Goal: Task Accomplishment & Management: Complete application form

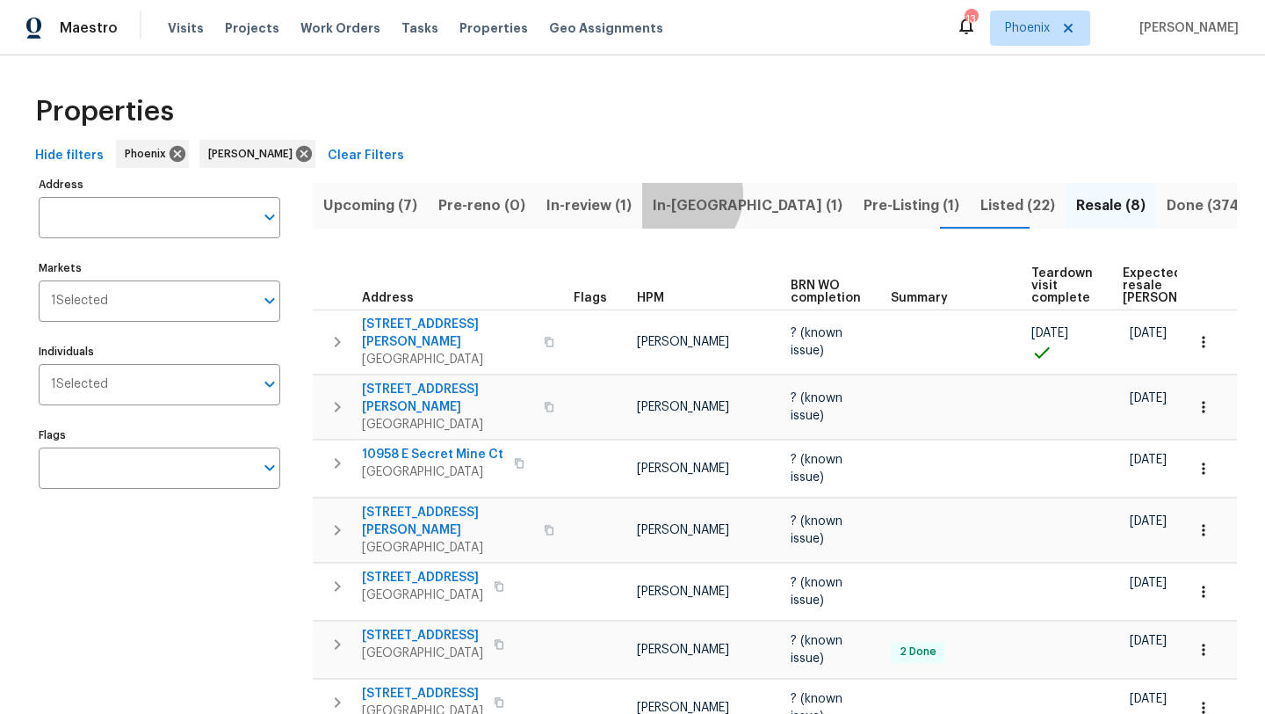
click at [671, 194] on span "In-reno (1)" at bounding box center [748, 205] width 190 height 25
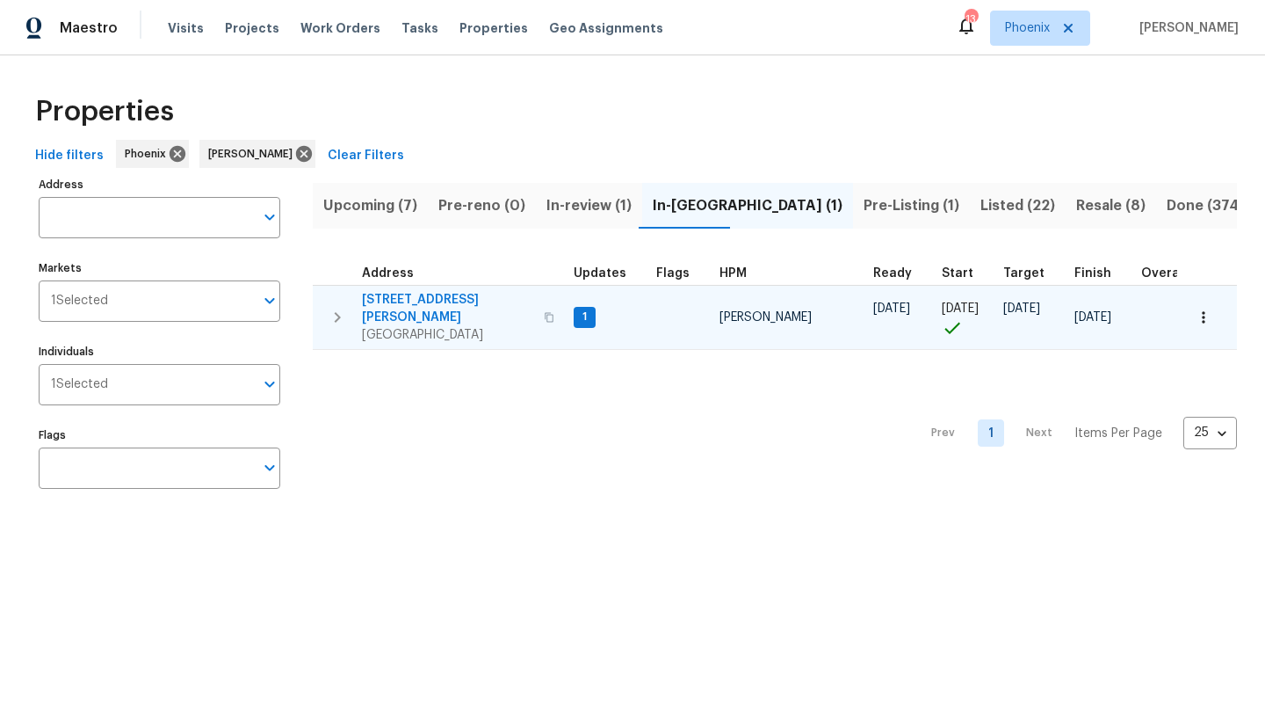
click at [432, 302] on span "[STREET_ADDRESS][PERSON_NAME]" at bounding box center [447, 308] width 171 height 35
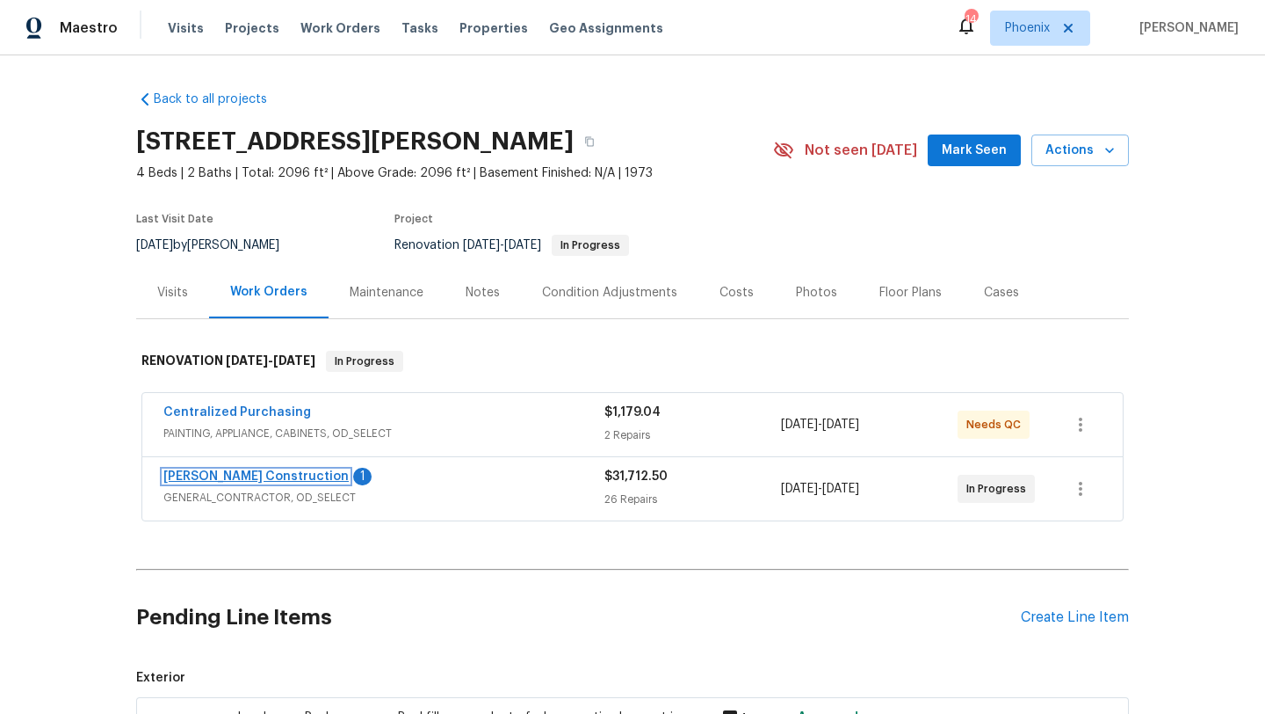
click at [250, 473] on link "[PERSON_NAME] Construction" at bounding box center [255, 476] width 185 height 12
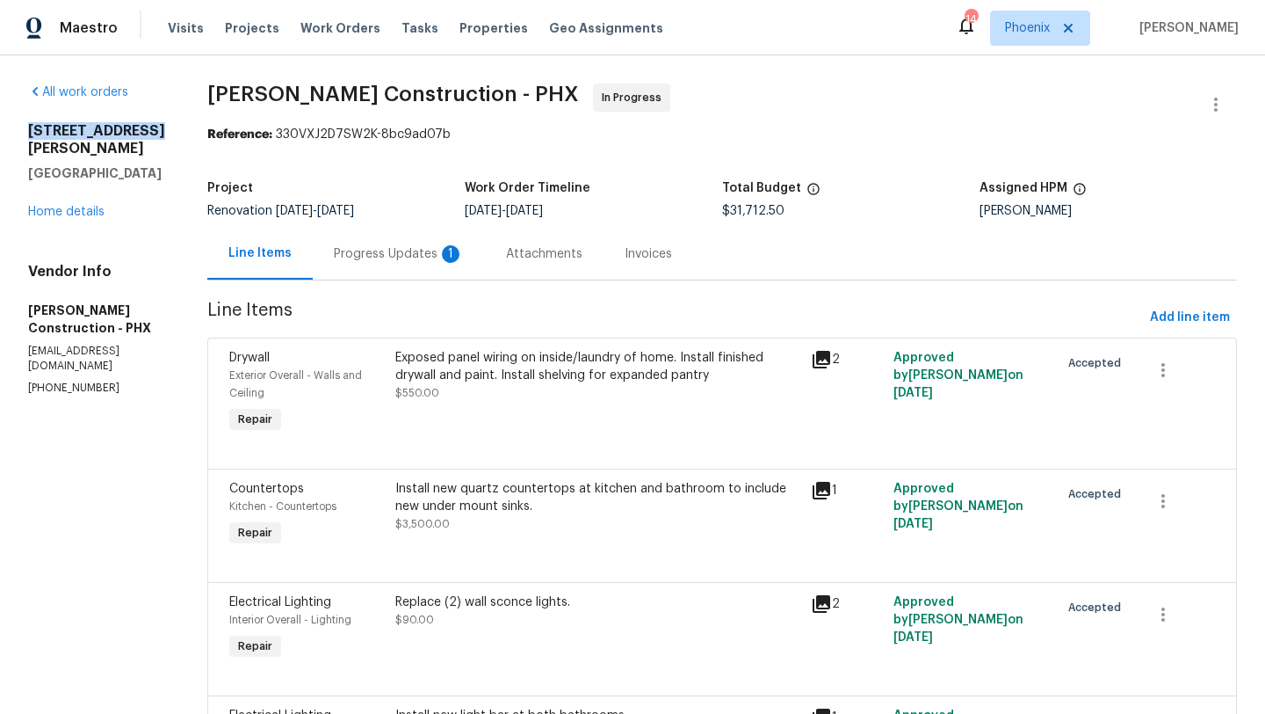
drag, startPoint x: 28, startPoint y: 130, endPoint x: 158, endPoint y: 127, distance: 130.1
copy h2 "[STREET_ADDRESS][PERSON_NAME]"
click at [396, 252] on div "Progress Updates 1" at bounding box center [399, 254] width 130 height 18
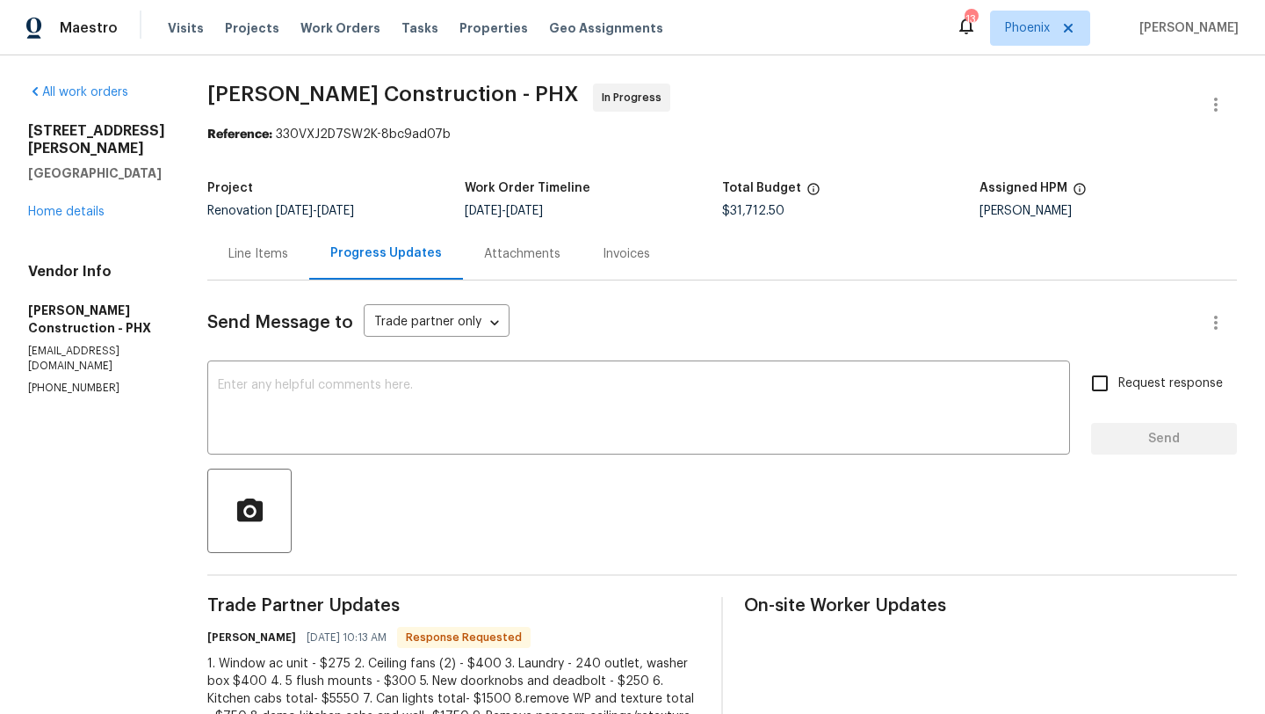
scroll to position [78, 0]
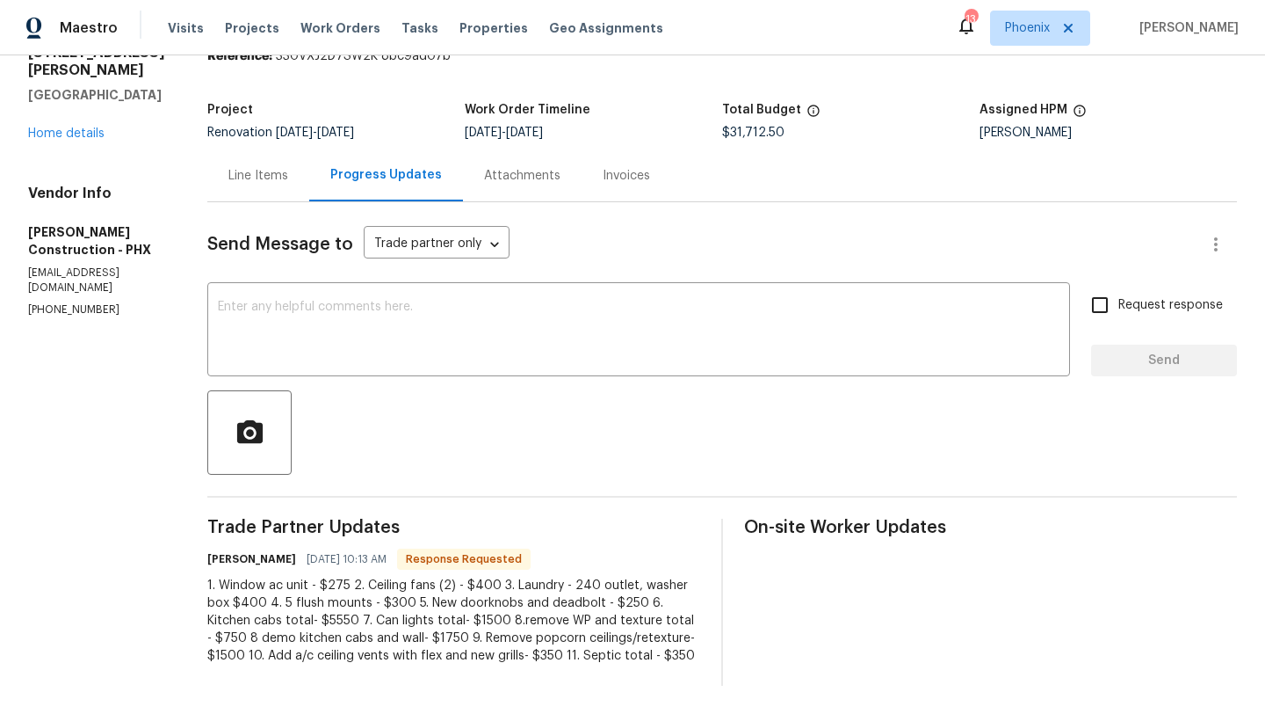
click at [267, 179] on div "Line Items" at bounding box center [258, 176] width 60 height 18
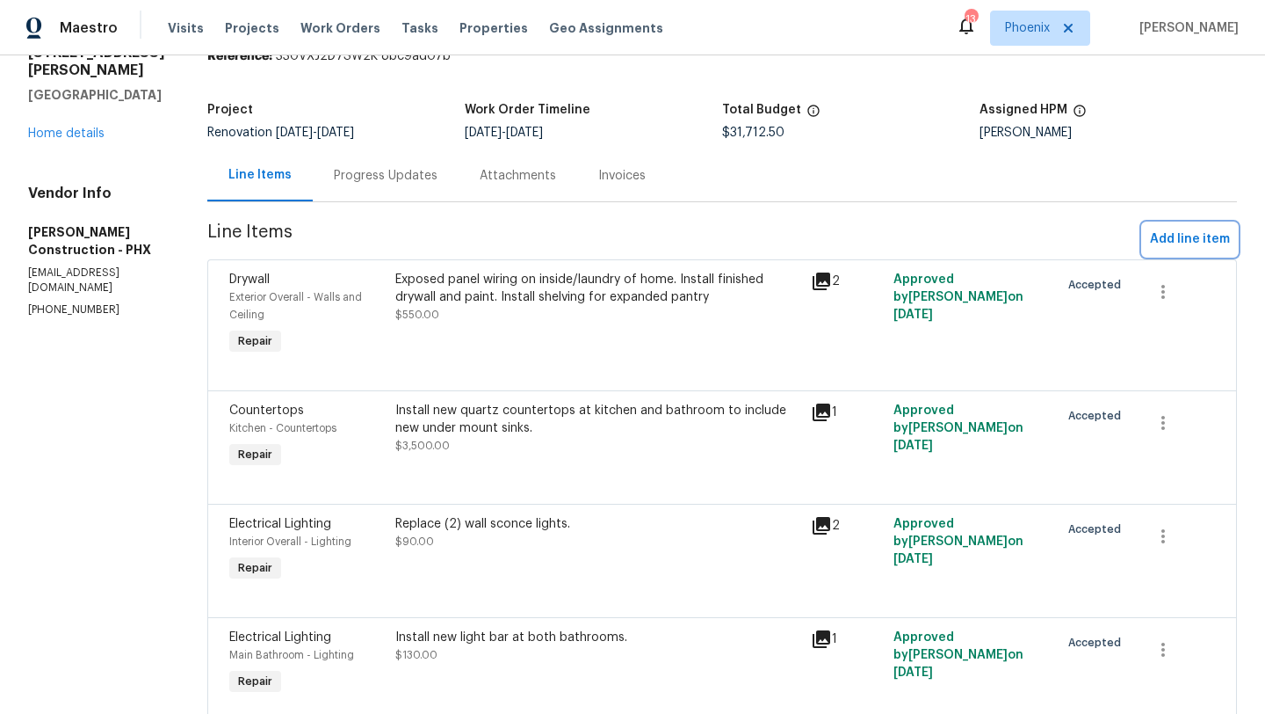
click at [1176, 237] on span "Add line item" at bounding box center [1190, 239] width 80 height 22
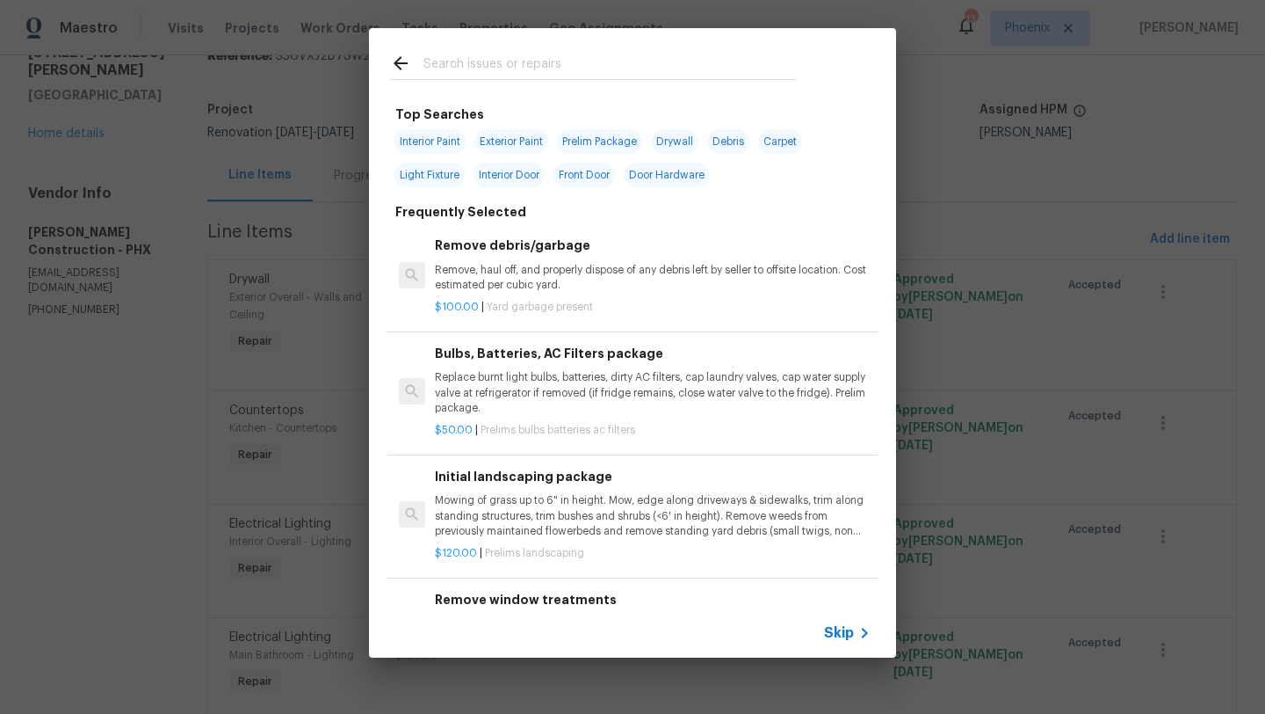
click at [523, 57] on input "text" at bounding box center [610, 66] width 373 height 26
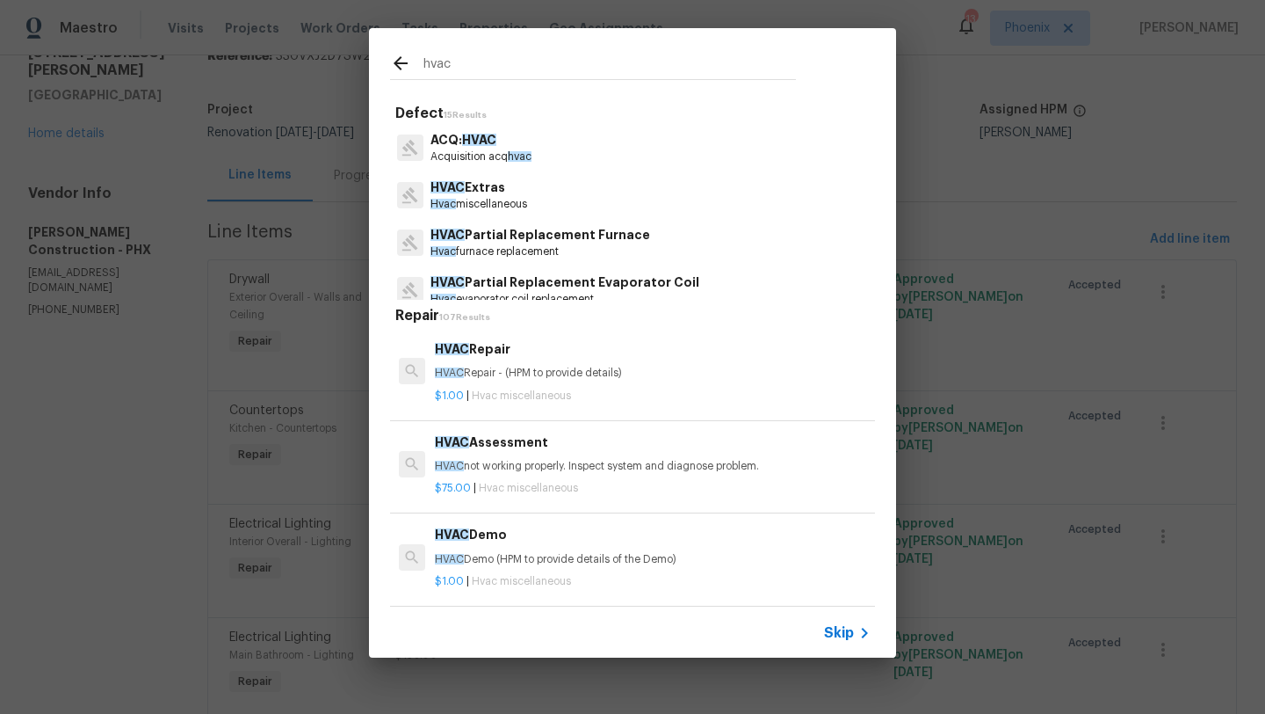
type input "hvac"
click at [513, 203] on p "Hvac miscellaneous" at bounding box center [479, 204] width 97 height 15
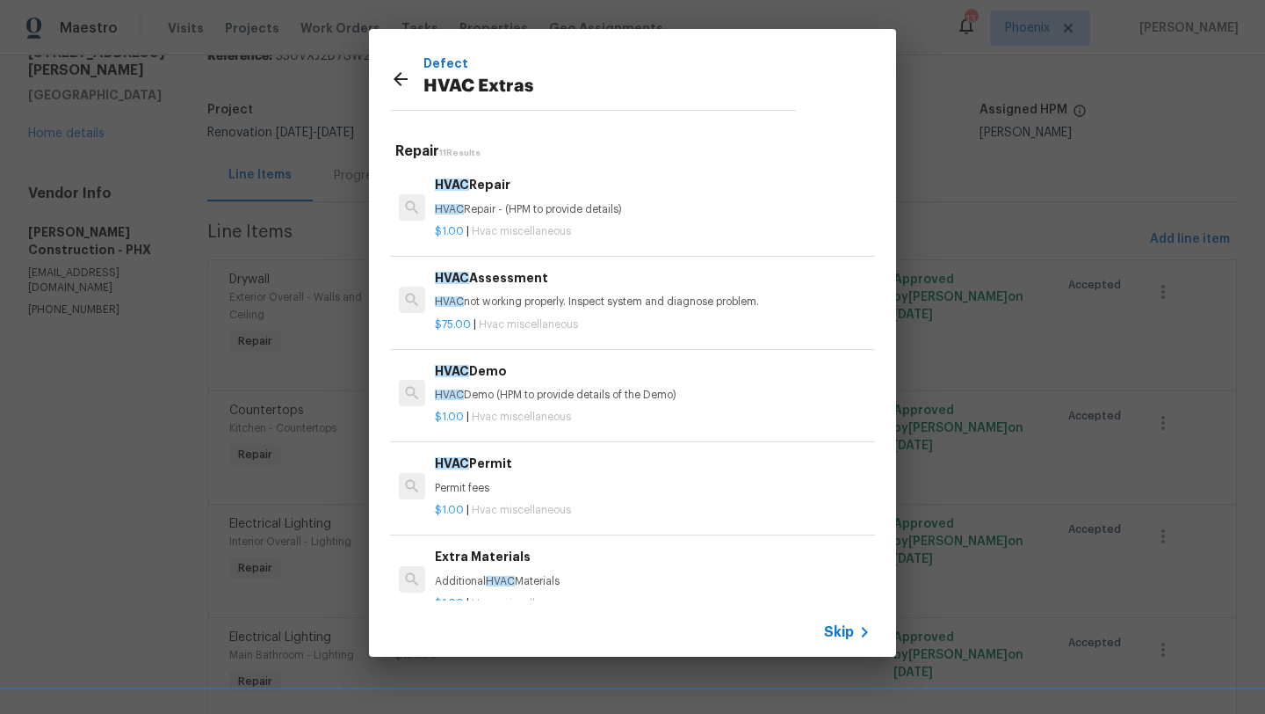
click at [513, 203] on p "HVAC Repair - (HPM to provide details)" at bounding box center [653, 209] width 436 height 15
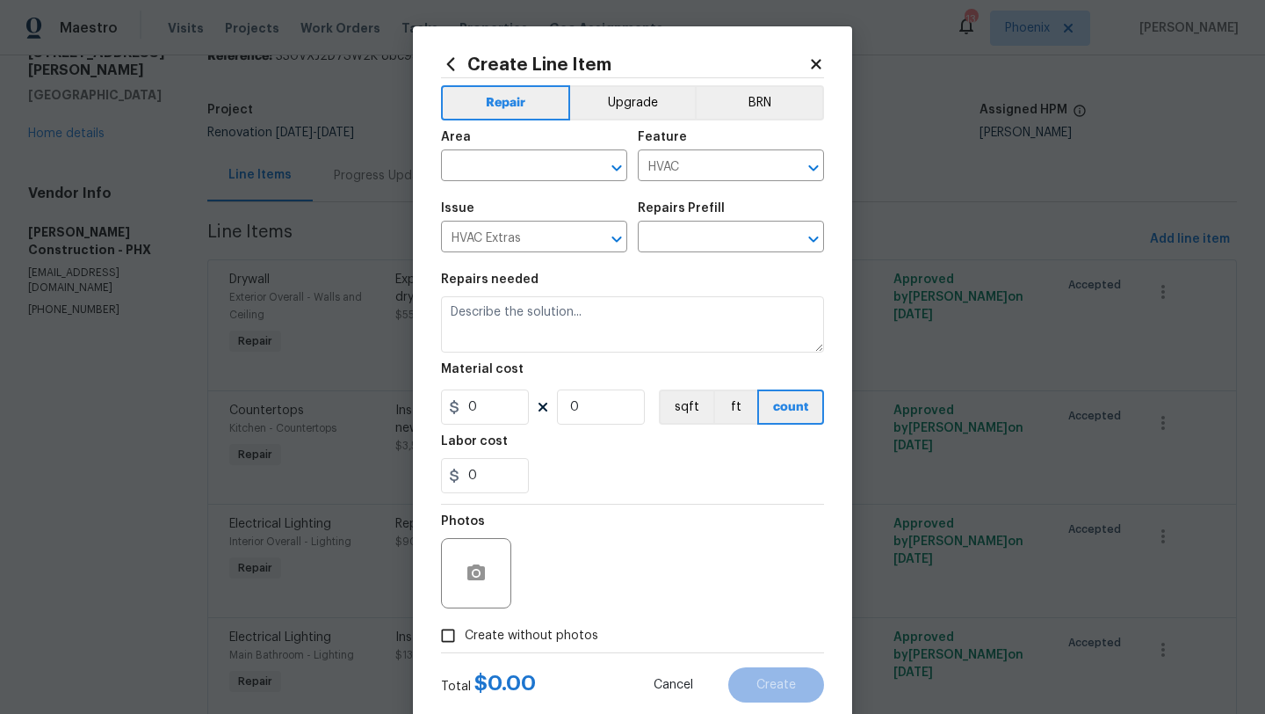
type input "HVAC Repair $1.00"
type textarea "HVAC Repair - (HPM to provide details)"
type input "1"
click at [505, 164] on input "text" at bounding box center [509, 167] width 137 height 27
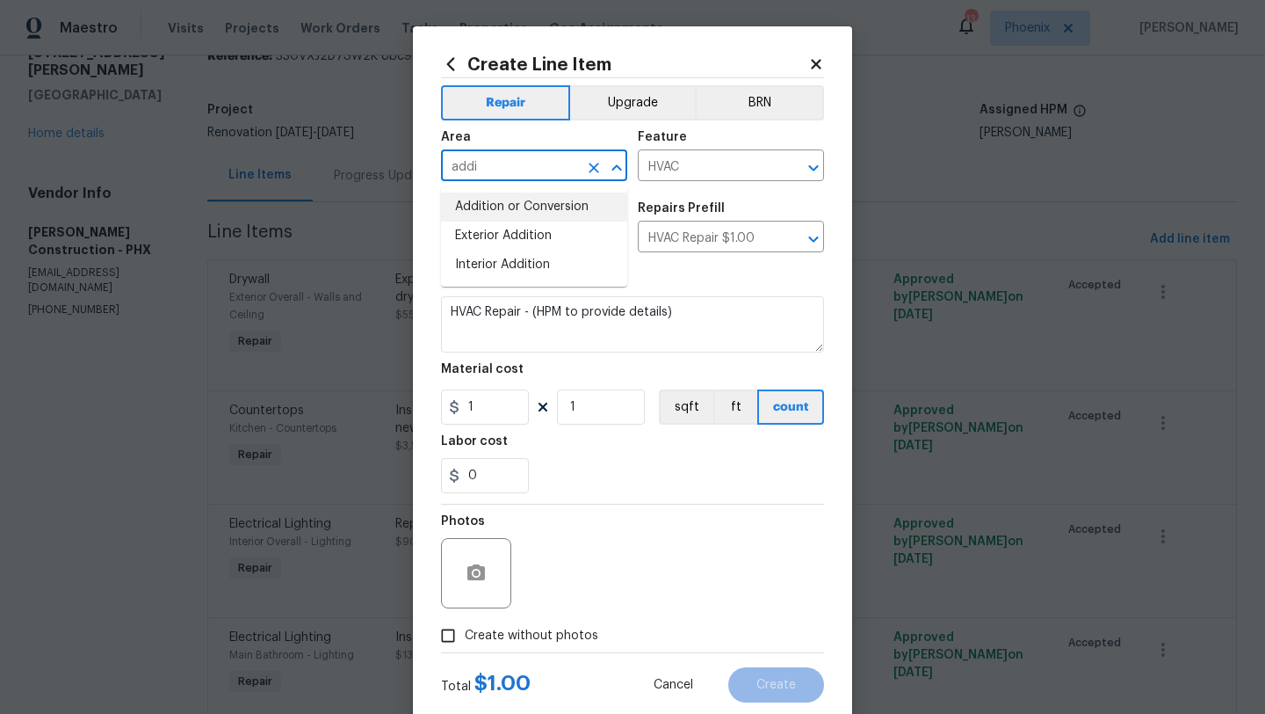
click at [521, 215] on li "Addition or Conversion" at bounding box center [534, 206] width 186 height 29
type input "Addition or Conversion"
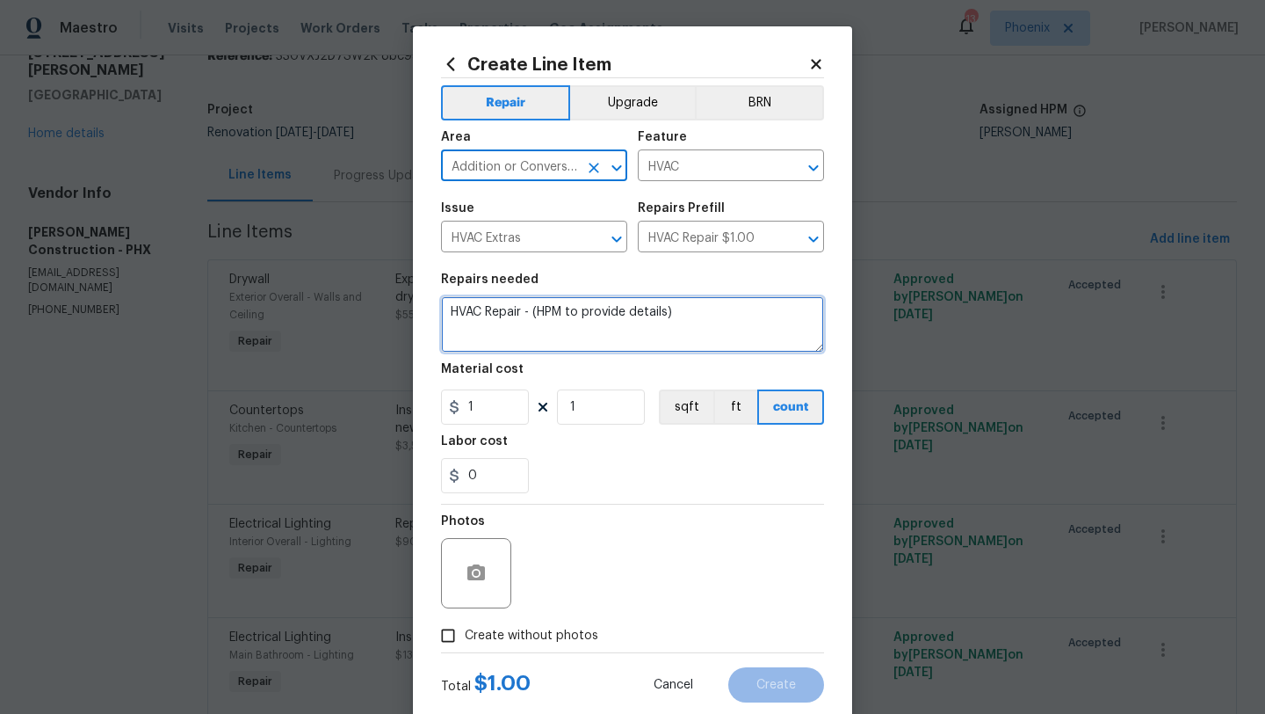
click at [721, 322] on textarea "HVAC Repair - (HPM to provide details)" at bounding box center [632, 324] width 383 height 56
type textarea "H"
type textarea "Replace window unit at addition"
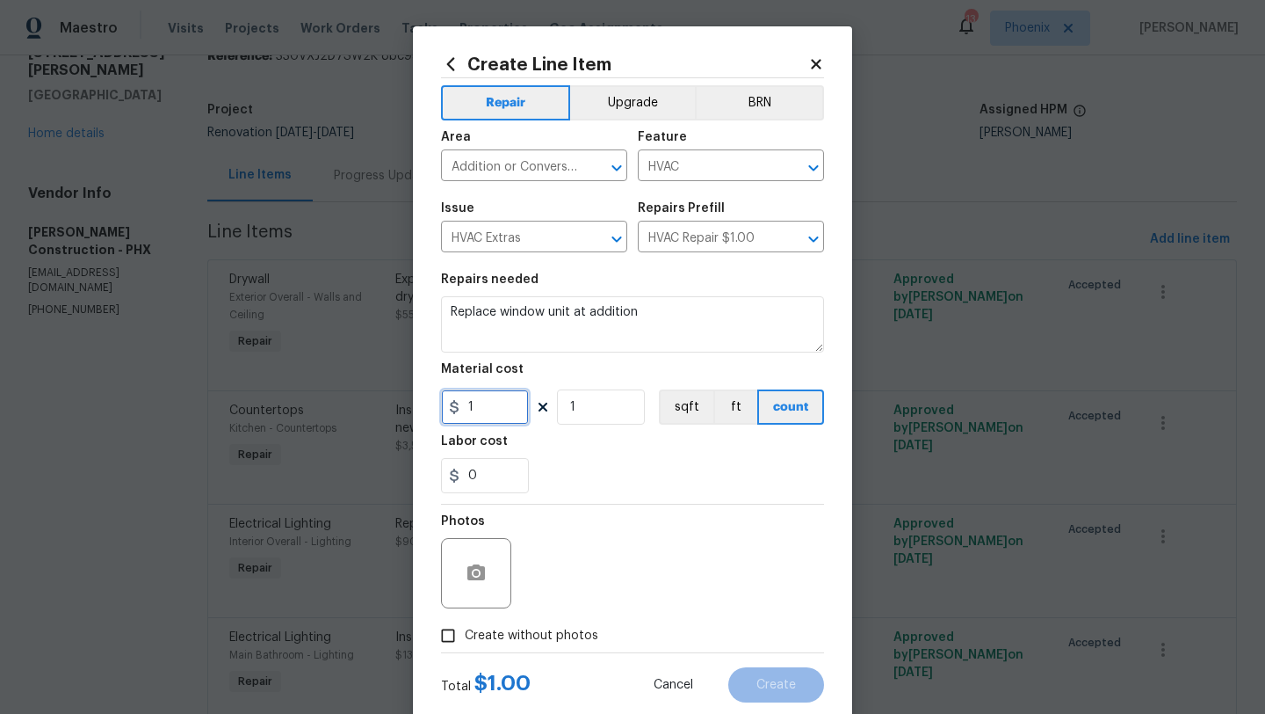
click at [480, 418] on input "1" at bounding box center [485, 406] width 88 height 35
type input "275"
click at [560, 514] on div "Photos" at bounding box center [632, 561] width 383 height 114
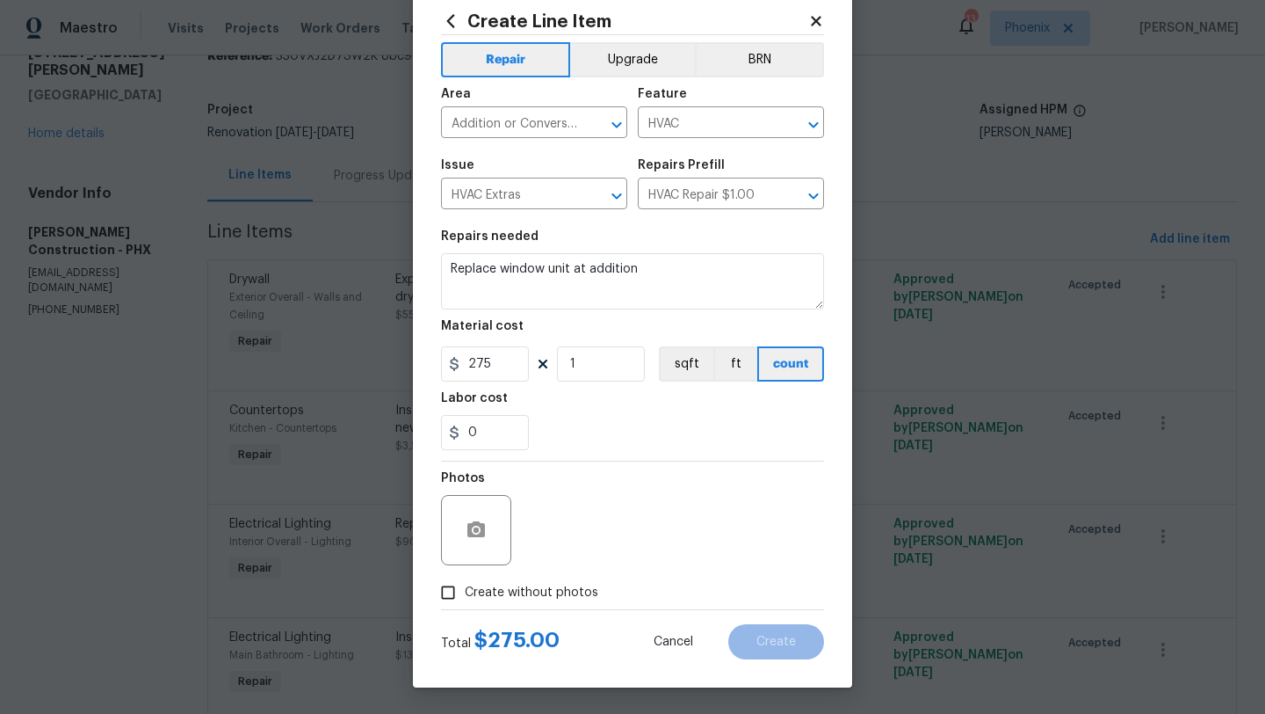
click at [447, 594] on input "Create without photos" at bounding box center [447, 592] width 33 height 33
checkbox input "true"
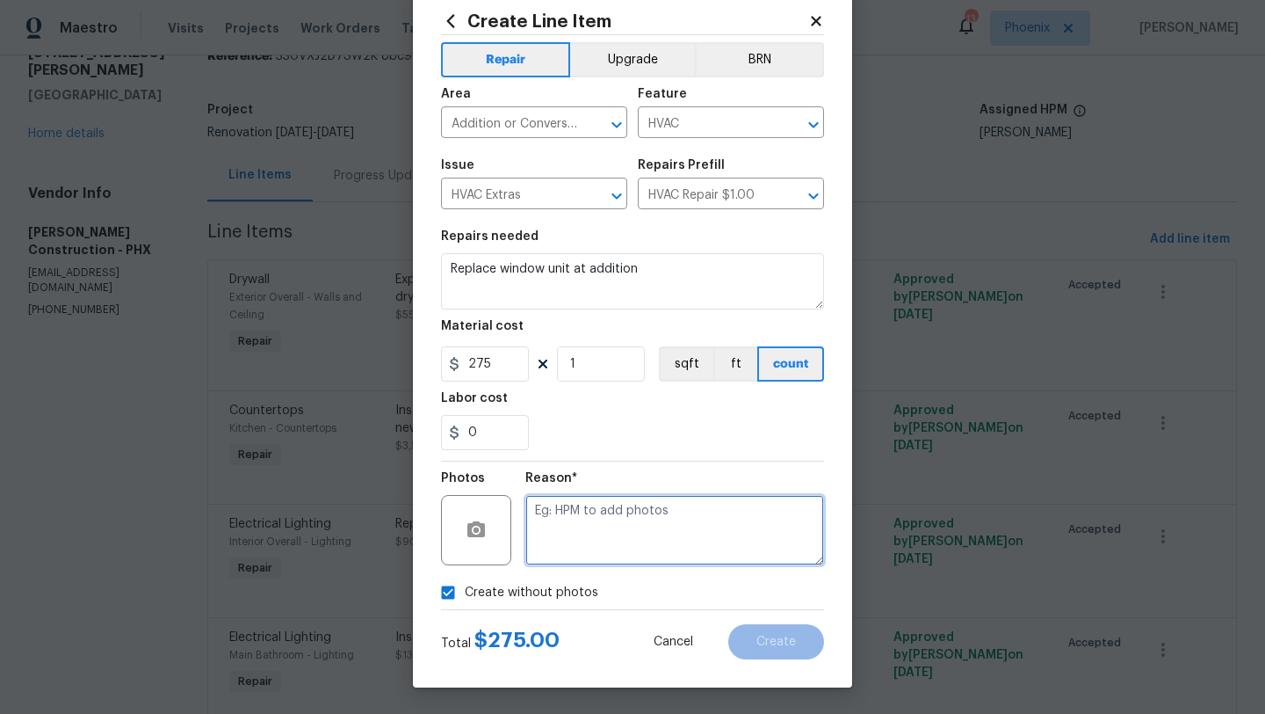
click at [532, 544] on textarea at bounding box center [675, 530] width 299 height 70
type textarea "GC to add"
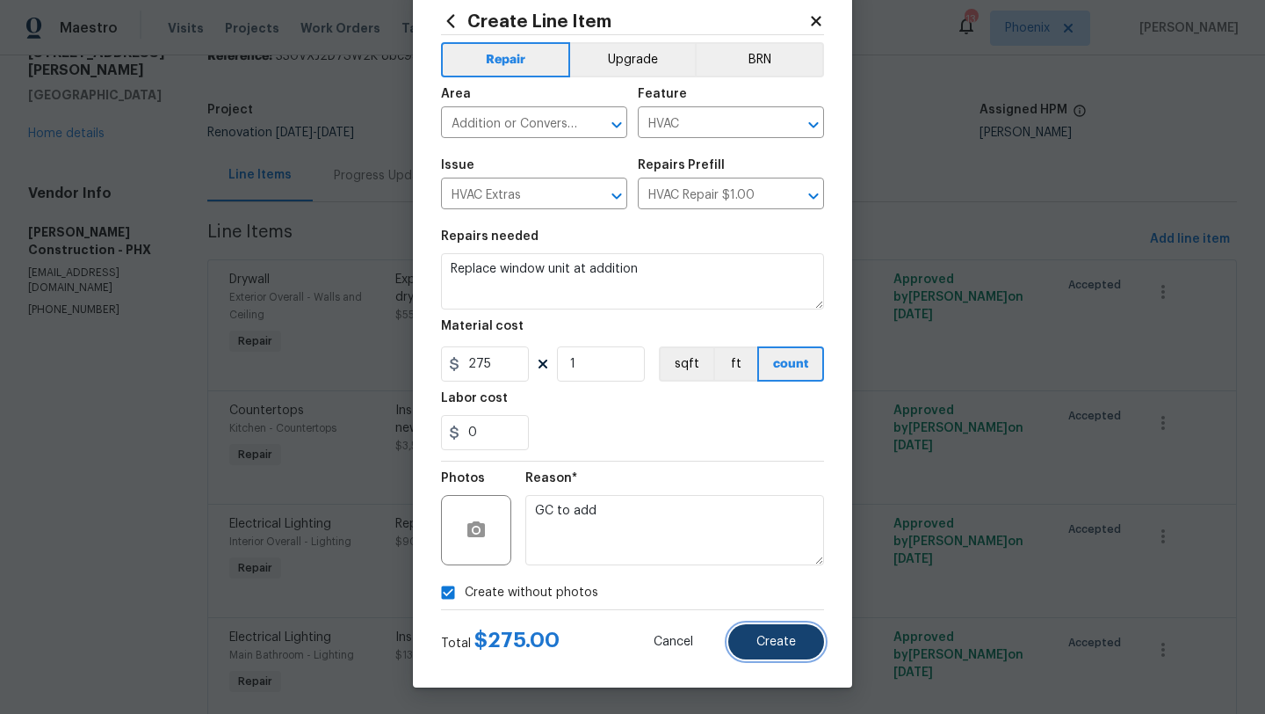
click at [754, 637] on button "Create" at bounding box center [777, 641] width 96 height 35
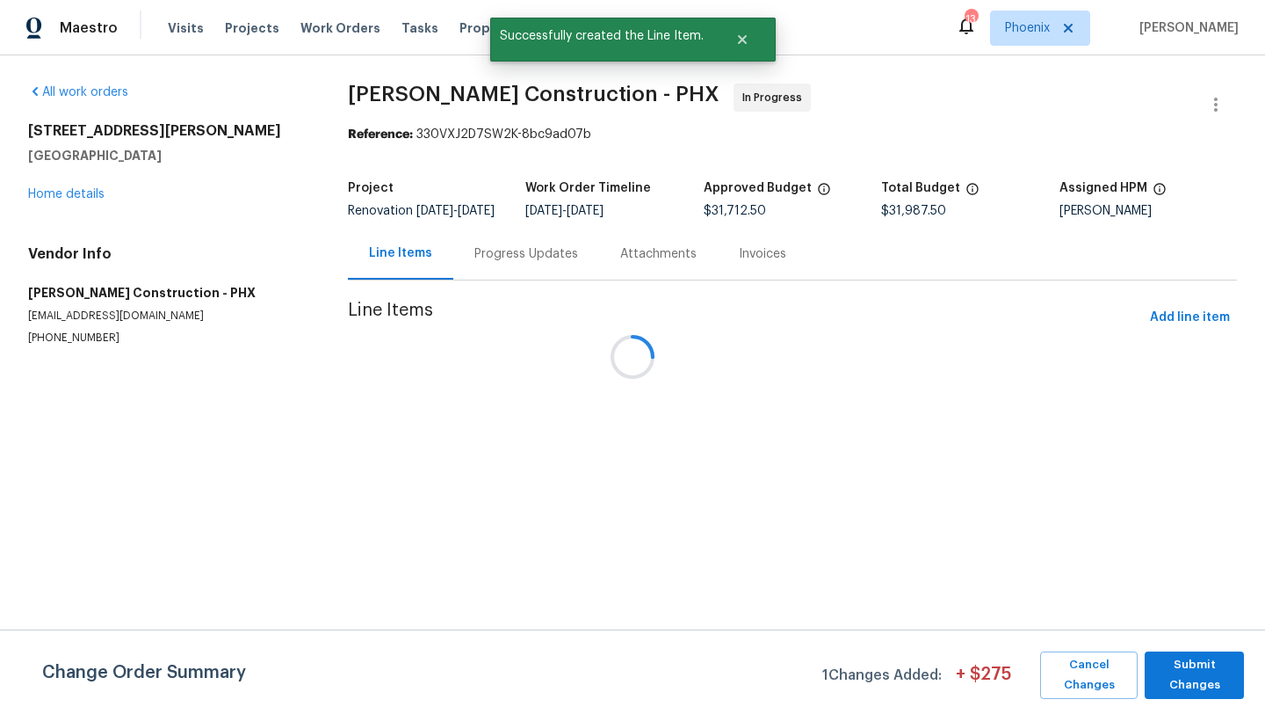
scroll to position [0, 0]
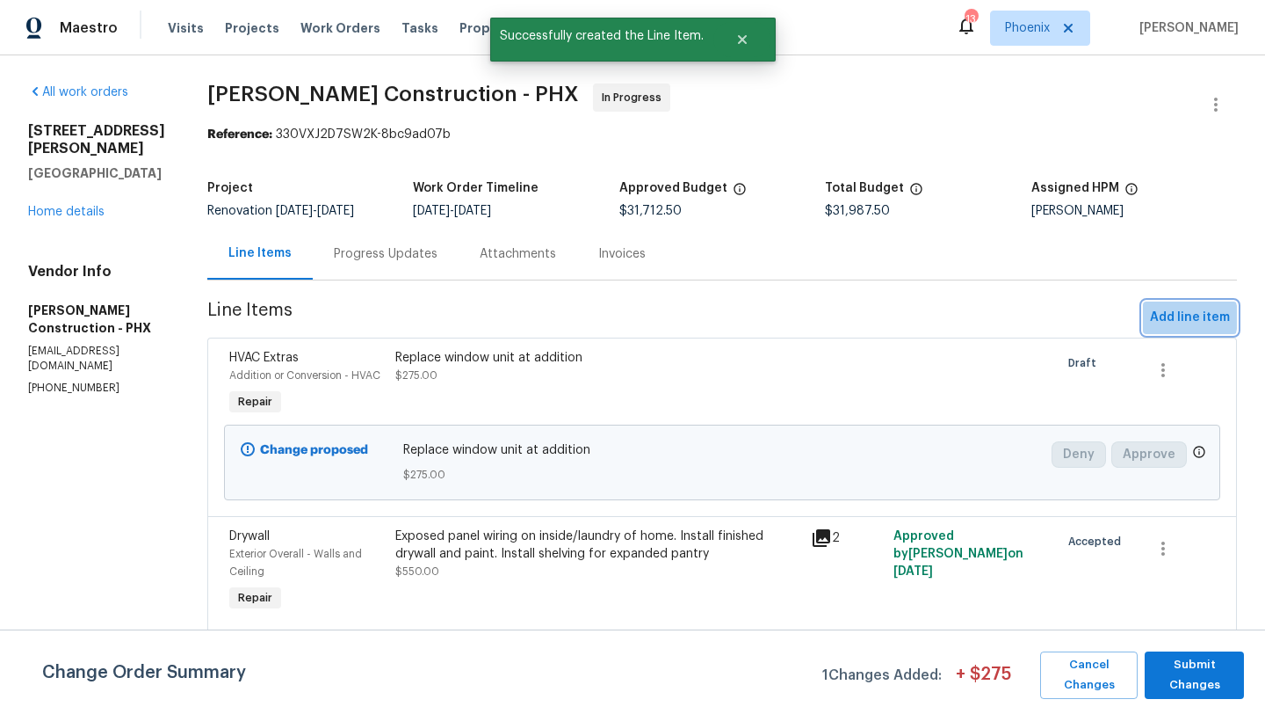
click at [1171, 317] on span "Add line item" at bounding box center [1190, 318] width 80 height 22
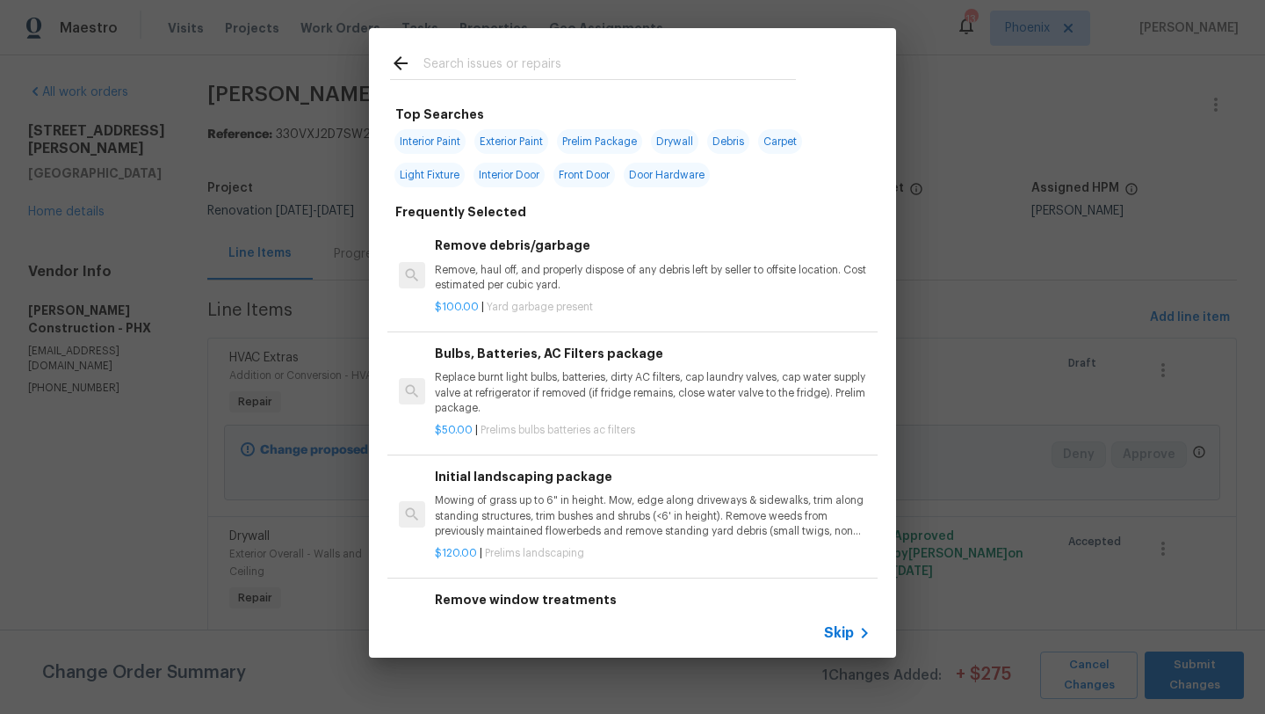
click at [500, 65] on input "text" at bounding box center [610, 66] width 373 height 26
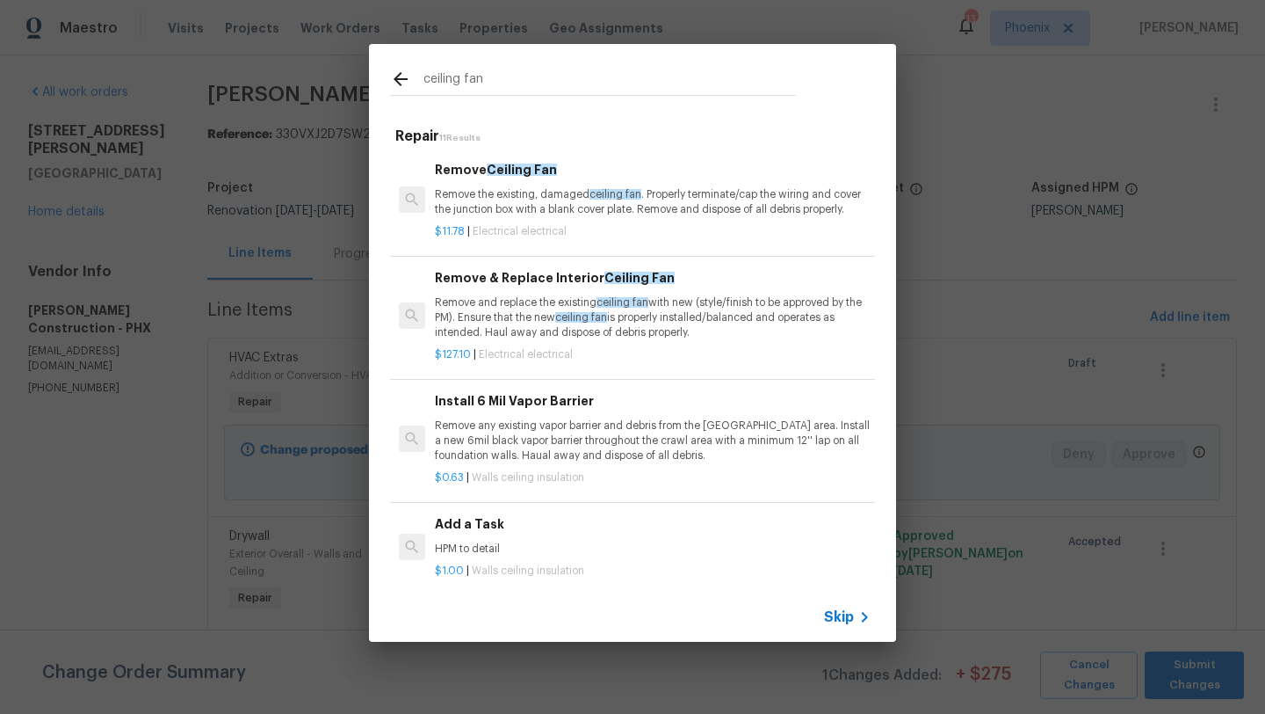
type input "ceiling fan"
click at [529, 273] on h6 "Remove & Replace Interior Ceiling Fan" at bounding box center [653, 277] width 436 height 19
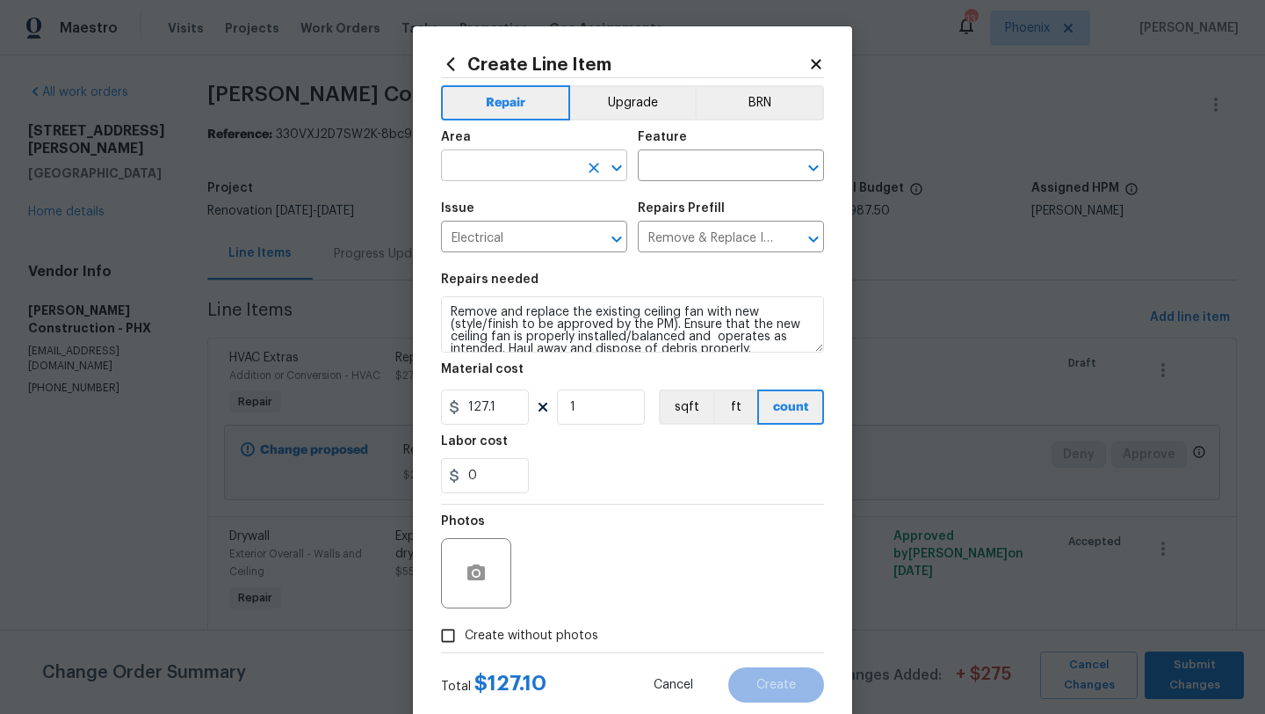
click at [518, 180] on input "text" at bounding box center [509, 167] width 137 height 27
click at [556, 223] on li "Interior Overall" at bounding box center [534, 235] width 186 height 29
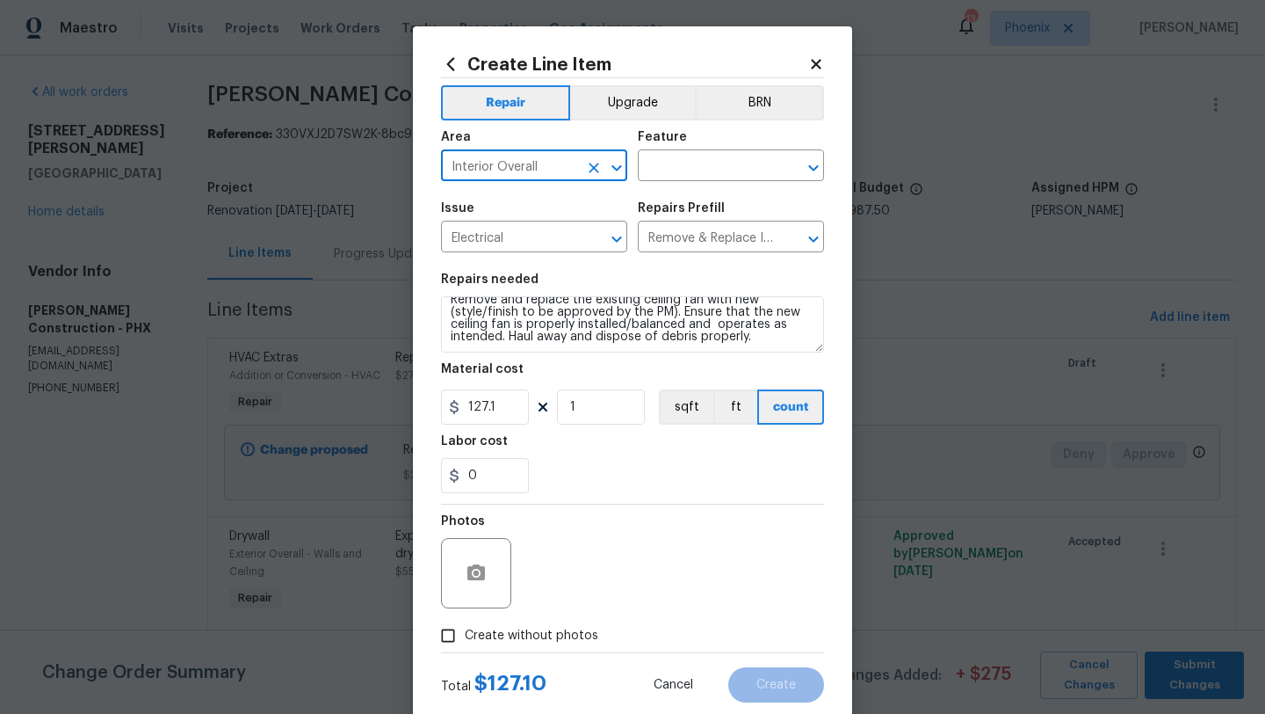
type input "Interior Overall"
click at [504, 405] on input "127.1" at bounding box center [485, 406] width 88 height 35
type input "200"
click at [591, 407] on input "1" at bounding box center [601, 406] width 88 height 35
type input "2"
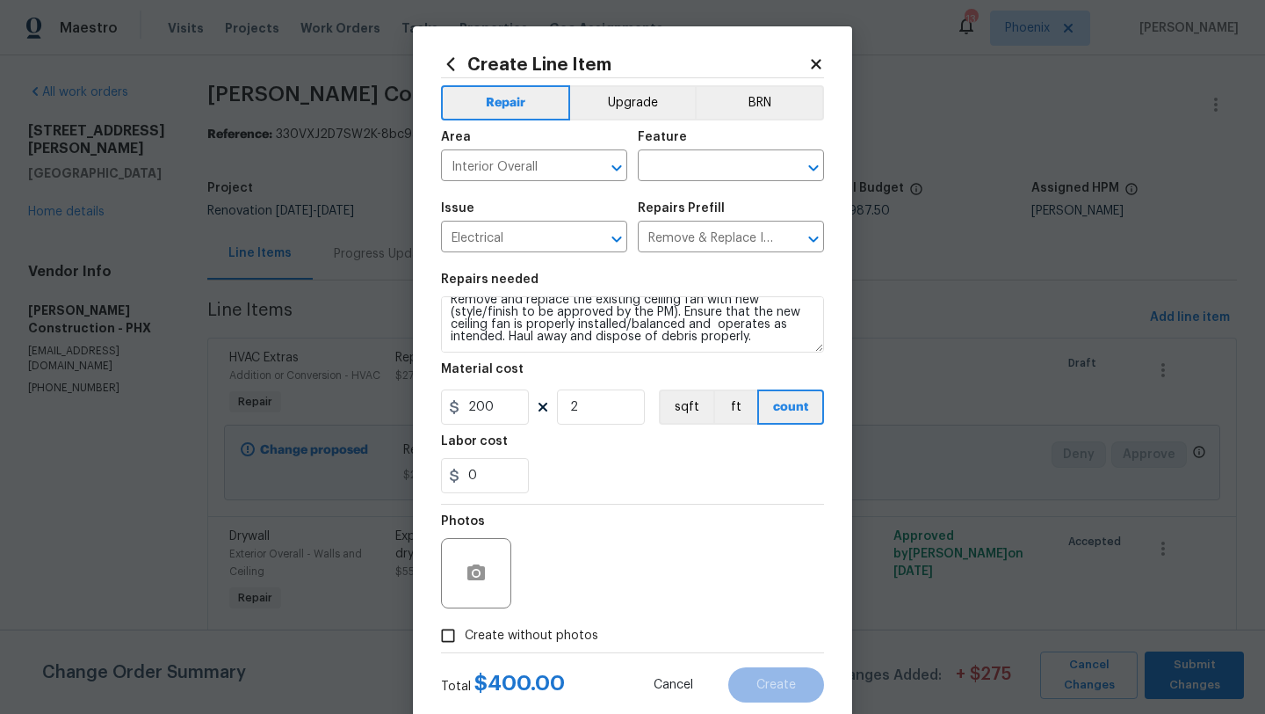
click at [453, 631] on input "Create without photos" at bounding box center [447, 635] width 33 height 33
checkbox input "true"
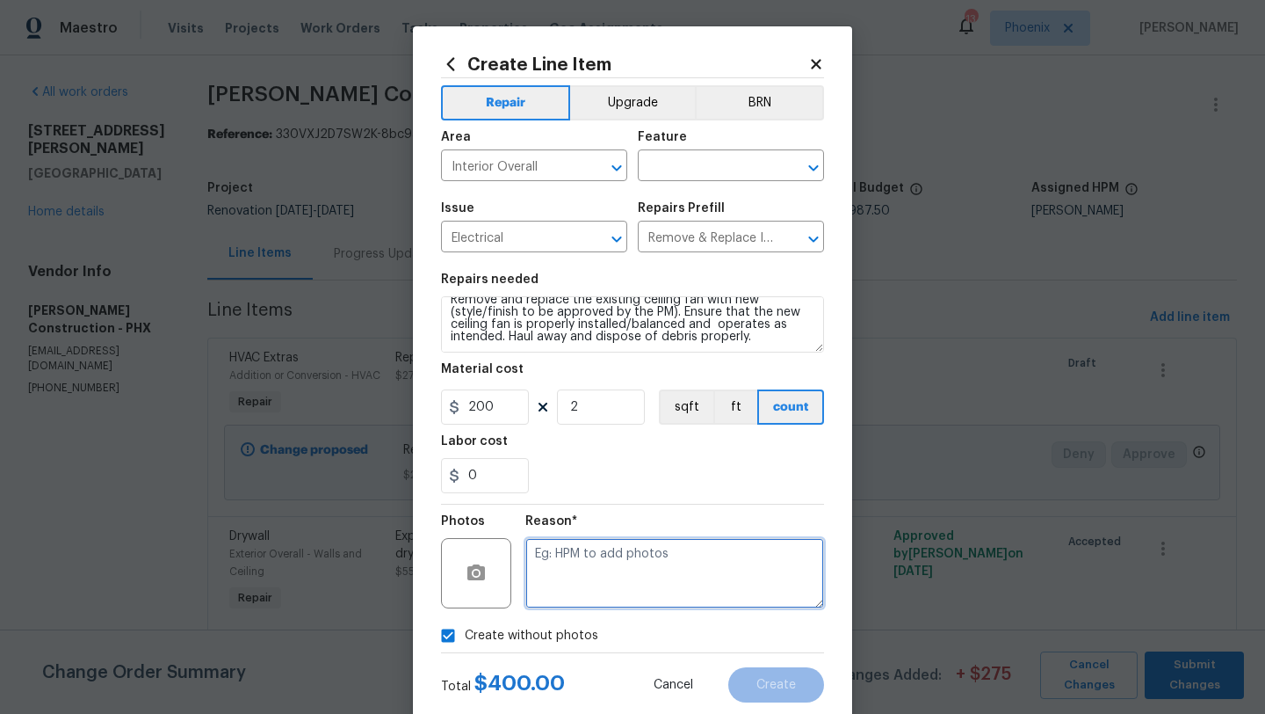
click at [598, 592] on textarea at bounding box center [675, 573] width 299 height 70
type textarea "GC add"
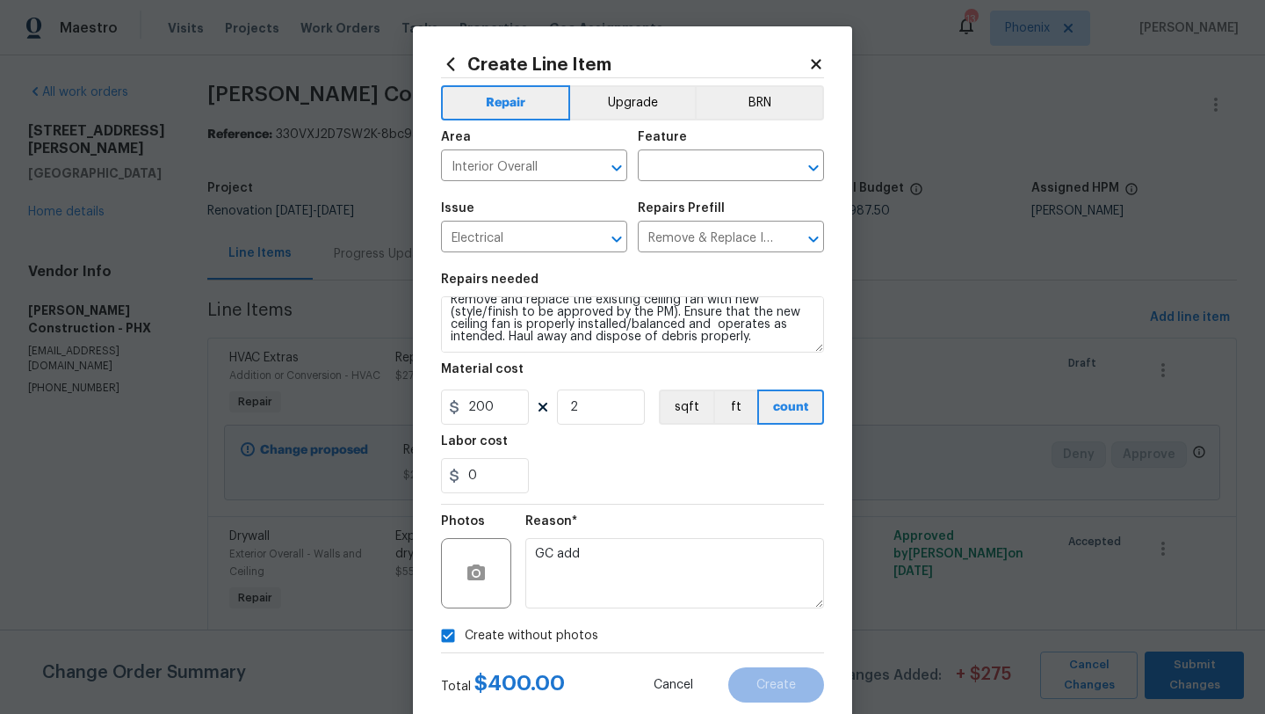
click at [685, 509] on div "Reason* GC add" at bounding box center [675, 561] width 299 height 114
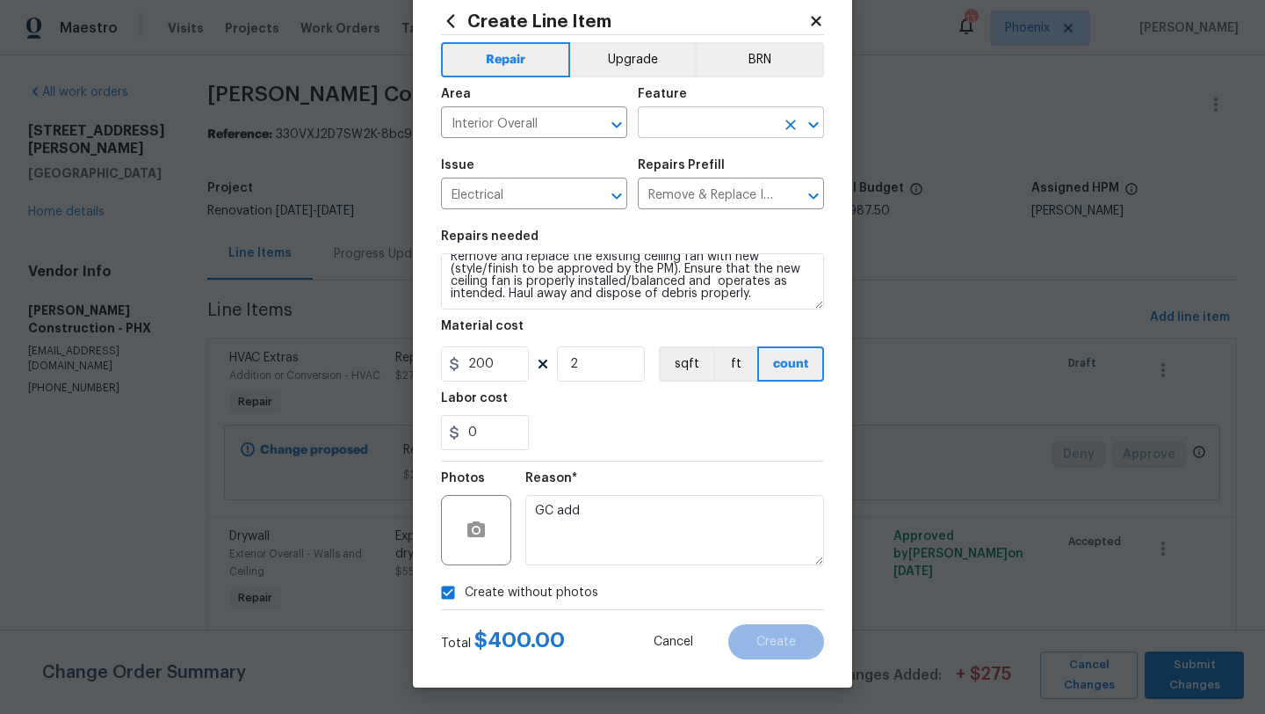
click at [716, 134] on input "text" at bounding box center [706, 124] width 137 height 27
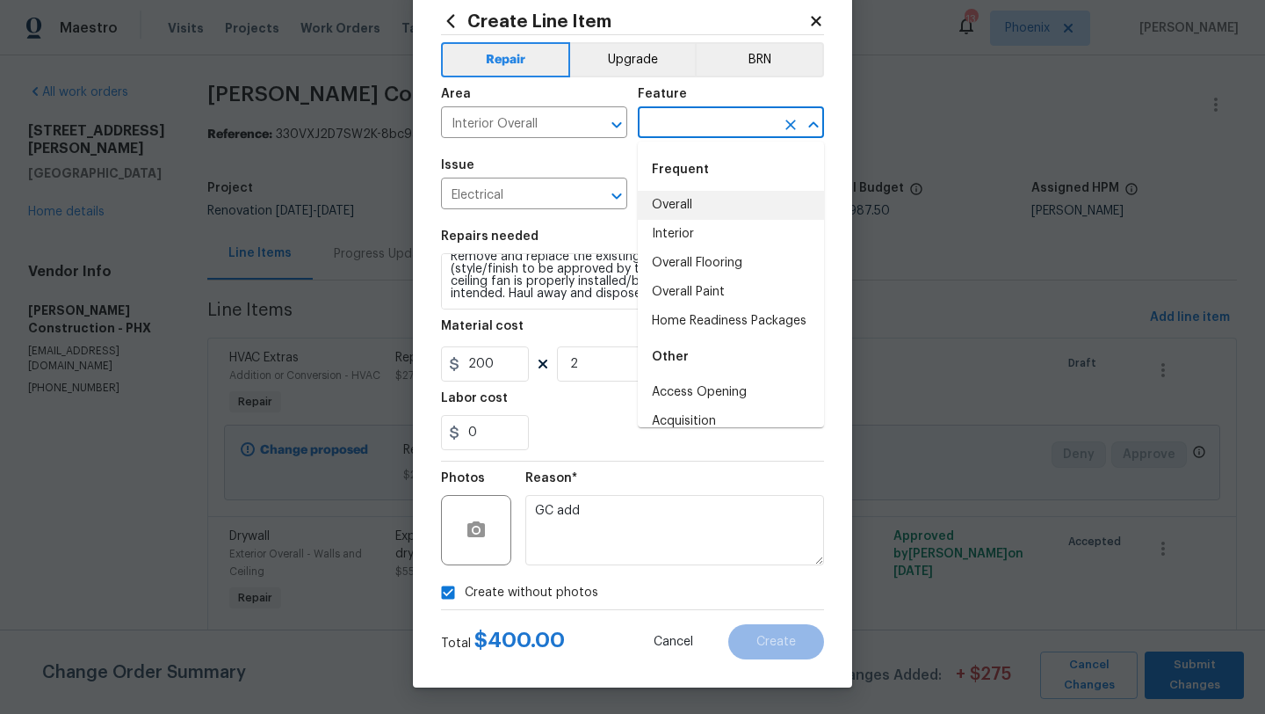
click at [670, 205] on li "Overall" at bounding box center [731, 205] width 186 height 29
type input "Overall"
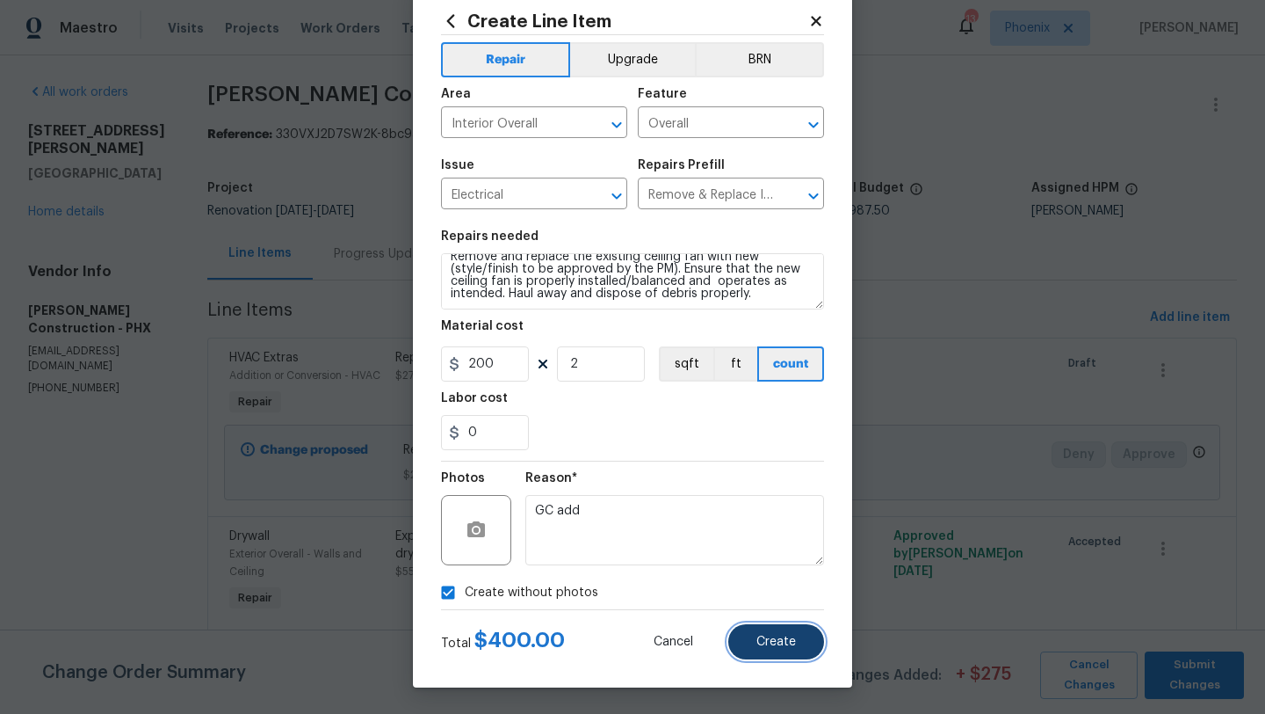
click at [774, 631] on button "Create" at bounding box center [777, 641] width 96 height 35
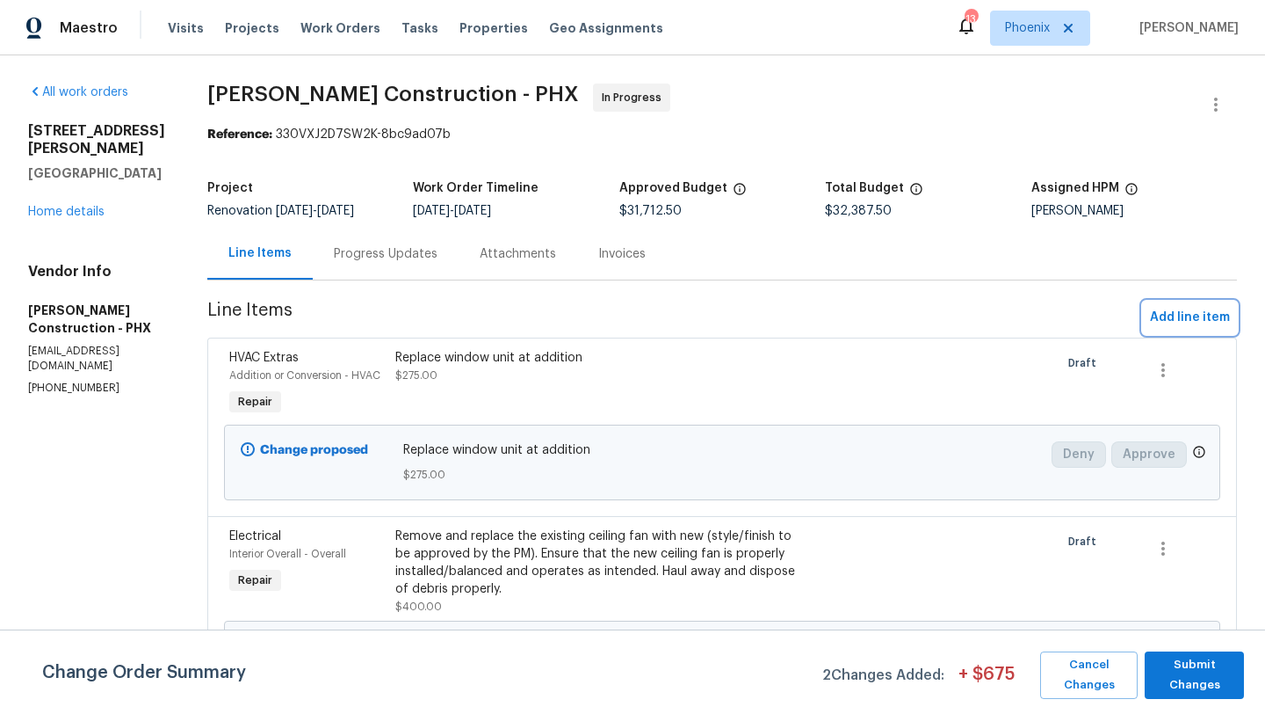
click at [1195, 323] on span "Add line item" at bounding box center [1190, 318] width 80 height 22
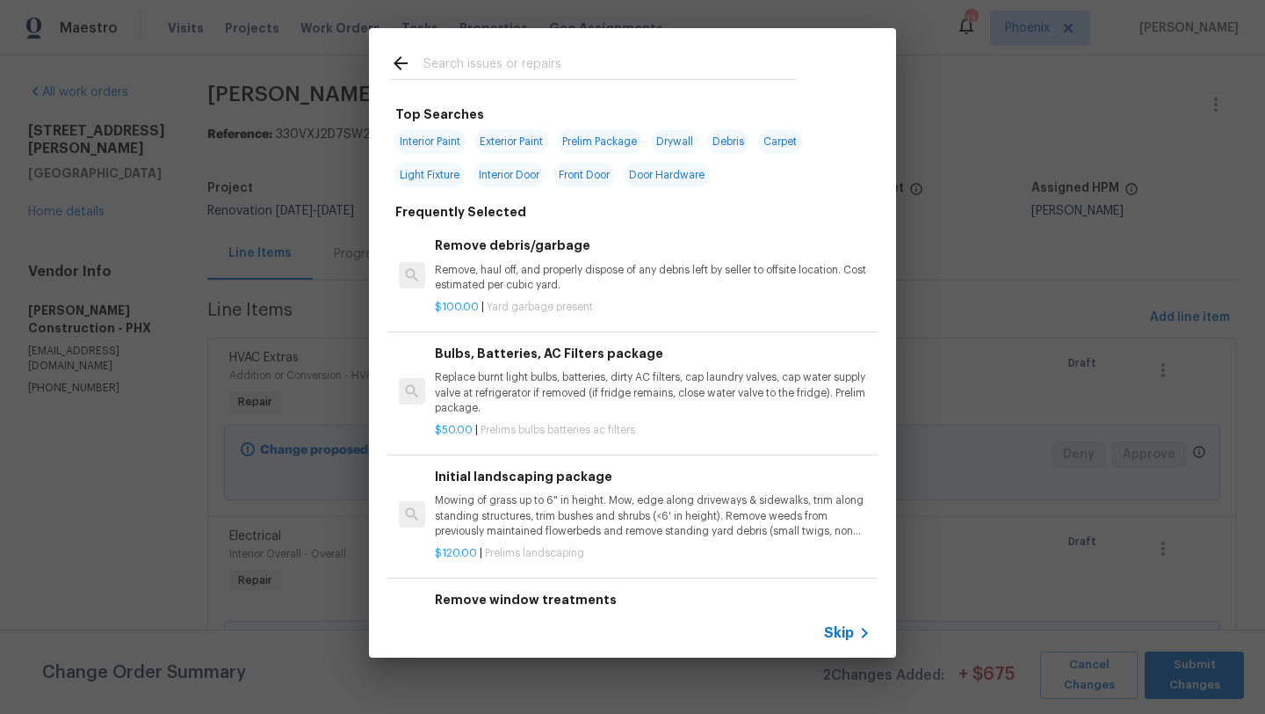
click at [471, 68] on input "text" at bounding box center [610, 66] width 373 height 26
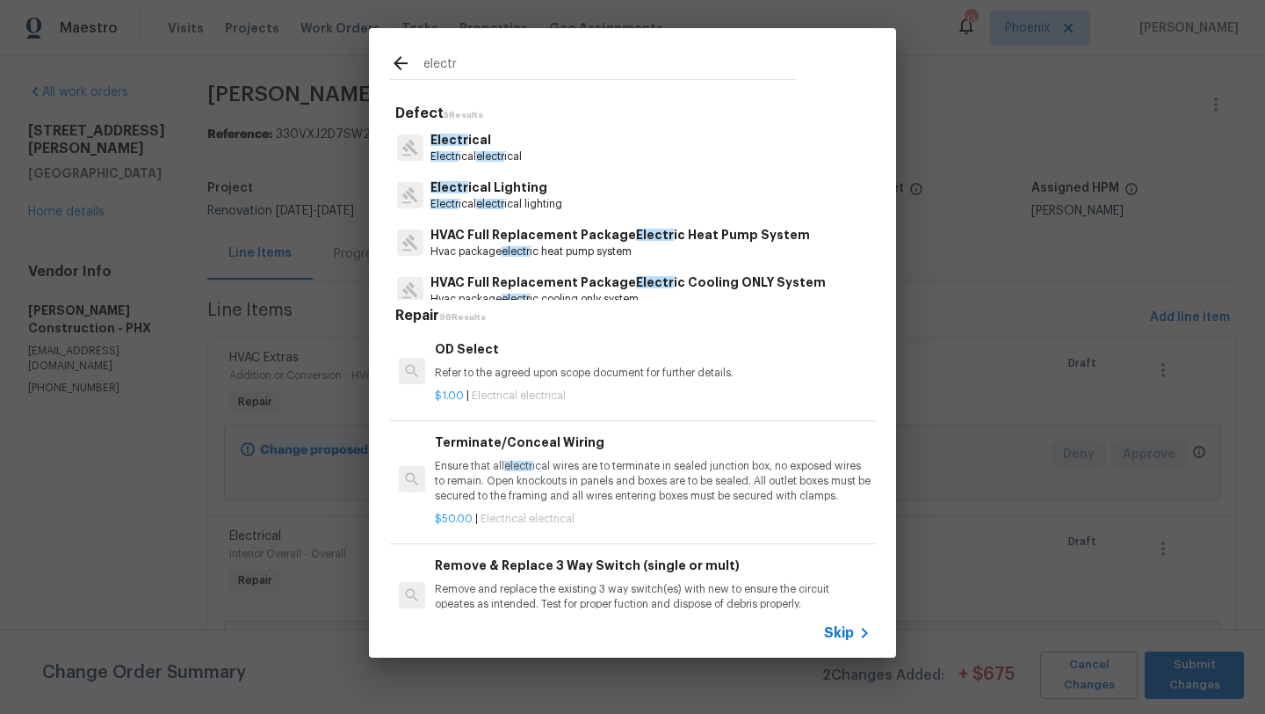
type input "electr"
click at [478, 154] on span "electr" at bounding box center [490, 156] width 28 height 11
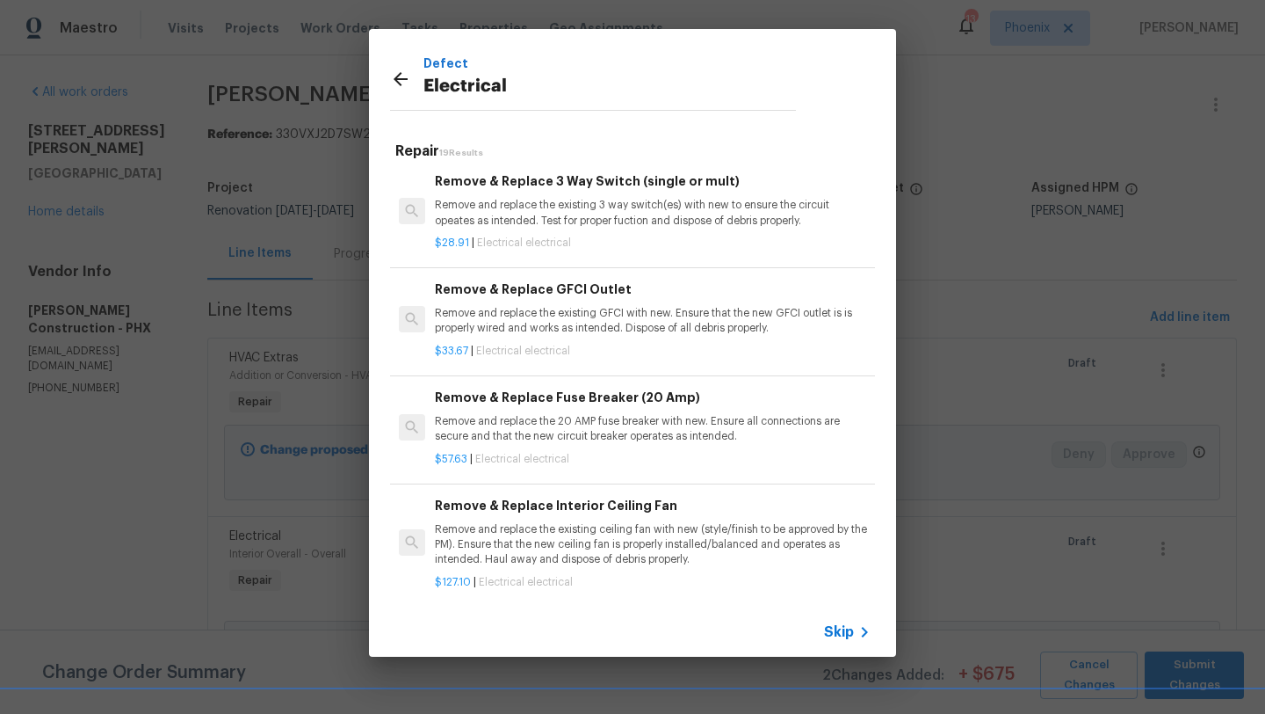
scroll to position [260, 0]
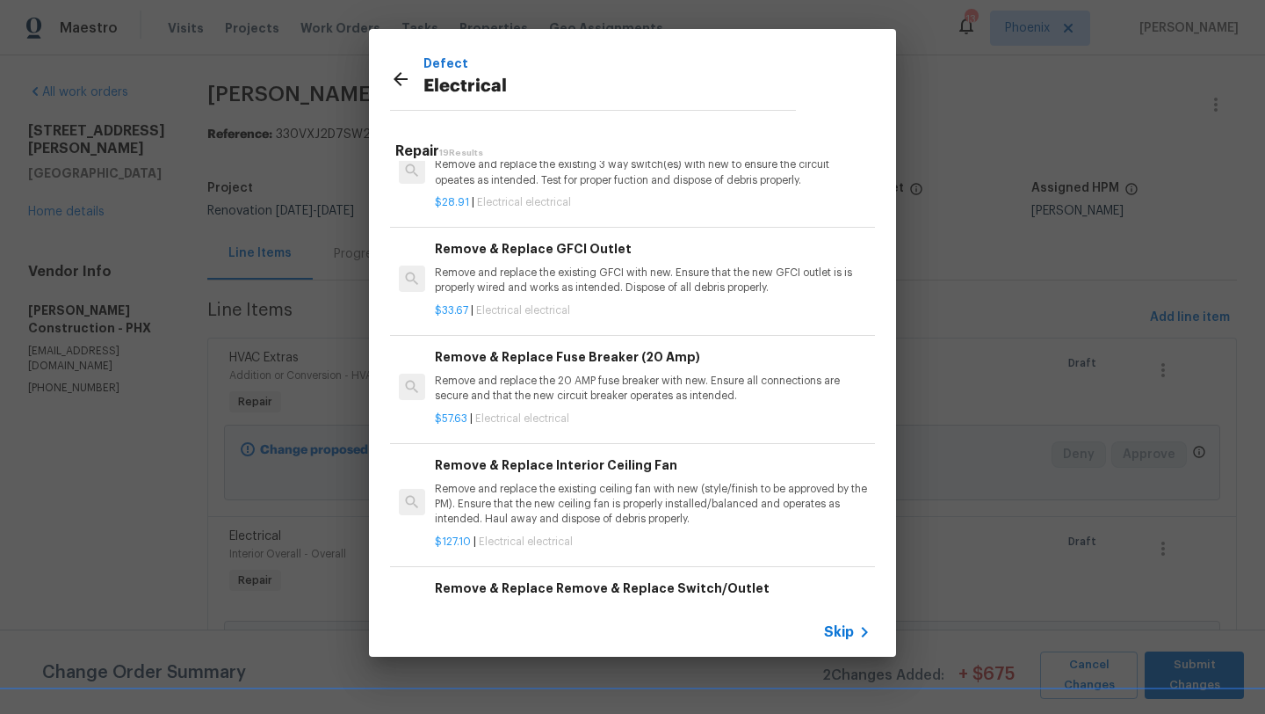
click at [579, 586] on h6 "Remove & Replace Remove & Replace Switch/Outlet" at bounding box center [653, 587] width 436 height 19
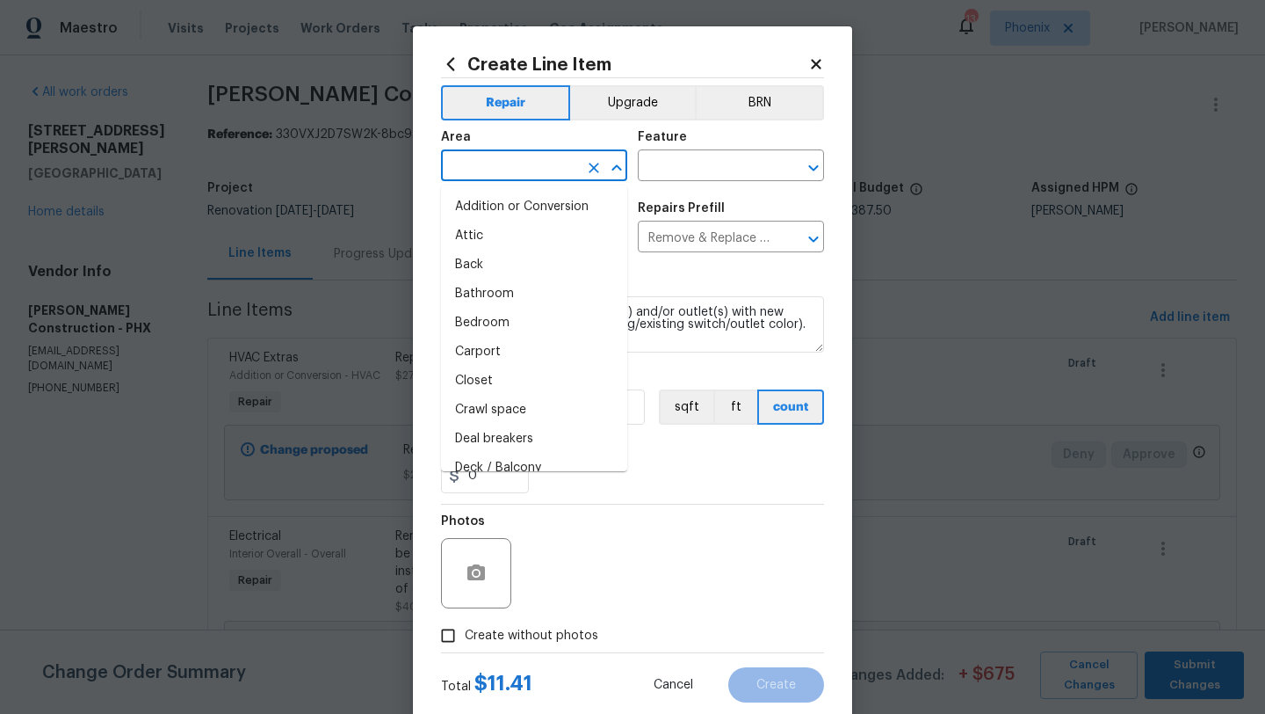
click at [477, 170] on input "text" at bounding box center [509, 167] width 137 height 27
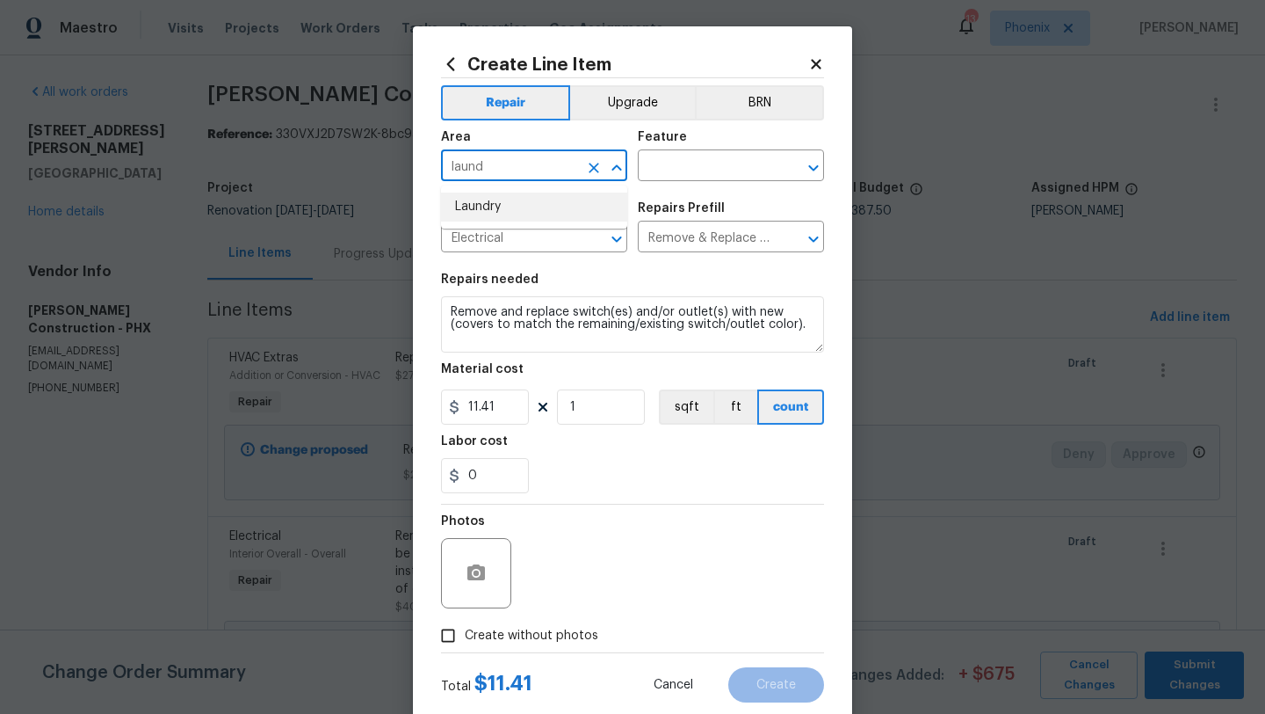
click at [489, 208] on li "Laundry" at bounding box center [534, 206] width 186 height 29
type input "Laundry"
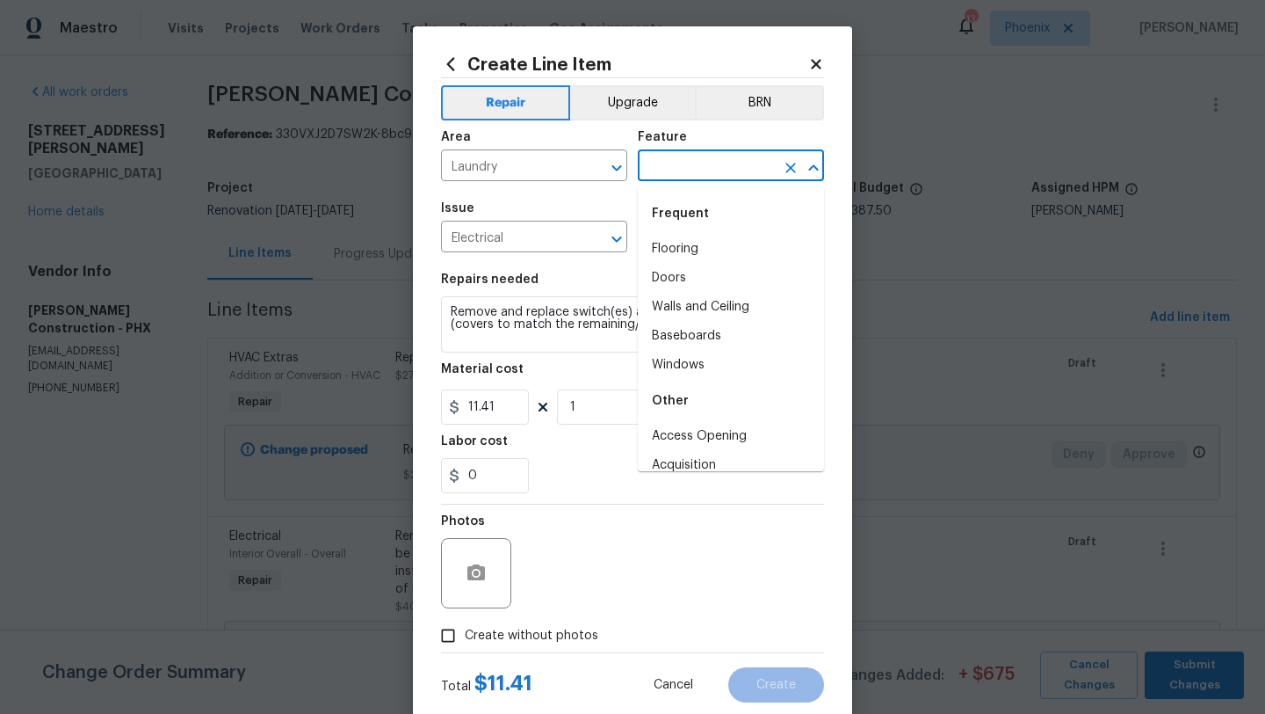
click at [675, 165] on input "text" at bounding box center [706, 167] width 137 height 27
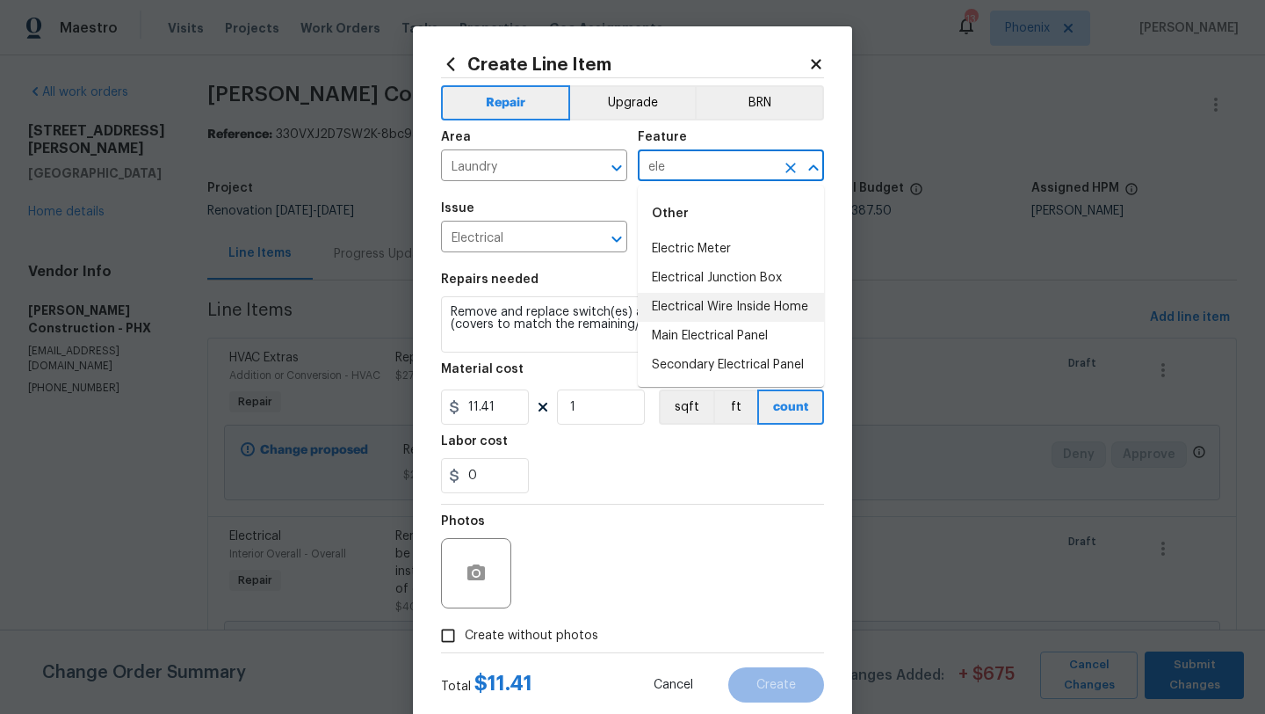
click at [762, 315] on li "Electrical Wire Inside Home" at bounding box center [731, 307] width 186 height 29
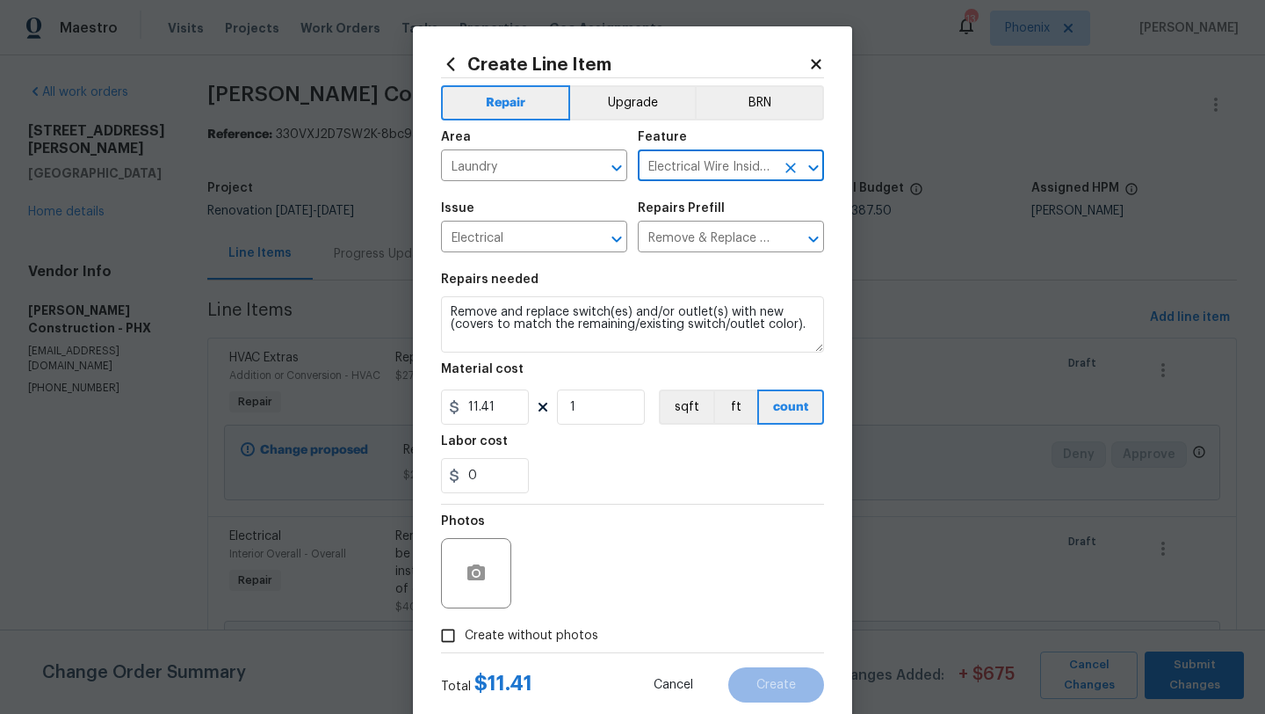
type input "Electrical Wire Inside Home"
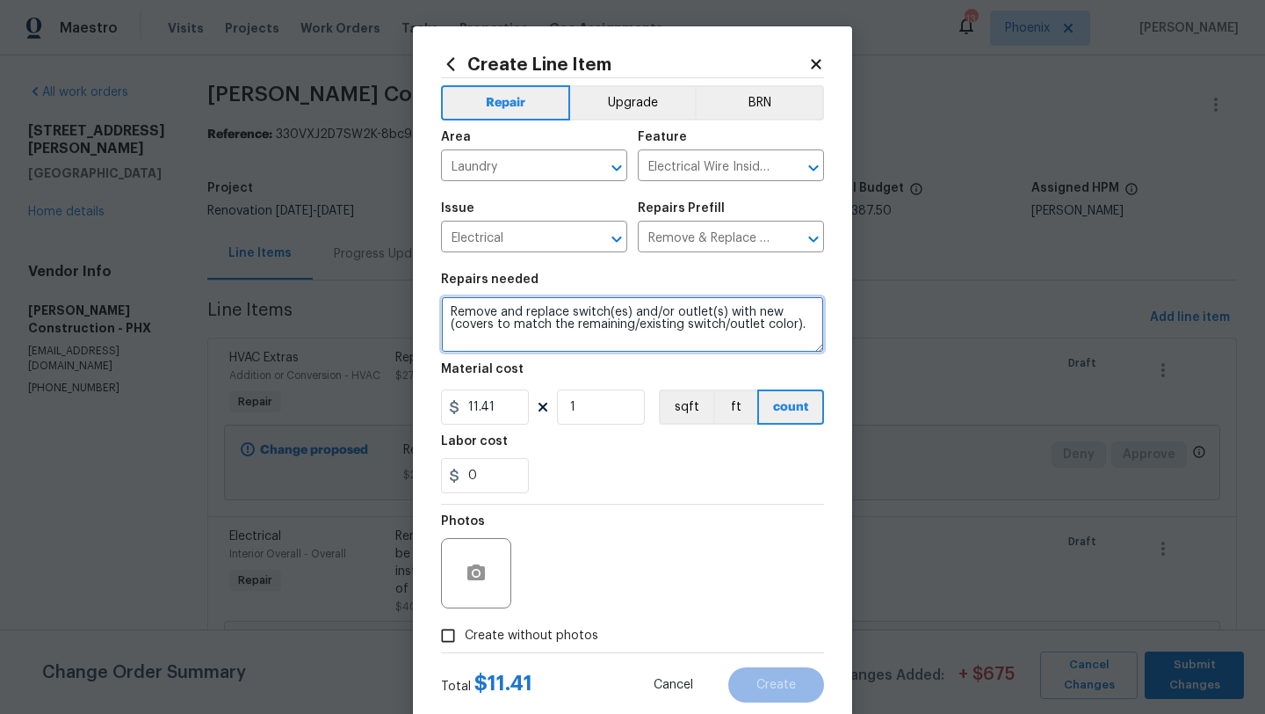
drag, startPoint x: 449, startPoint y: 305, endPoint x: 850, endPoint y: 351, distance: 403.3
click at [850, 351] on div "Create Line Item Repair Upgrade BRN Area Laundry ​ Feature Electrical Wire Insi…" at bounding box center [632, 378] width 439 height 704
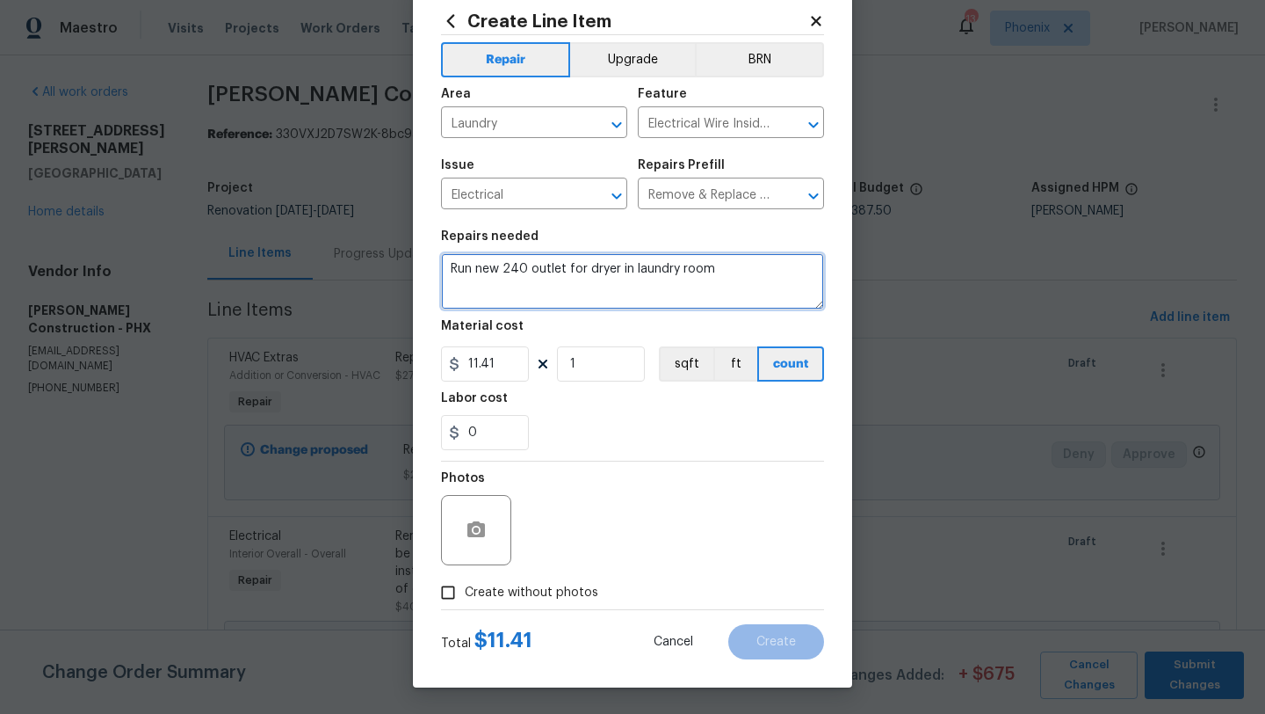
type textarea "Run new 240 outlet for dryer in laundry room"
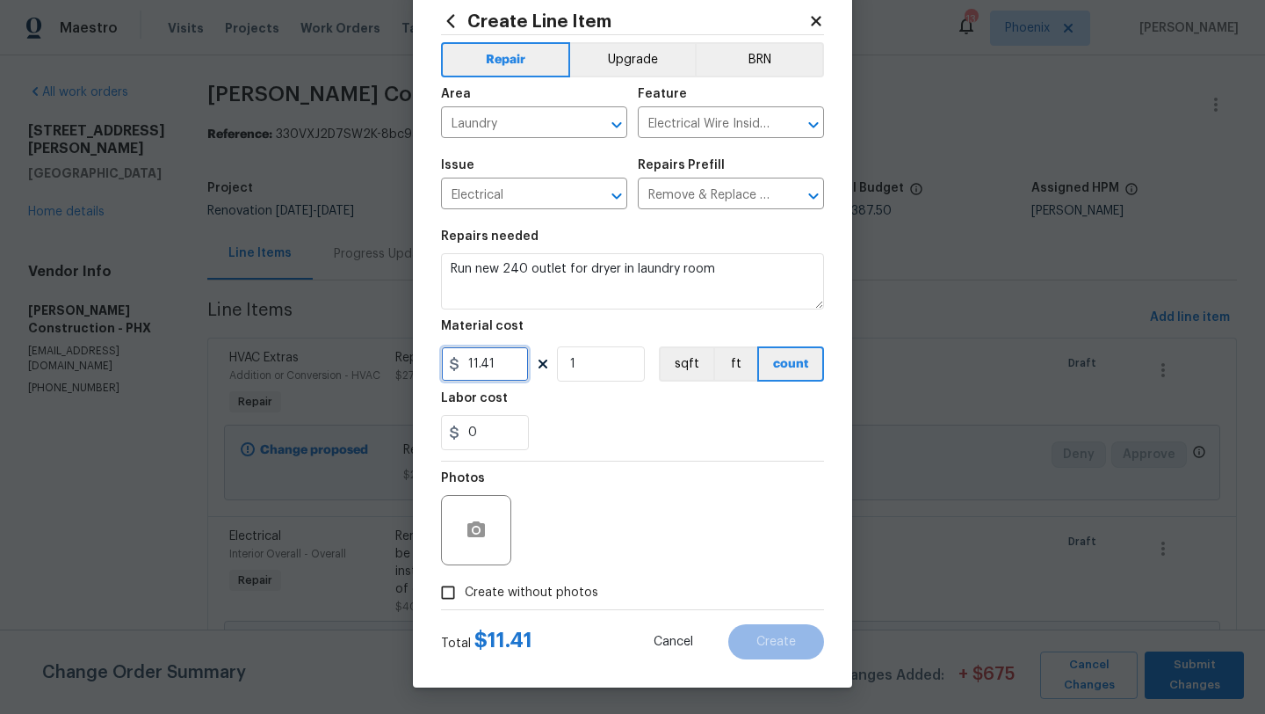
click at [518, 362] on input "11.41" at bounding box center [485, 363] width 88 height 35
type input "200"
click at [726, 526] on div "Photos" at bounding box center [632, 518] width 383 height 114
click at [453, 586] on input "Create without photos" at bounding box center [447, 592] width 33 height 33
checkbox input "true"
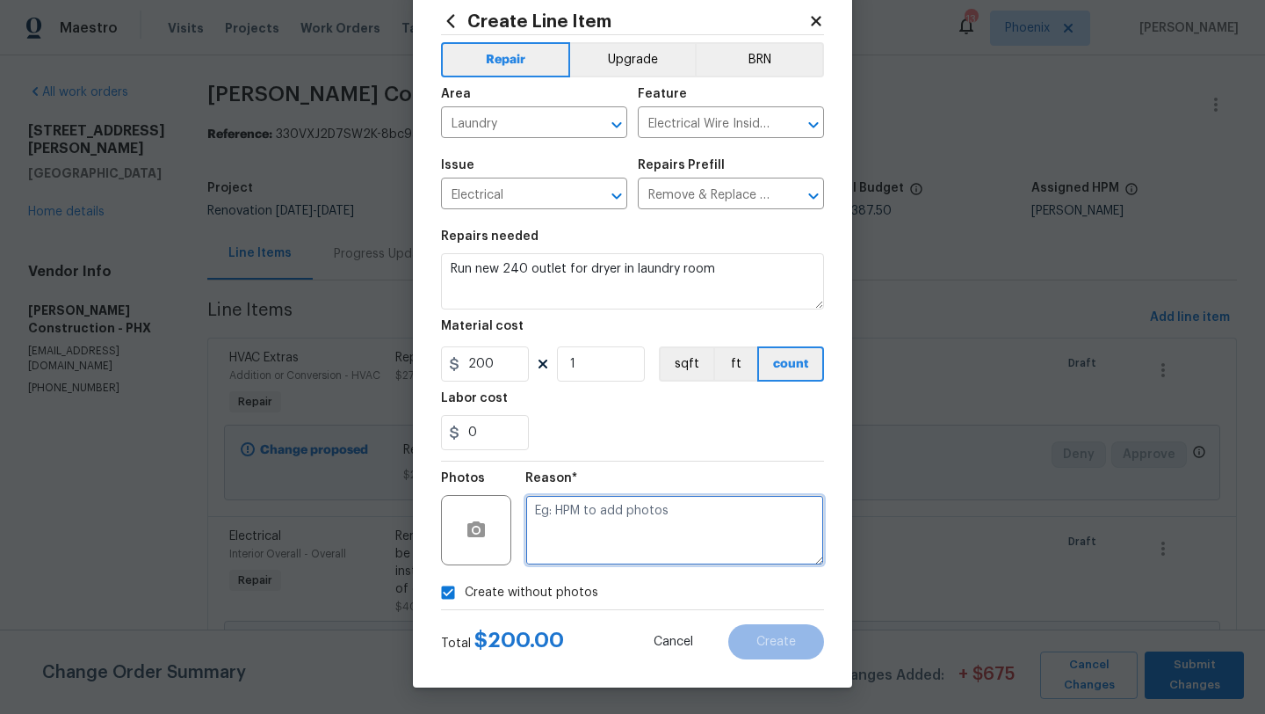
click at [601, 554] on textarea at bounding box center [675, 530] width 299 height 70
type textarea "GC to add"
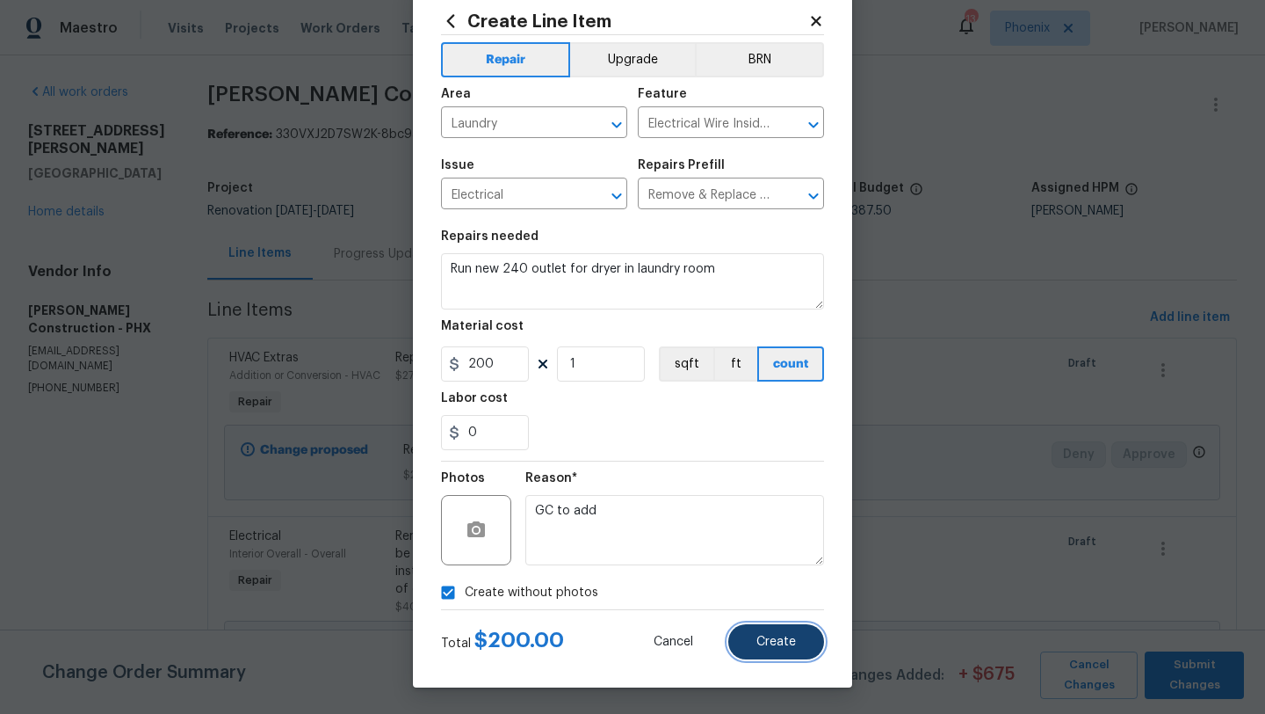
click at [799, 629] on button "Create" at bounding box center [777, 641] width 96 height 35
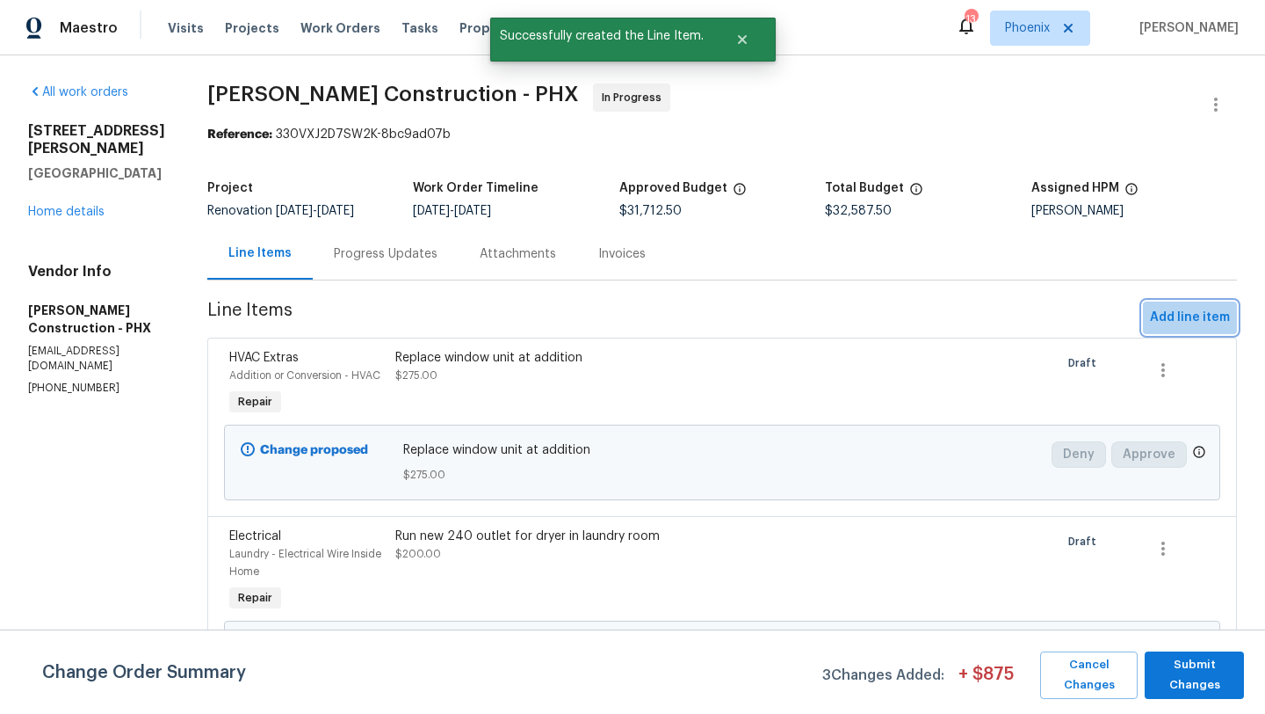
click at [1197, 320] on span "Add line item" at bounding box center [1190, 318] width 80 height 22
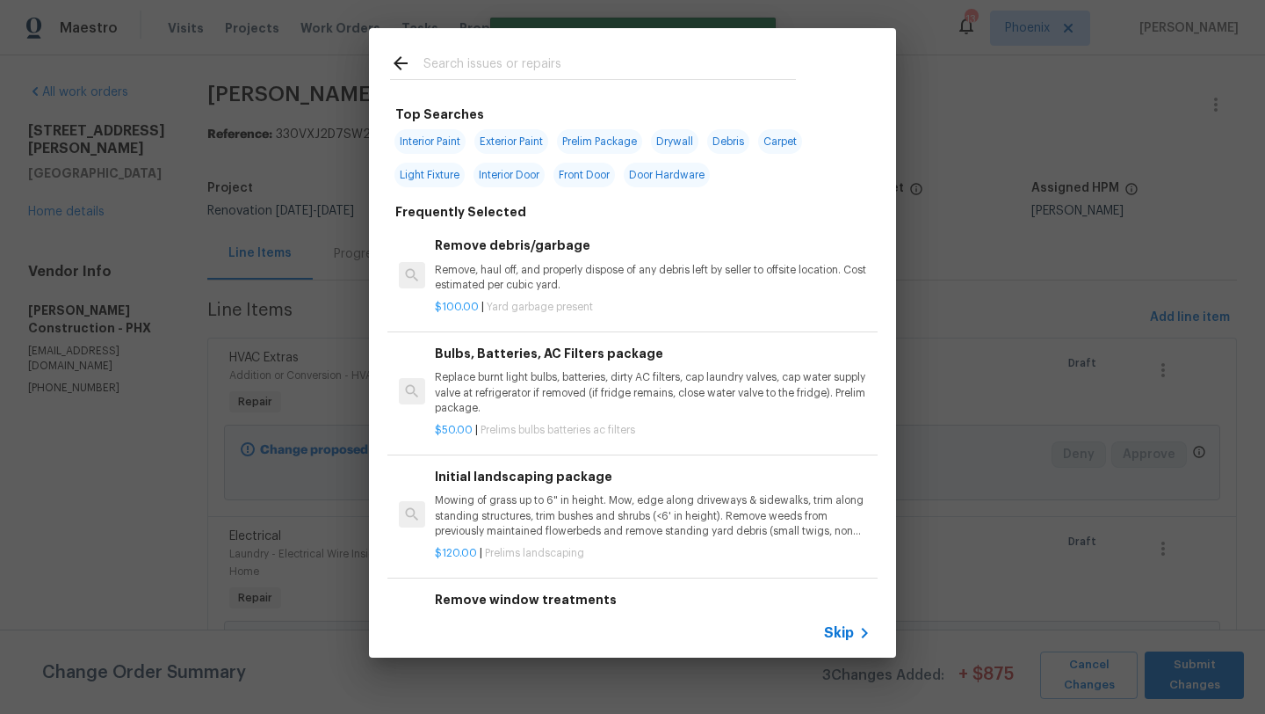
click at [477, 54] on input "text" at bounding box center [610, 66] width 373 height 26
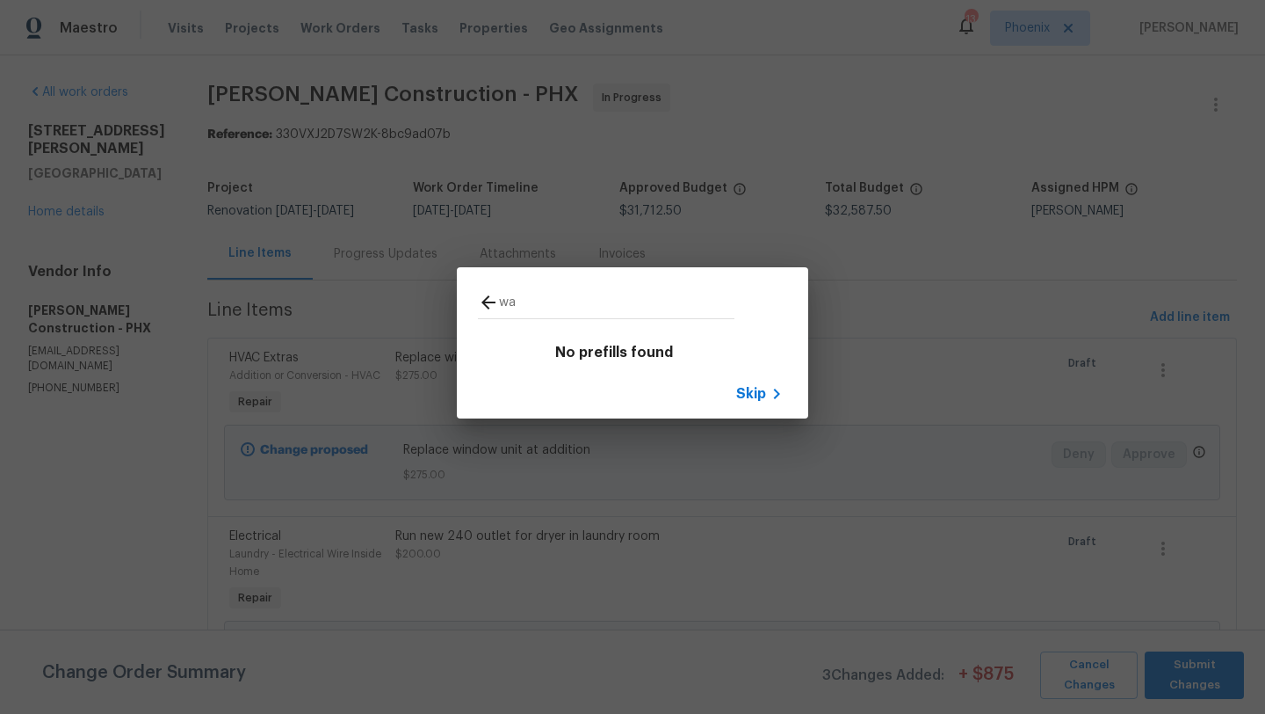
type input "w"
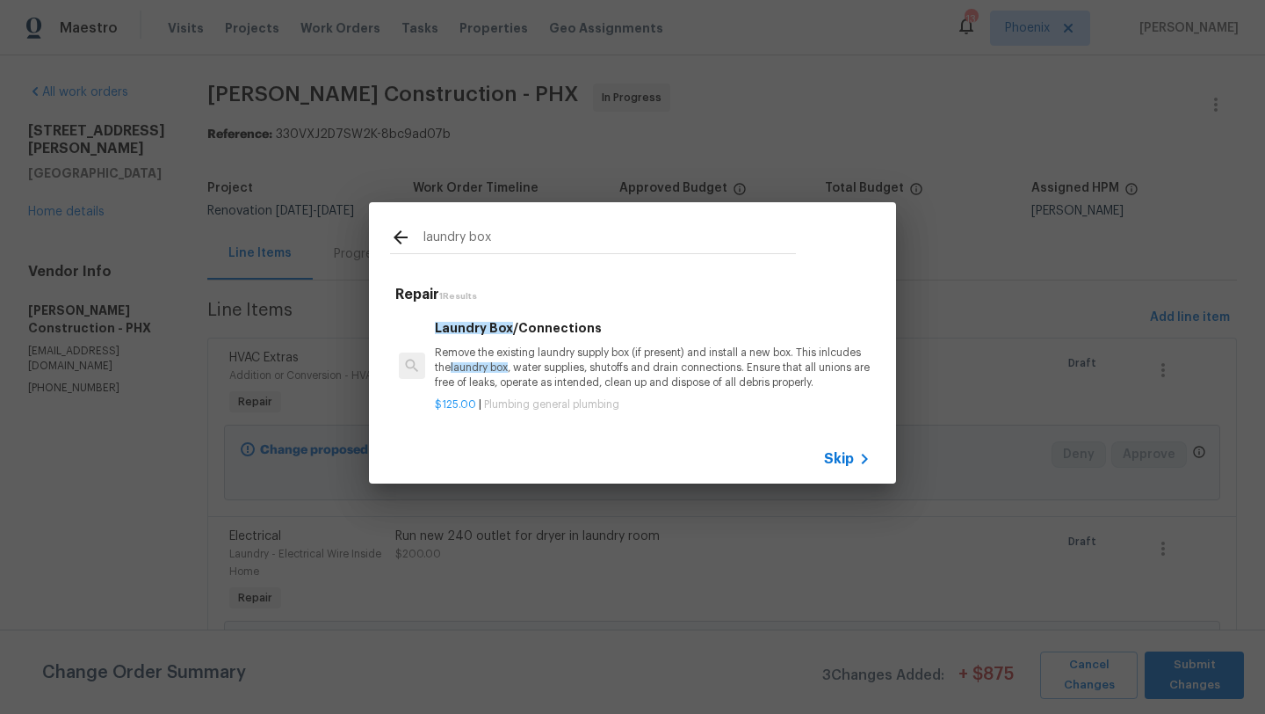
type input "laundry box"
click at [621, 378] on p "Remove the existing laundry supply box (if present) and install a new box. This…" at bounding box center [653, 367] width 436 height 45
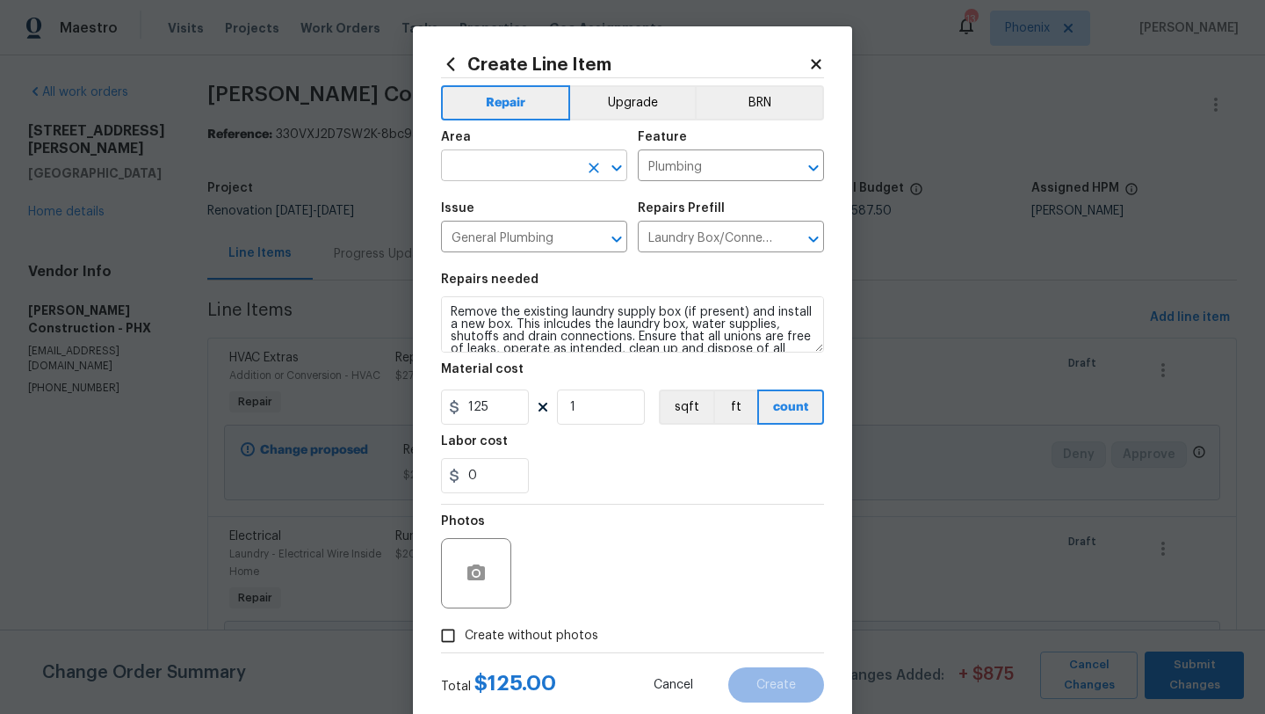
click at [509, 156] on input "text" at bounding box center [509, 167] width 137 height 27
click at [525, 207] on li "Laundry" at bounding box center [534, 206] width 186 height 29
type input "Laundry"
click at [500, 397] on input "125" at bounding box center [485, 406] width 88 height 35
type input "200"
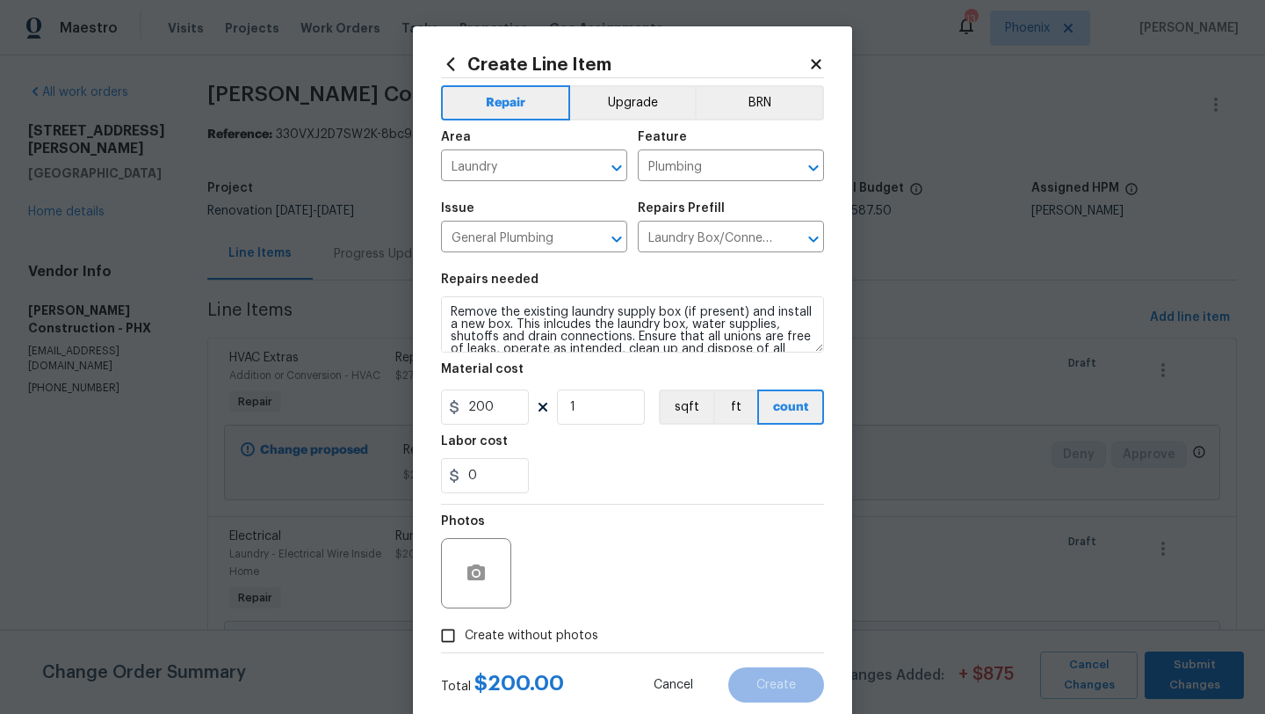
click at [592, 519] on div "Photos" at bounding box center [632, 561] width 383 height 114
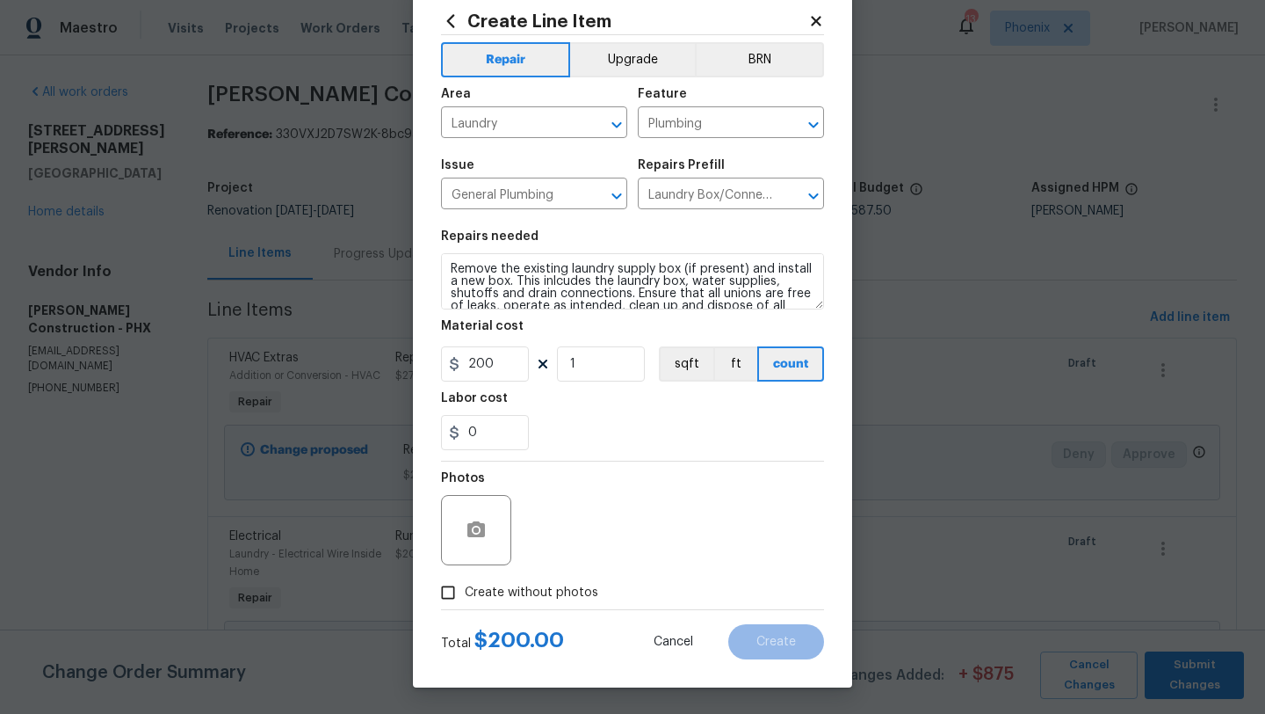
click at [450, 588] on input "Create without photos" at bounding box center [447, 592] width 33 height 33
checkbox input "true"
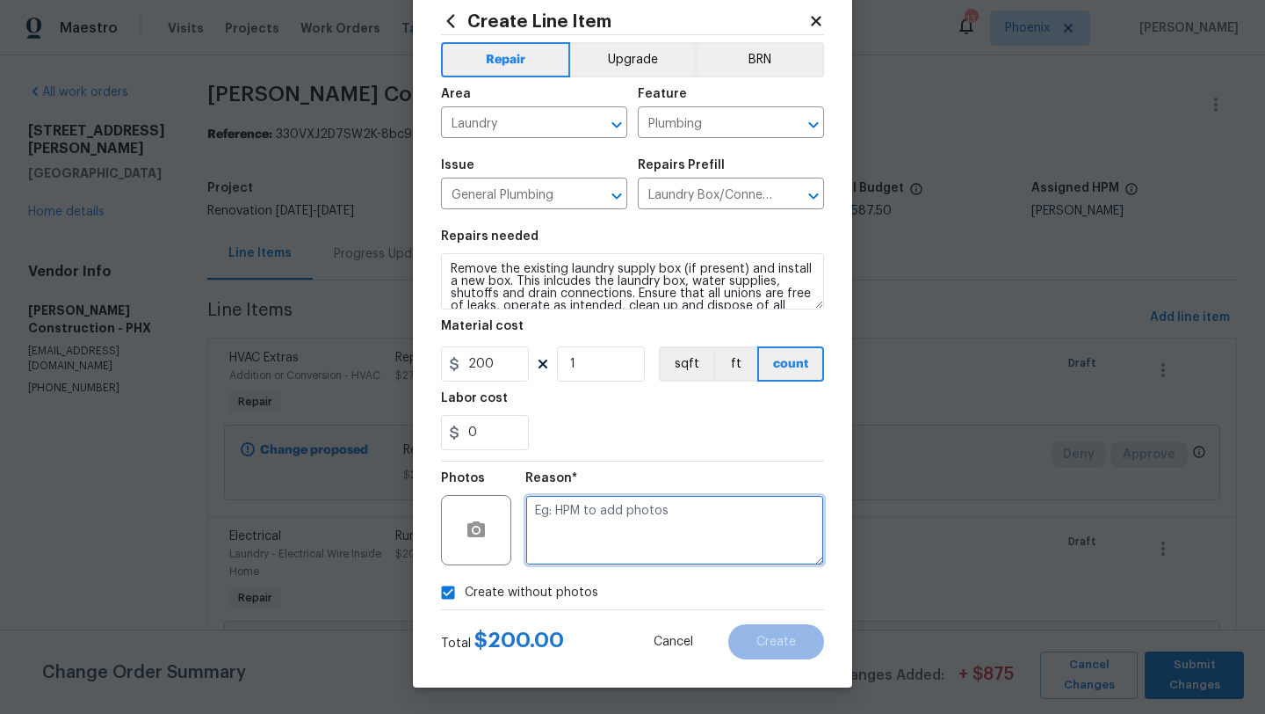
click at [581, 523] on textarea at bounding box center [675, 530] width 299 height 70
type textarea "GC to add"
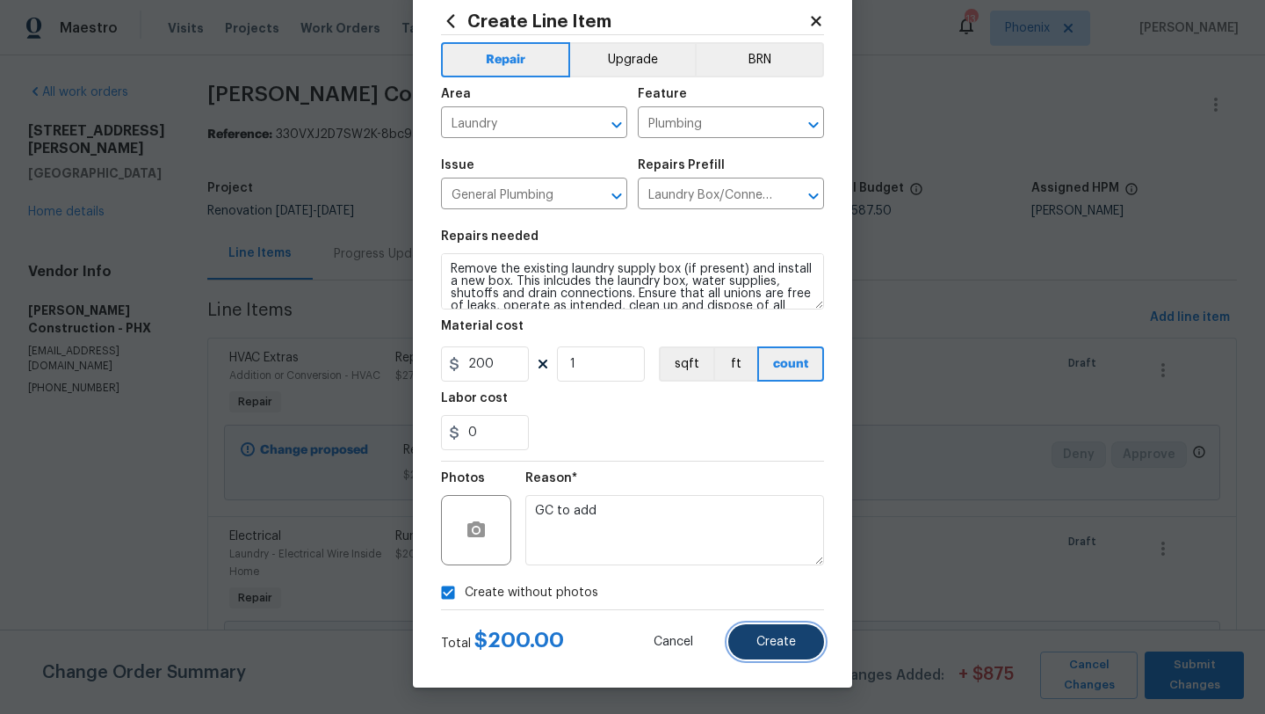
click at [777, 638] on span "Create" at bounding box center [777, 641] width 40 height 13
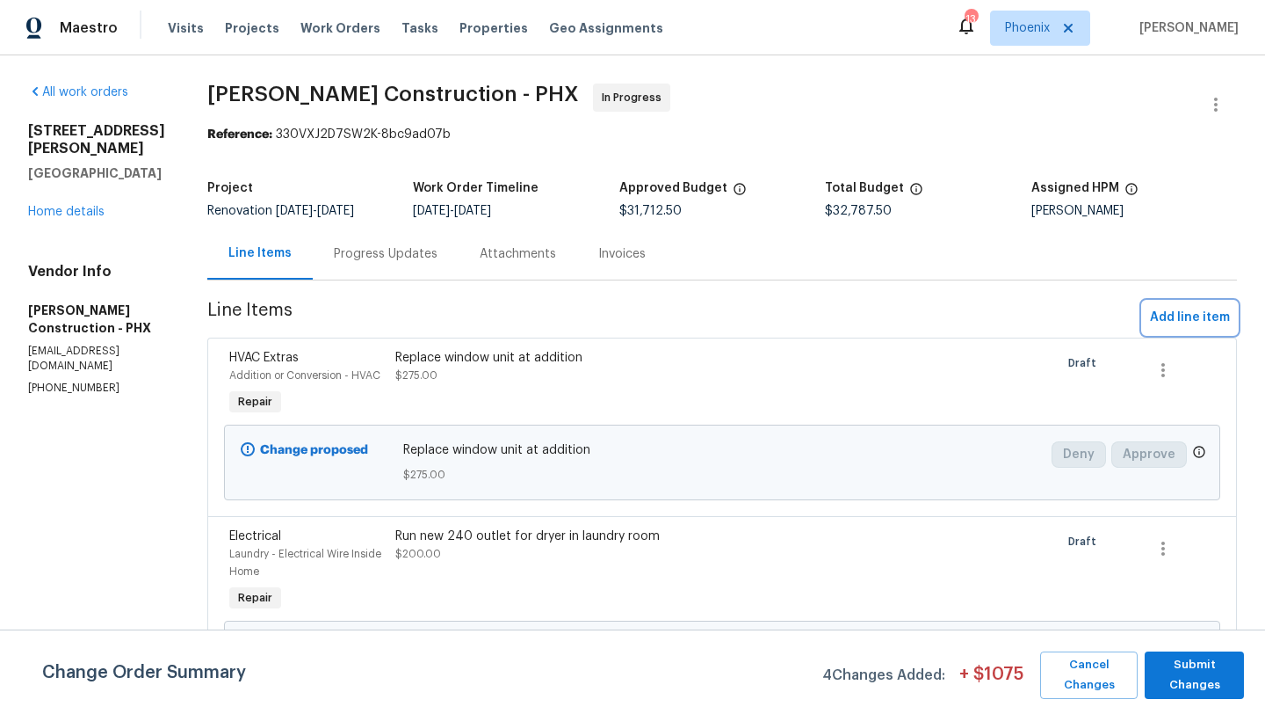
click at [1167, 316] on span "Add line item" at bounding box center [1190, 318] width 80 height 22
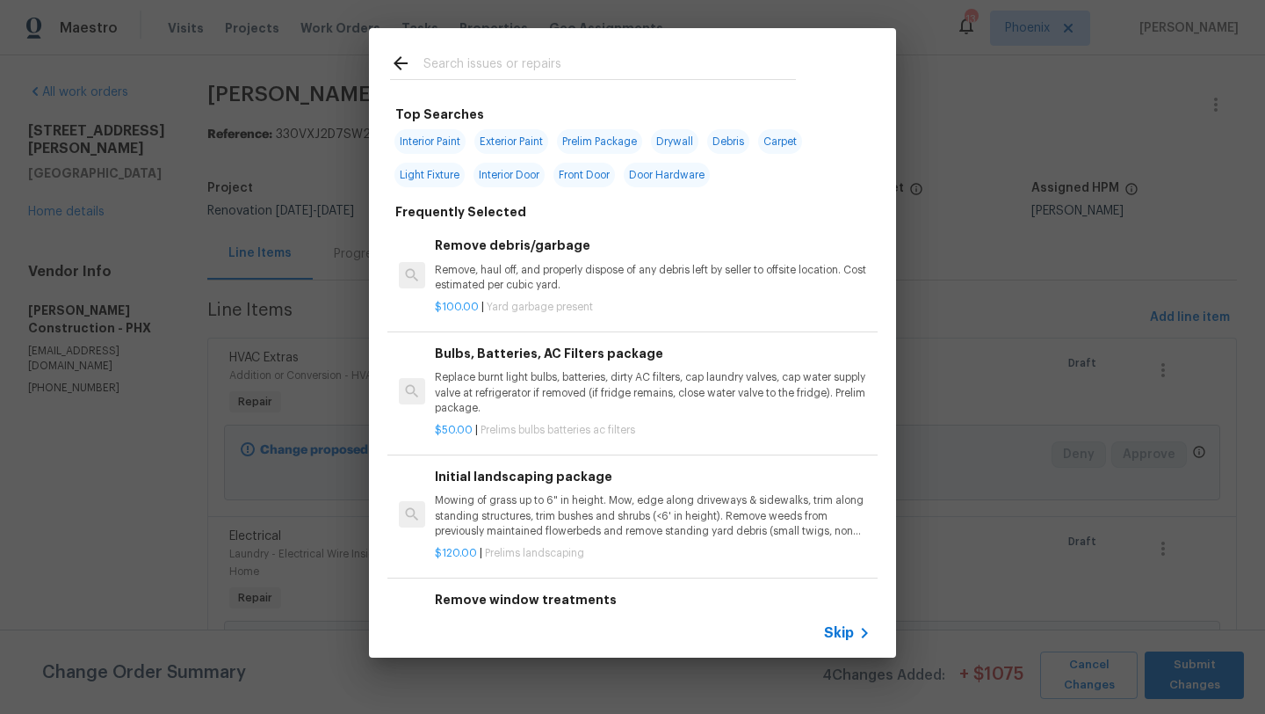
click at [558, 55] on input "text" at bounding box center [610, 66] width 373 height 26
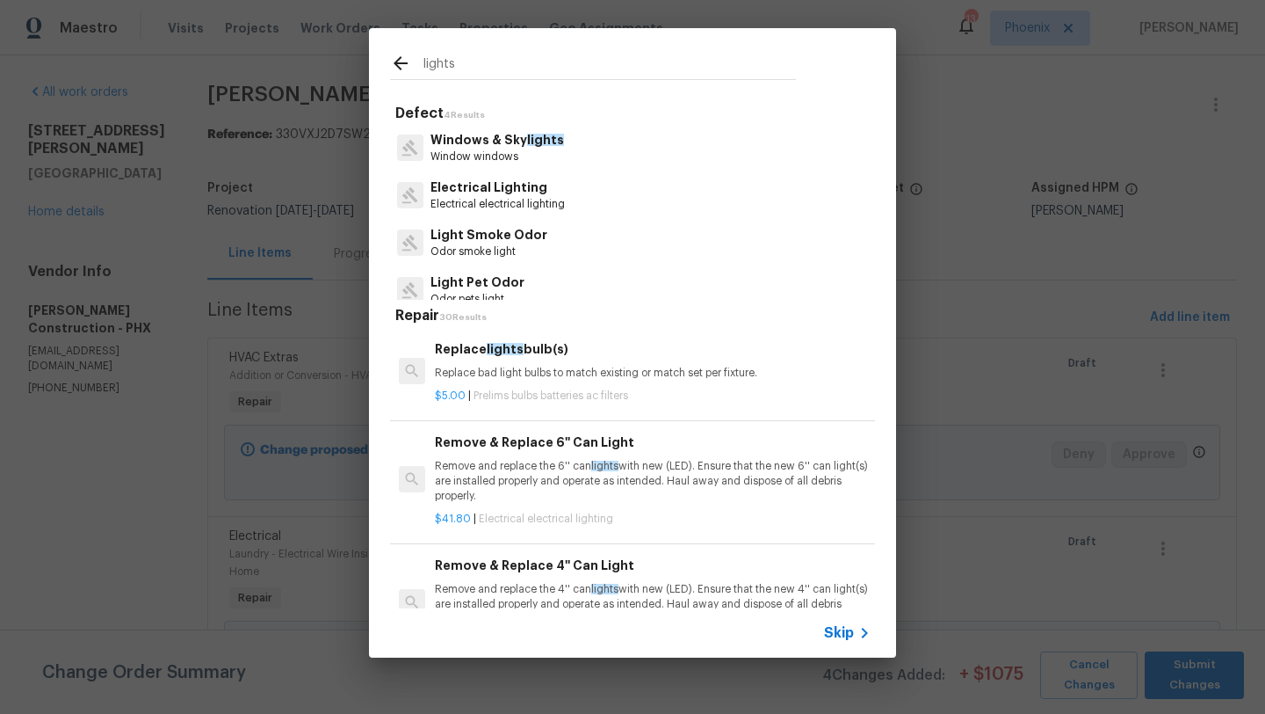
type input "lights"
click at [537, 175] on div "Electrical Lighting Electrical electrical lighting" at bounding box center [632, 194] width 485 height 47
click at [518, 197] on p "Electrical electrical lighting" at bounding box center [498, 204] width 134 height 15
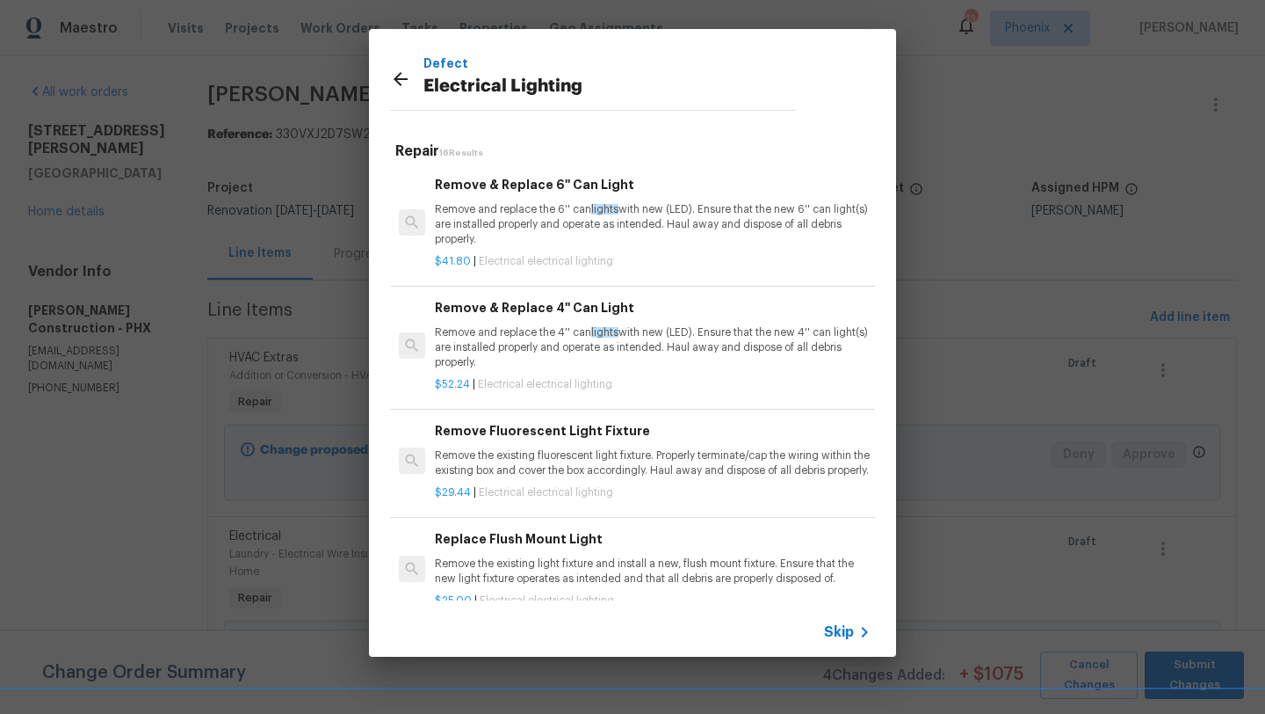
click at [569, 478] on p "Remove the existing fluorescent light fixture. Properly terminate/cap the wirin…" at bounding box center [653, 463] width 436 height 30
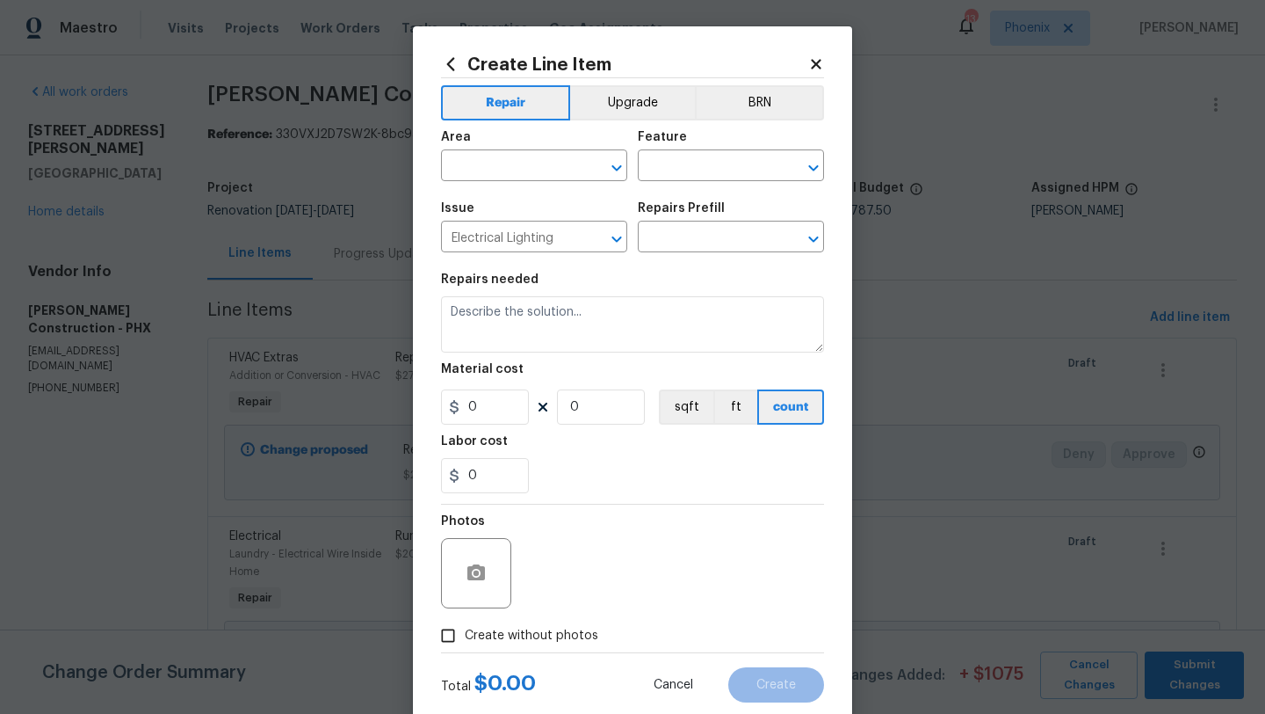
type input "Remove Fluorescent Light Fixture $29.44"
type textarea "Remove the existing fluorescent light fixture. Properly terminate/cap the wirin…"
type input "29.44"
type input "1"
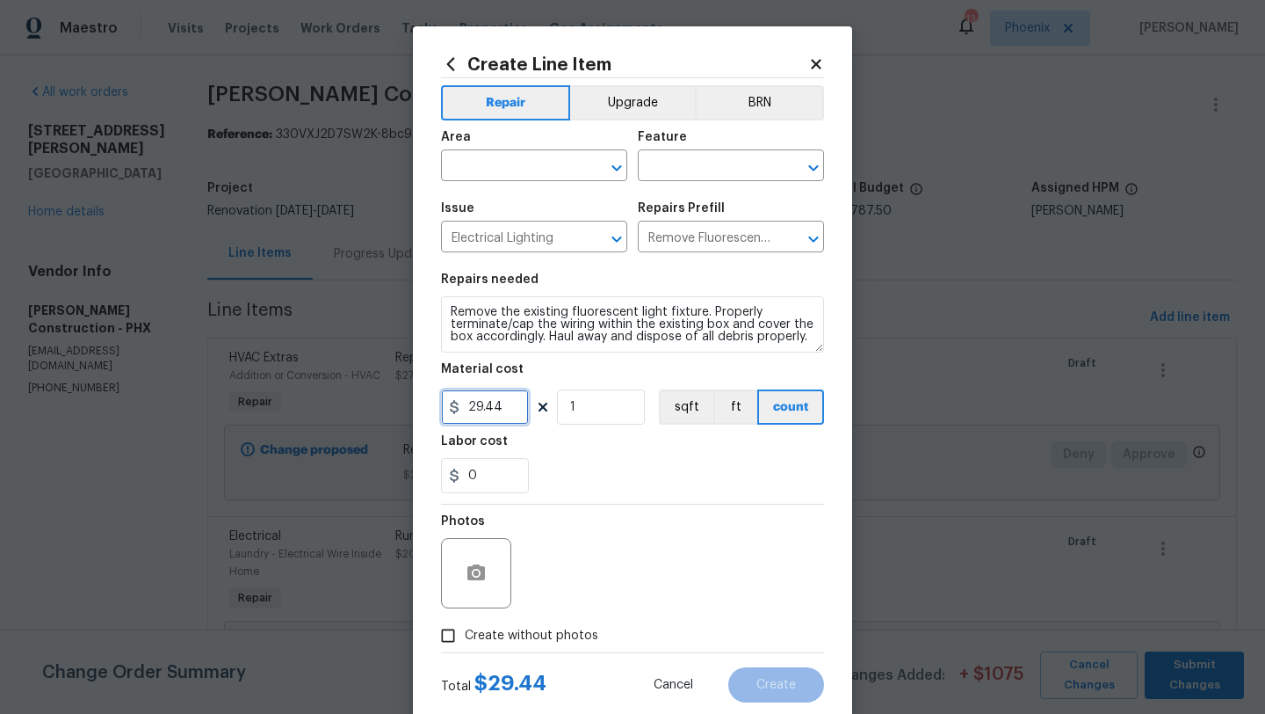
click at [513, 424] on input "29.44" at bounding box center [485, 406] width 88 height 35
type input "5"
click at [588, 417] on input "1" at bounding box center [601, 406] width 88 height 35
type input "500"
click at [482, 417] on input "5" at bounding box center [485, 406] width 88 height 35
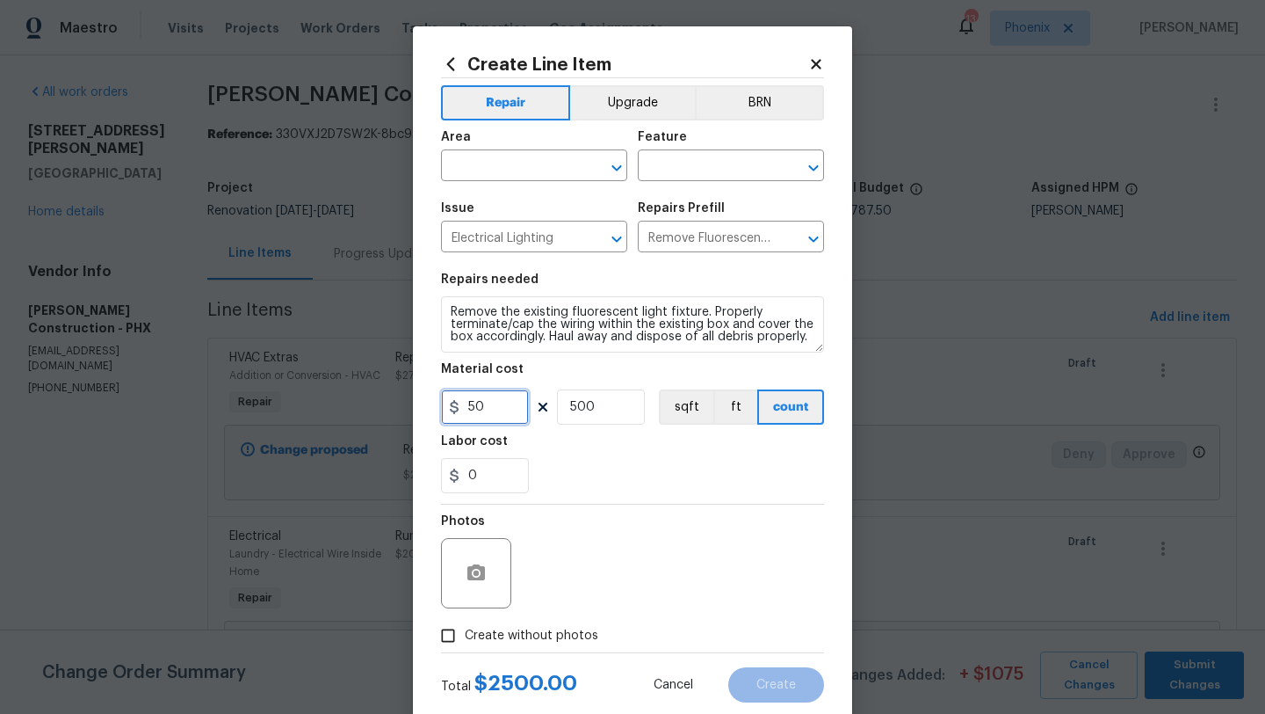
type input "50"
click at [605, 402] on input "500" at bounding box center [601, 406] width 88 height 35
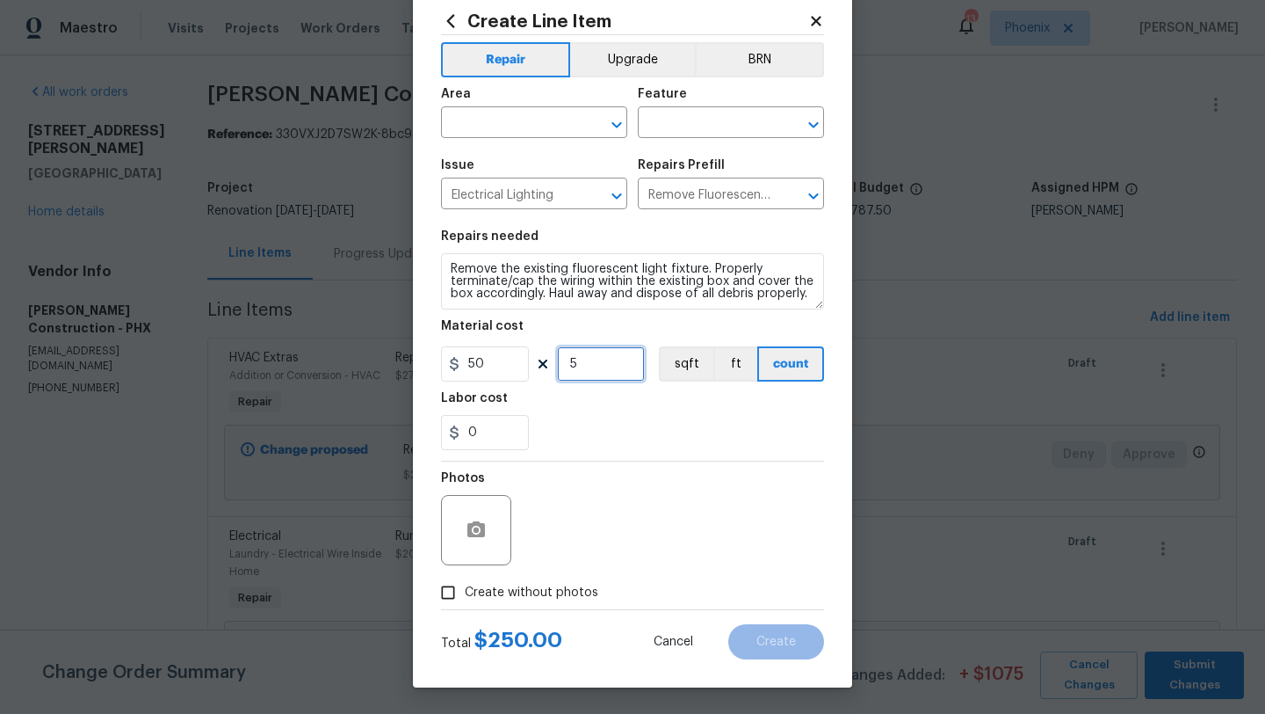
type input "5"
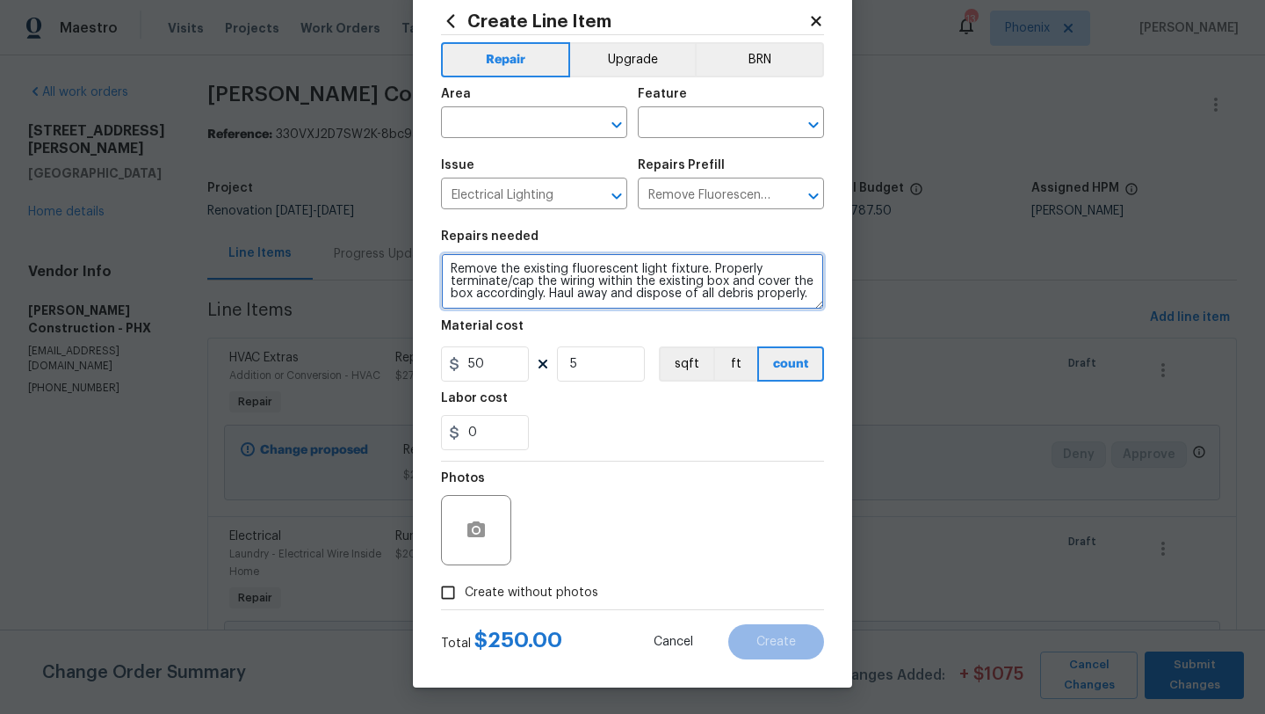
drag, startPoint x: 444, startPoint y: 265, endPoint x: 877, endPoint y: 294, distance: 434.3
click at [878, 294] on div "Create Line Item Repair Upgrade BRN Area ​ Feature ​ Issue Electrical Lighting …" at bounding box center [632, 357] width 1265 height 714
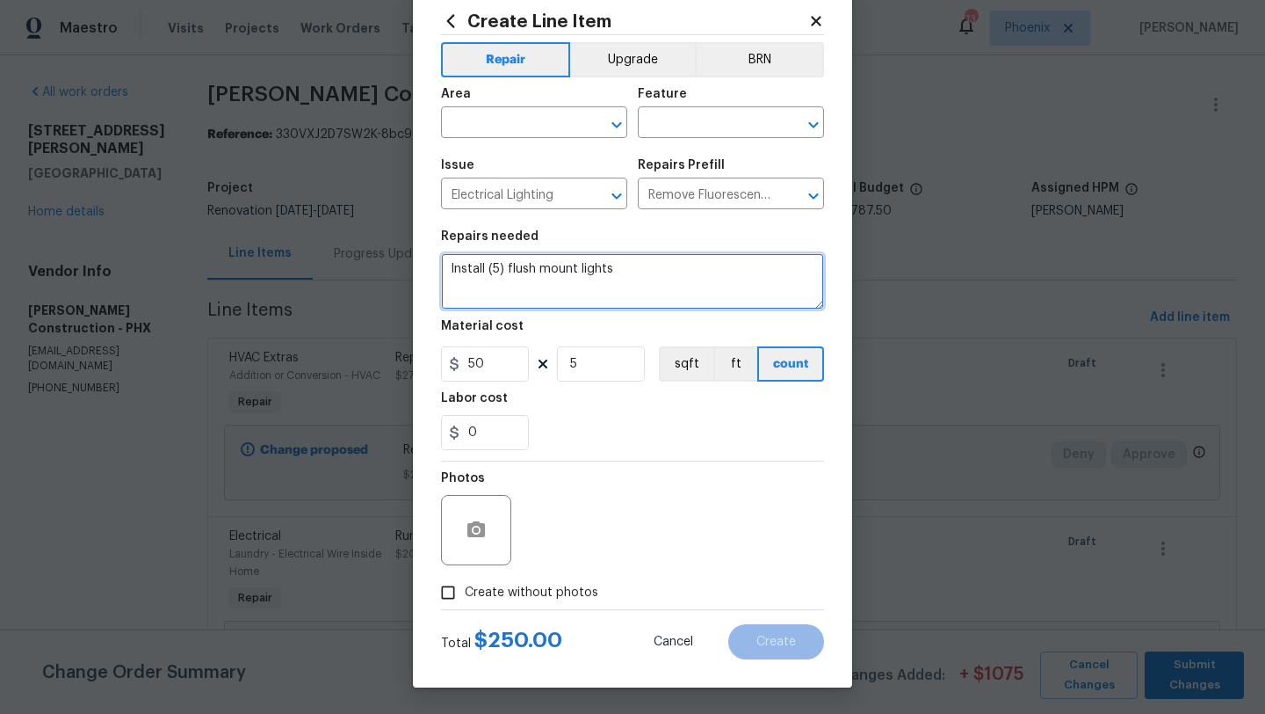
type textarea "Install (5) flush mount lights"
click at [444, 591] on input "Create without photos" at bounding box center [447, 592] width 33 height 33
checkbox input "true"
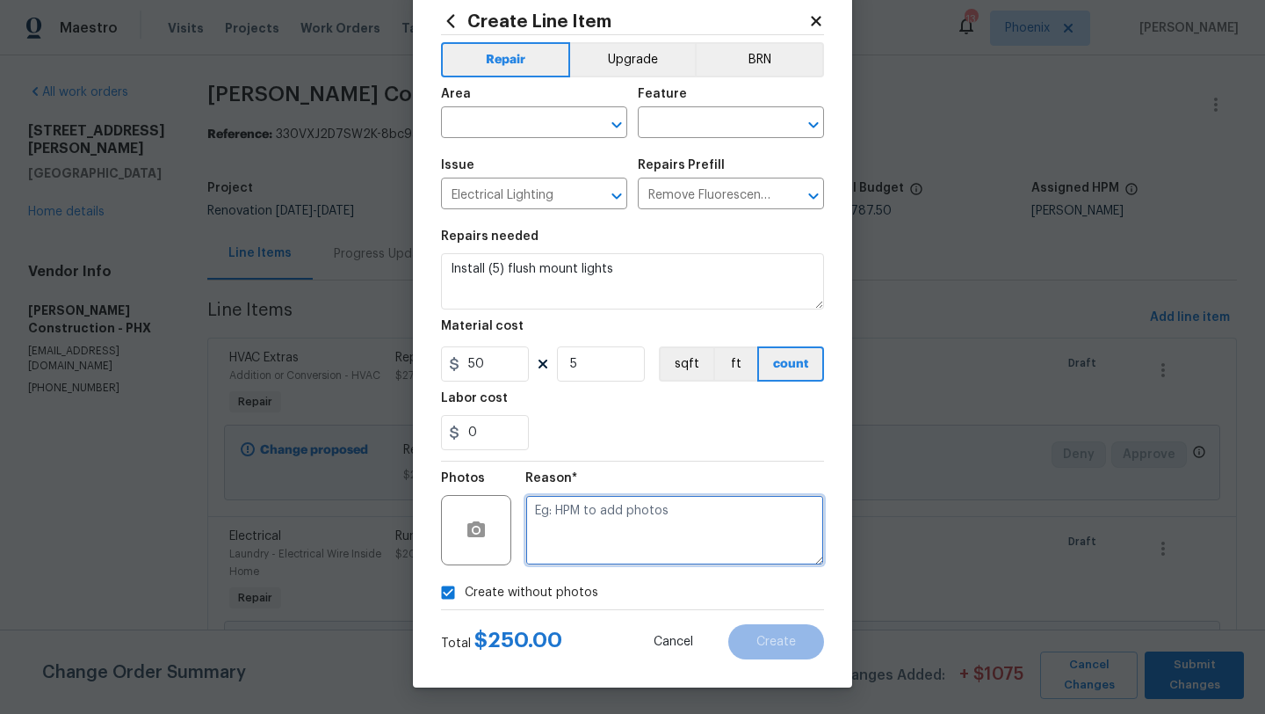
click at [581, 545] on textarea at bounding box center [675, 530] width 299 height 70
type textarea "GC to add"
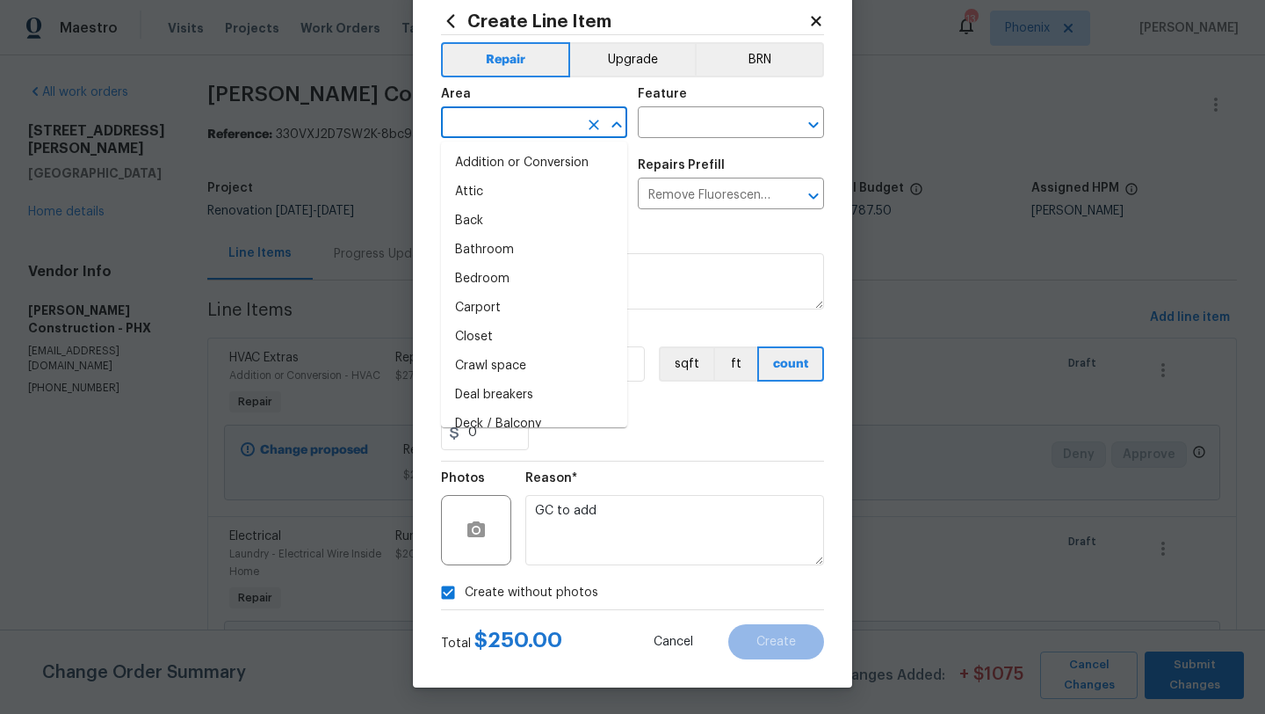
click at [522, 121] on input "text" at bounding box center [509, 124] width 137 height 27
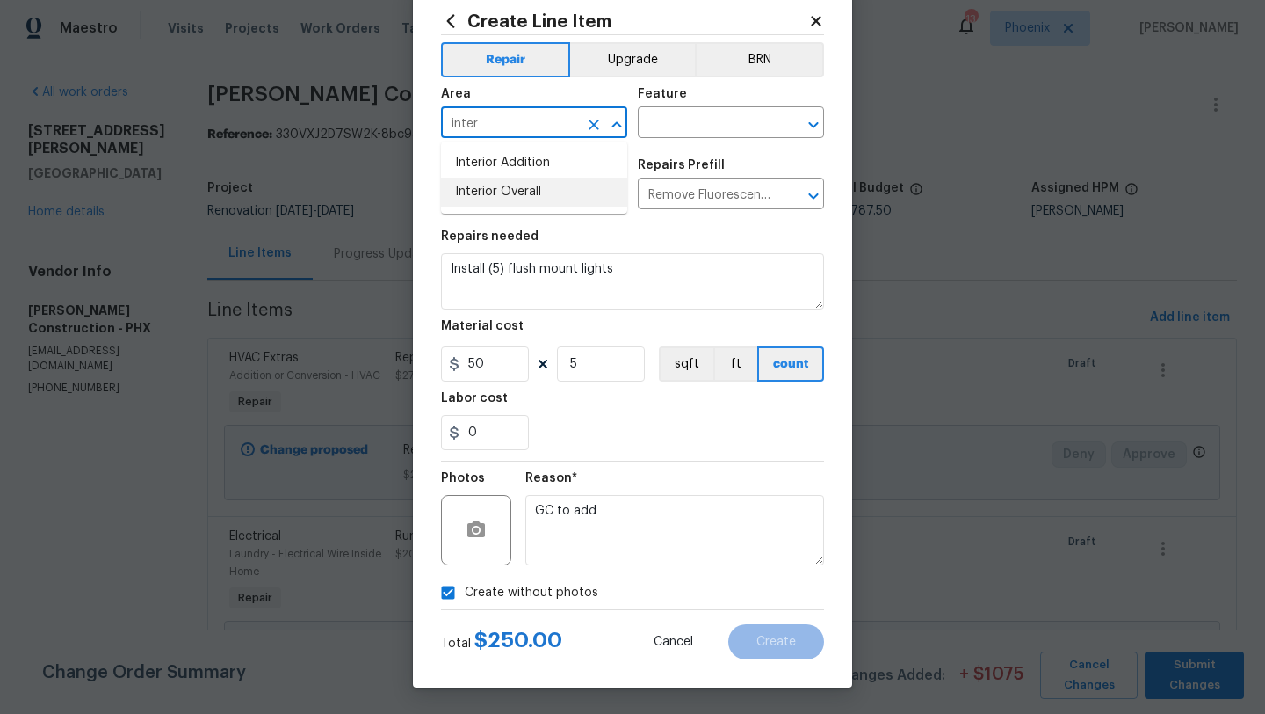
click at [539, 196] on li "Interior Overall" at bounding box center [534, 192] width 186 height 29
type input "Interior Overall"
click at [672, 107] on div "Feature" at bounding box center [731, 99] width 186 height 23
click at [674, 141] on div "Area Interior Overall ​ Feature ​" at bounding box center [632, 112] width 383 height 71
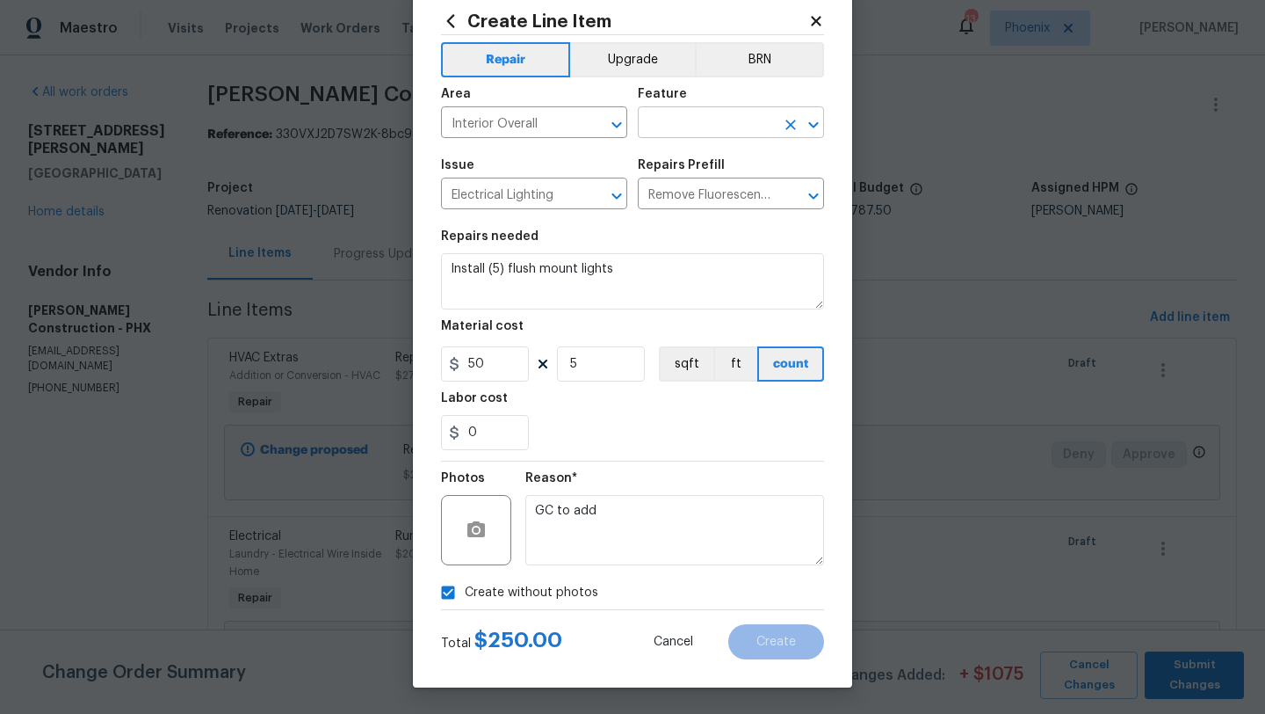
click at [673, 127] on input "text" at bounding box center [706, 124] width 137 height 27
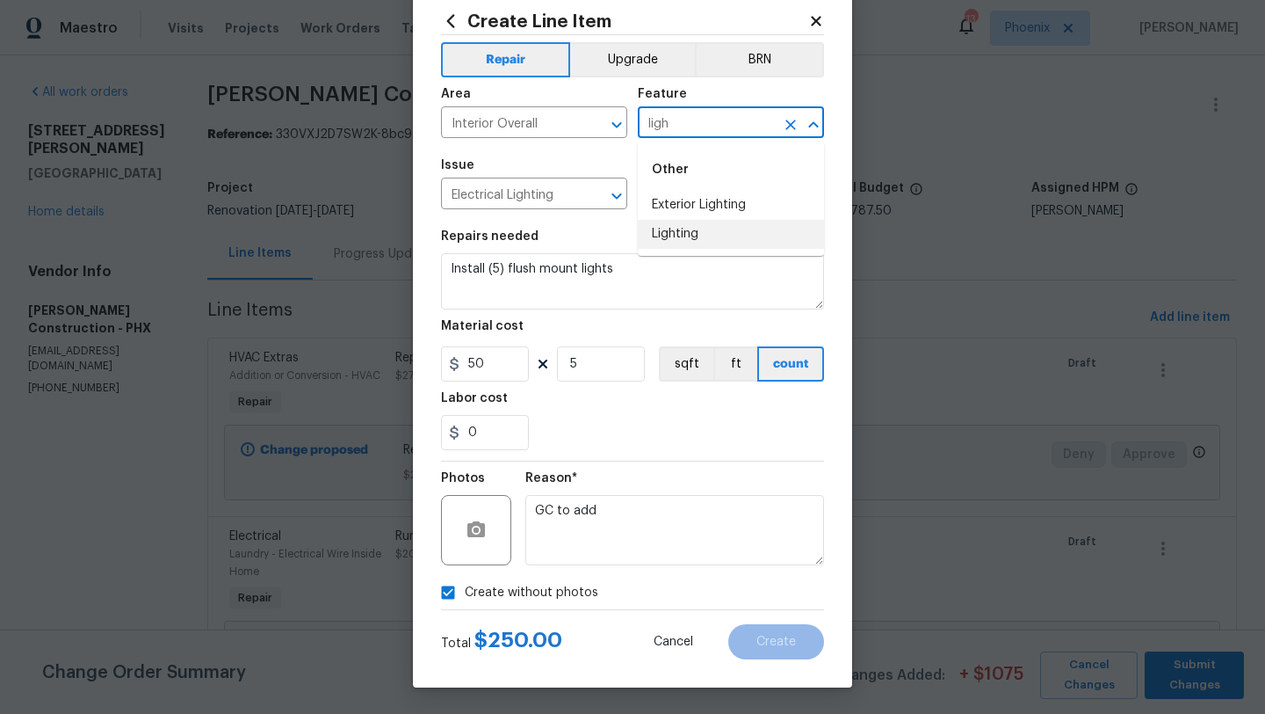
click at [692, 225] on li "Lighting" at bounding box center [731, 234] width 186 height 29
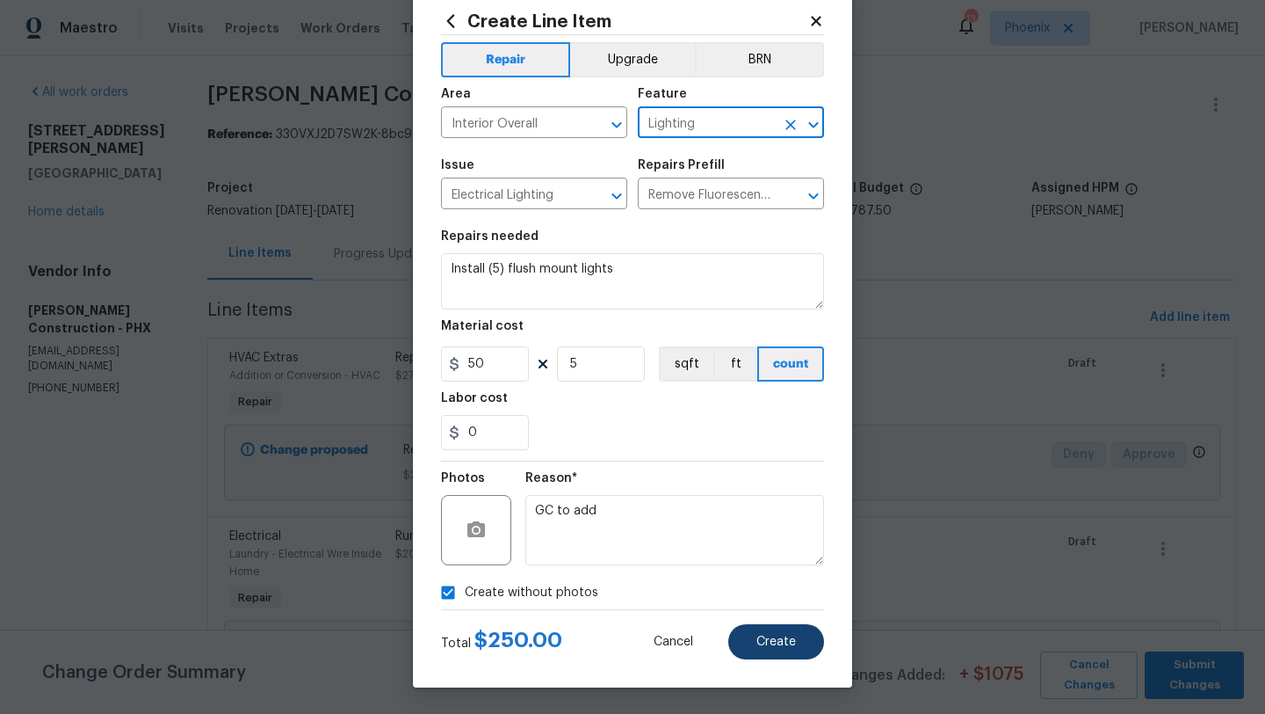
type input "Lighting"
click at [776, 636] on span "Create" at bounding box center [777, 641] width 40 height 13
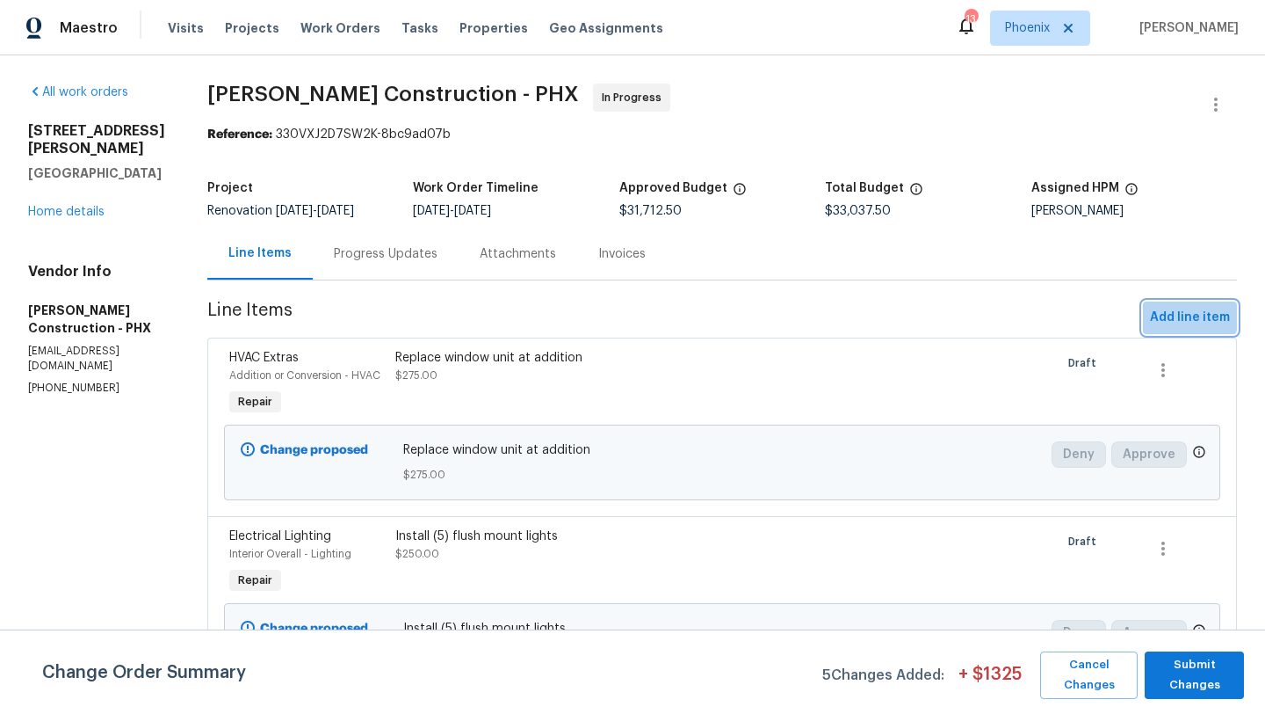
click at [1169, 314] on span "Add line item" at bounding box center [1190, 318] width 80 height 22
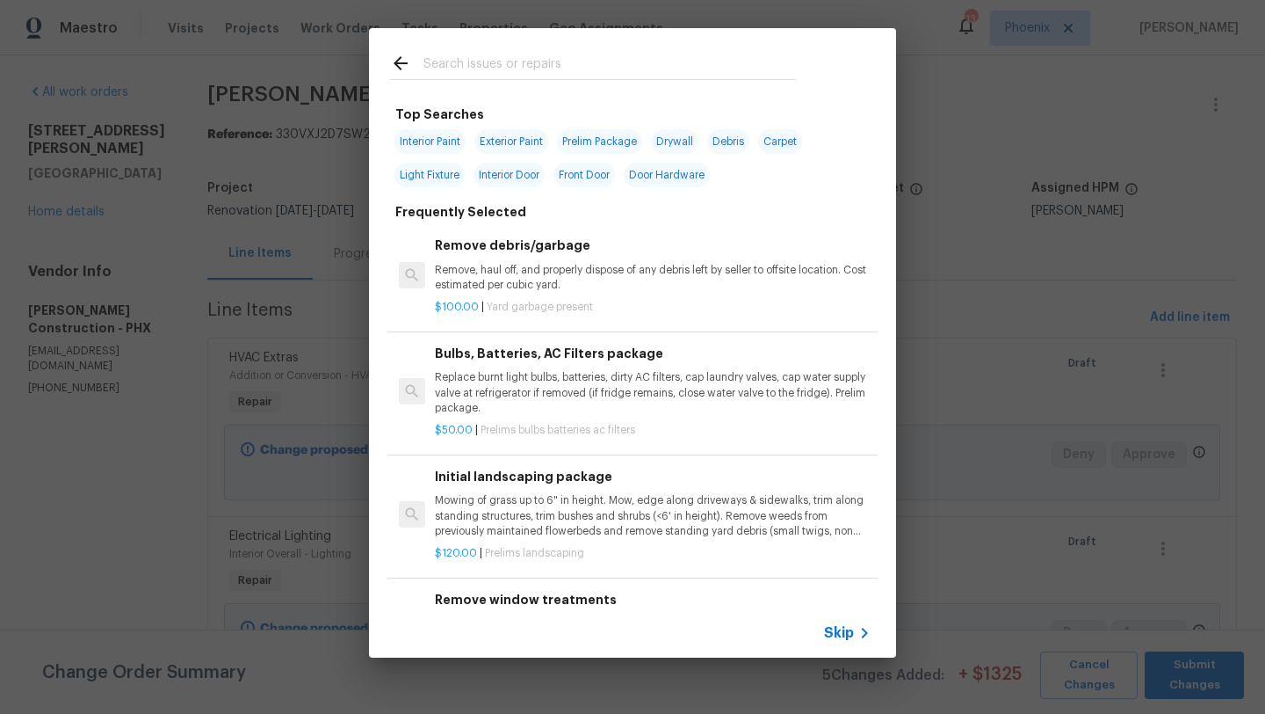
click at [493, 68] on input "text" at bounding box center [610, 66] width 373 height 26
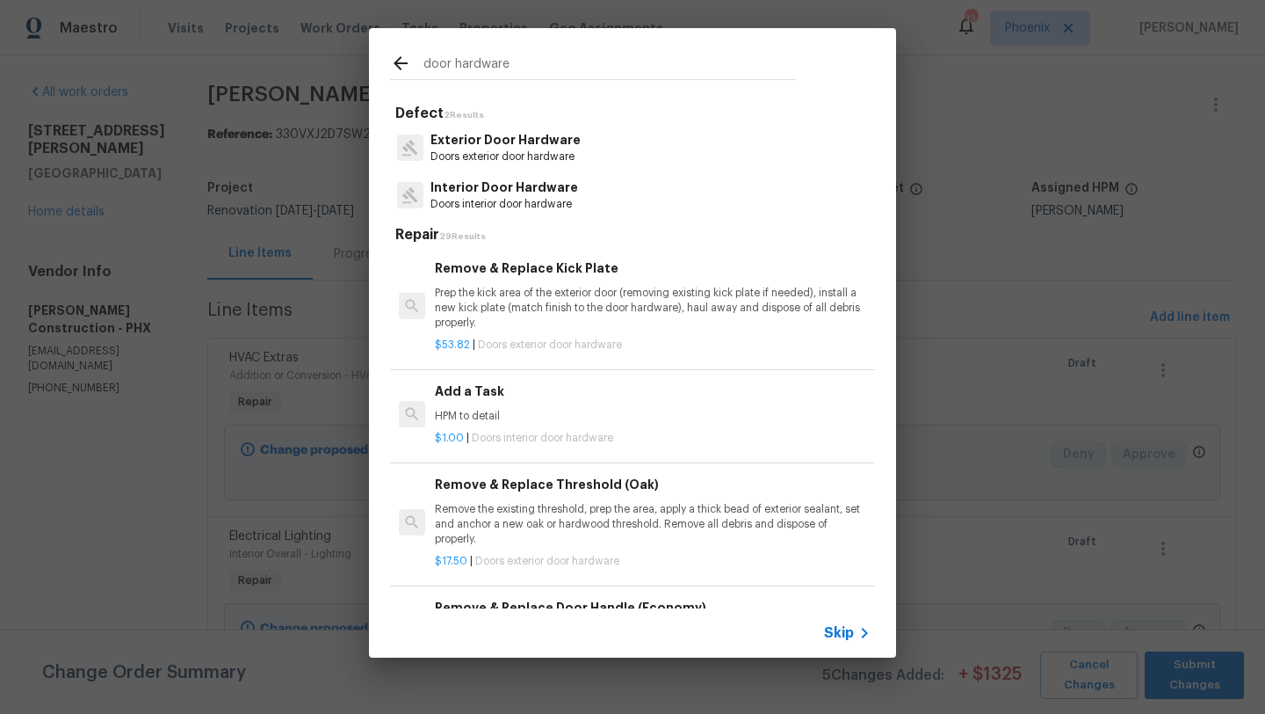
type input "door hardware"
click at [503, 182] on p "Interior Door Hardware" at bounding box center [505, 187] width 148 height 18
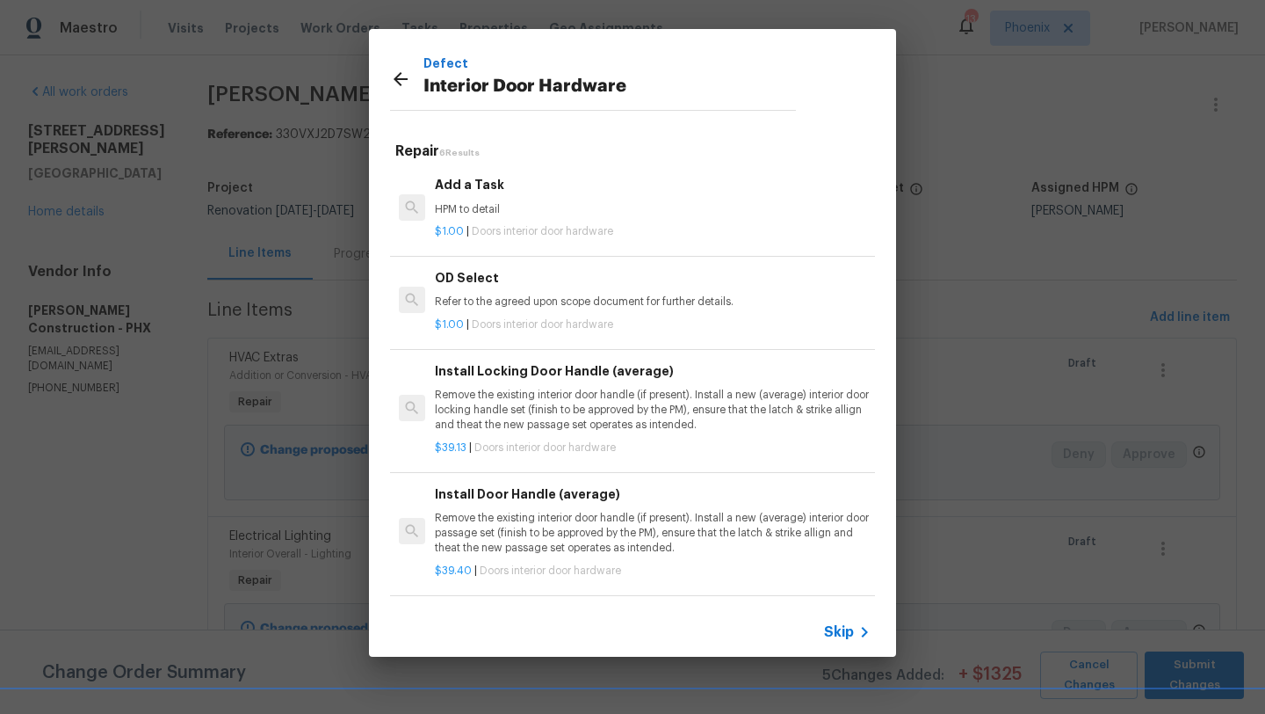
click at [536, 391] on p "Remove the existing interior door handle (if present). Install a new (average) …" at bounding box center [653, 410] width 436 height 45
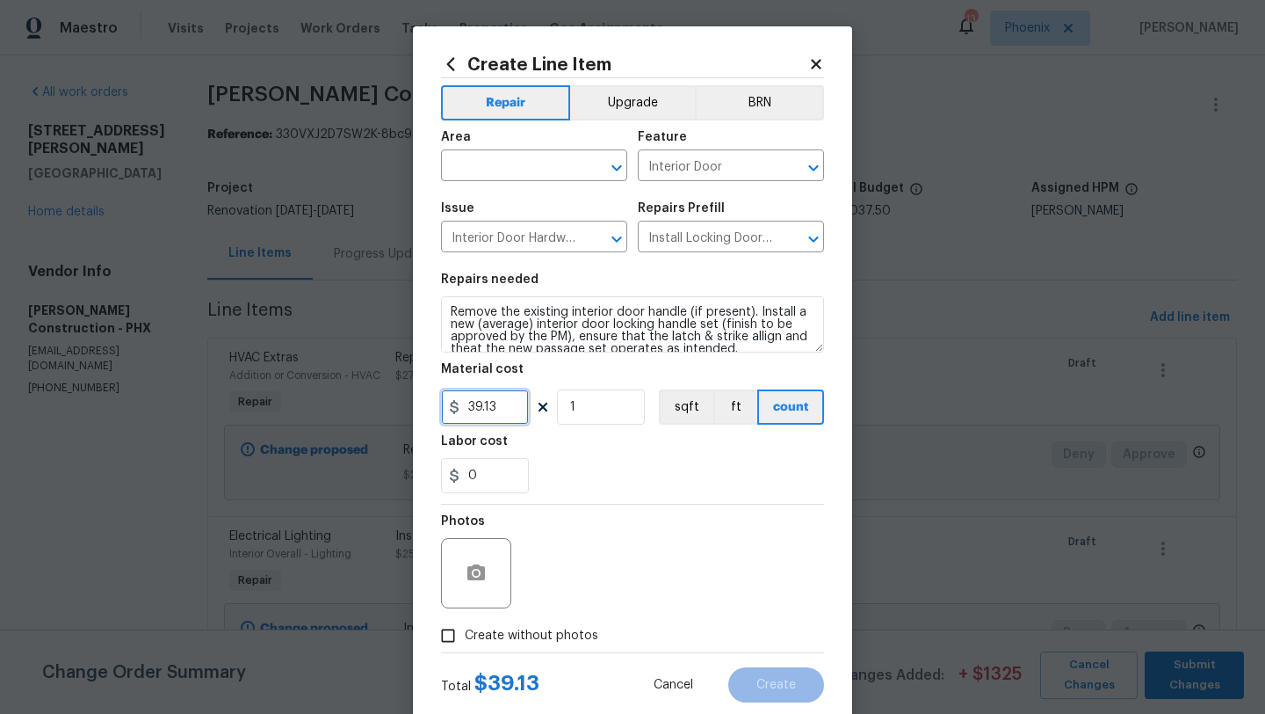
click at [505, 410] on input "39.13" at bounding box center [485, 406] width 88 height 35
click at [600, 415] on input "1" at bounding box center [601, 406] width 88 height 35
click at [511, 407] on input "25" at bounding box center [485, 406] width 88 height 35
type input "250"
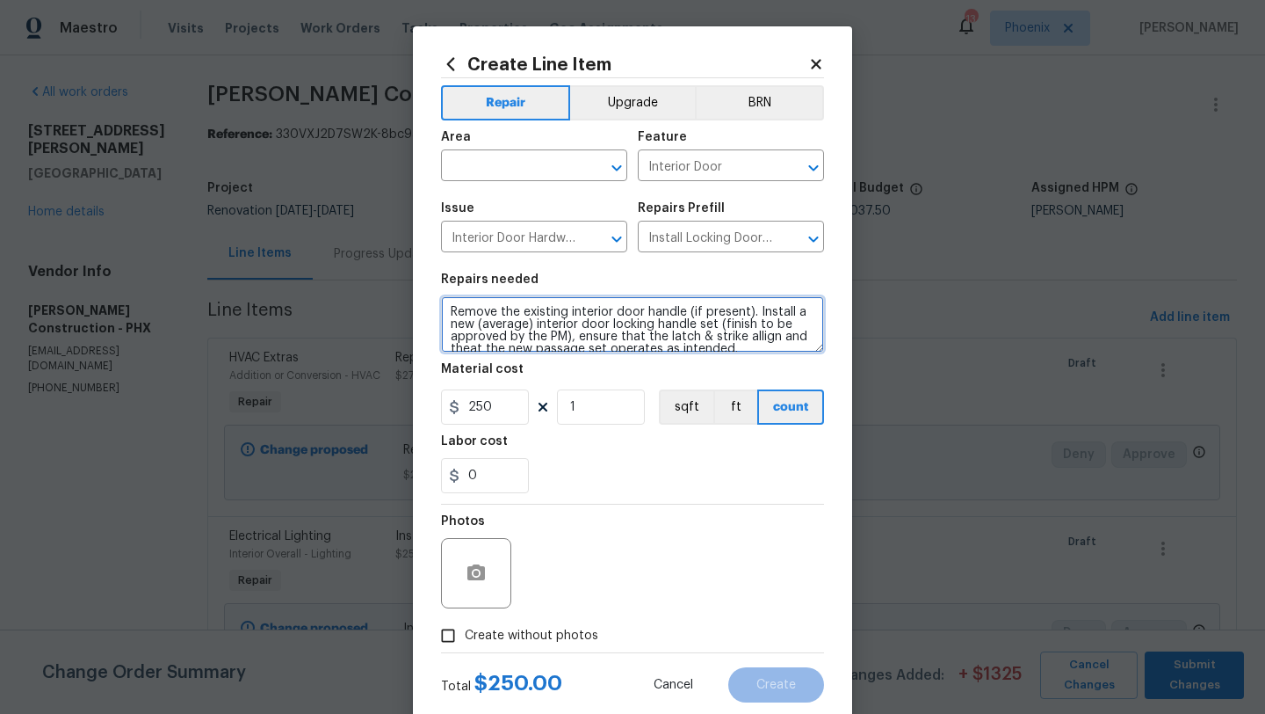
scroll to position [12, 0]
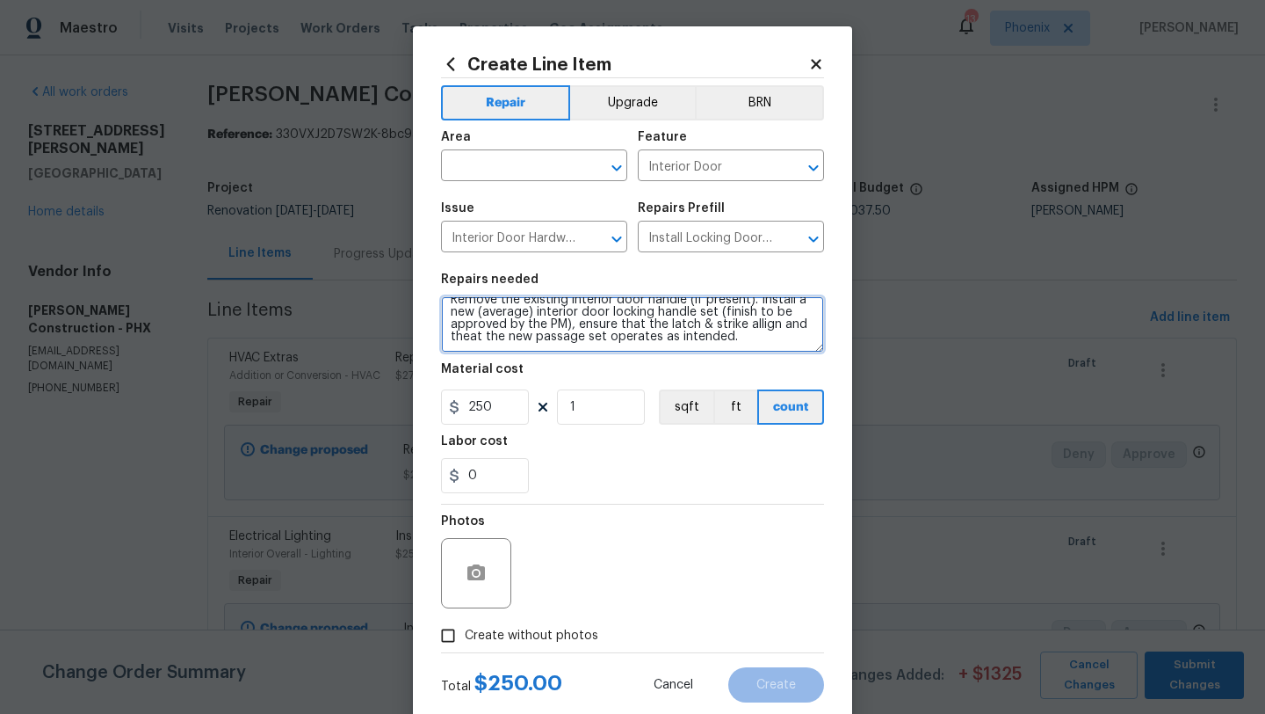
drag, startPoint x: 450, startPoint y: 310, endPoint x: 777, endPoint y: 351, distance: 329.4
click at [777, 351] on textarea "Remove the existing interior door handle (if present). Install a new (average) …" at bounding box center [632, 324] width 383 height 56
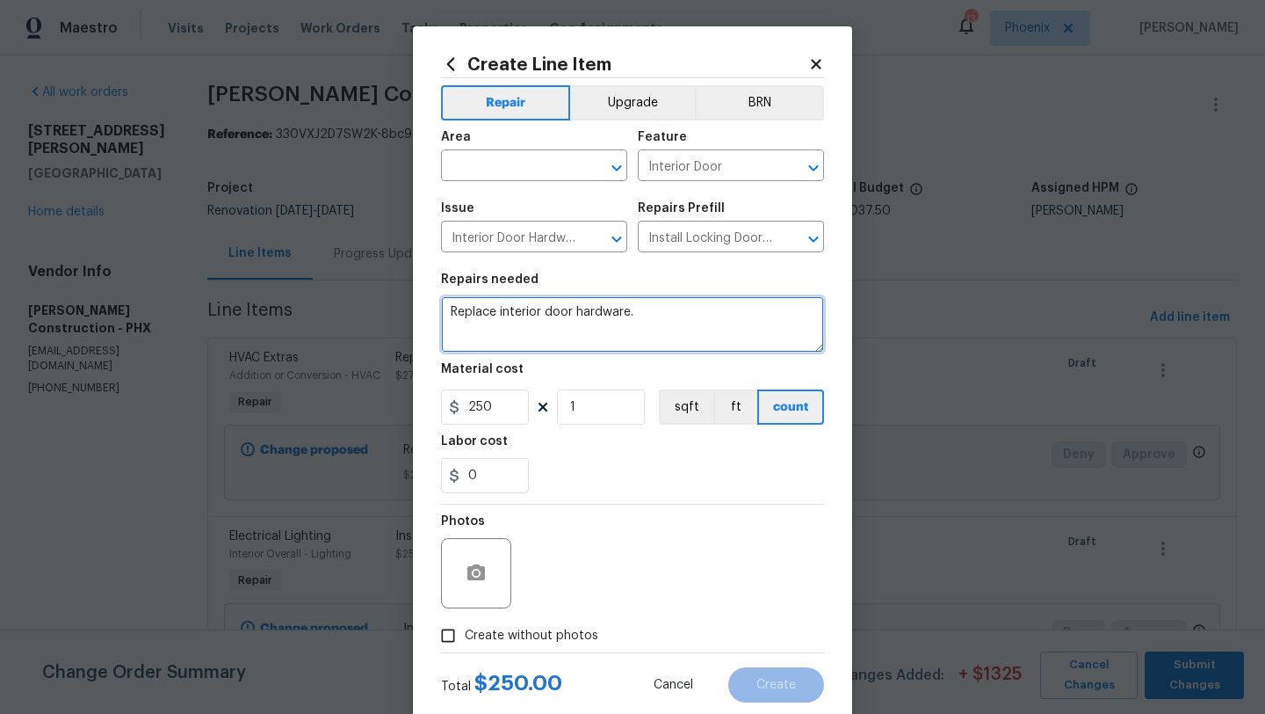
scroll to position [44, 0]
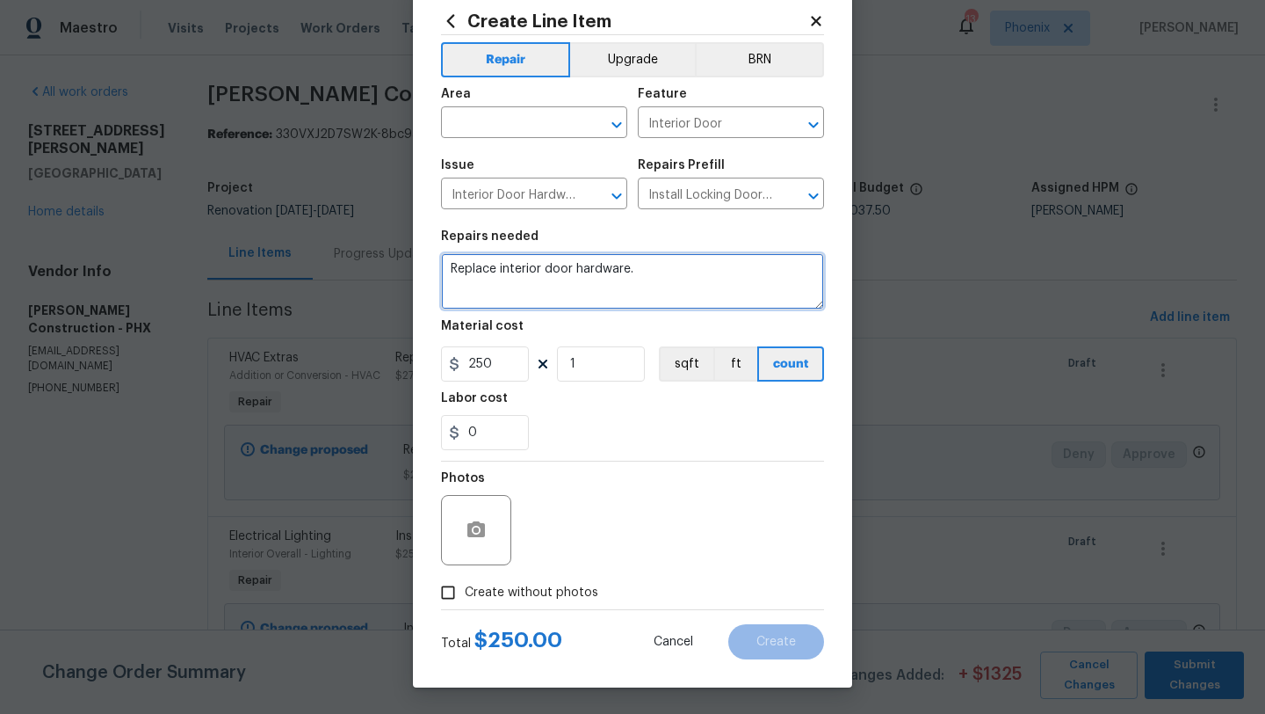
type textarea "Replace interior door hardware."
click at [450, 590] on input "Create without photos" at bounding box center [447, 592] width 33 height 33
checkbox input "true"
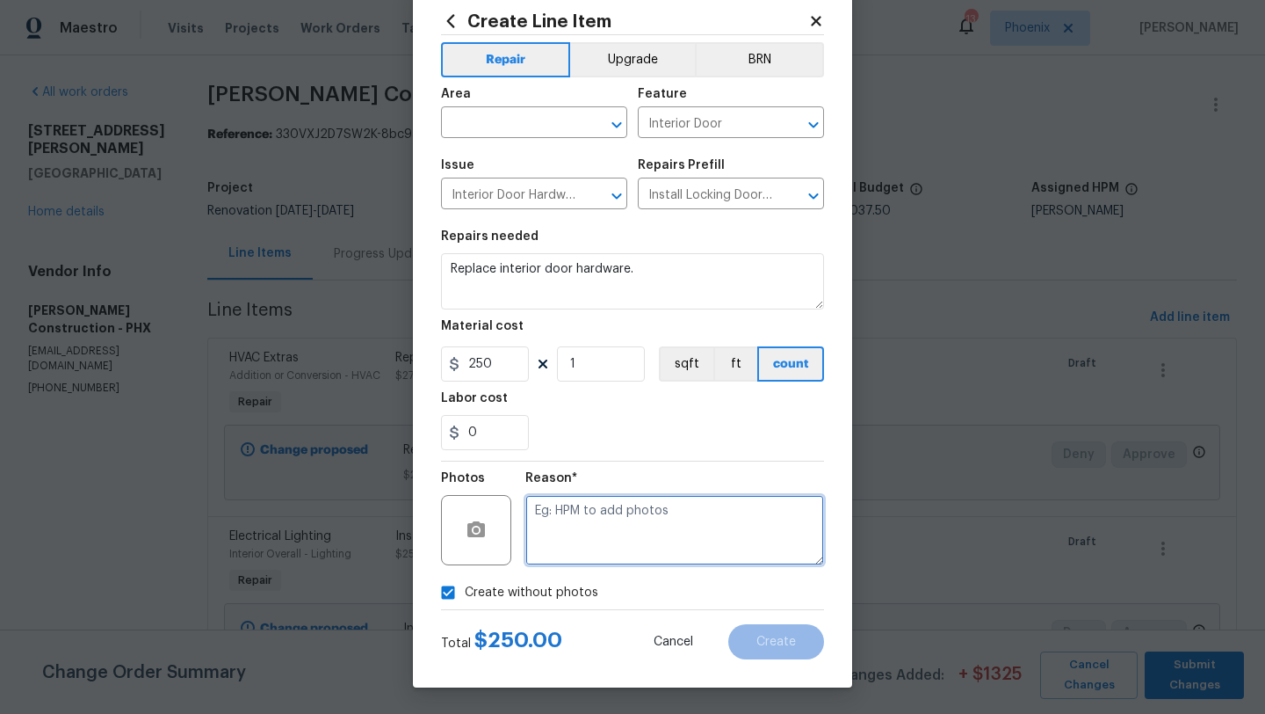
click at [648, 533] on textarea at bounding box center [675, 530] width 299 height 70
type textarea "GC to add"
click at [701, 574] on div "Reason* GC to add" at bounding box center [675, 518] width 299 height 114
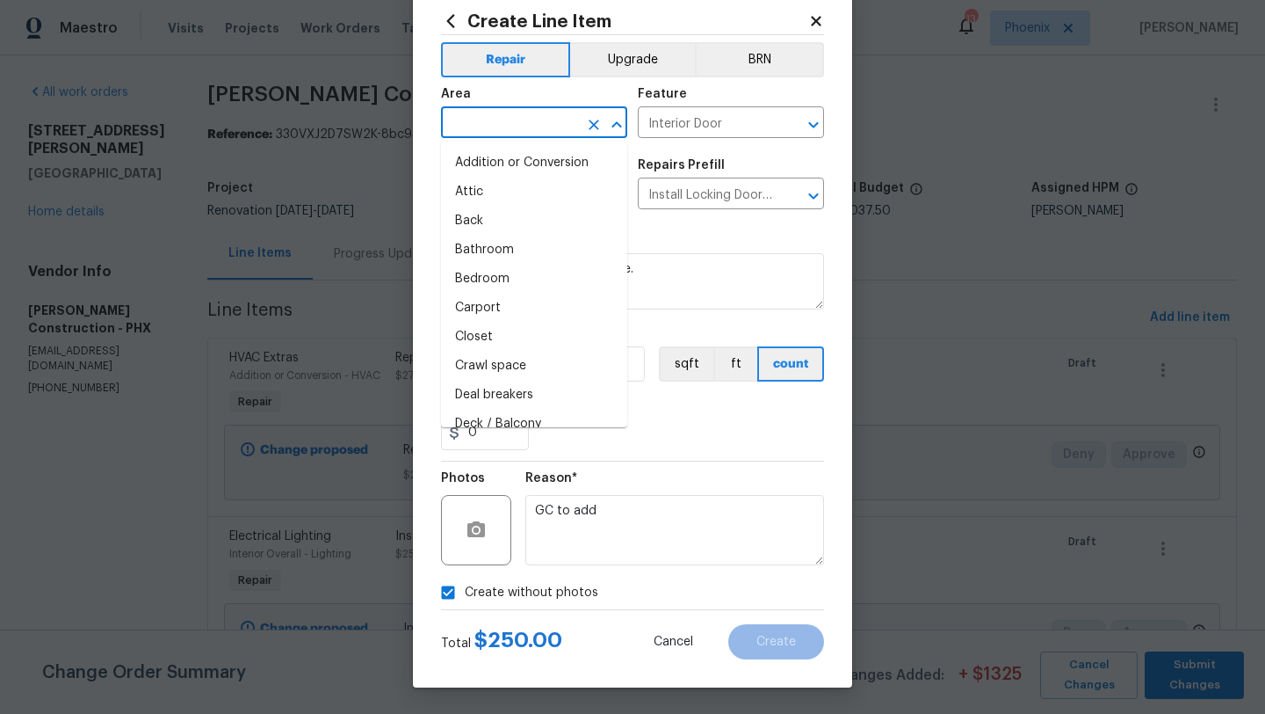
click at [487, 131] on input "text" at bounding box center [509, 124] width 137 height 27
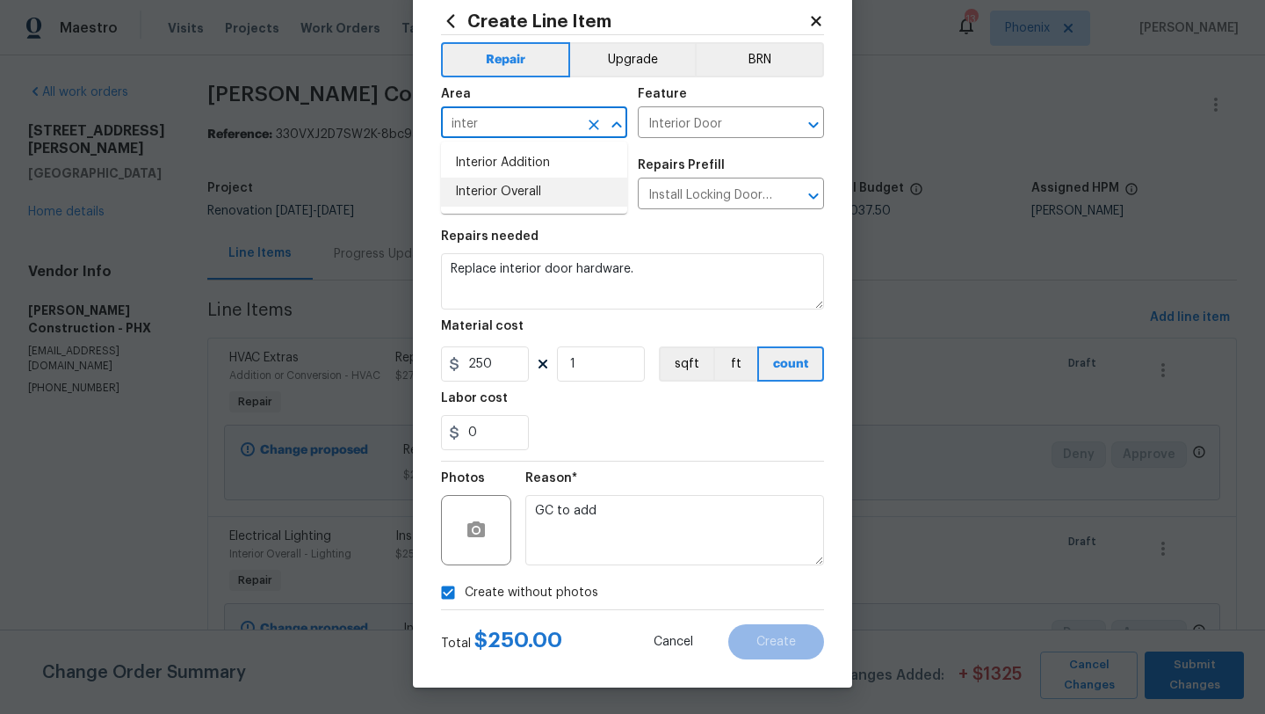
click at [519, 193] on li "Interior Overall" at bounding box center [534, 192] width 186 height 29
type input "Interior Overall"
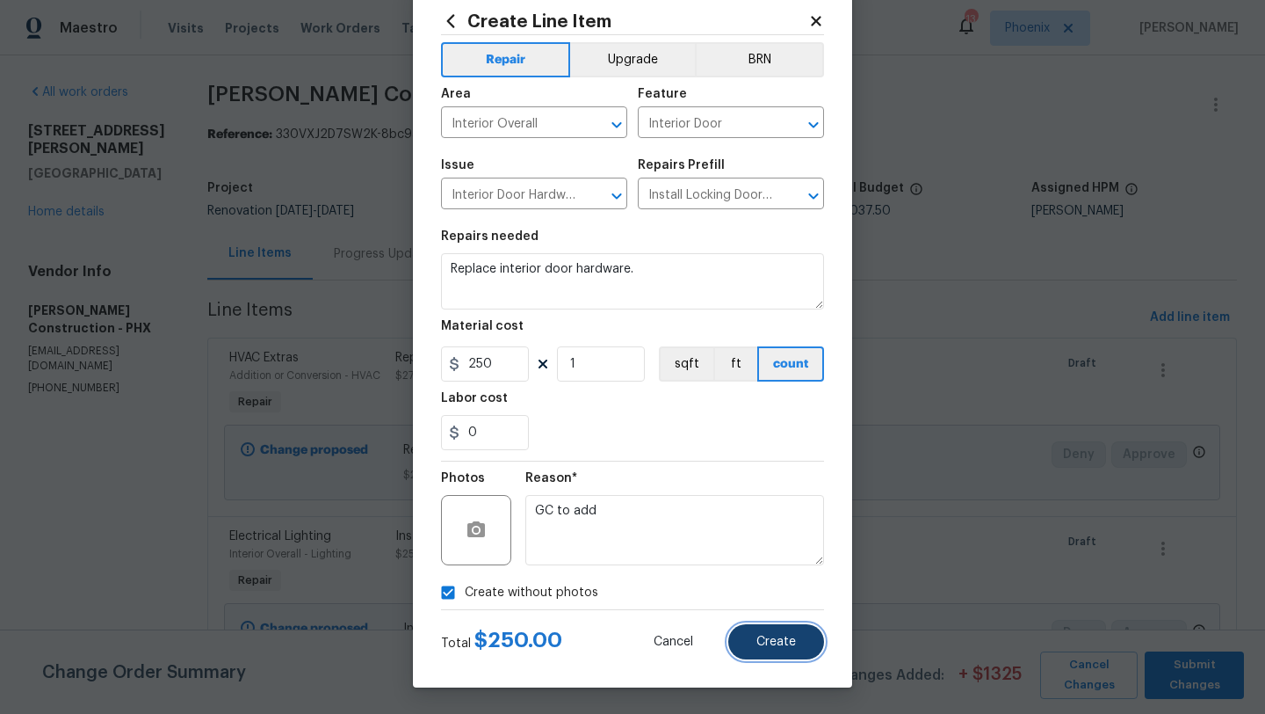
click at [767, 635] on span "Create" at bounding box center [777, 641] width 40 height 13
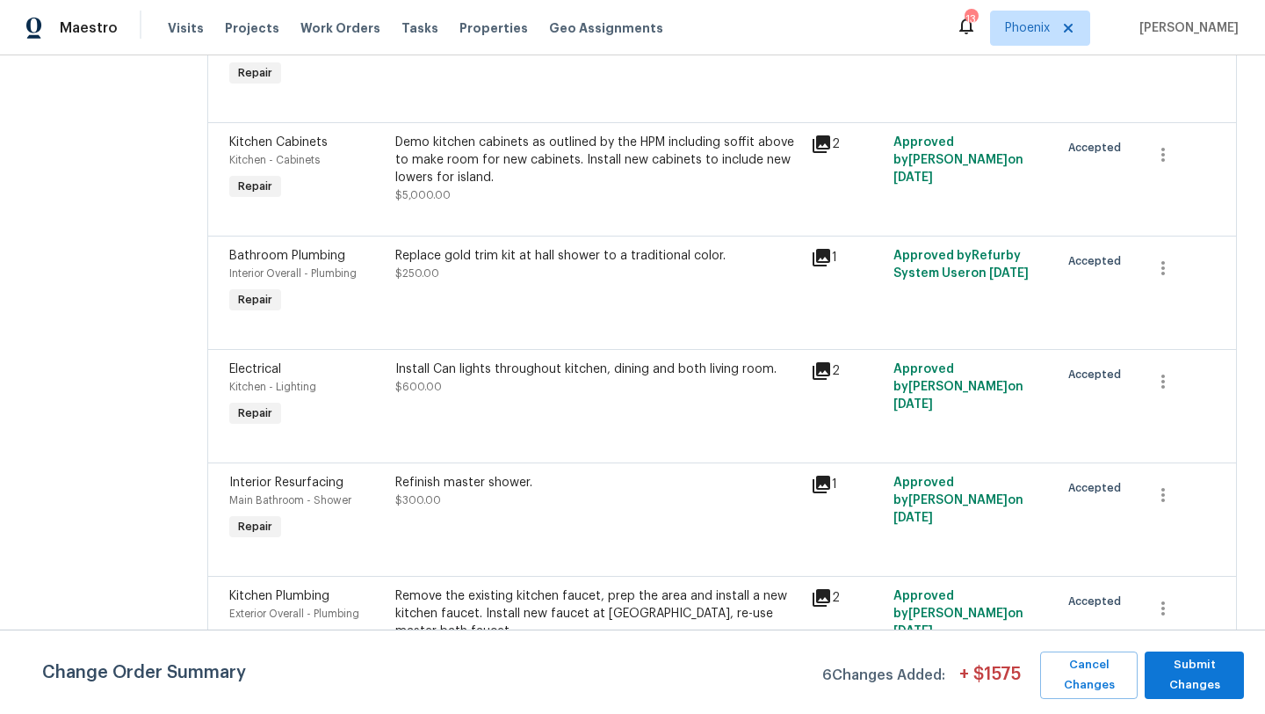
scroll to position [3997, 0]
click at [552, 359] on div "Install Can lights throughout kitchen, dining and both living room." at bounding box center [597, 368] width 405 height 18
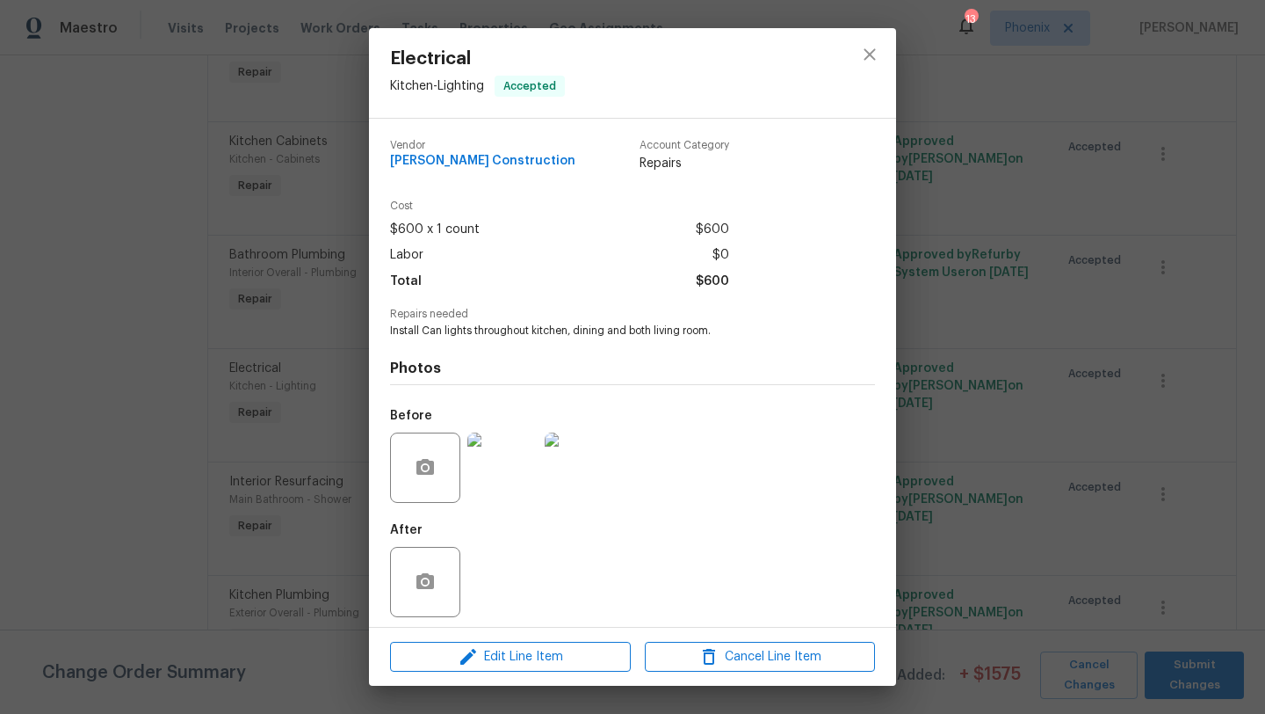
scroll to position [8, 0]
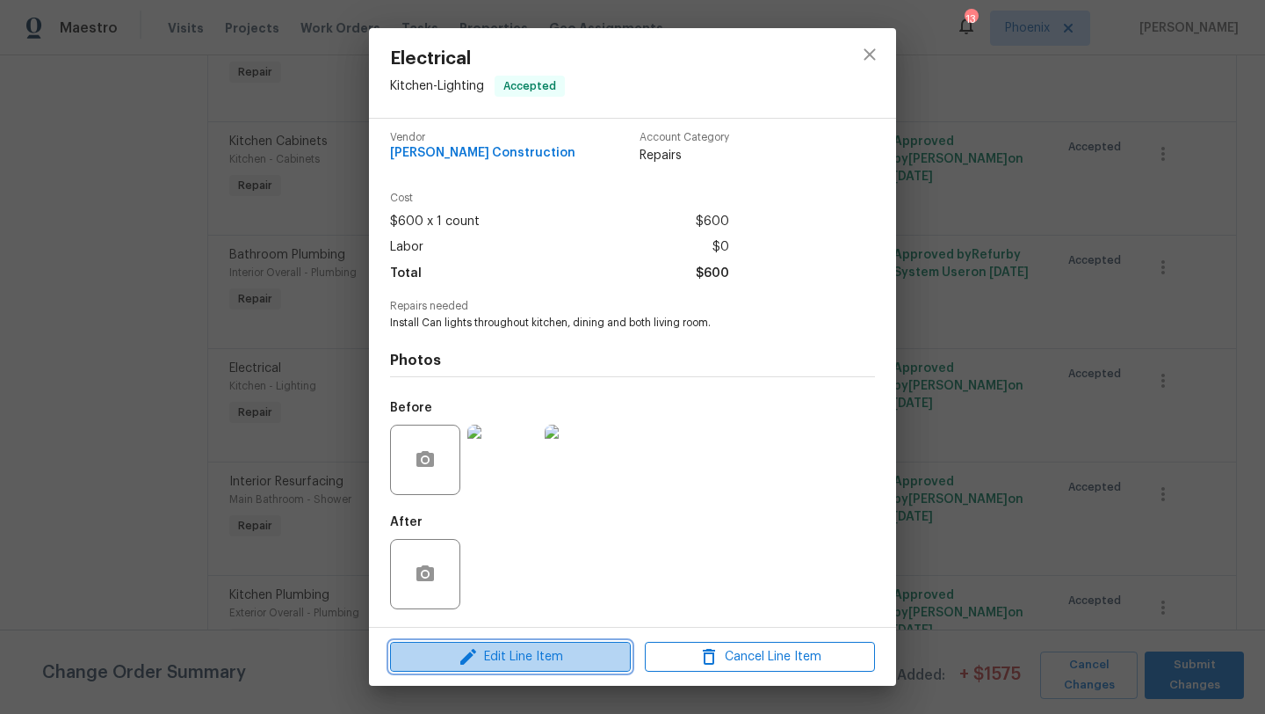
click at [549, 651] on span "Edit Line Item" at bounding box center [510, 657] width 230 height 22
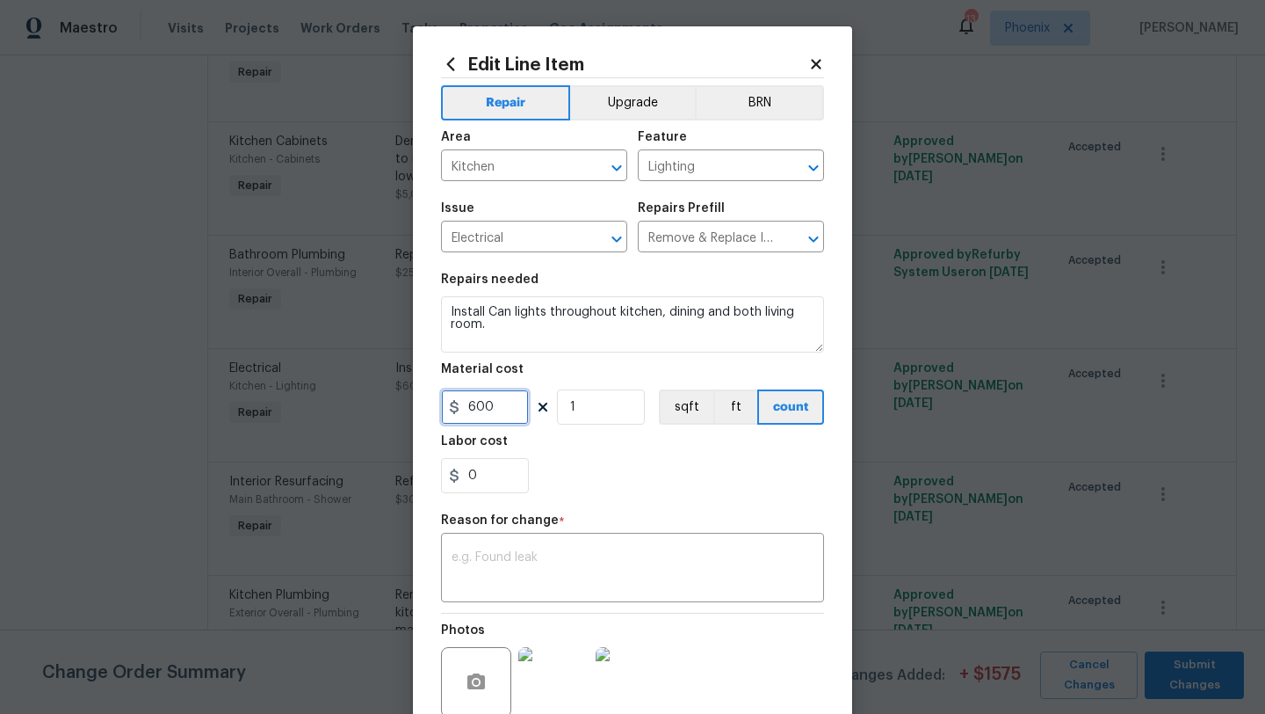
click at [513, 396] on input "600" at bounding box center [485, 406] width 88 height 35
type input "1500"
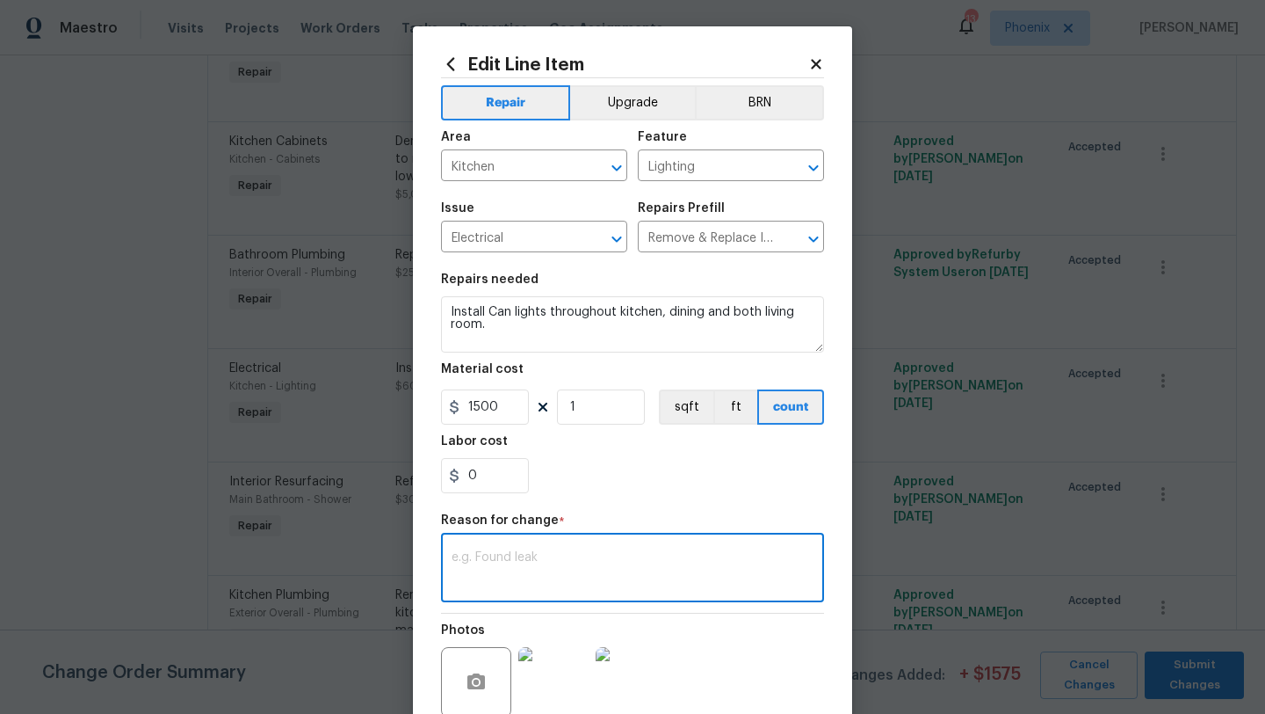
click at [545, 569] on textarea at bounding box center [633, 569] width 362 height 37
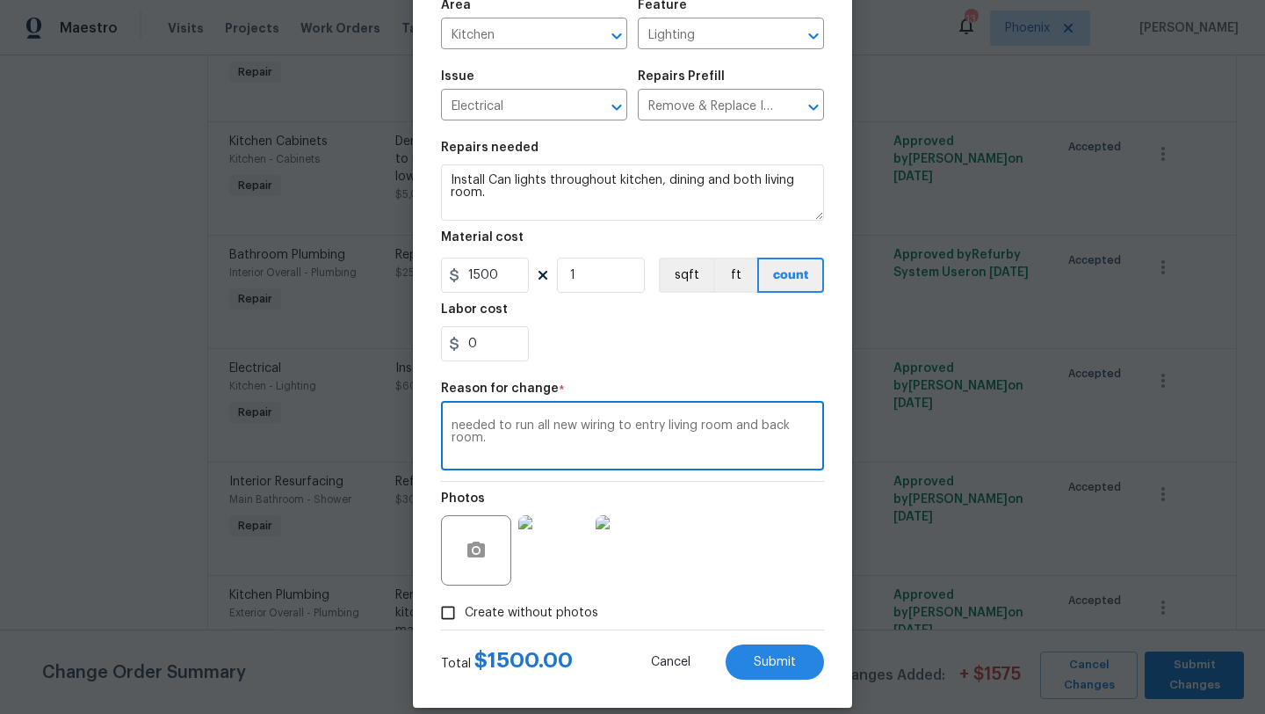
scroll to position [153, 0]
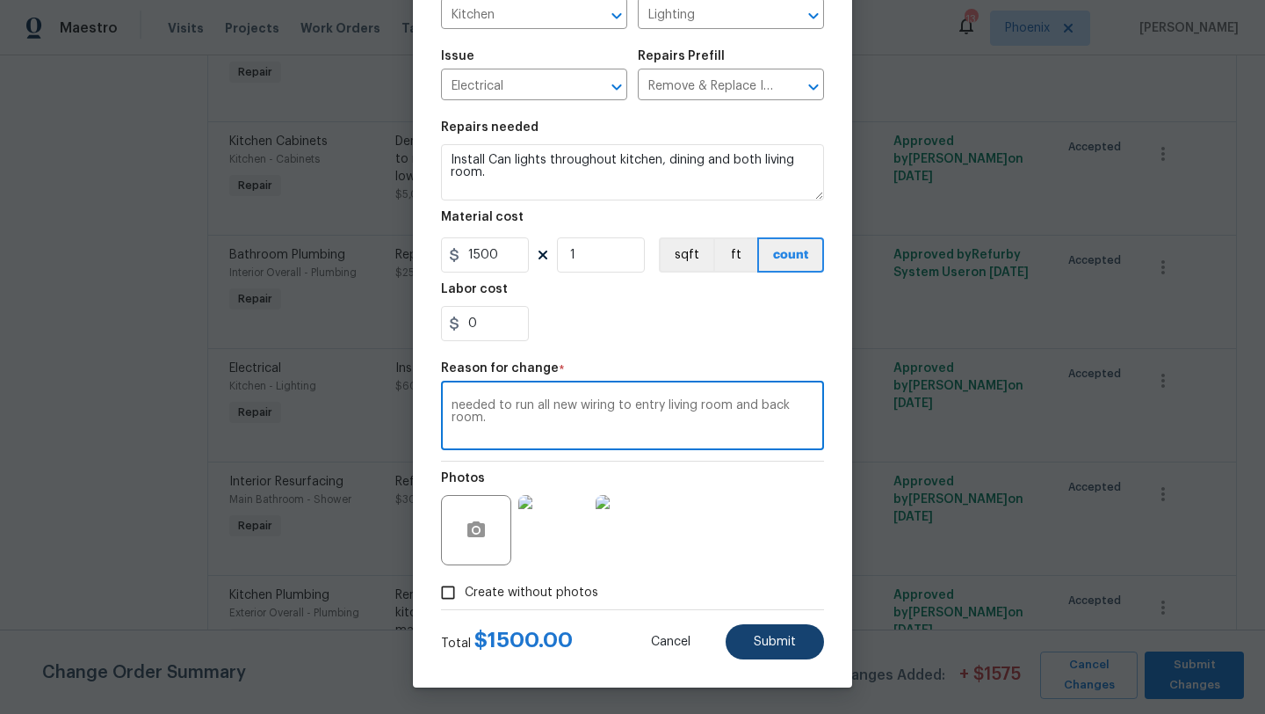
type textarea "needed to run all new wiring to entry living room and back room."
click at [771, 650] on button "Submit" at bounding box center [775, 641] width 98 height 35
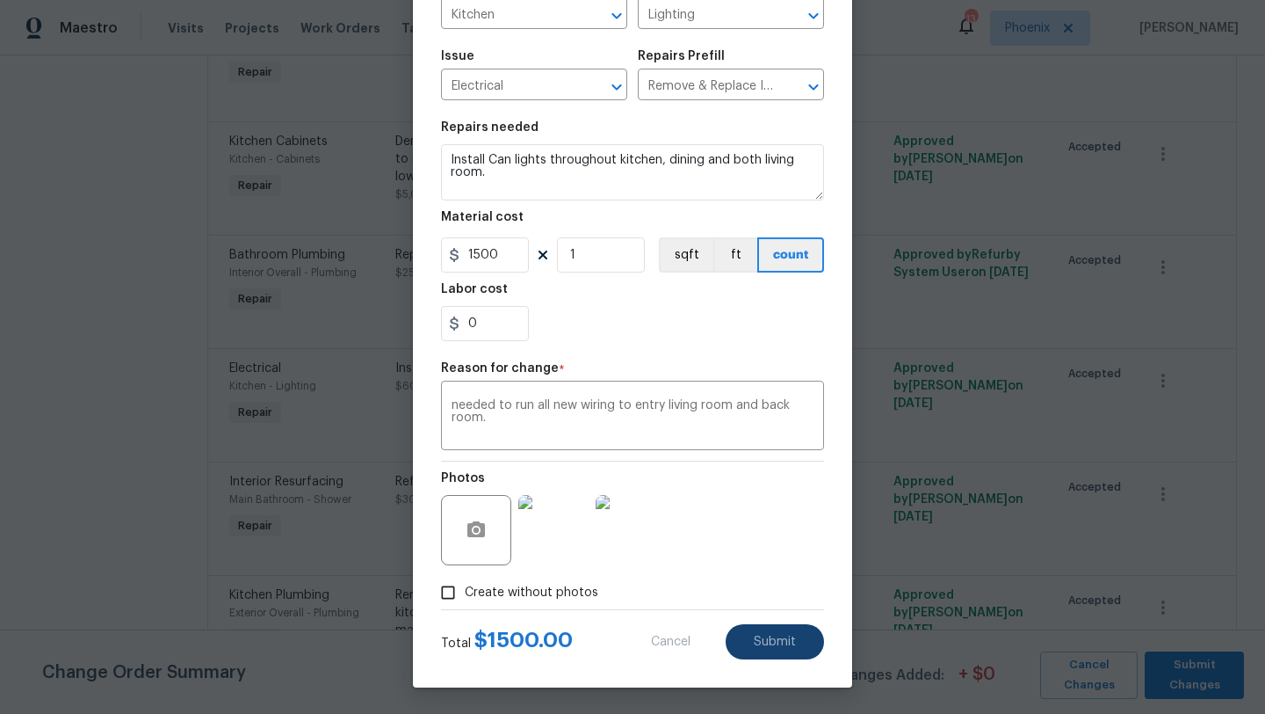
type input "600"
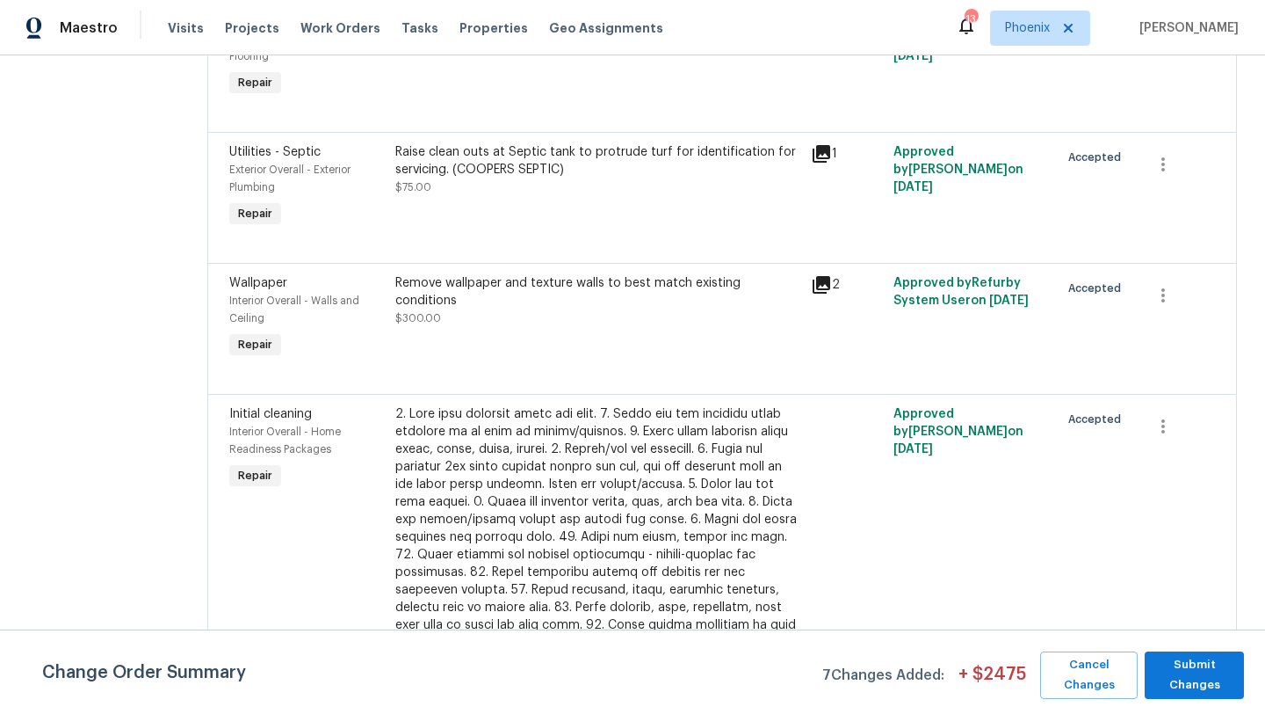
scroll to position [3254, 0]
click at [554, 301] on div "Remove wallpaper and texture walls to best match existing conditions $300.00" at bounding box center [597, 299] width 405 height 53
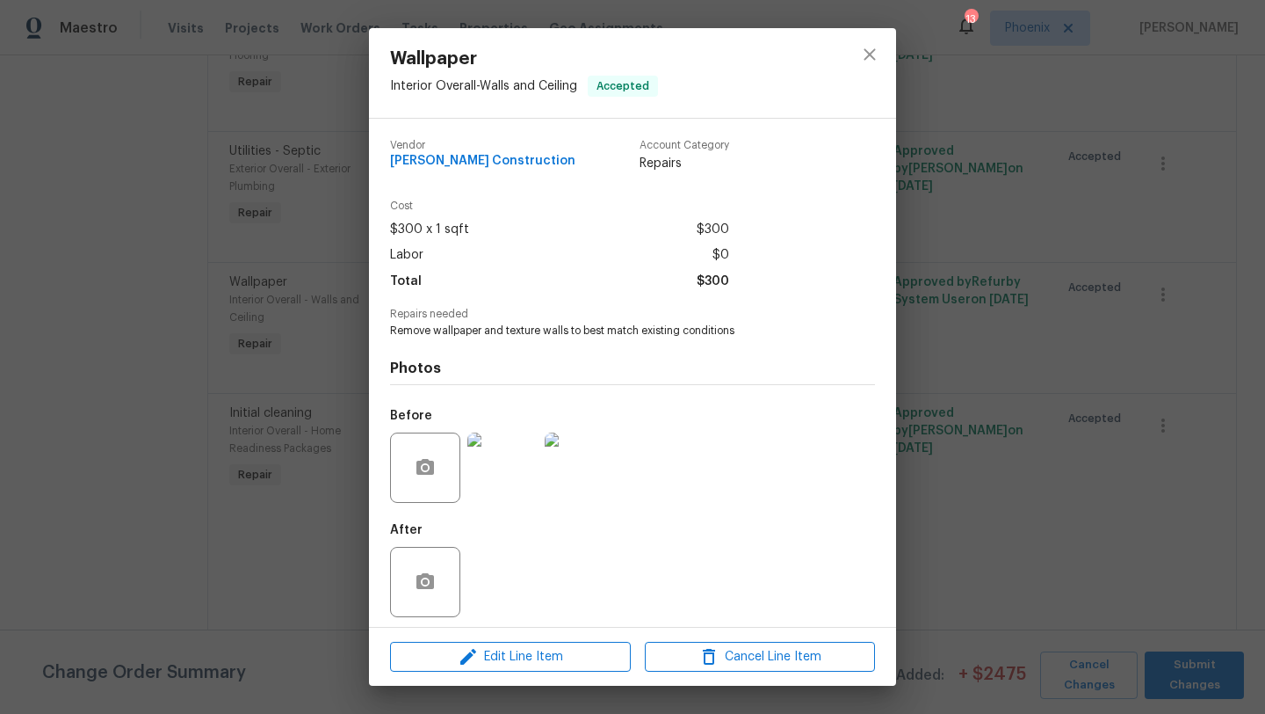
scroll to position [8, 0]
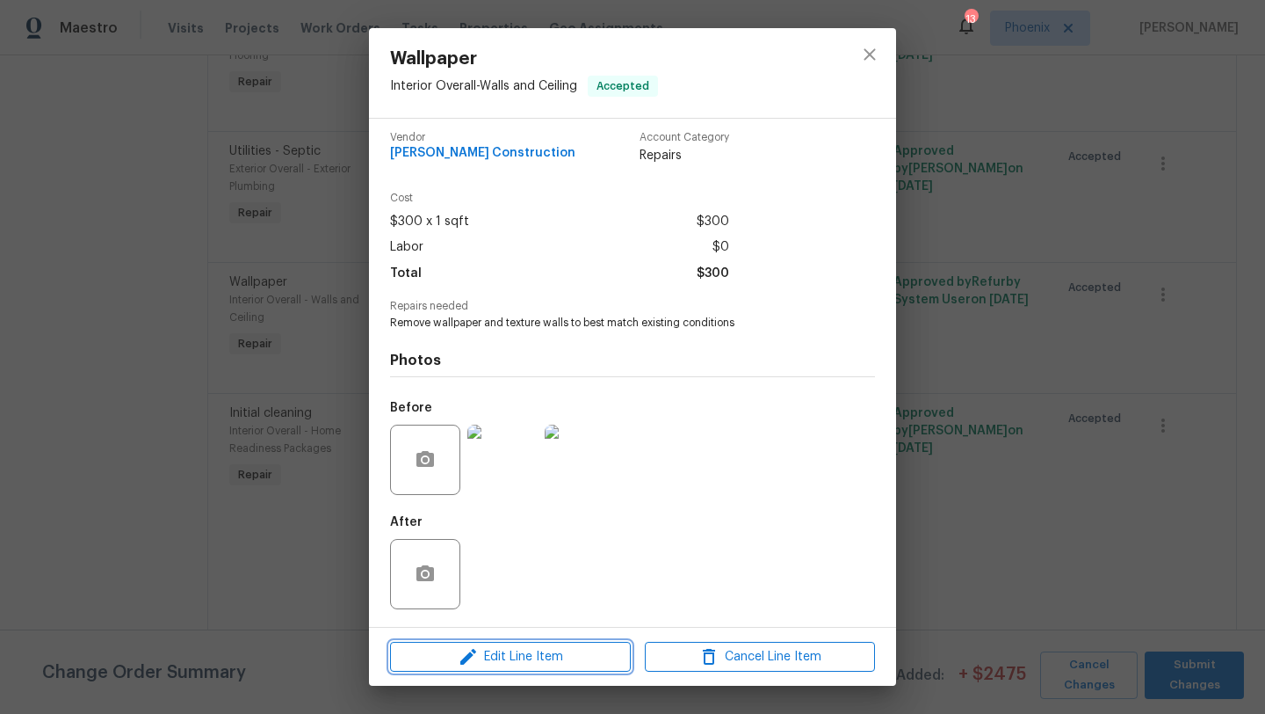
click at [552, 656] on span "Edit Line Item" at bounding box center [510, 657] width 230 height 22
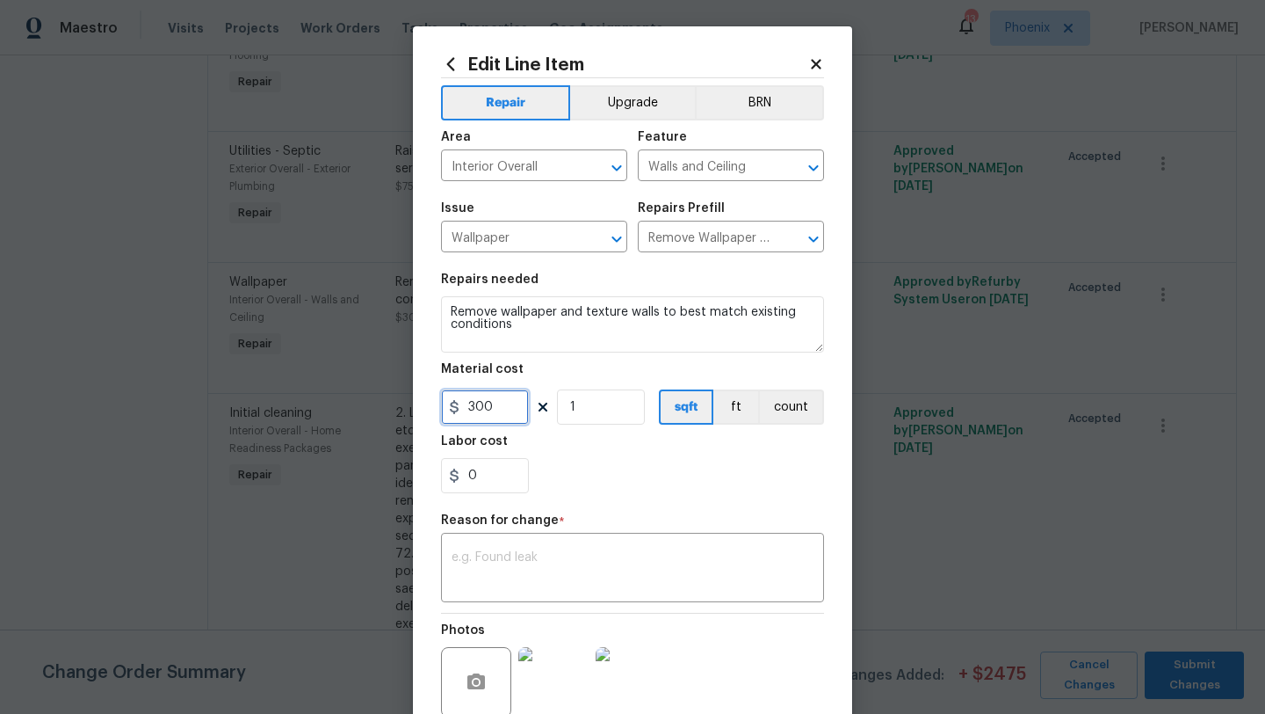
click at [498, 416] on input "300" at bounding box center [485, 406] width 88 height 35
type input "750"
click at [526, 553] on textarea at bounding box center [633, 569] width 362 height 37
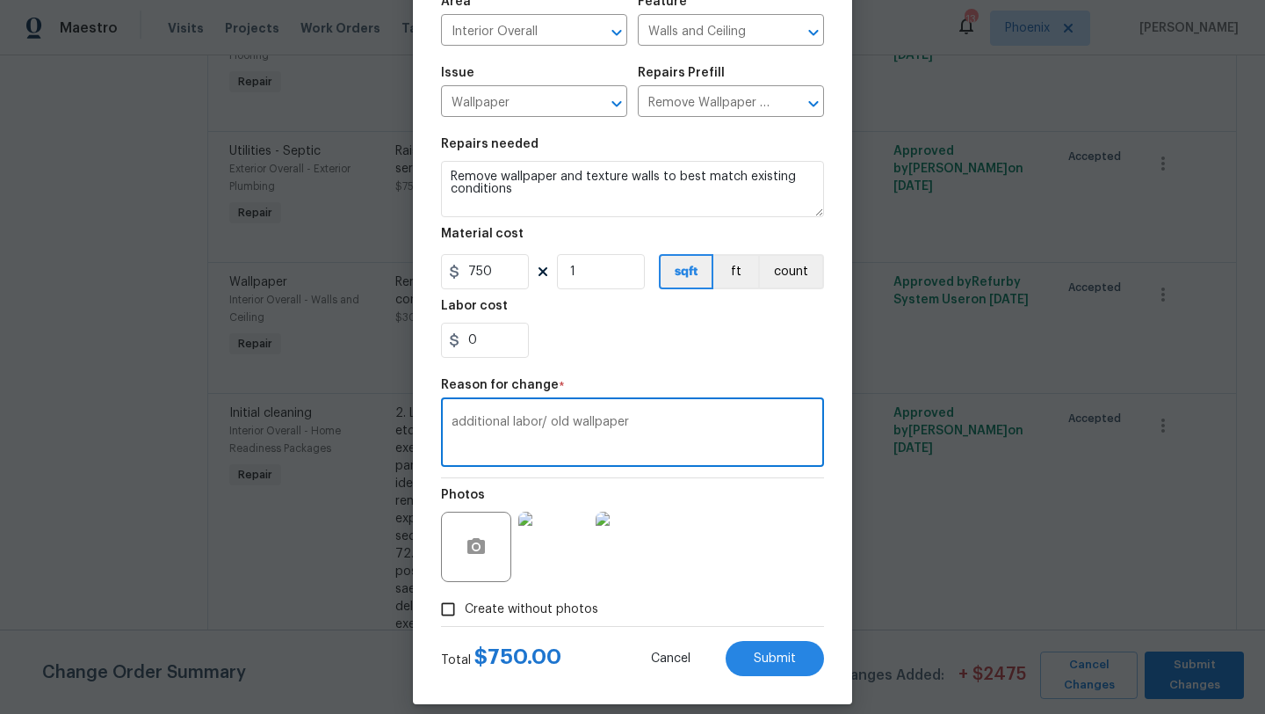
scroll to position [153, 0]
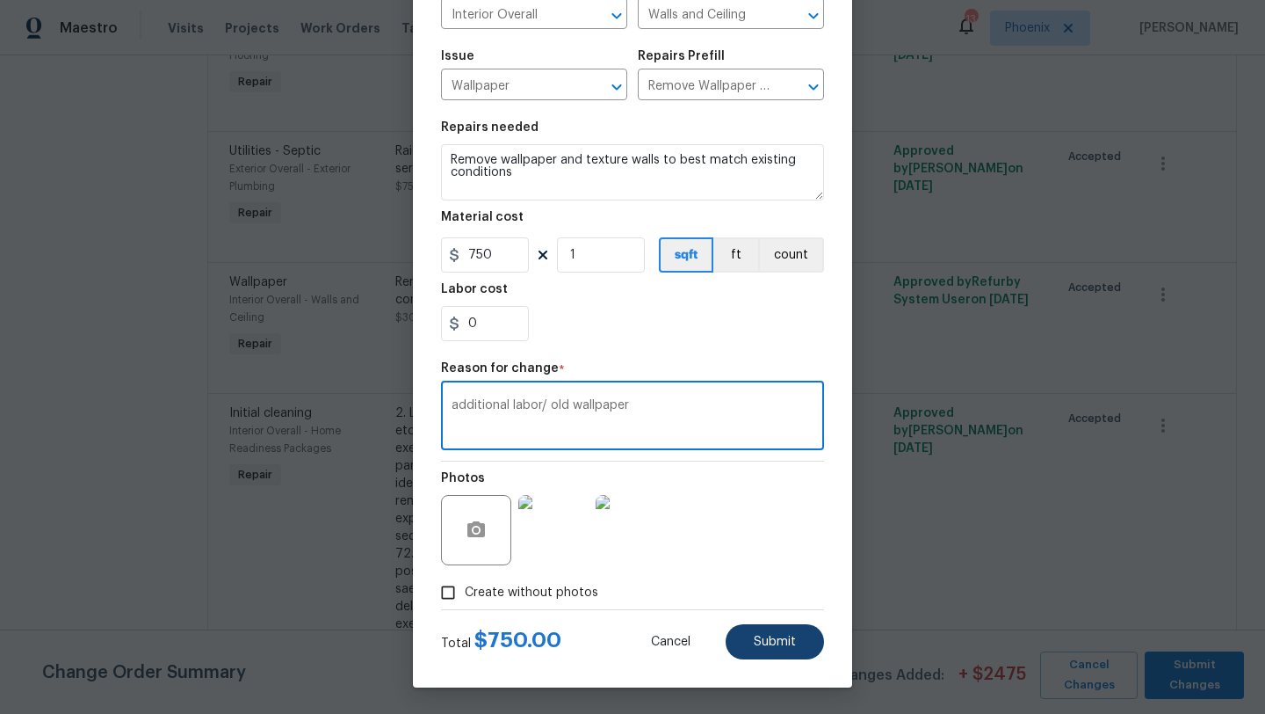
type textarea "additional labor/ old wallpaper"
click at [767, 640] on span "Submit" at bounding box center [775, 641] width 42 height 13
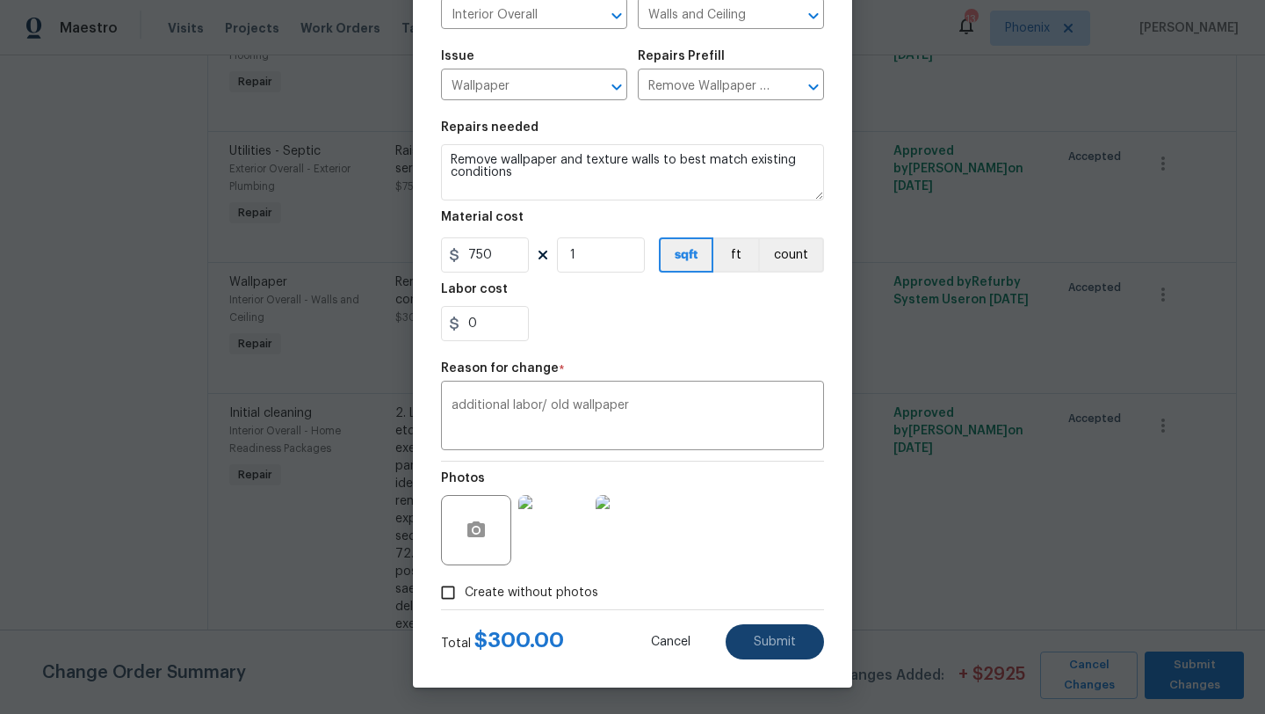
type input "300"
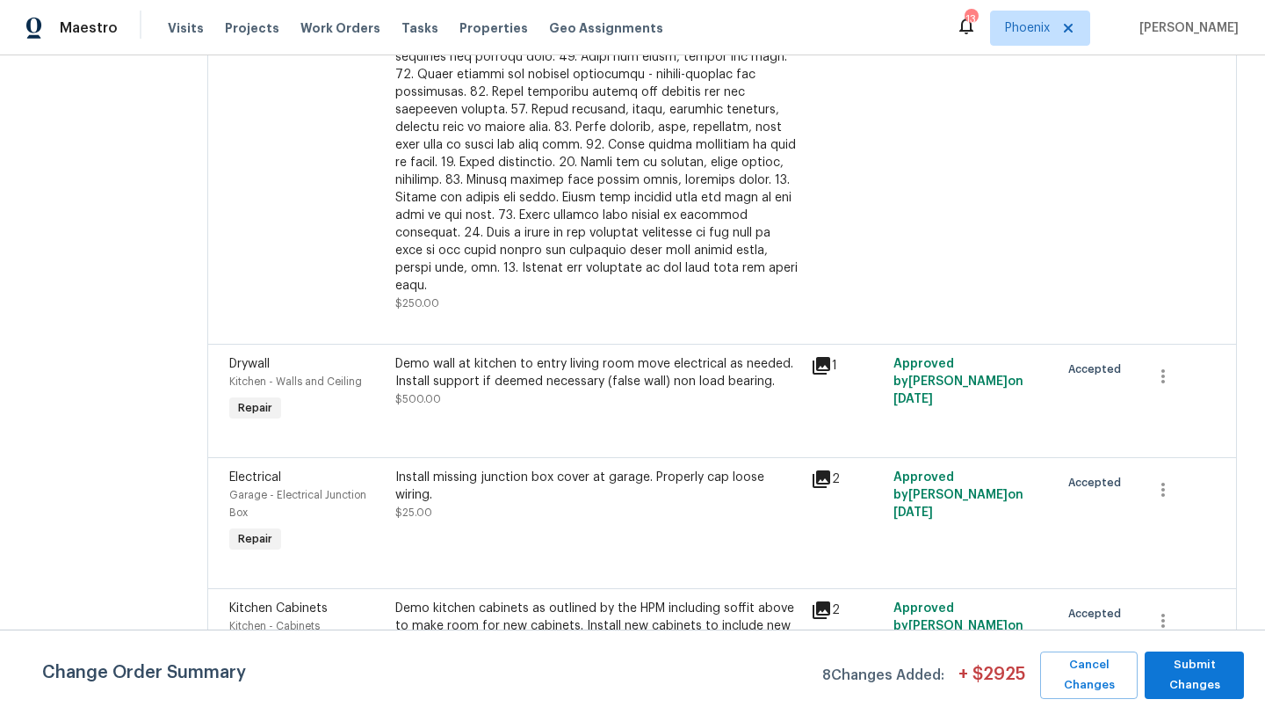
scroll to position [3836, 0]
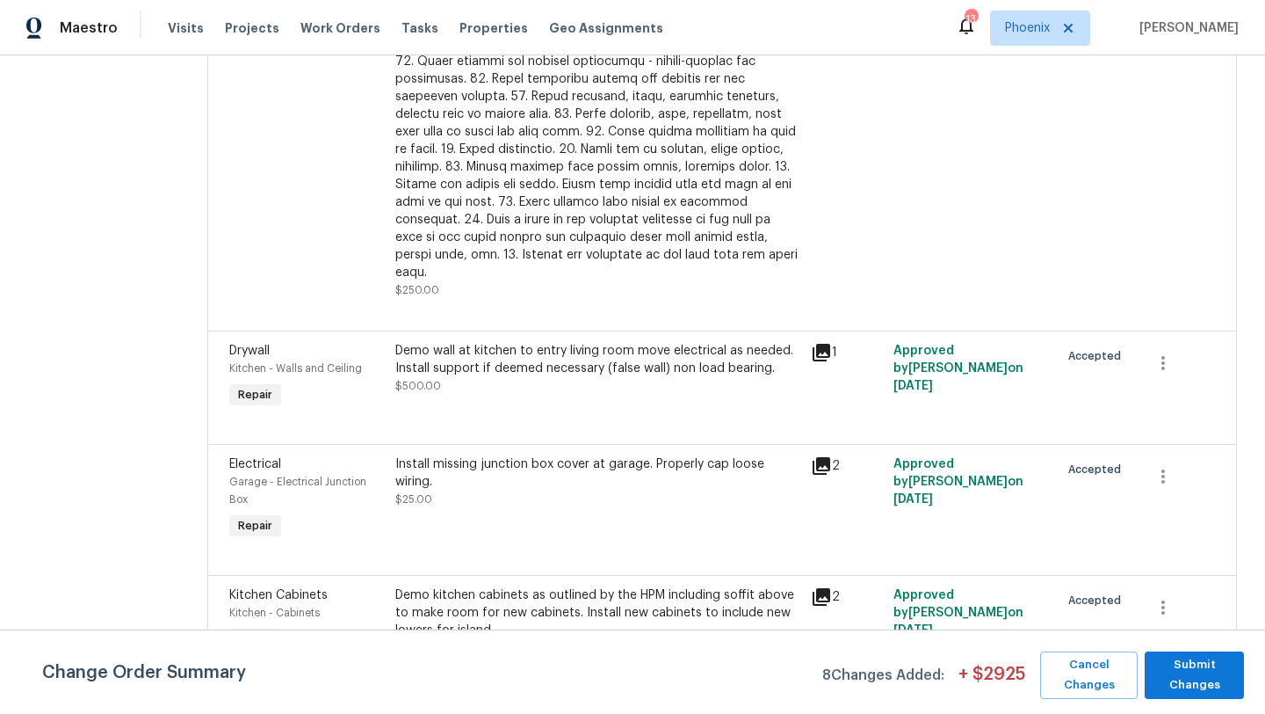
click at [566, 363] on div "Demo wall at kitchen to entry living room move electrical as needed. Install su…" at bounding box center [597, 359] width 405 height 35
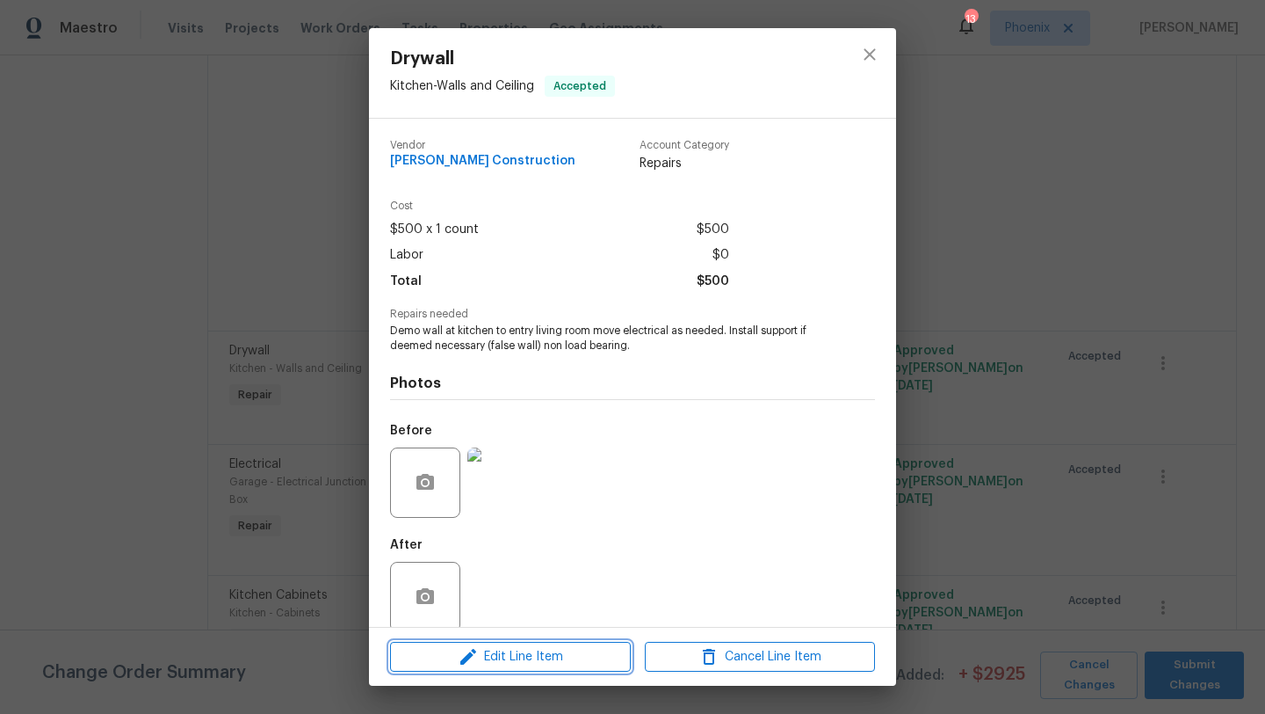
click at [529, 660] on span "Edit Line Item" at bounding box center [510, 657] width 230 height 22
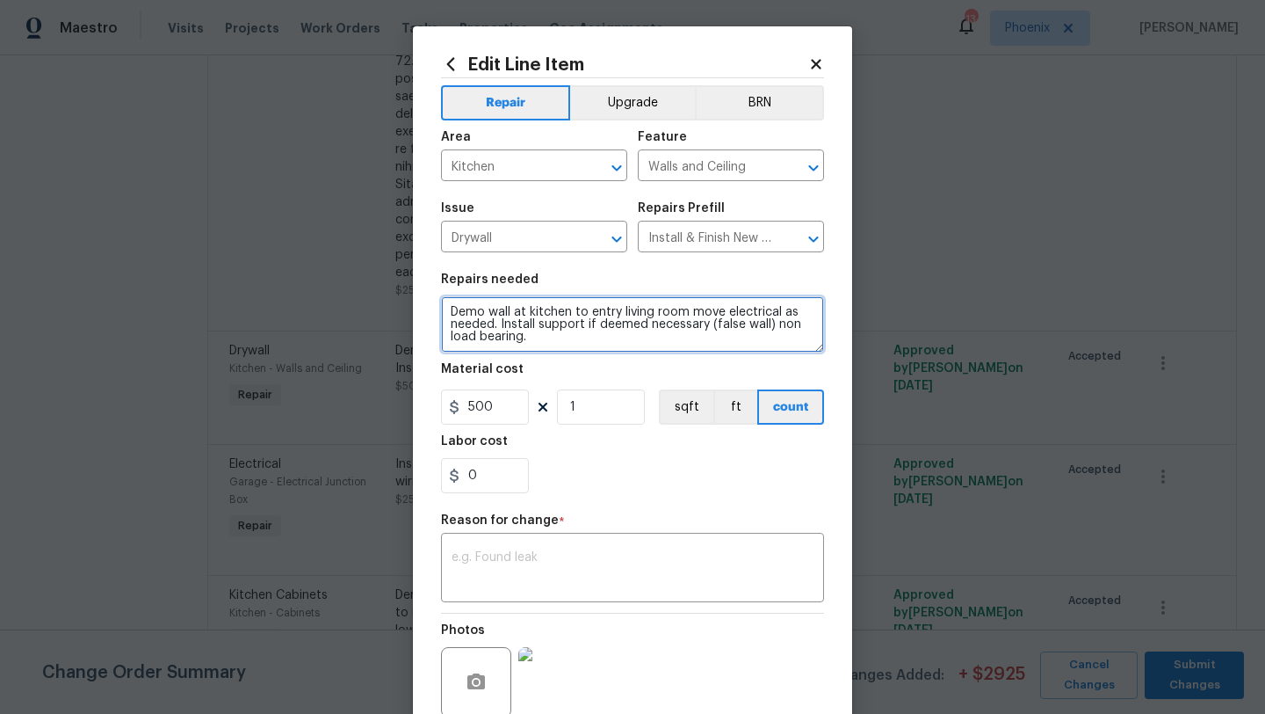
drag, startPoint x: 707, startPoint y: 324, endPoint x: 768, endPoint y: 342, distance: 63.1
click at [768, 342] on textarea "Demo wall at kitchen to entry living room move electrical as needed. Install su…" at bounding box center [632, 324] width 383 height 56
click at [536, 323] on textarea "Demo wall at kitchen to entry living room move electrical as needed. Install su…" at bounding box center [632, 324] width 383 height 56
click at [750, 329] on textarea "Demo wall at kitchen to entry living room move electrical as needed. Install pr…" at bounding box center [632, 324] width 383 height 56
type textarea "Demo wall at kitchen to entry living room move electrical as needed. Install pr…"
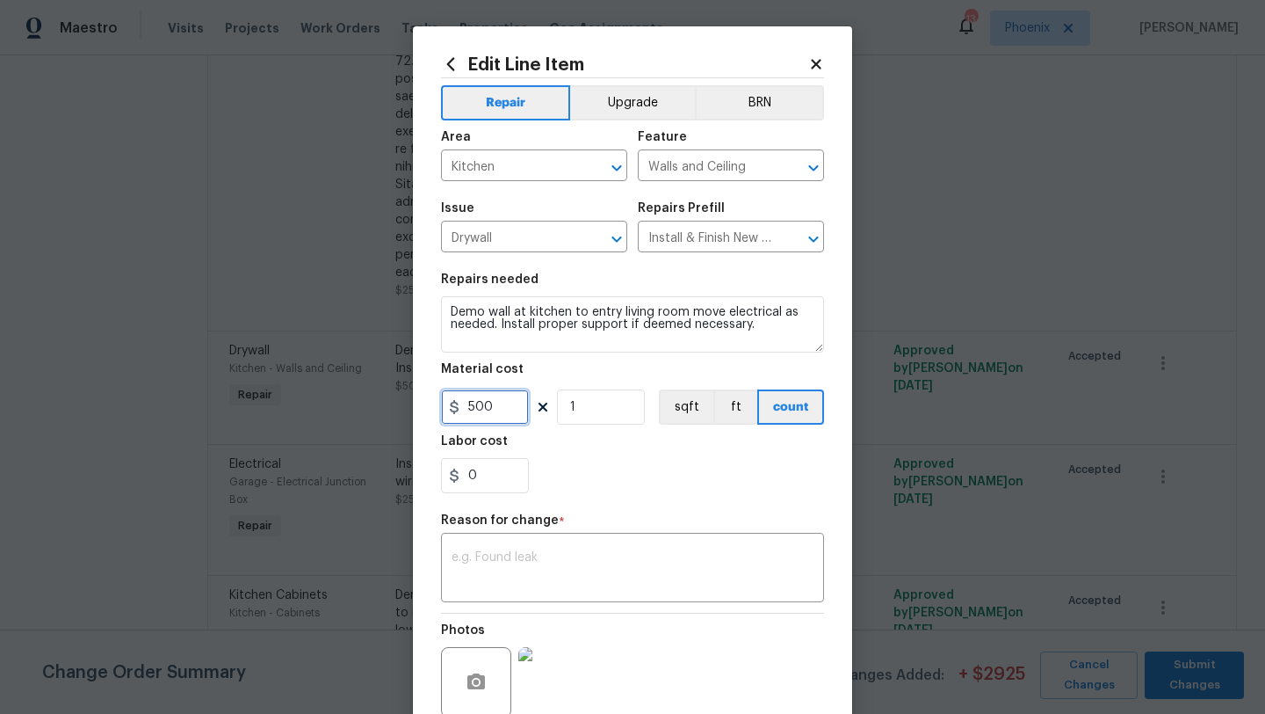
click at [507, 404] on input "500" at bounding box center [485, 406] width 88 height 35
type input "1750"
click at [580, 478] on div "0" at bounding box center [632, 475] width 383 height 35
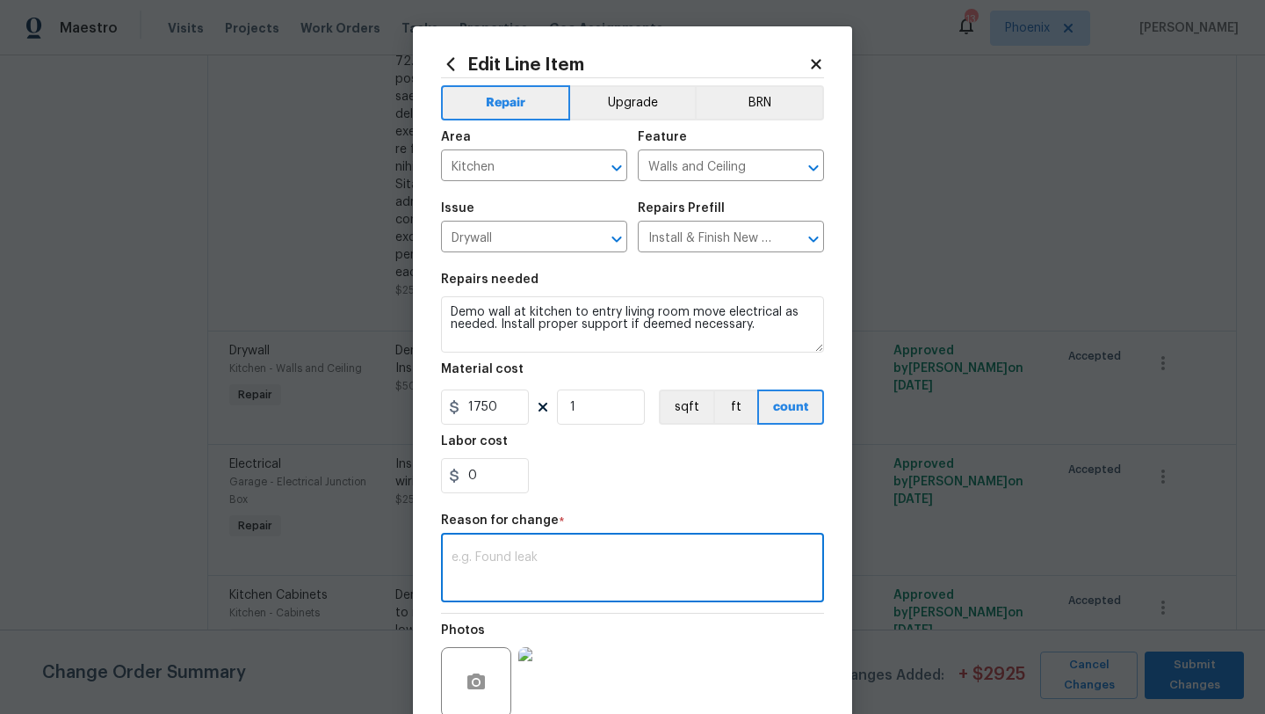
click at [521, 567] on textarea at bounding box center [633, 569] width 362 height 37
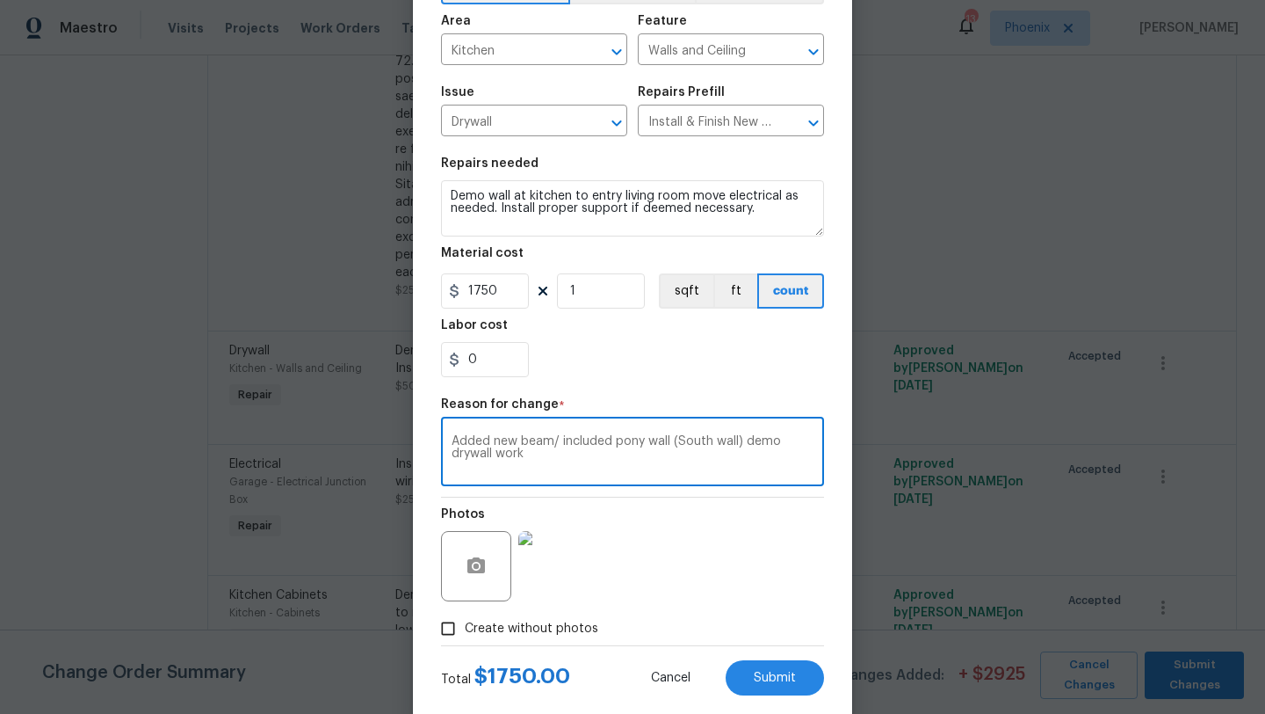
scroll to position [153, 0]
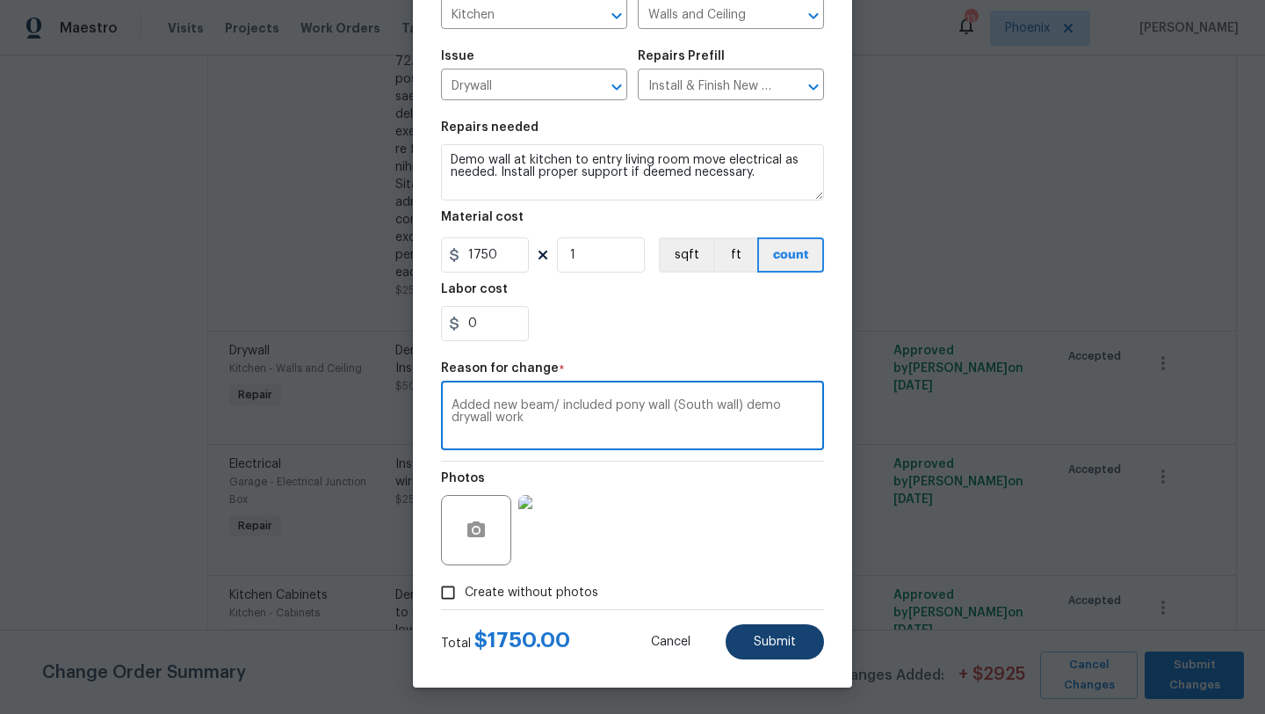
type textarea "Added new beam/ included pony wall (South wall) demo drywall work"
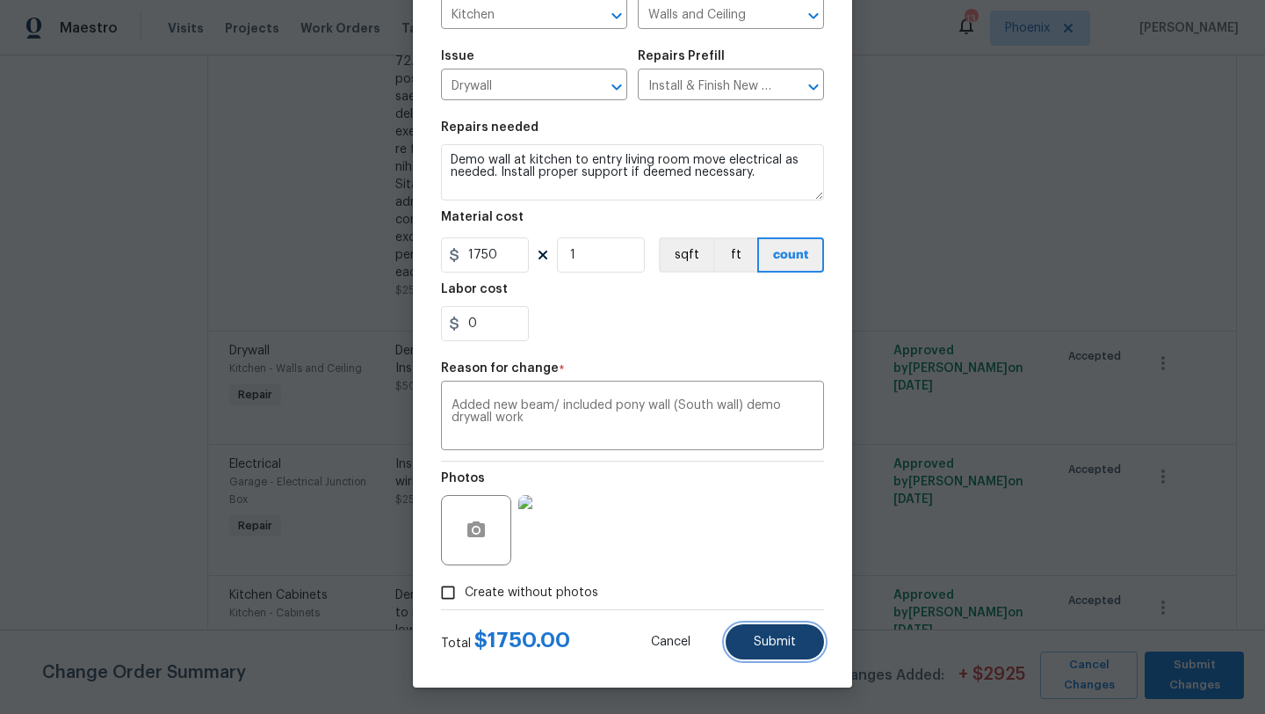
click at [775, 636] on span "Submit" at bounding box center [775, 641] width 42 height 13
type textarea "Demo wall at kitchen to entry living room move electrical as needed. Install su…"
type input "500"
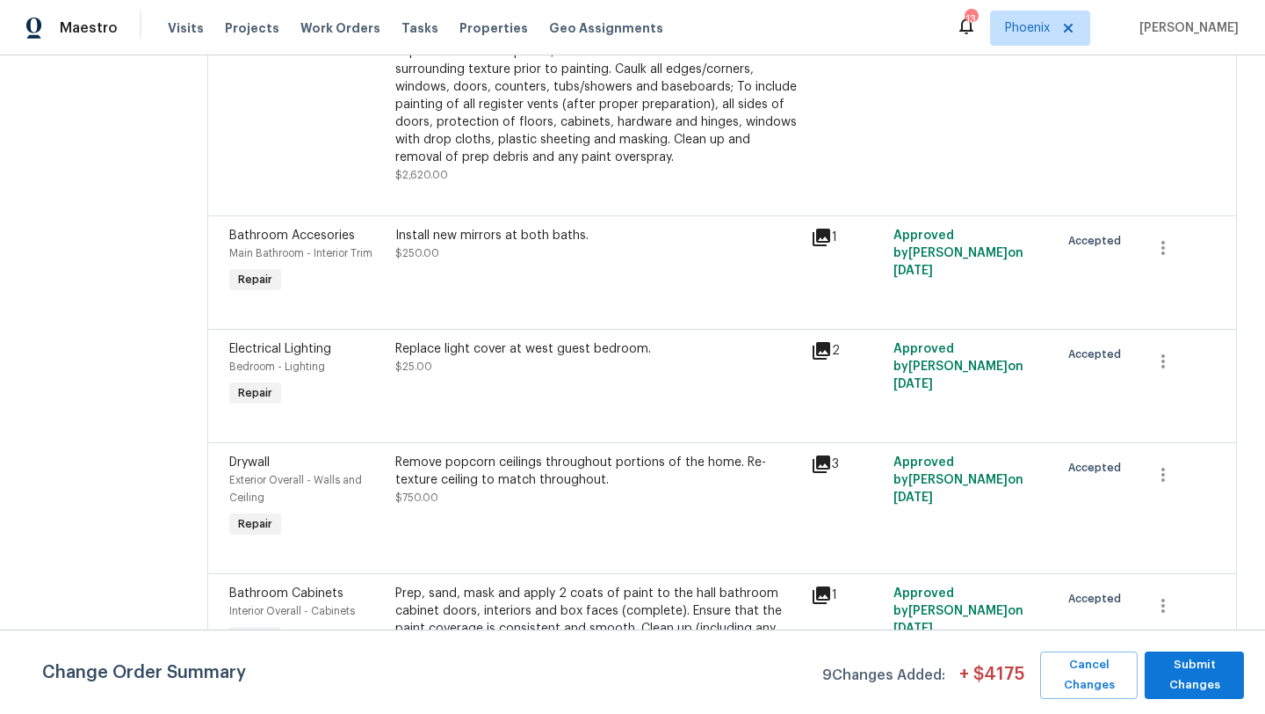
scroll to position [3079, 0]
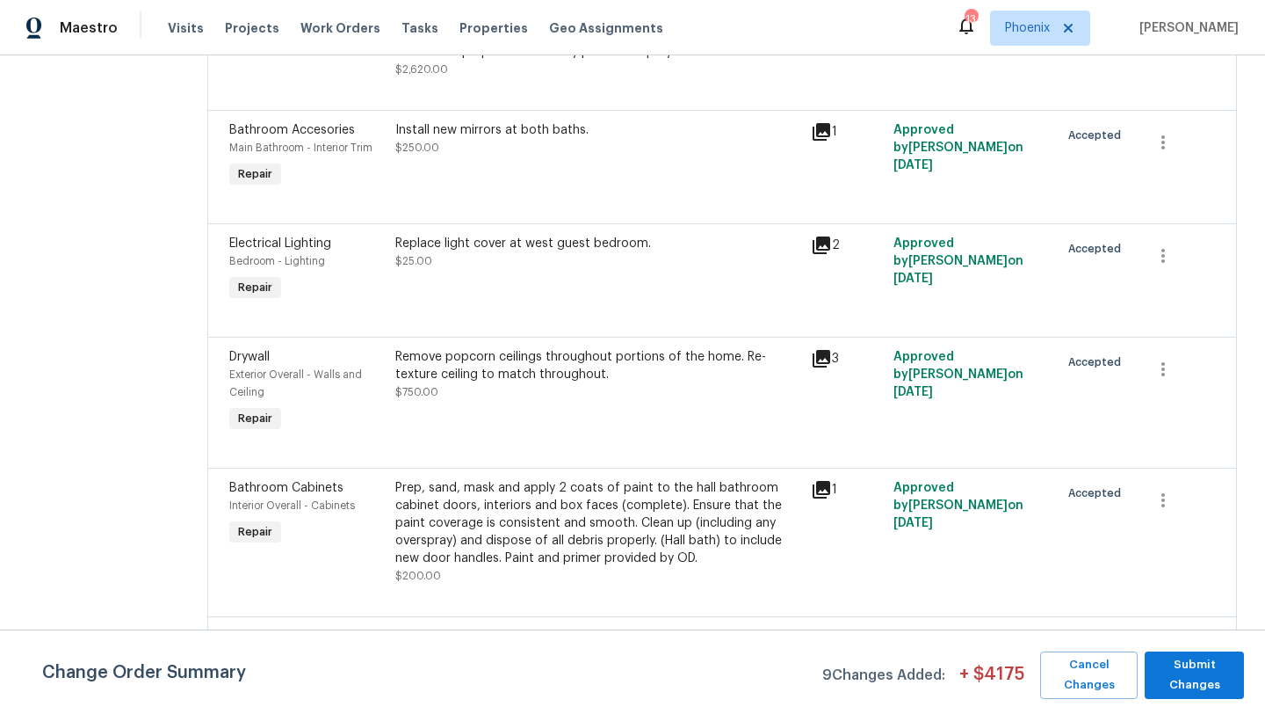
click at [492, 377] on div "Remove popcorn ceilings throughout portions of the home. Re-texture ceiling to …" at bounding box center [597, 365] width 405 height 35
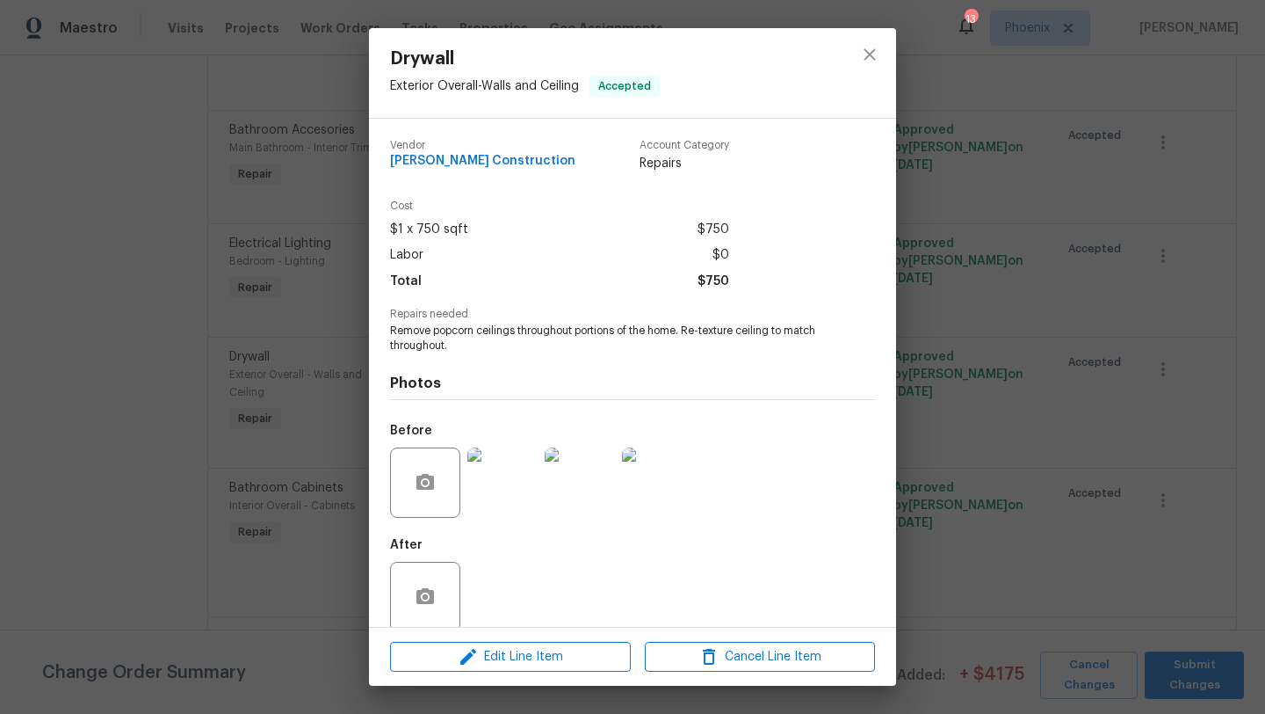
scroll to position [23, 0]
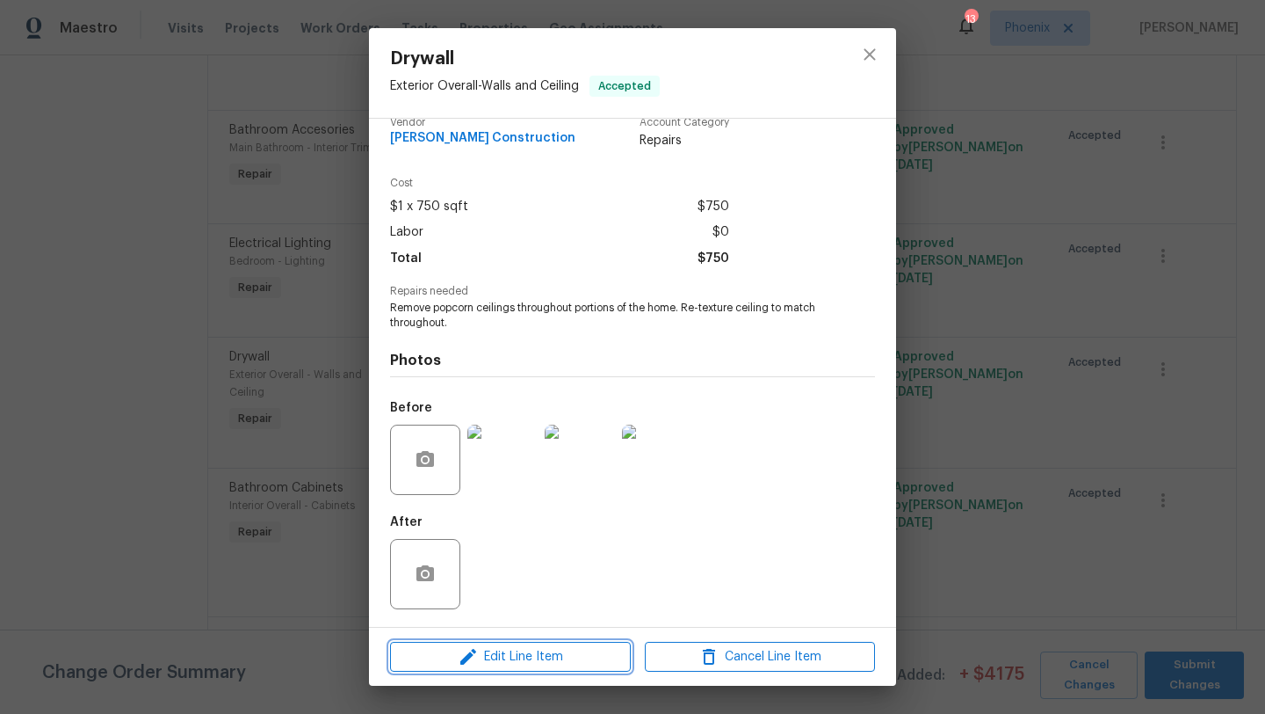
click at [524, 656] on span "Edit Line Item" at bounding box center [510, 657] width 230 height 22
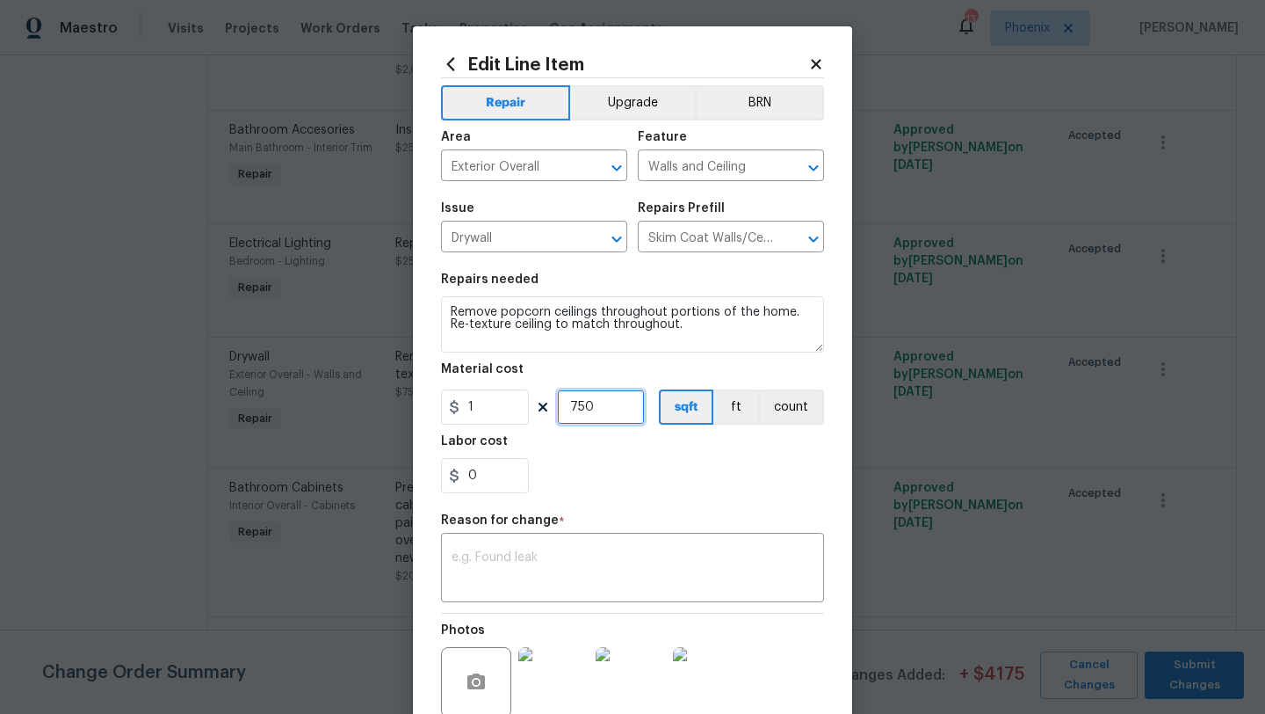
click at [621, 416] on input "750" at bounding box center [601, 406] width 88 height 35
type input "1500"
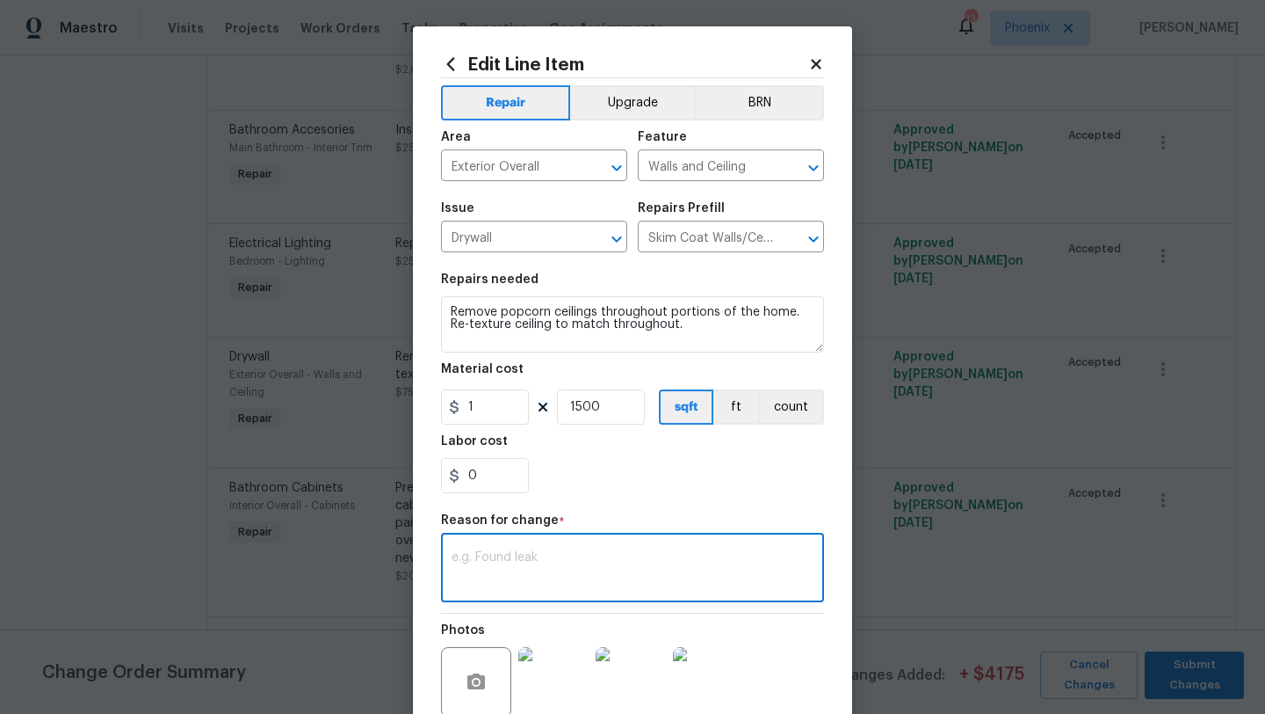
click at [565, 562] on textarea at bounding box center [633, 569] width 362 height 37
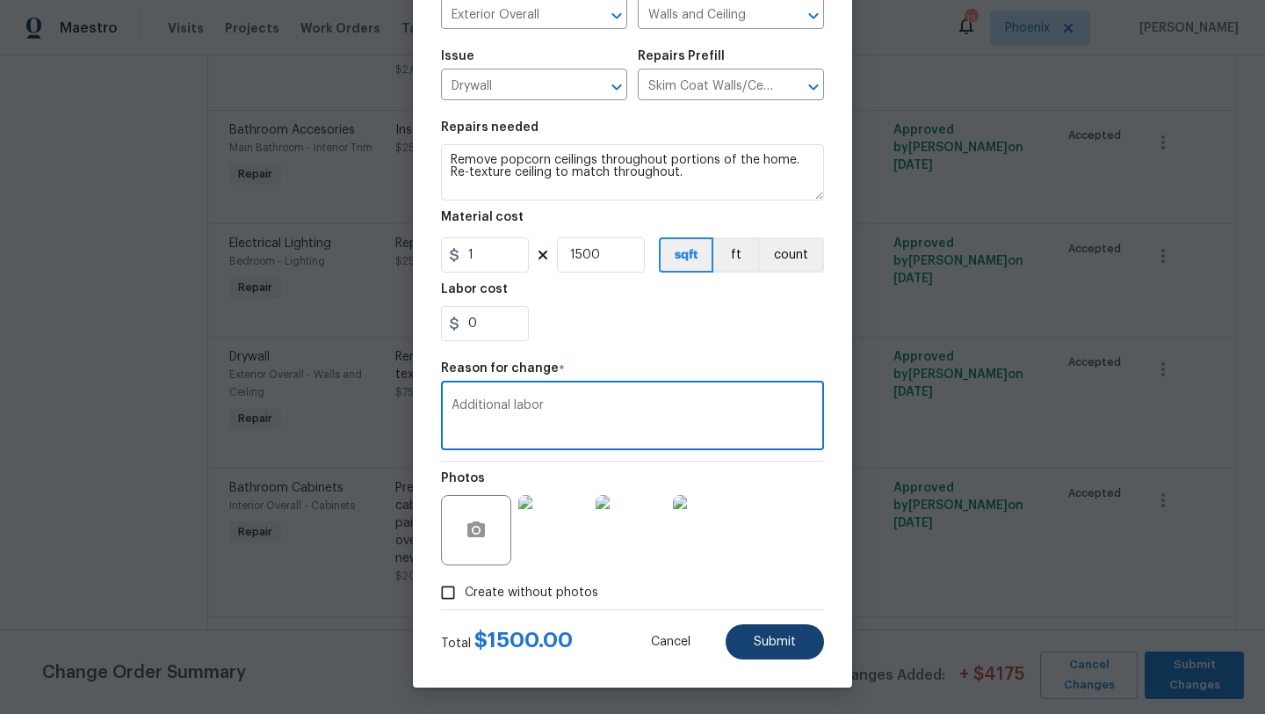
type textarea "Additional labor"
click at [783, 640] on span "Submit" at bounding box center [775, 641] width 42 height 13
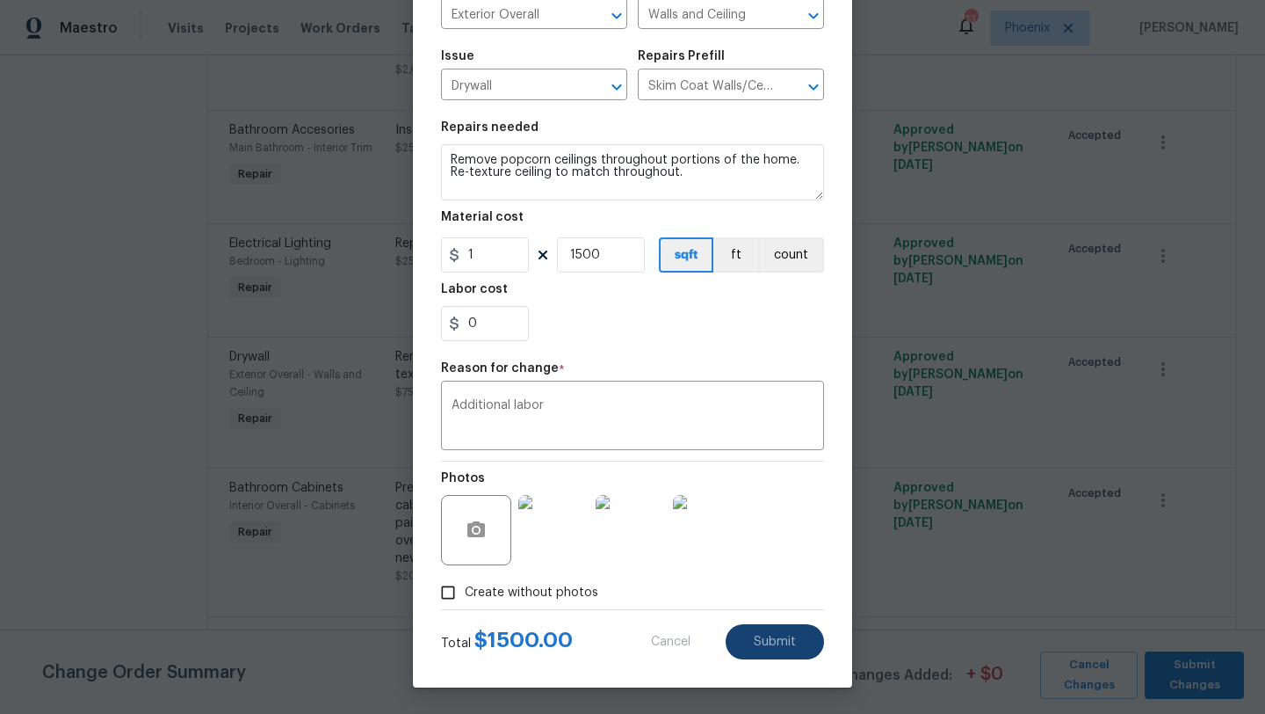
type input "750"
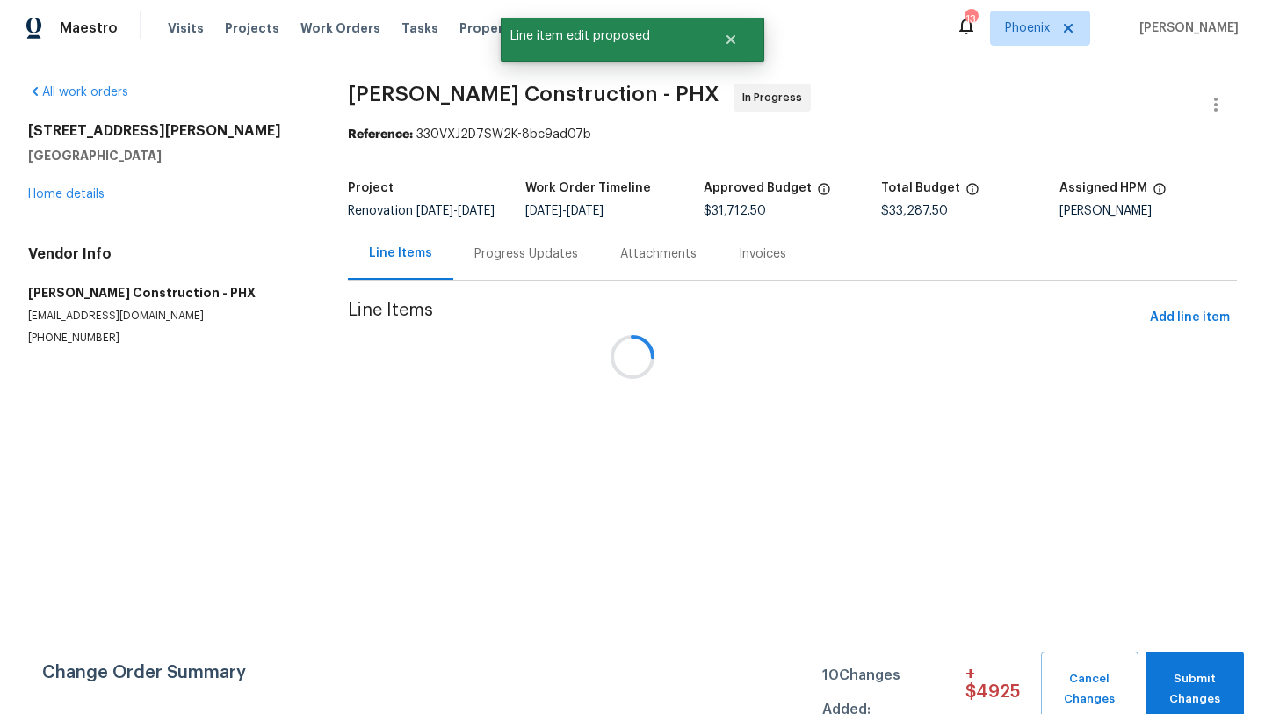
scroll to position [0, 0]
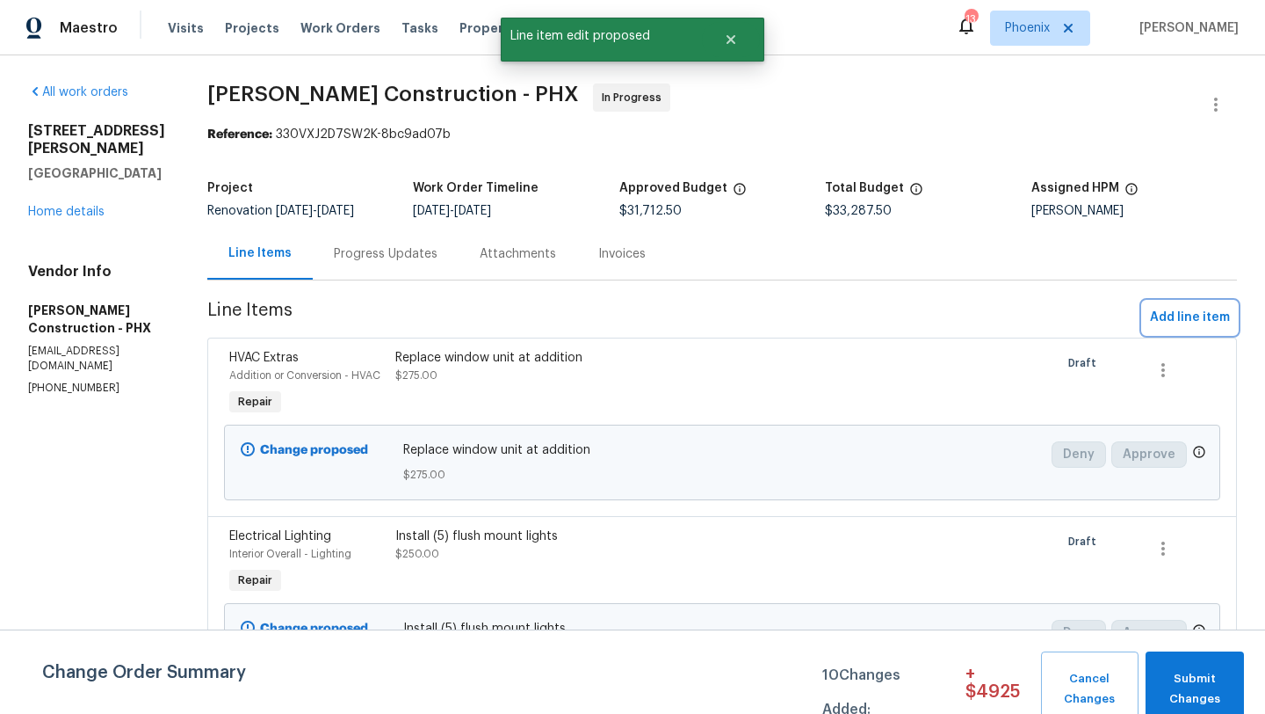
click at [1185, 323] on span "Add line item" at bounding box center [1190, 318] width 80 height 22
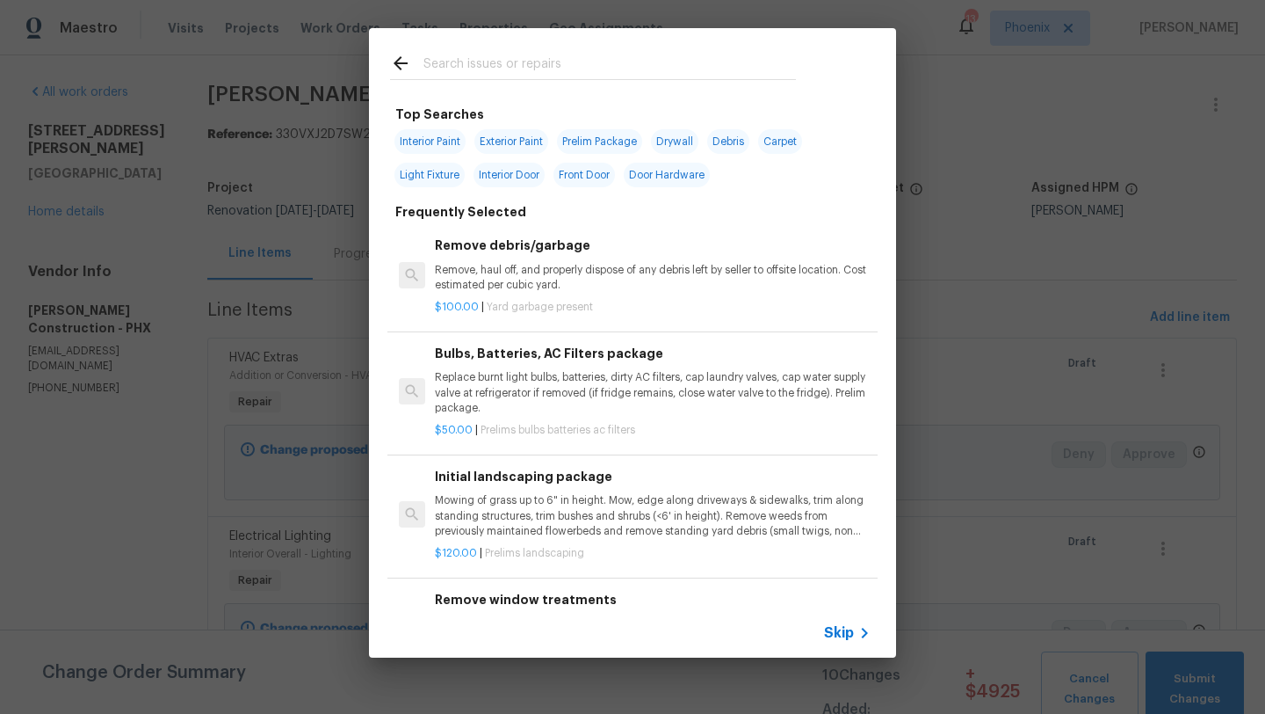
click at [531, 69] on input "text" at bounding box center [610, 66] width 373 height 26
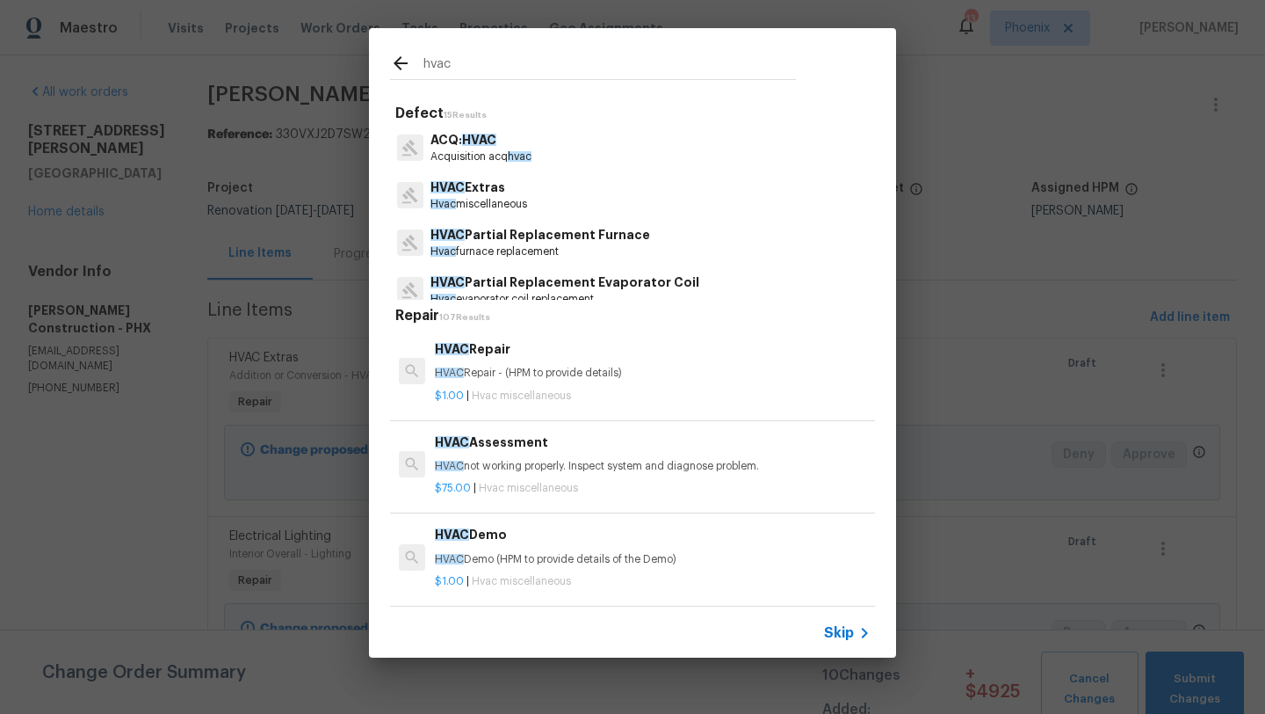
type input "hvac"
click at [498, 205] on p "Hvac miscellaneous" at bounding box center [479, 204] width 97 height 15
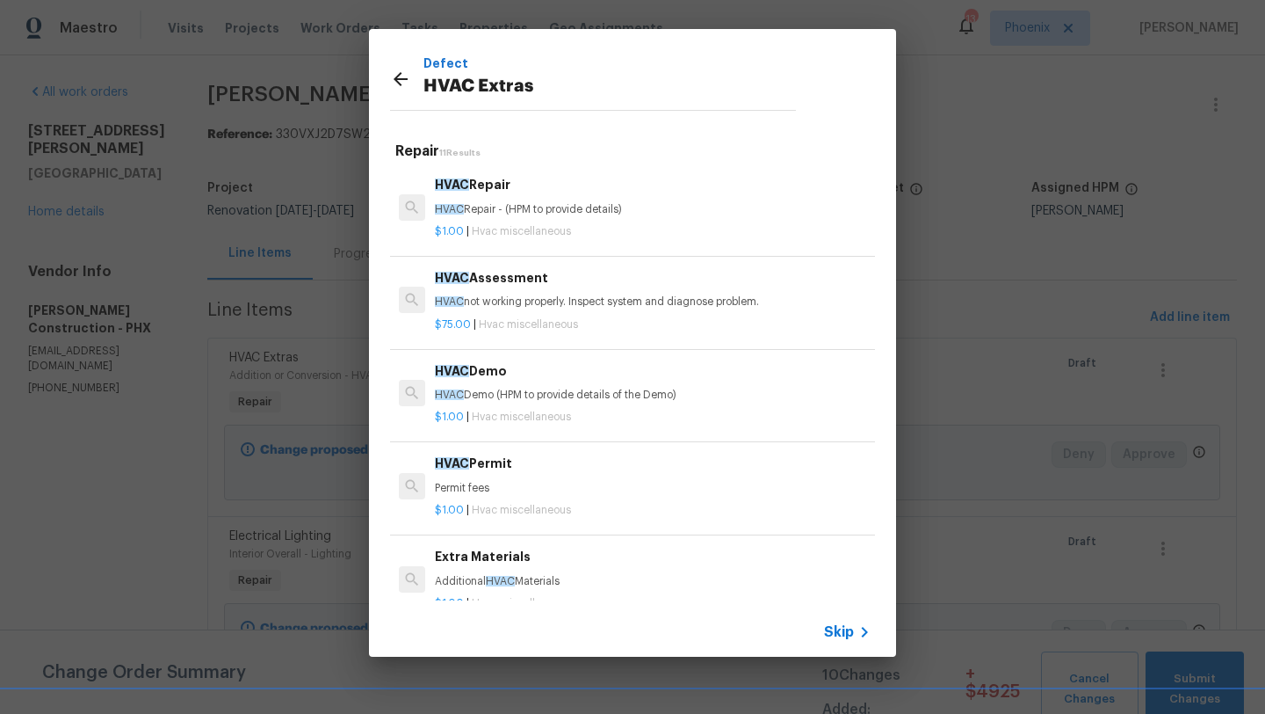
click at [512, 222] on div "$1.00 | Hvac miscellaneous" at bounding box center [653, 228] width 436 height 22
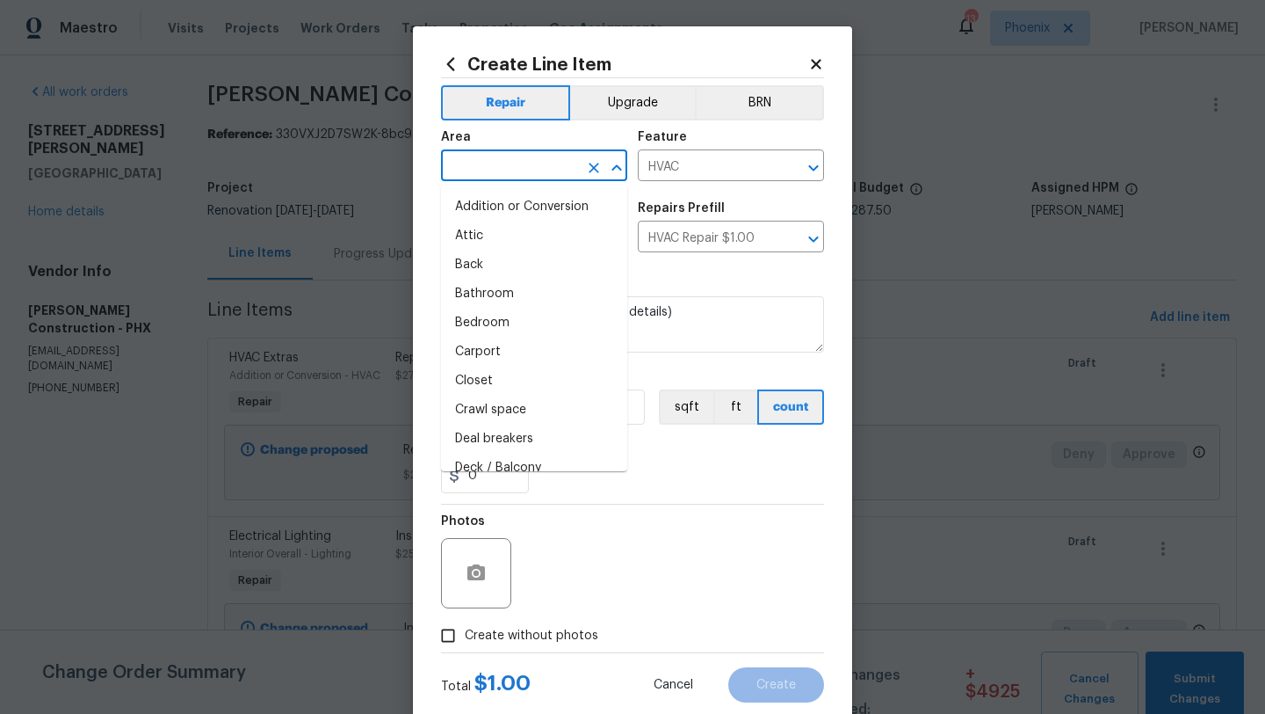
click at [497, 163] on input "text" at bounding box center [509, 167] width 137 height 27
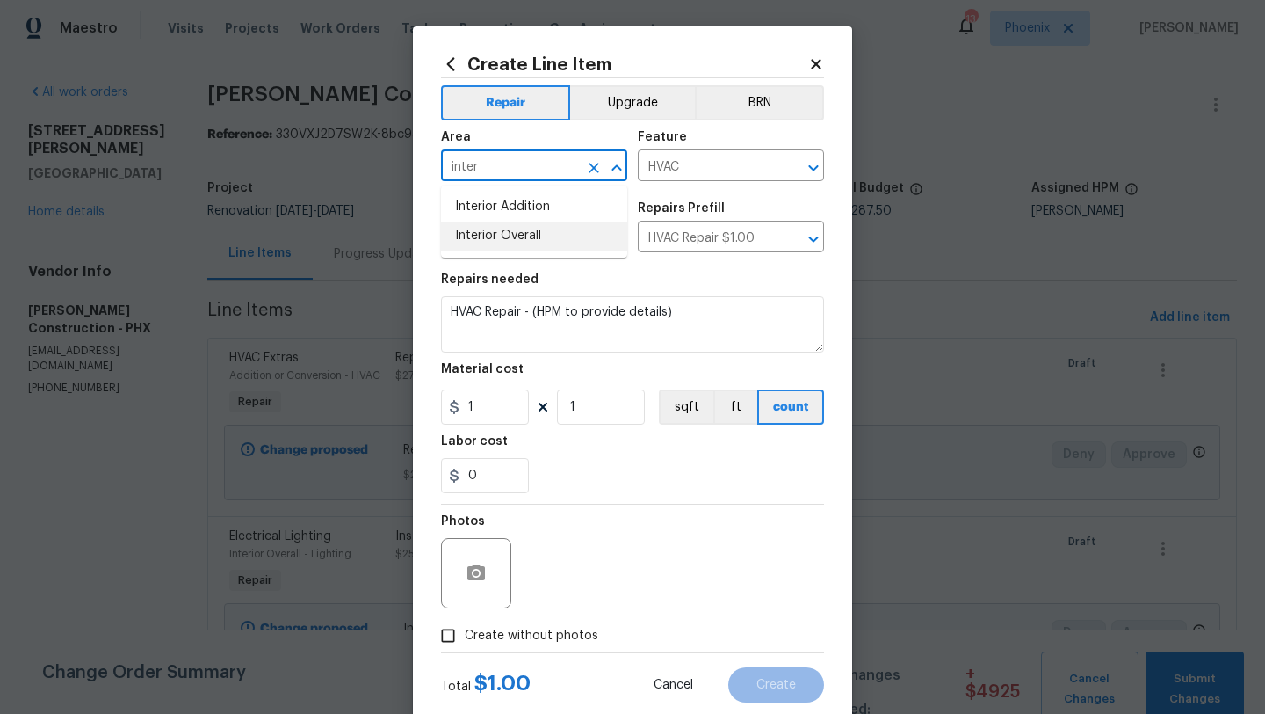
click at [504, 243] on li "Interior Overall" at bounding box center [534, 235] width 186 height 29
type input "Interior Overall"
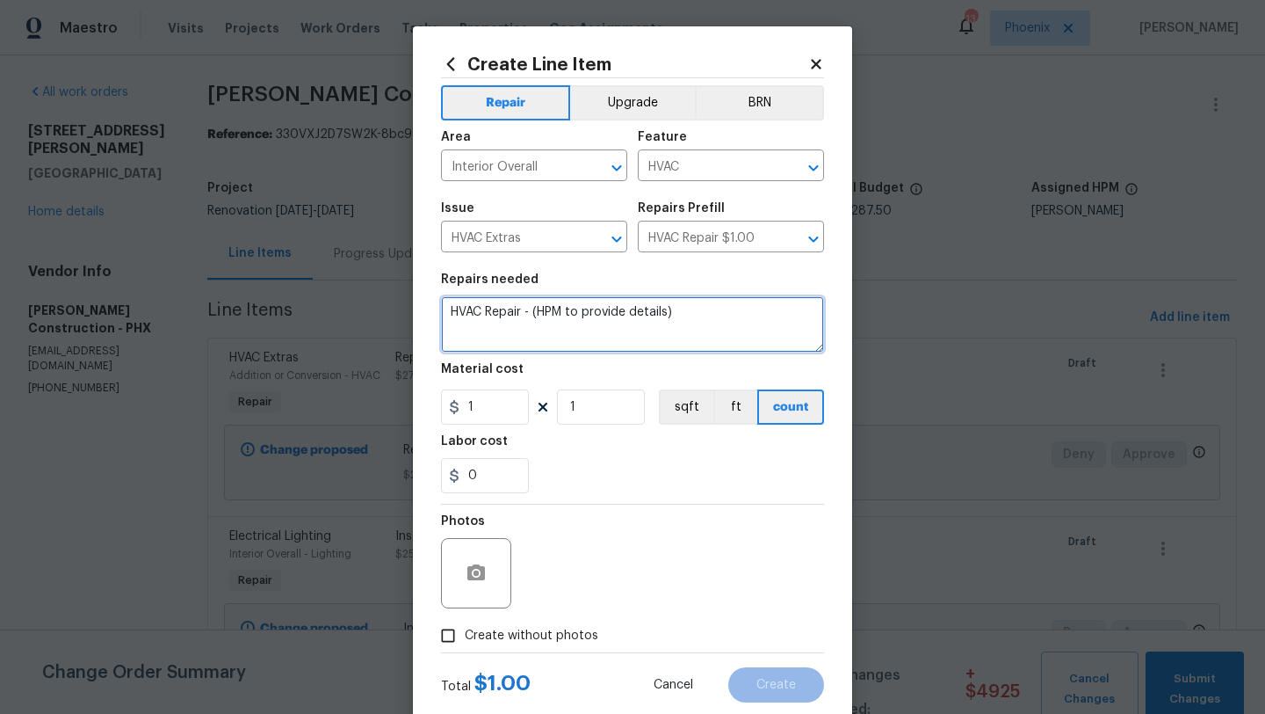
drag, startPoint x: 446, startPoint y: 308, endPoint x: 767, endPoint y: 349, distance: 323.3
click at [767, 349] on textarea "HVAC Repair - (HPM to provide details)" at bounding box center [632, 324] width 383 height 56
type textarea "S"
click at [551, 316] on textarea "Add new flex line with new register for even cooling at back room." at bounding box center [632, 324] width 383 height 56
type textarea "Add new flex line (HVAC) with new register for even cooling at back room."
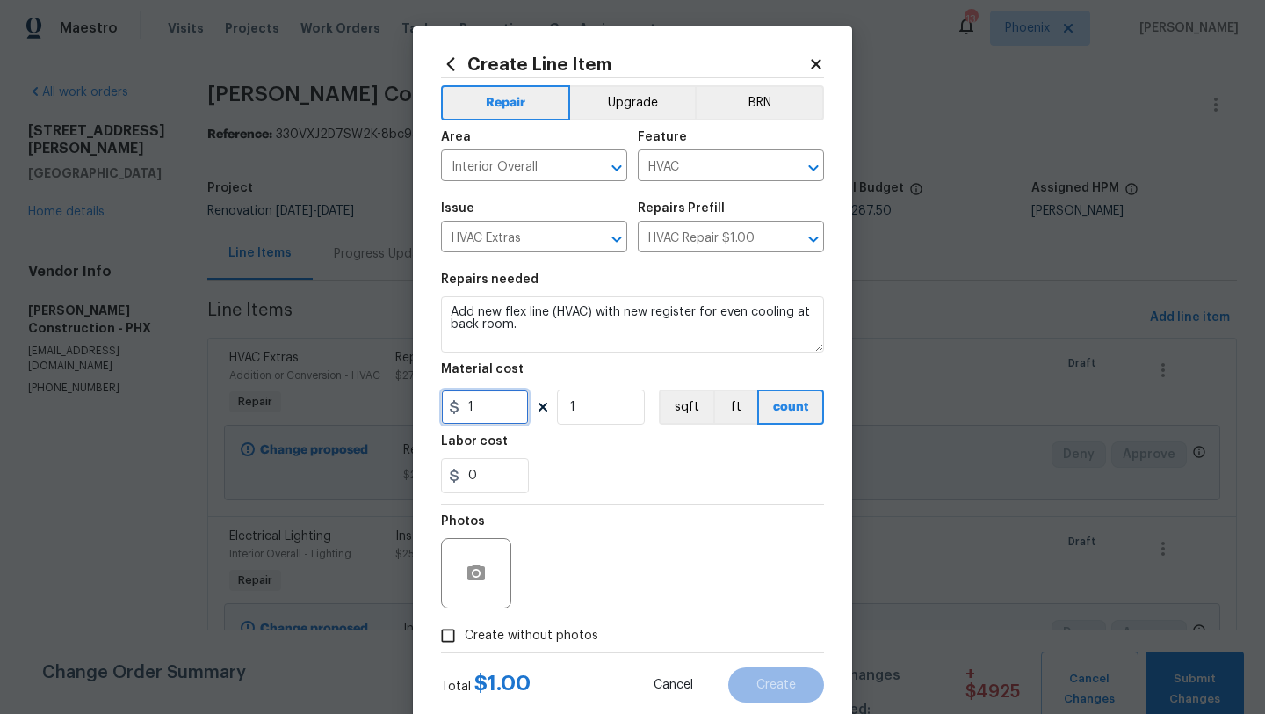
click at [510, 406] on input "1" at bounding box center [485, 406] width 88 height 35
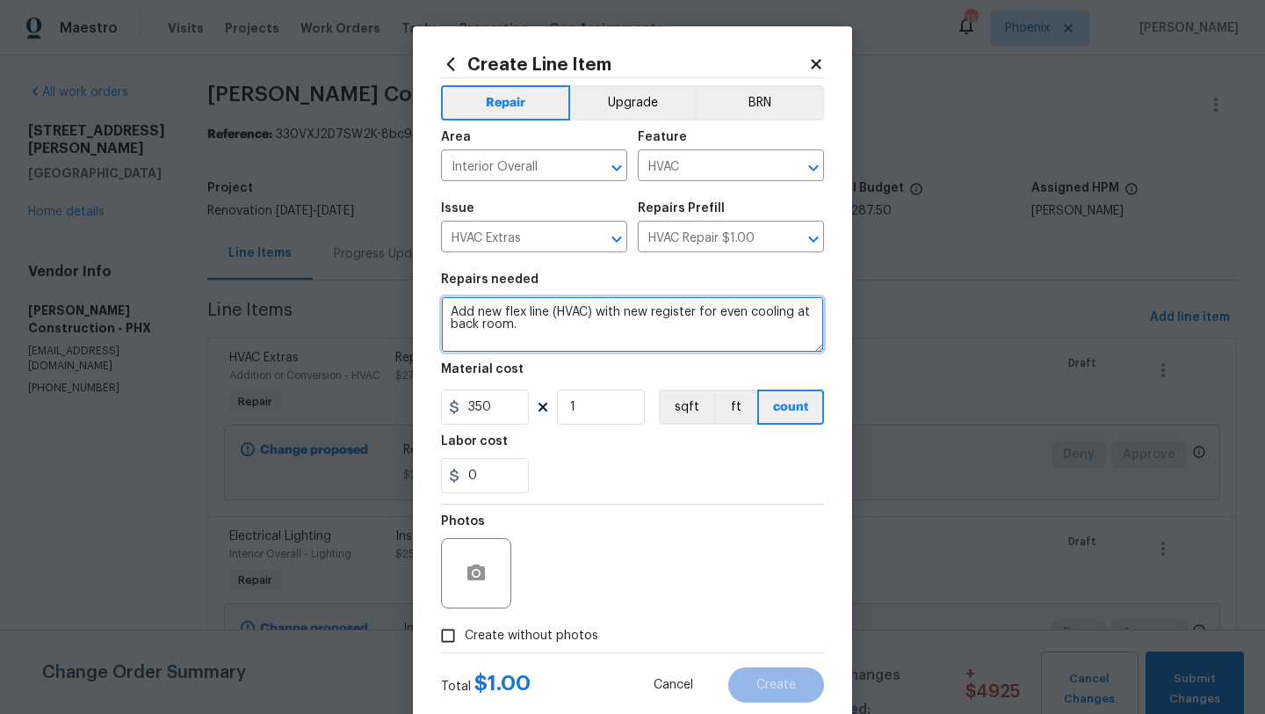
type input "350"
click at [546, 339] on textarea "Add new flex line (HVAC) with new register for even cooling at back room." at bounding box center [632, 324] width 383 height 56
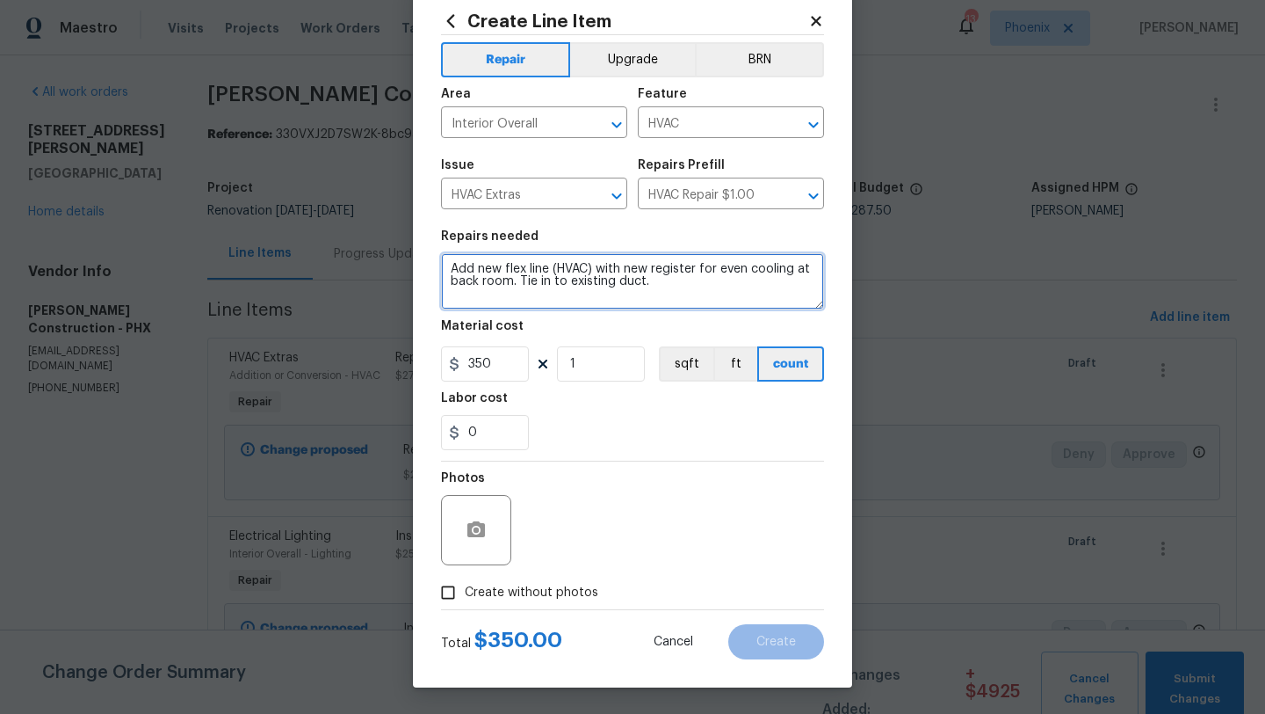
scroll to position [44, 0]
type textarea "Add new flex line (HVAC) with new register for even cooling at back room. Tie i…"
click at [452, 585] on input "Create without photos" at bounding box center [447, 592] width 33 height 33
checkbox input "true"
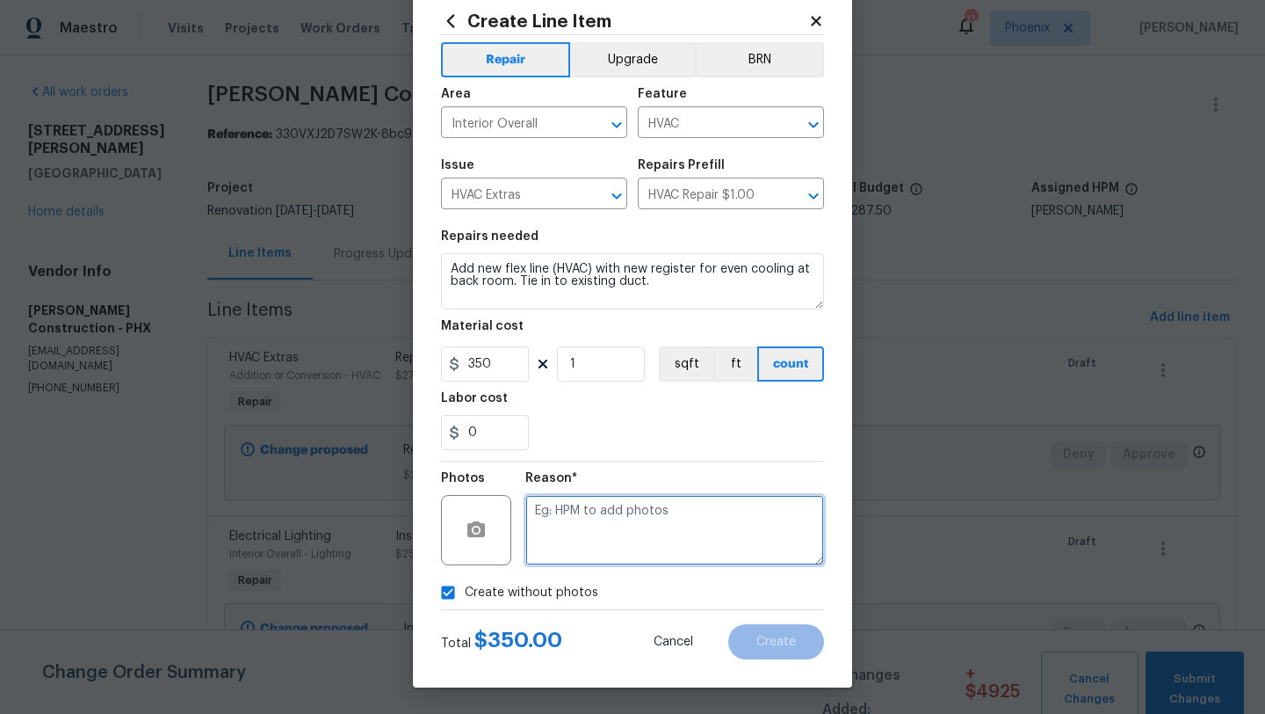
click at [560, 504] on textarea at bounding box center [675, 530] width 299 height 70
type textarea "GC to add"
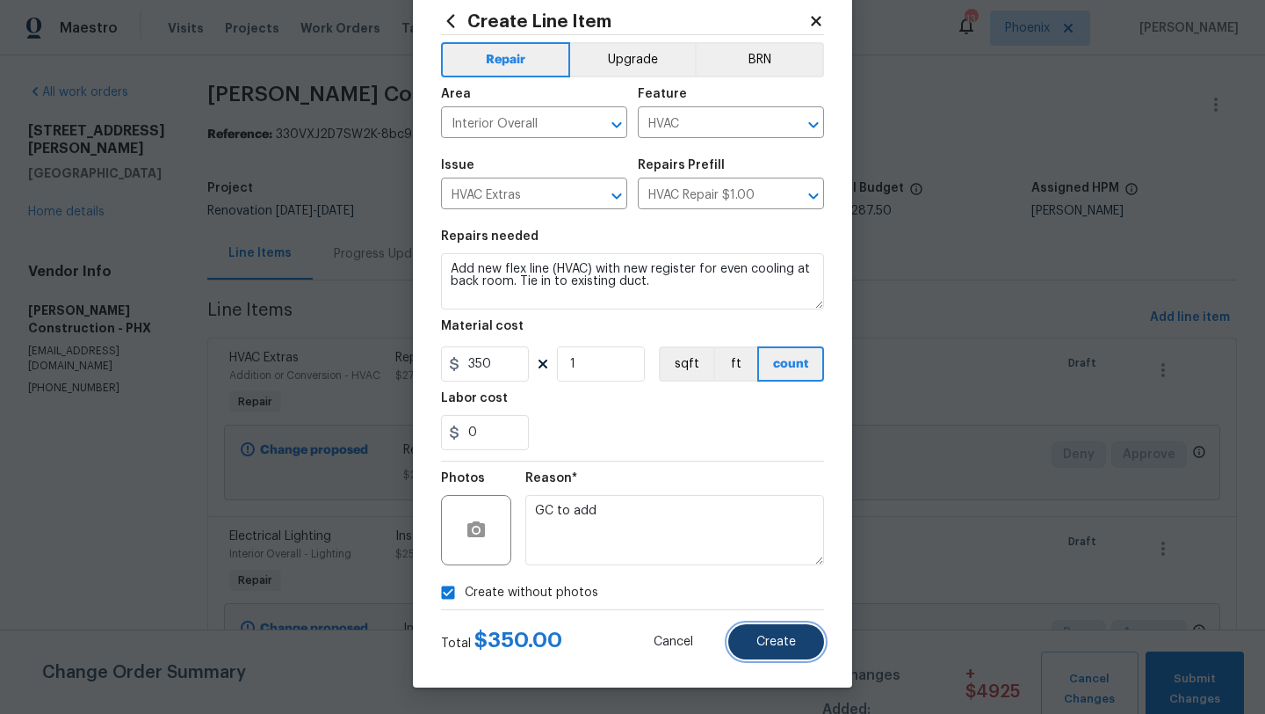
click at [763, 638] on span "Create" at bounding box center [777, 641] width 40 height 13
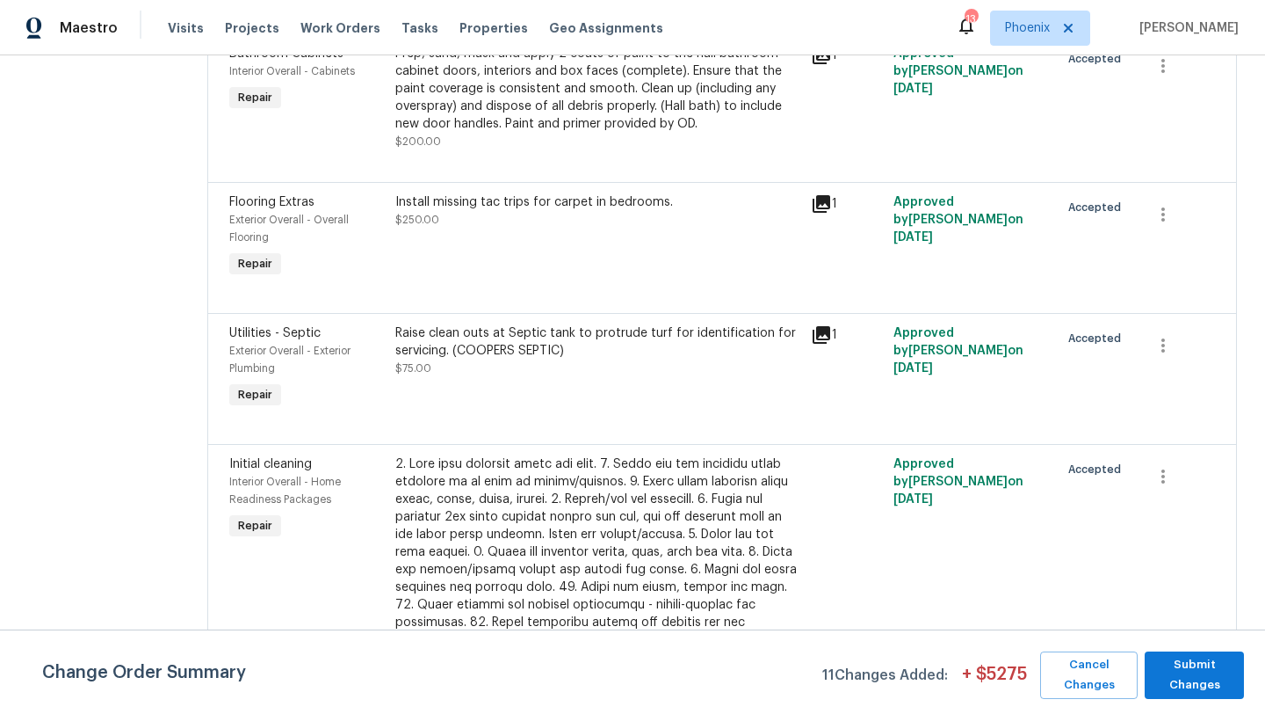
scroll to position [3830, 0]
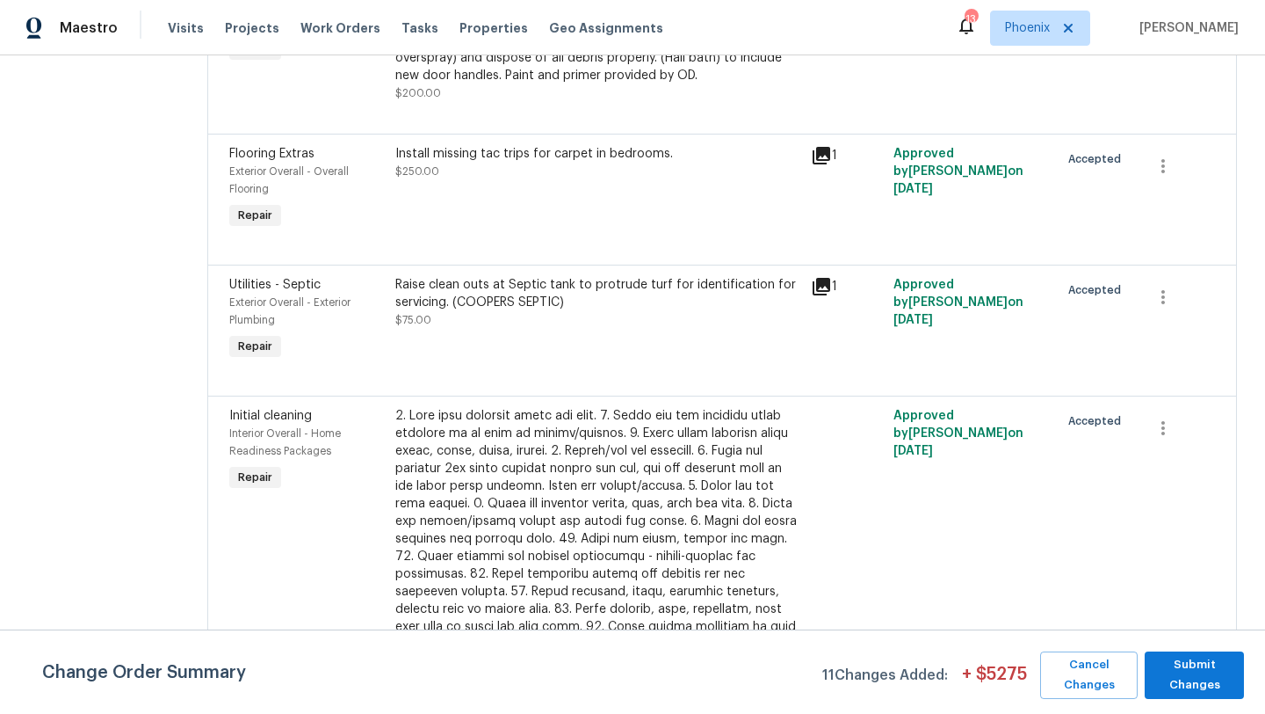
click at [582, 311] on div "Raise clean outs at Septic tank to protrude turf for identification for servici…" at bounding box center [597, 293] width 405 height 35
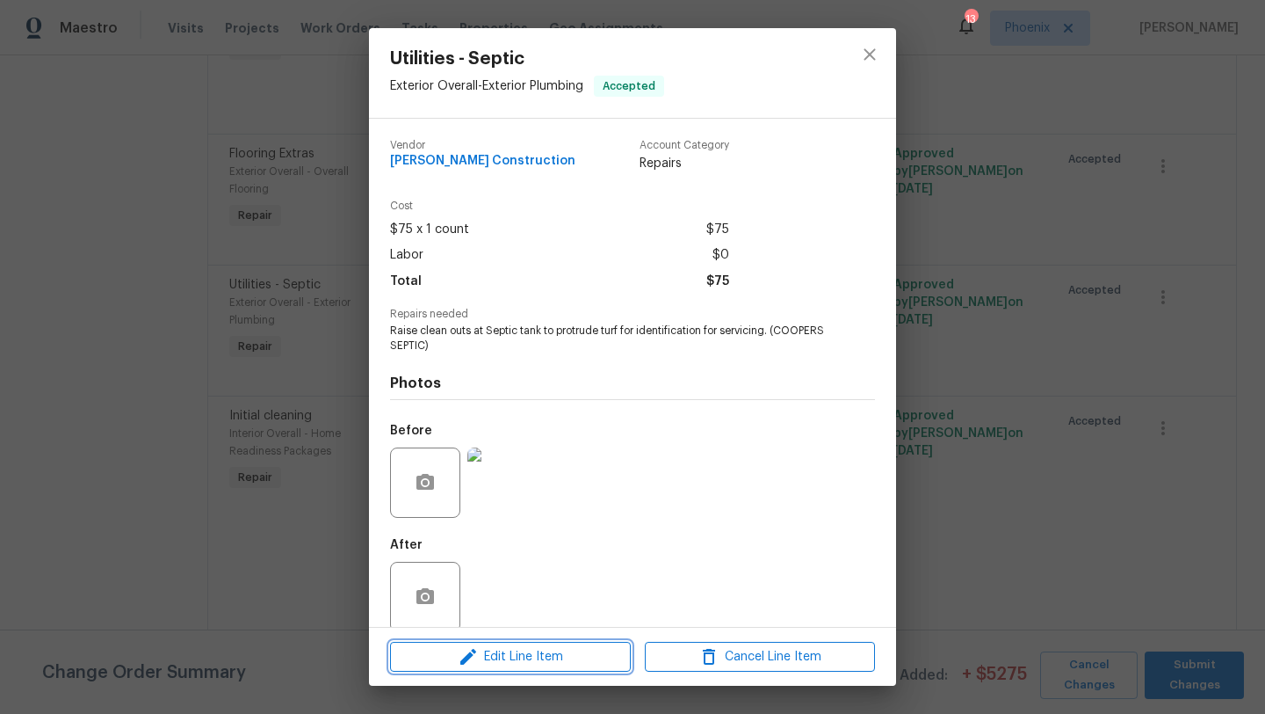
click at [562, 662] on span "Edit Line Item" at bounding box center [510, 657] width 230 height 22
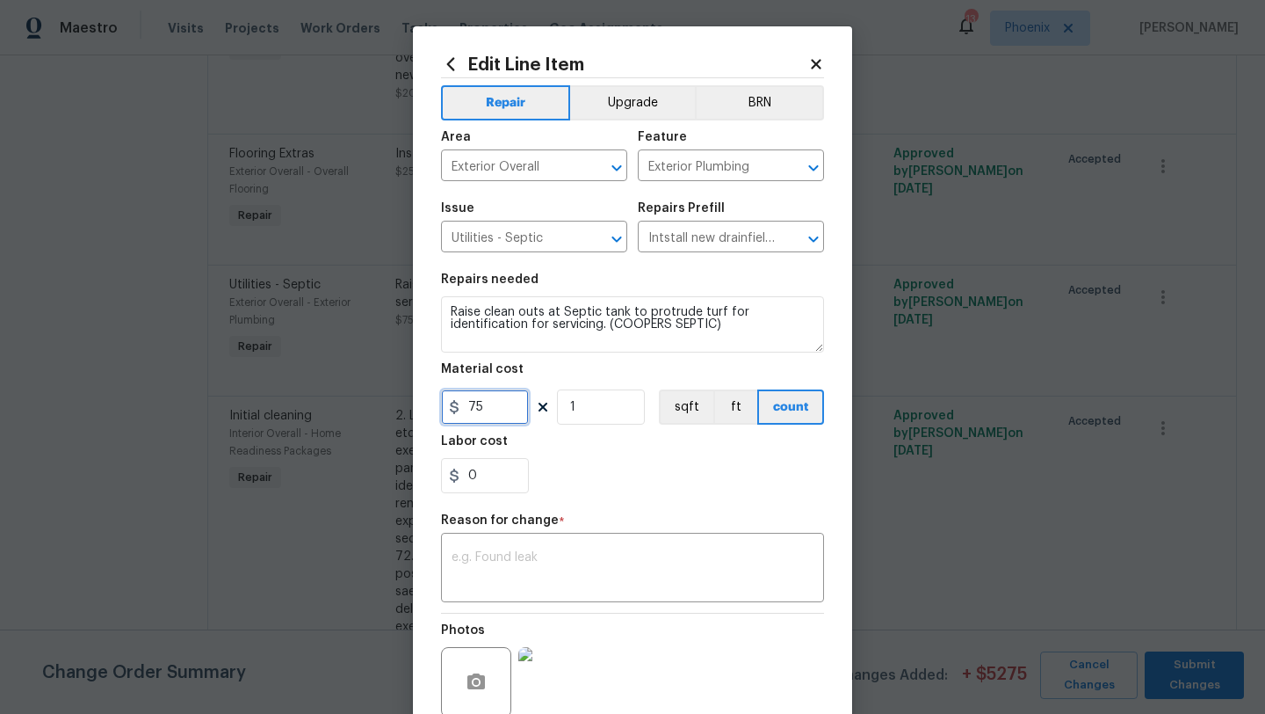
click at [518, 407] on input "75" at bounding box center [485, 406] width 88 height 35
type input "350"
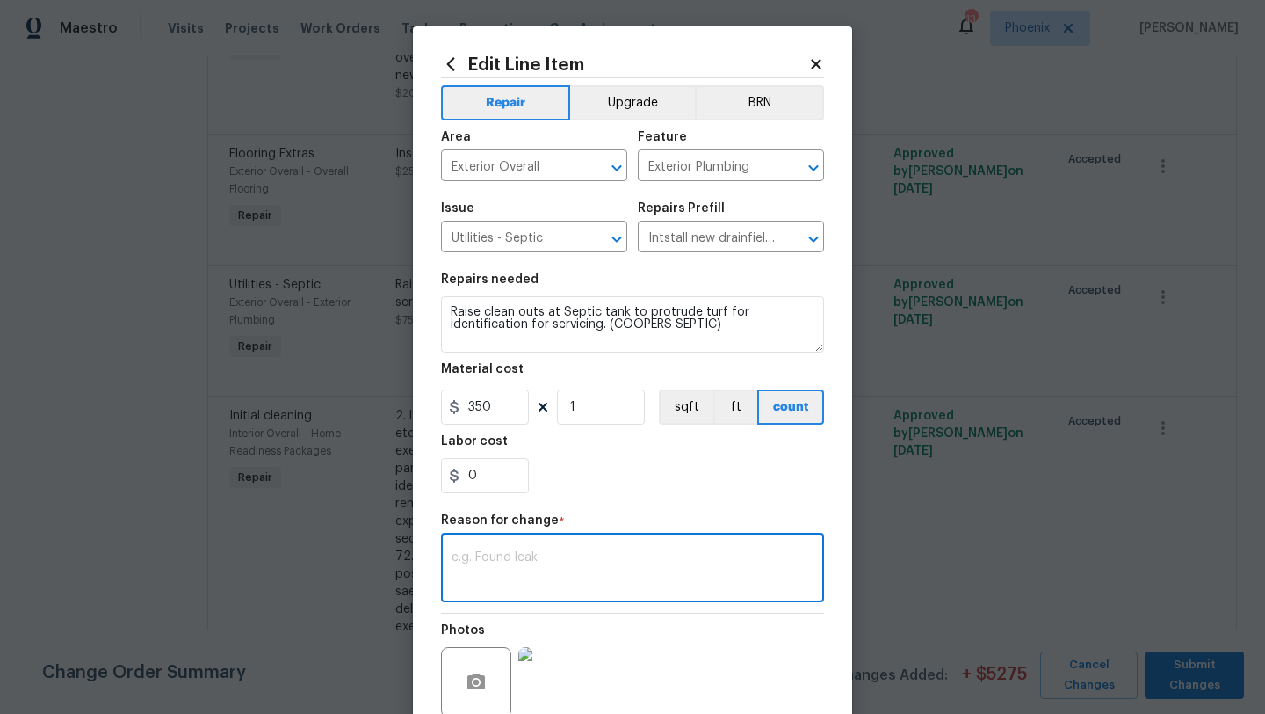
click at [502, 581] on textarea at bounding box center [633, 569] width 362 height 37
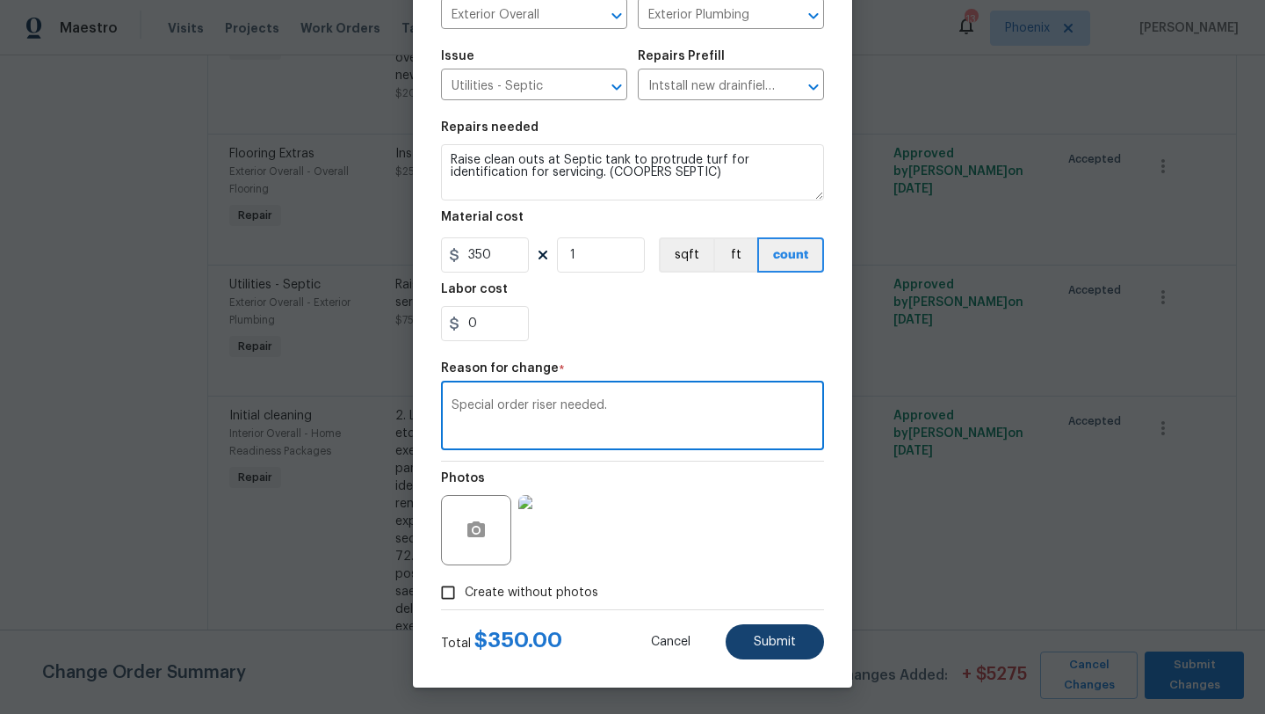
type textarea "Special order riser needed."
click at [773, 644] on span "Submit" at bounding box center [775, 641] width 42 height 13
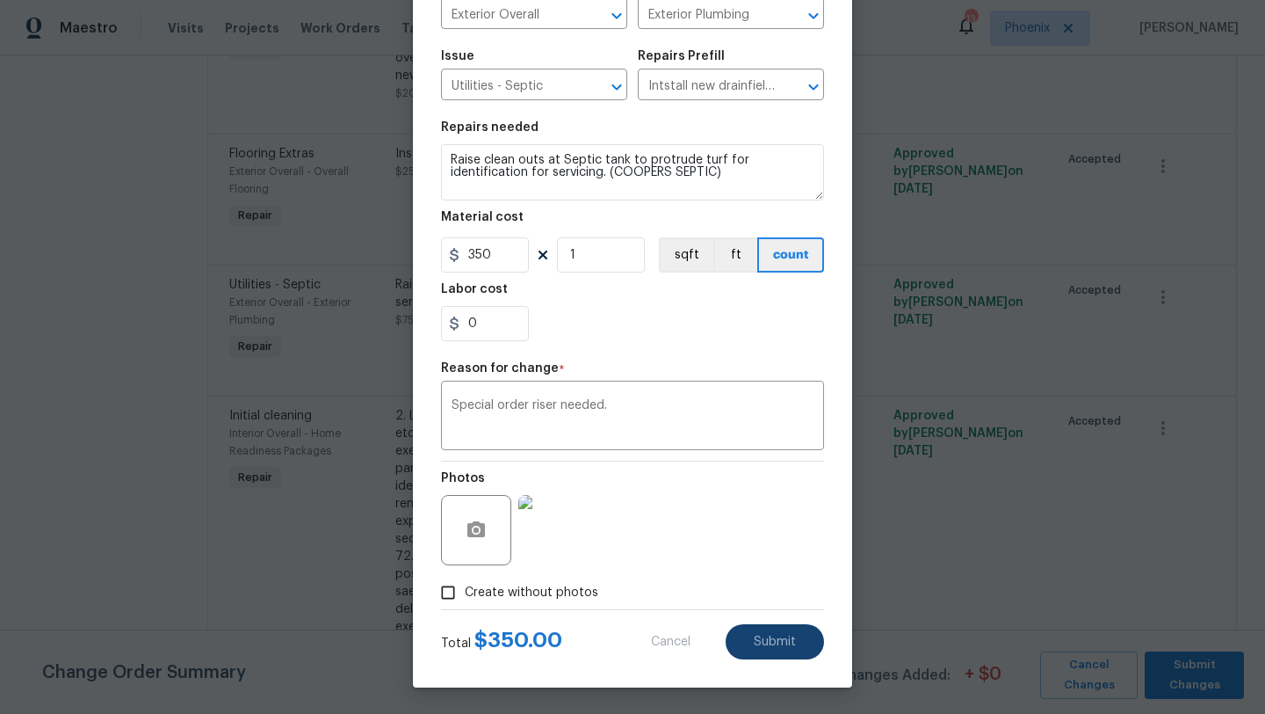
type input "75"
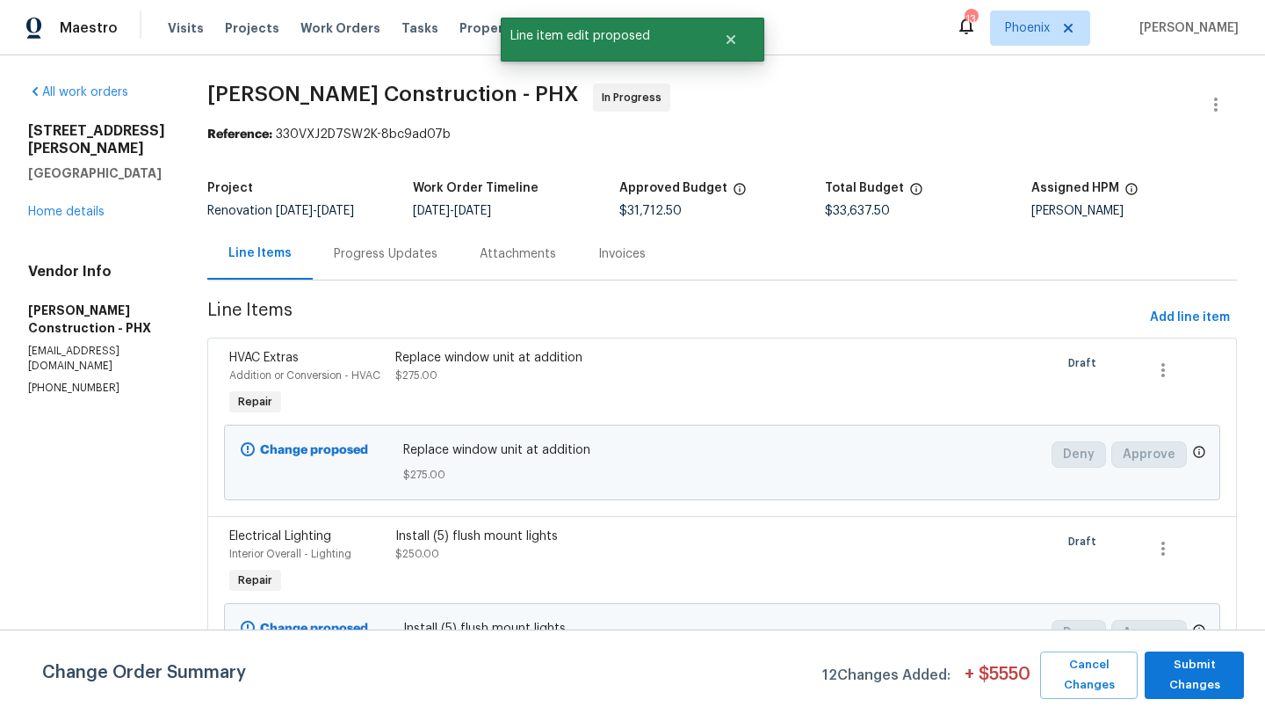
scroll to position [19, 0]
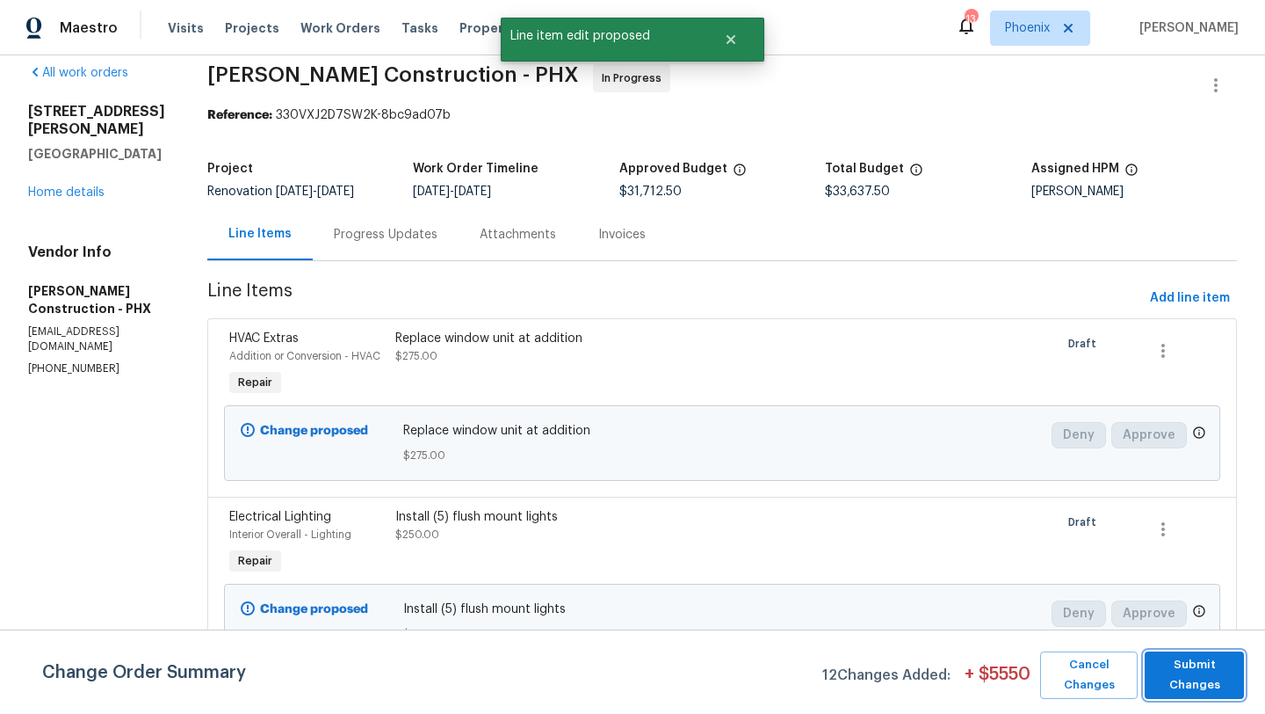
click at [1205, 680] on span "Submit Changes" at bounding box center [1195, 675] width 82 height 40
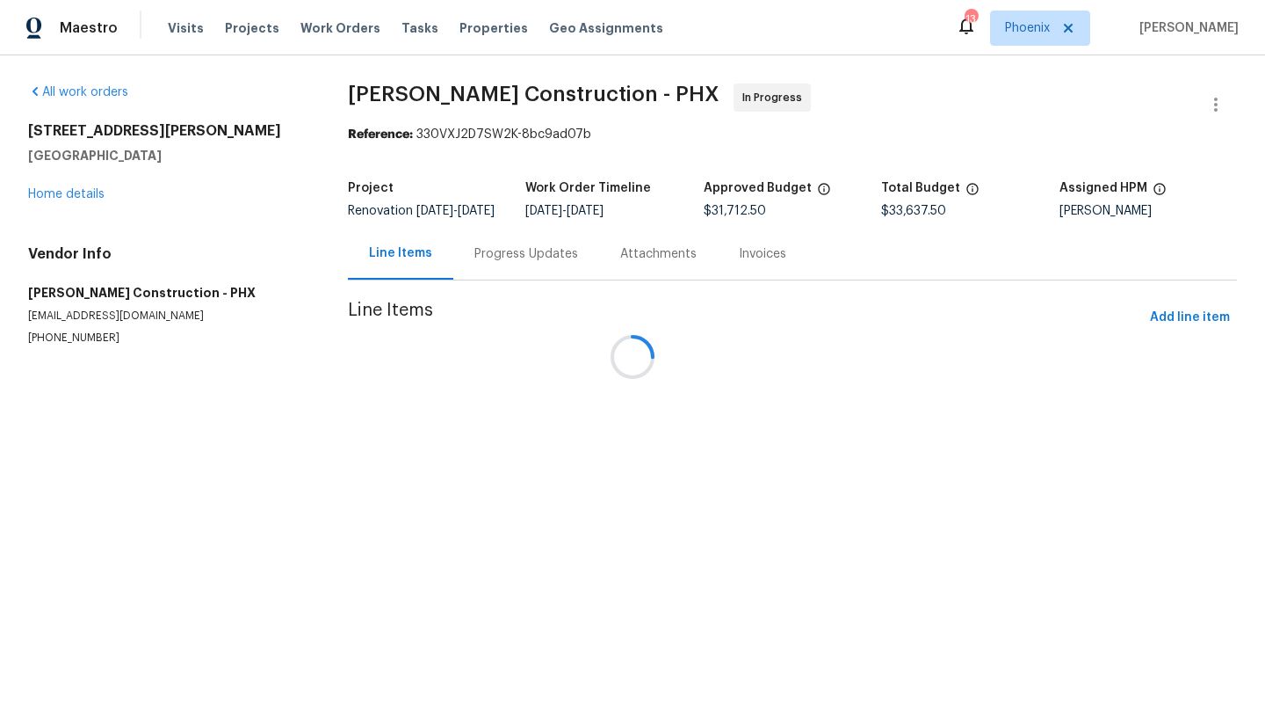
scroll to position [0, 0]
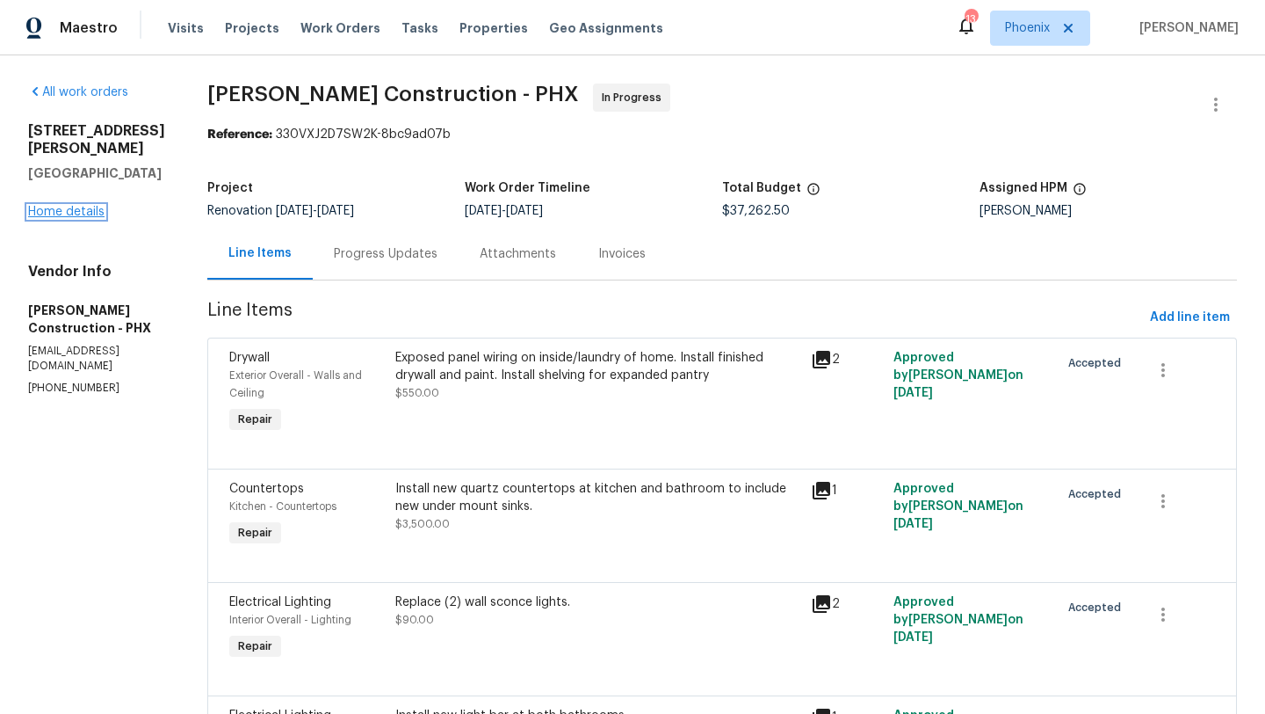
click at [72, 206] on link "Home details" at bounding box center [66, 212] width 76 height 12
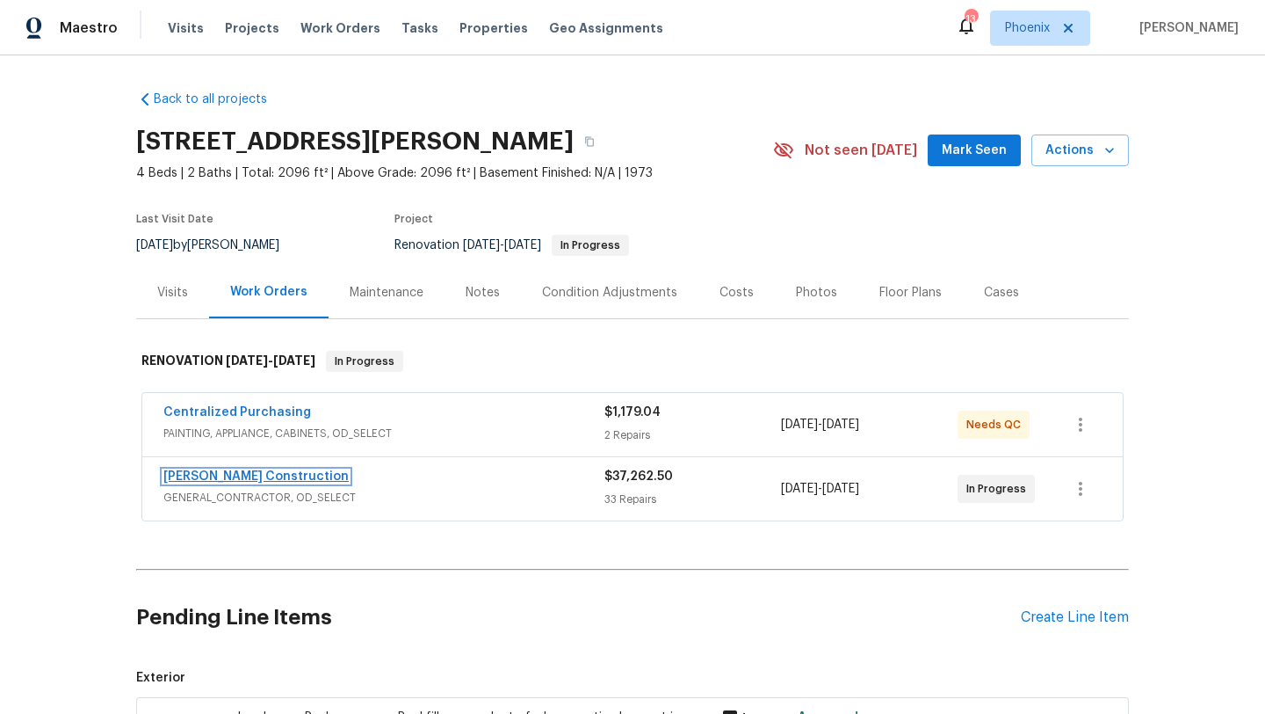
click at [279, 480] on link "[PERSON_NAME] Construction" at bounding box center [255, 476] width 185 height 12
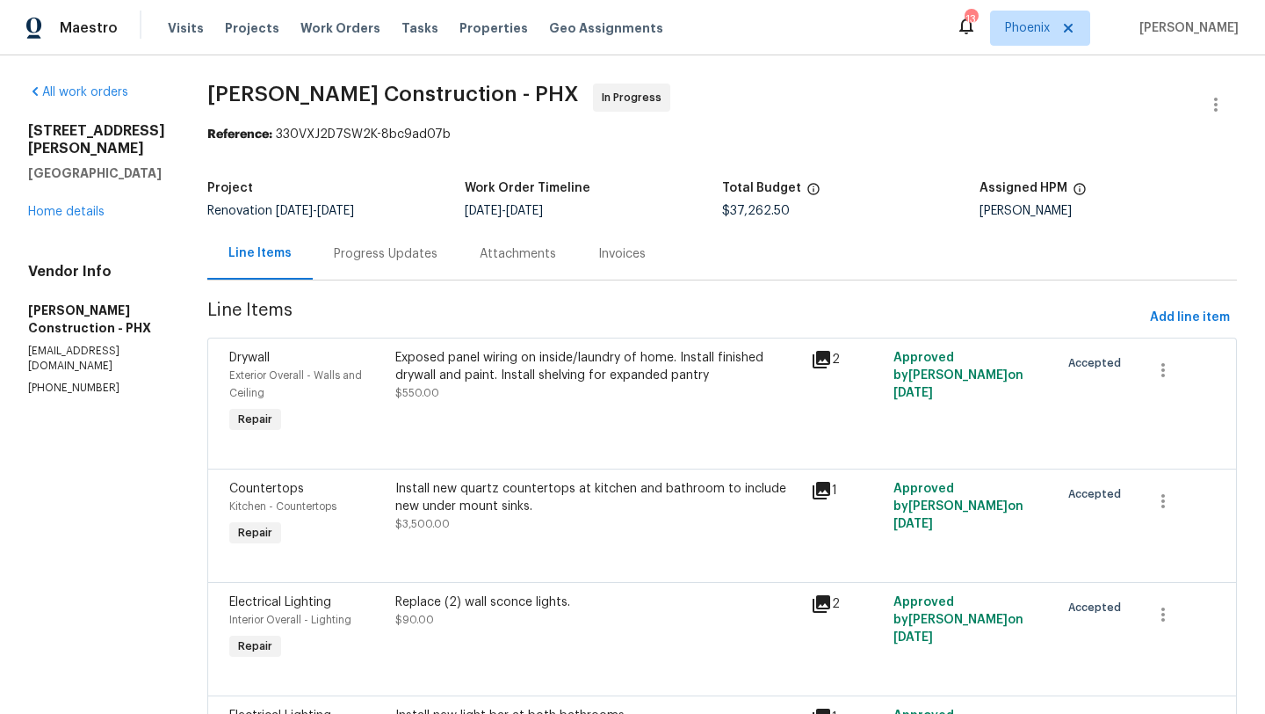
click at [359, 258] on div "Progress Updates" at bounding box center [386, 254] width 104 height 18
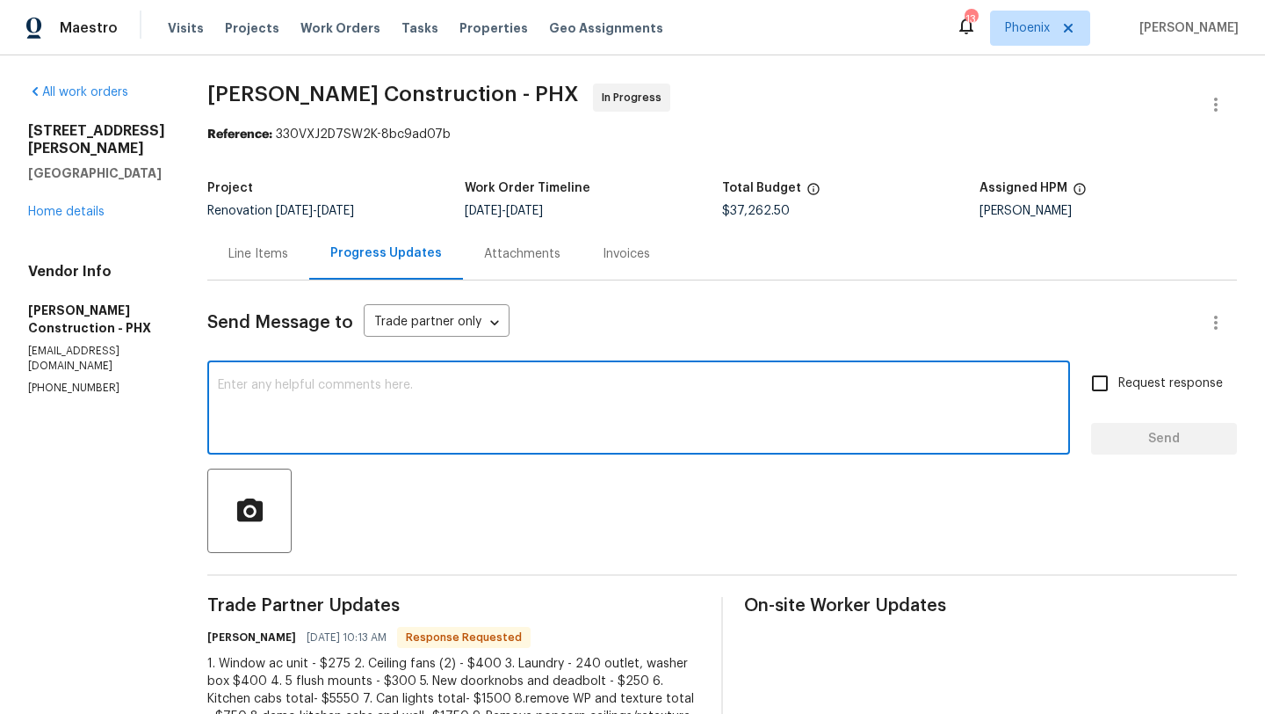
click at [390, 424] on textarea at bounding box center [639, 410] width 842 height 62
type textarea "Updated"
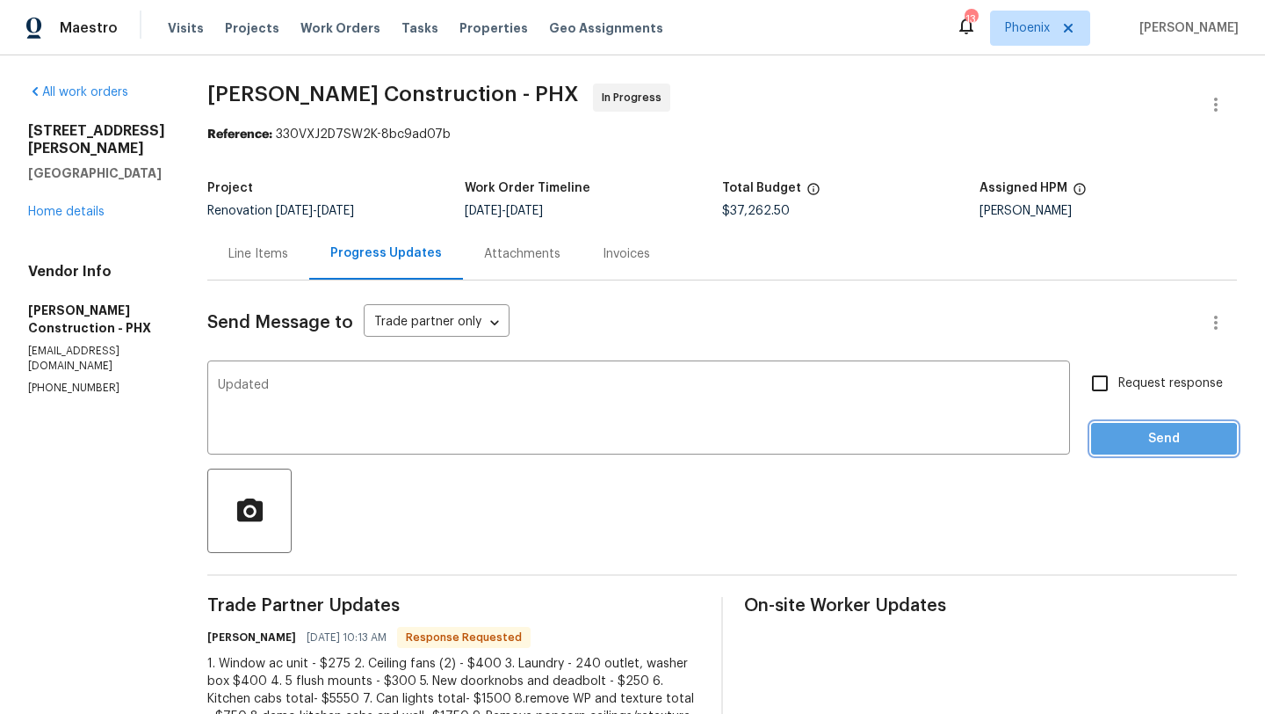
click at [1135, 443] on span "Send" at bounding box center [1165, 439] width 118 height 22
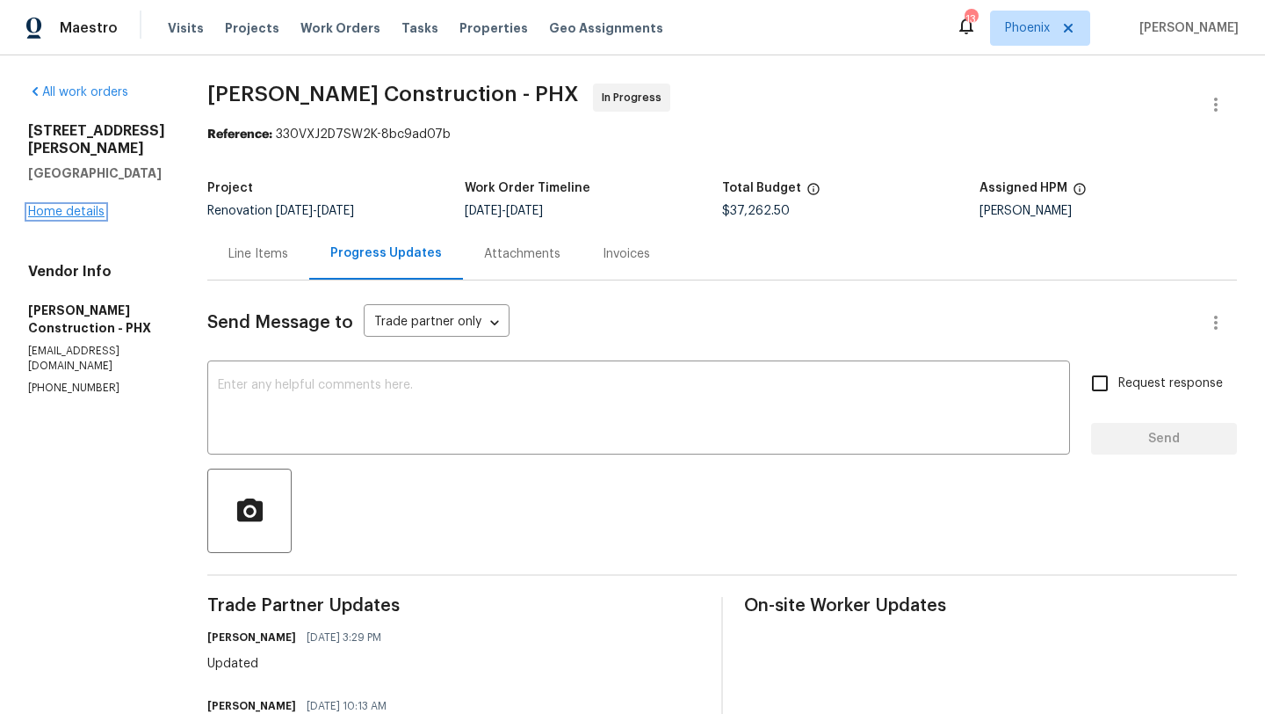
click at [98, 206] on link "Home details" at bounding box center [66, 212] width 76 height 12
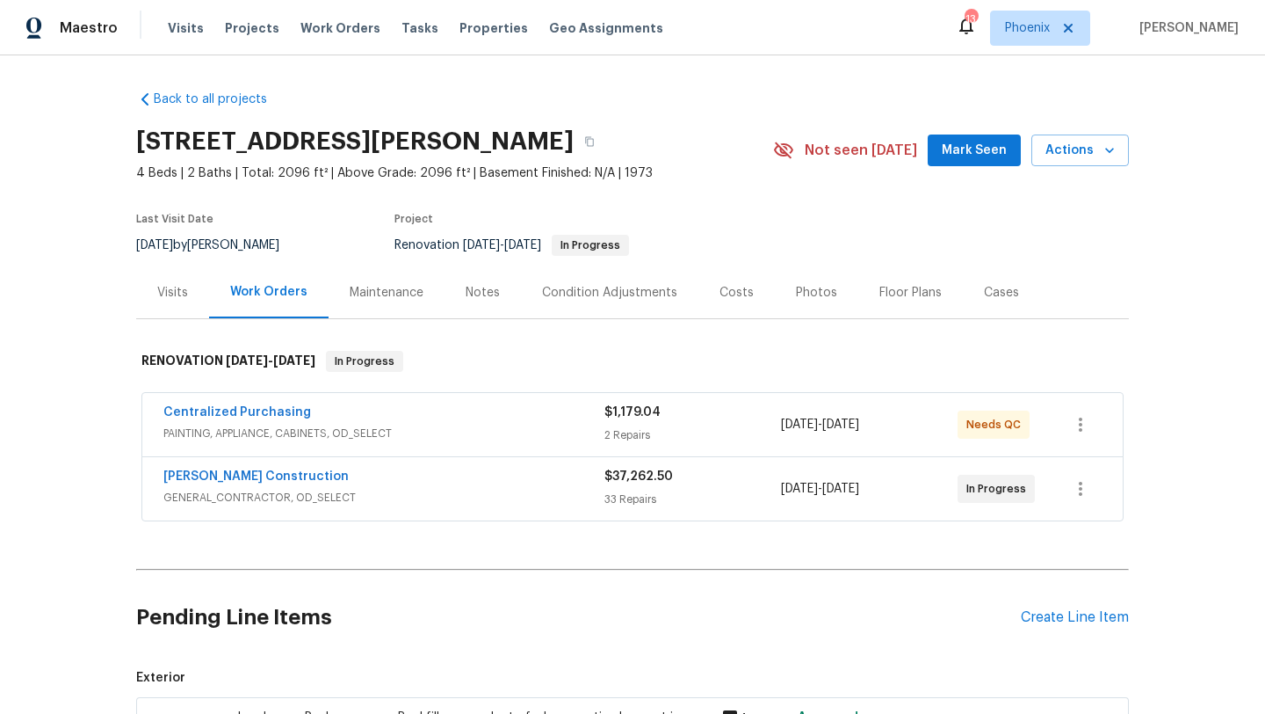
click at [979, 156] on span "Mark Seen" at bounding box center [974, 151] width 65 height 22
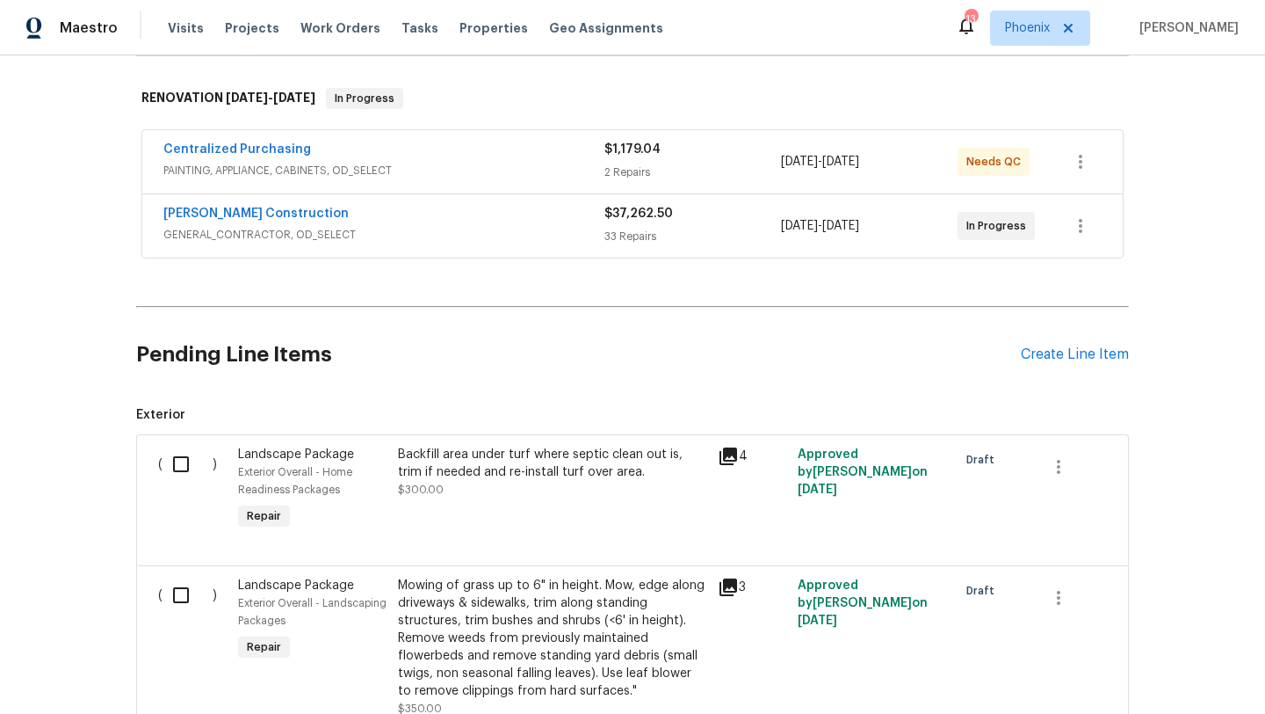
scroll to position [8, 0]
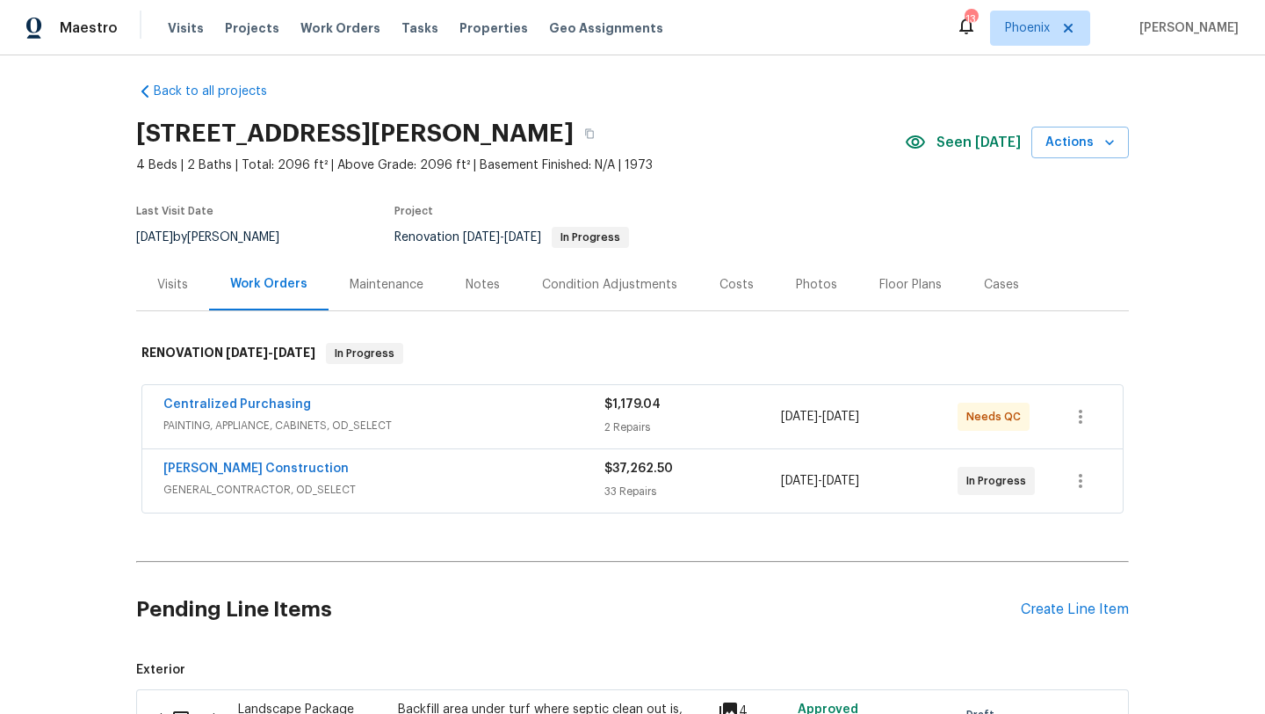
click at [482, 290] on div "Notes" at bounding box center [483, 285] width 34 height 18
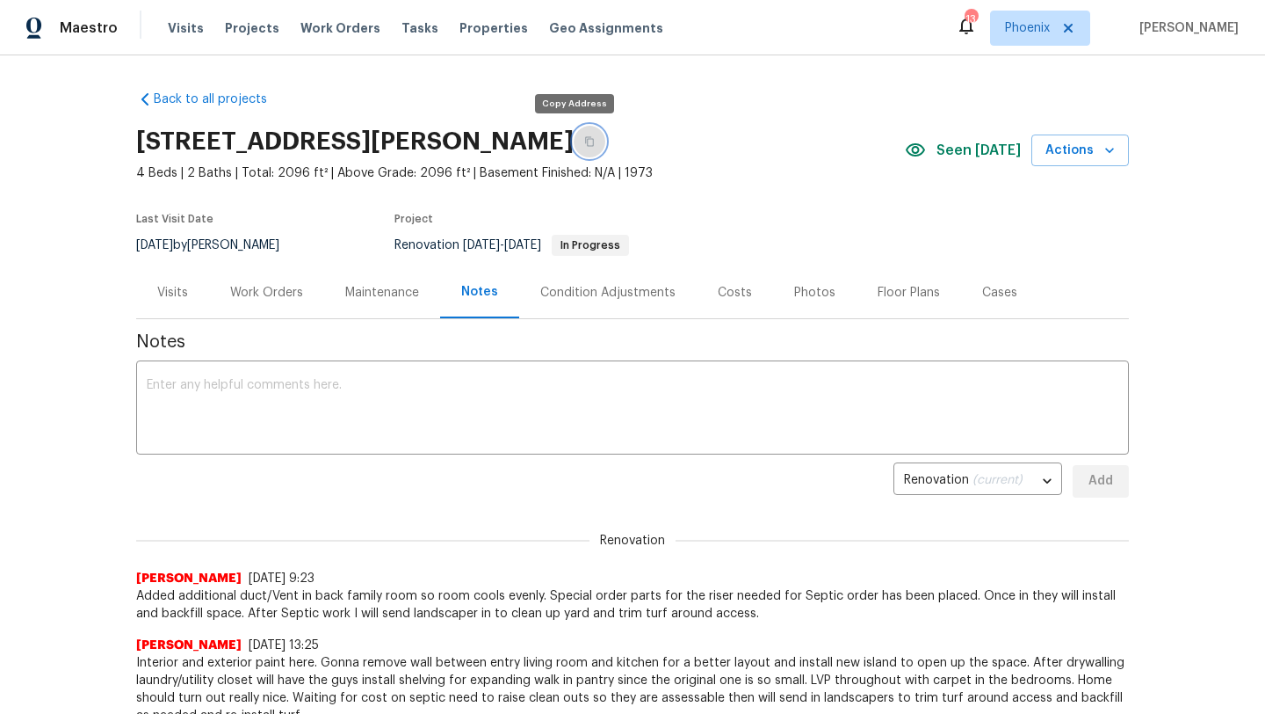
click at [574, 141] on button "button" at bounding box center [590, 142] width 32 height 32
click at [224, 404] on textarea at bounding box center [633, 410] width 972 height 62
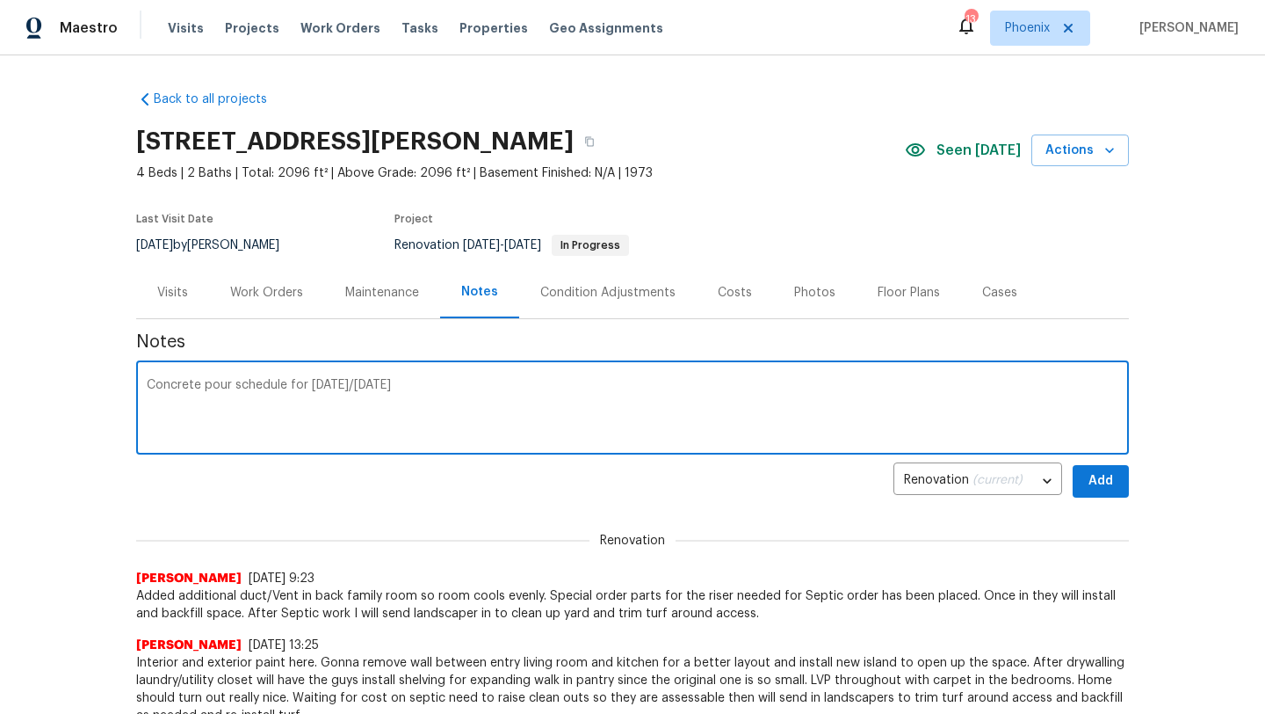
type textarea "Concrete pour schedule for this Friday/Saturday"
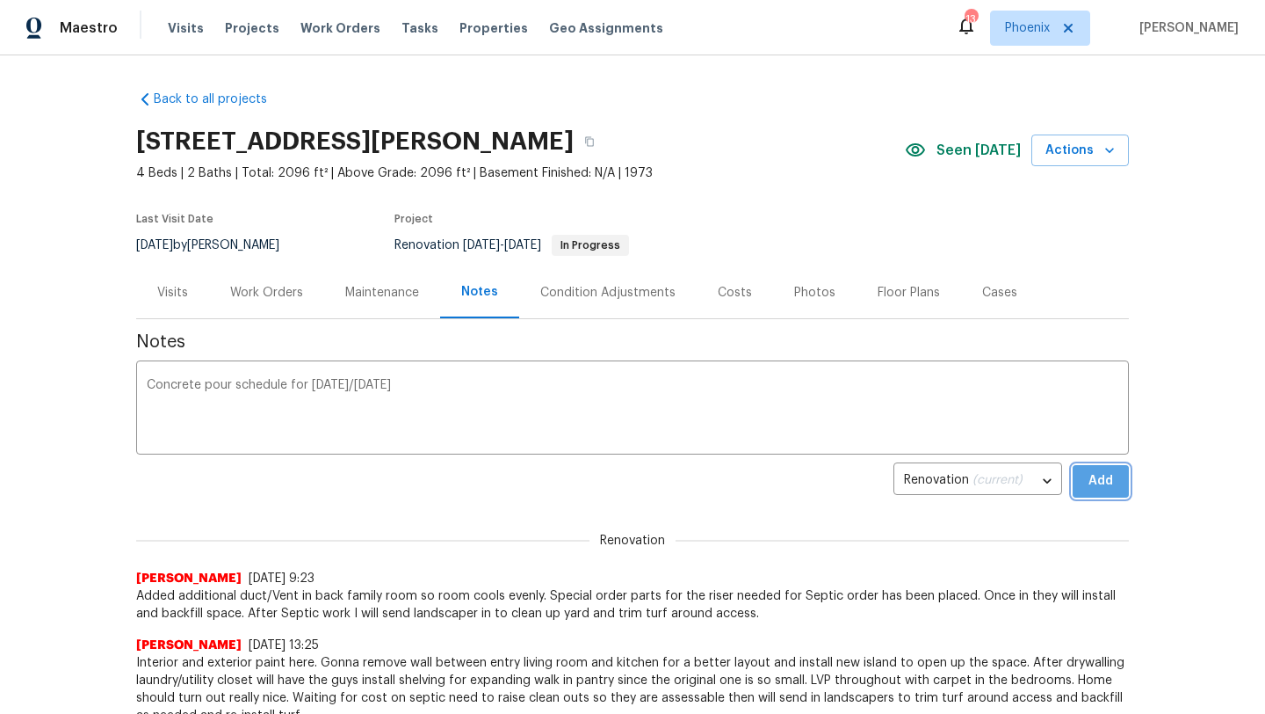
click at [1101, 482] on span "Add" at bounding box center [1101, 481] width 28 height 22
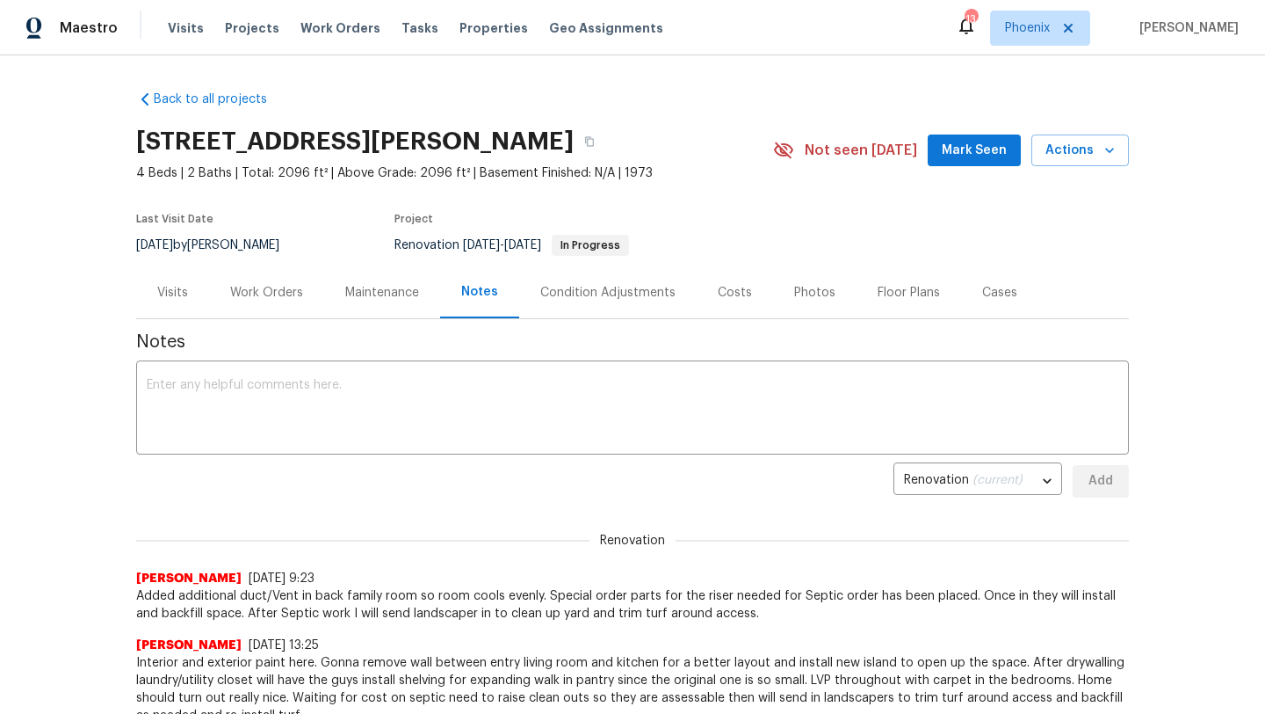
click at [288, 275] on div "Work Orders" at bounding box center [266, 292] width 115 height 52
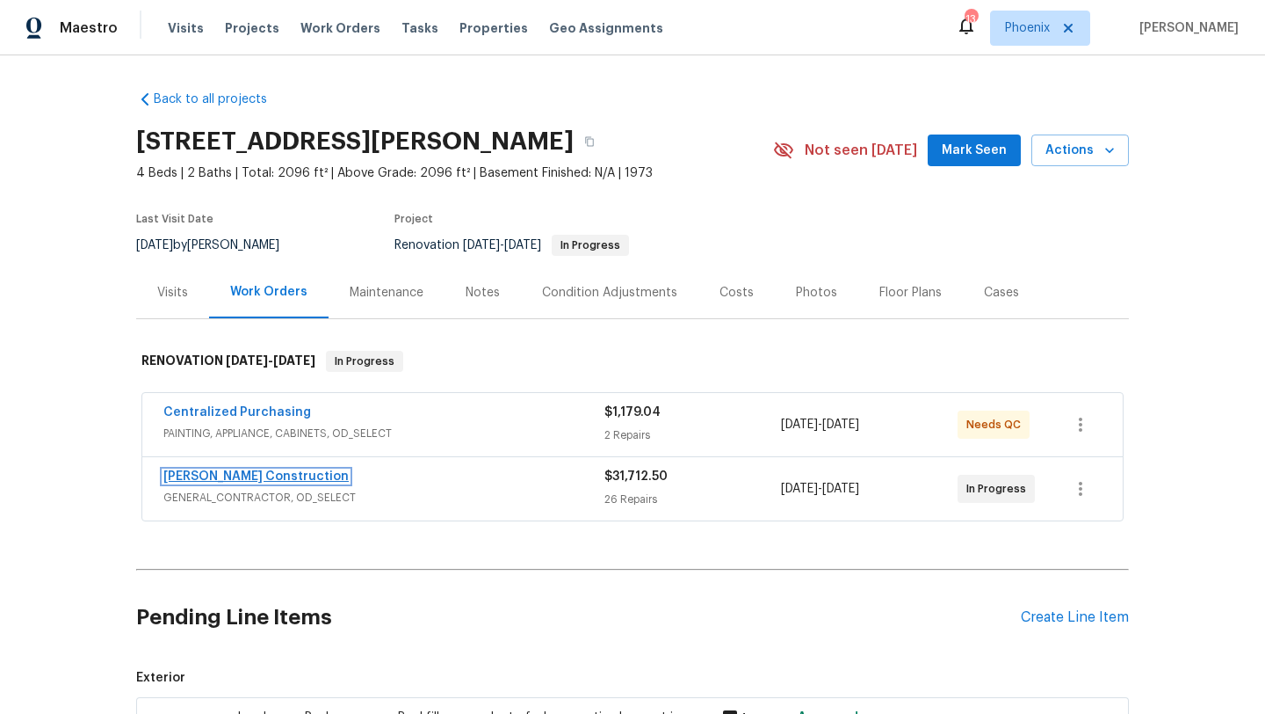
click at [272, 474] on link "[PERSON_NAME] Construction" at bounding box center [255, 476] width 185 height 12
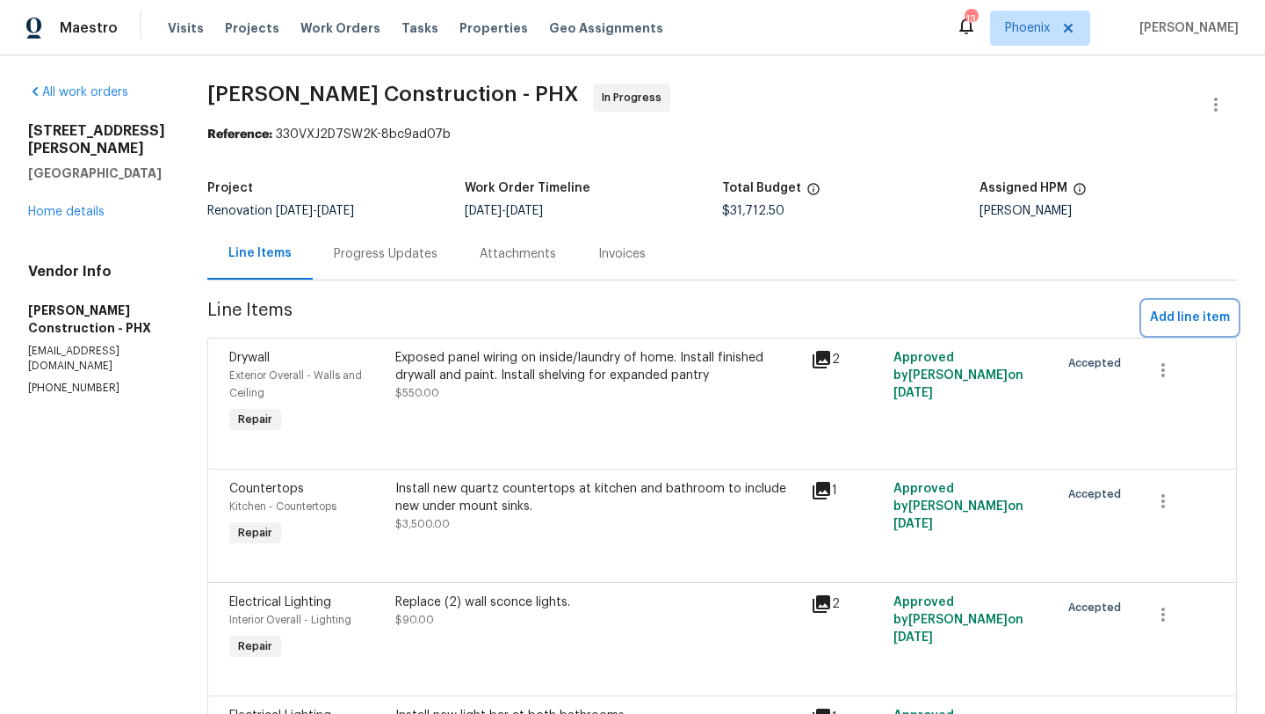
click at [1156, 315] on span "Add line item" at bounding box center [1190, 318] width 80 height 22
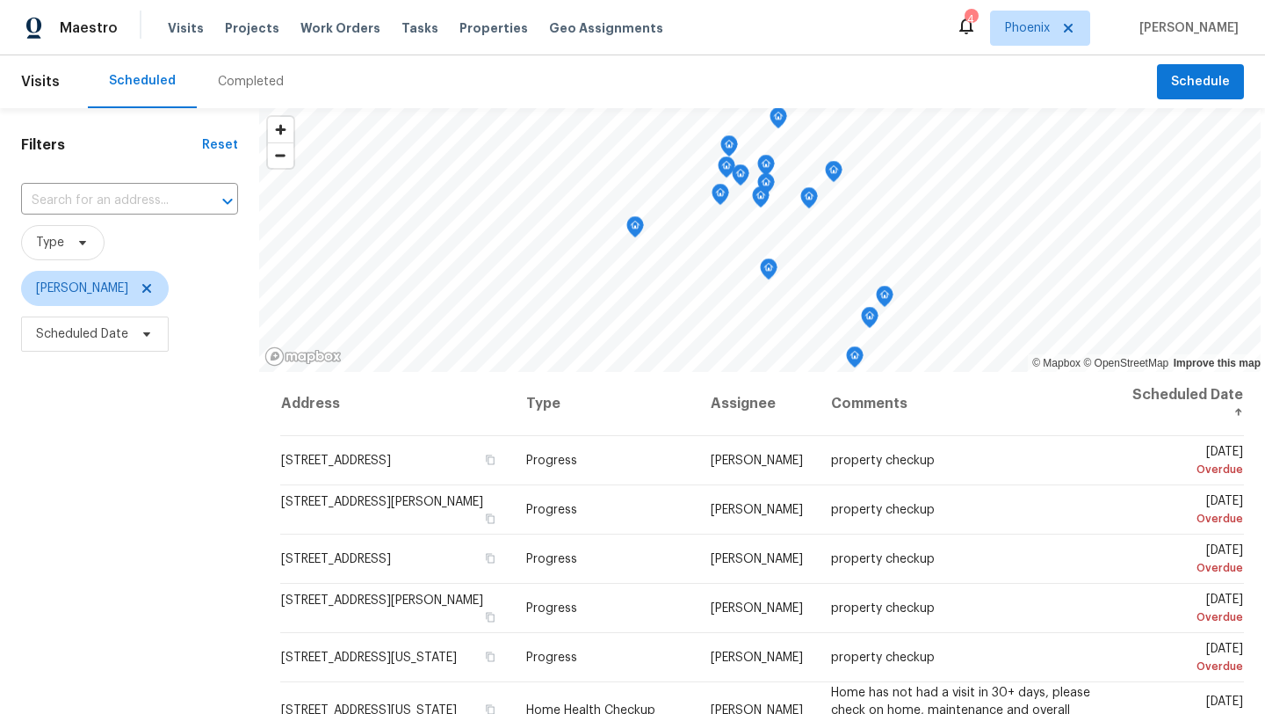
scroll to position [54, 0]
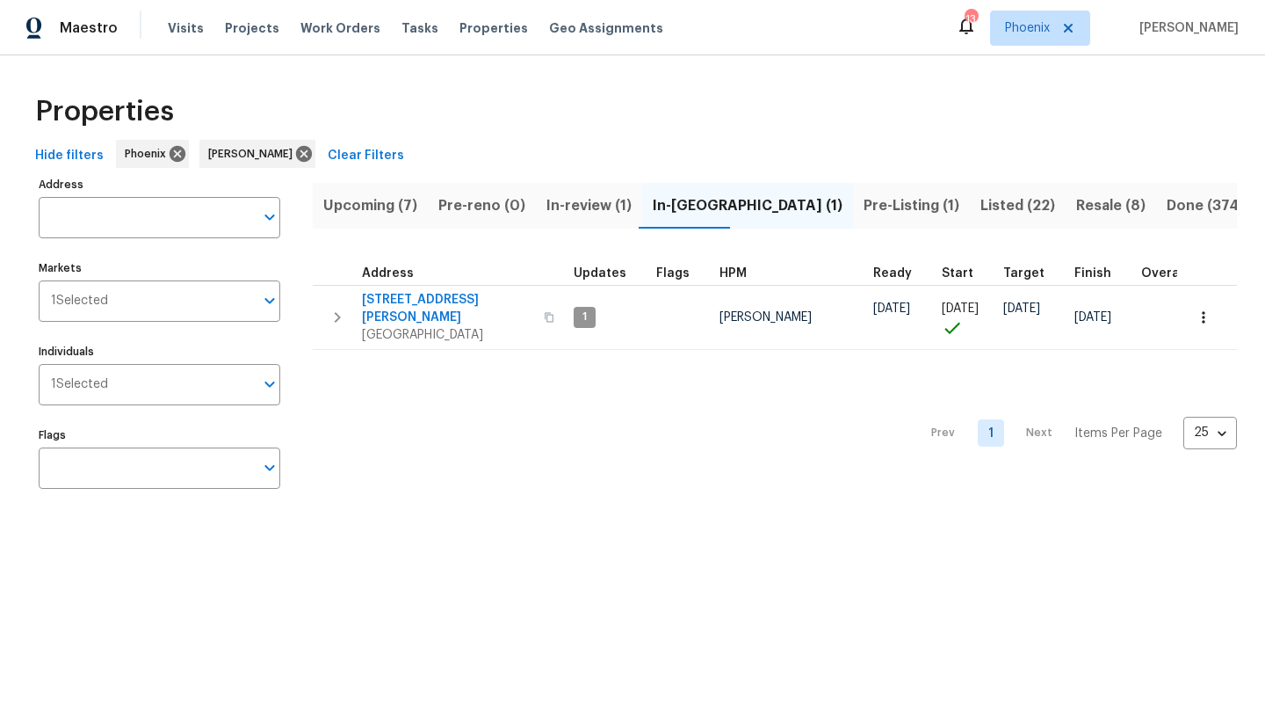
click at [981, 203] on span "Listed (22)" at bounding box center [1018, 205] width 75 height 25
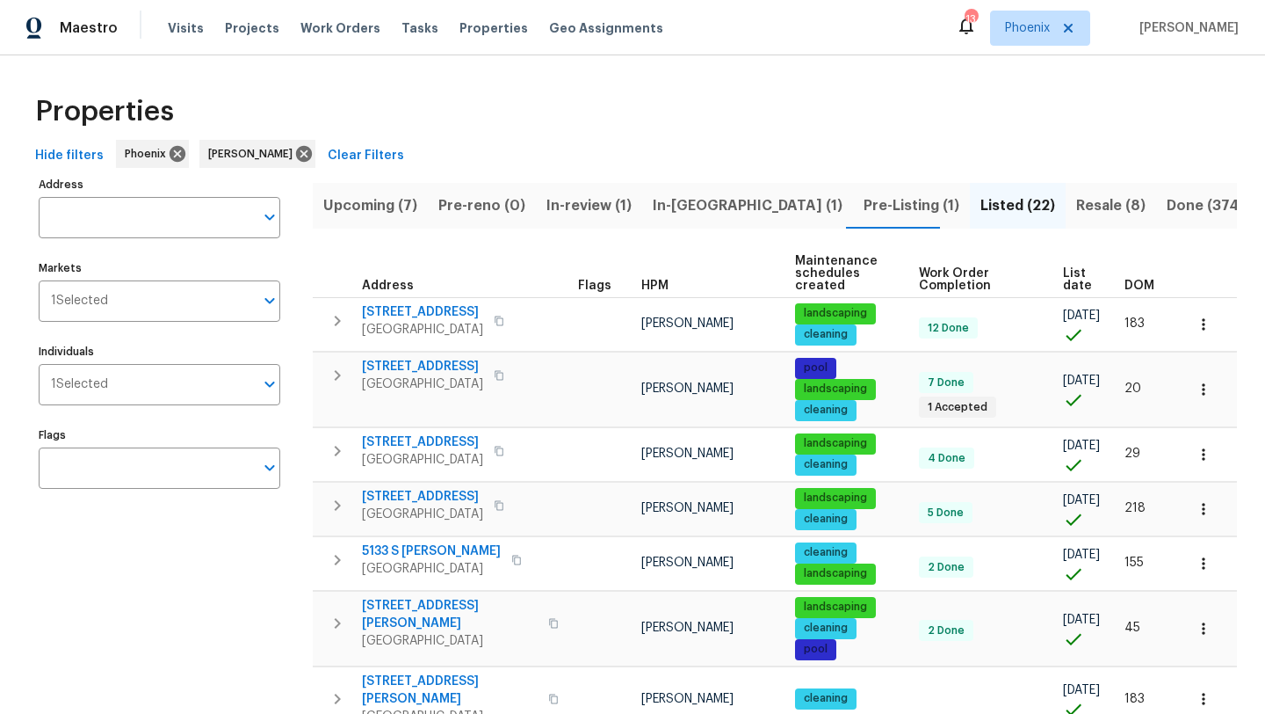
click at [1073, 277] on span "List date" at bounding box center [1079, 279] width 32 height 25
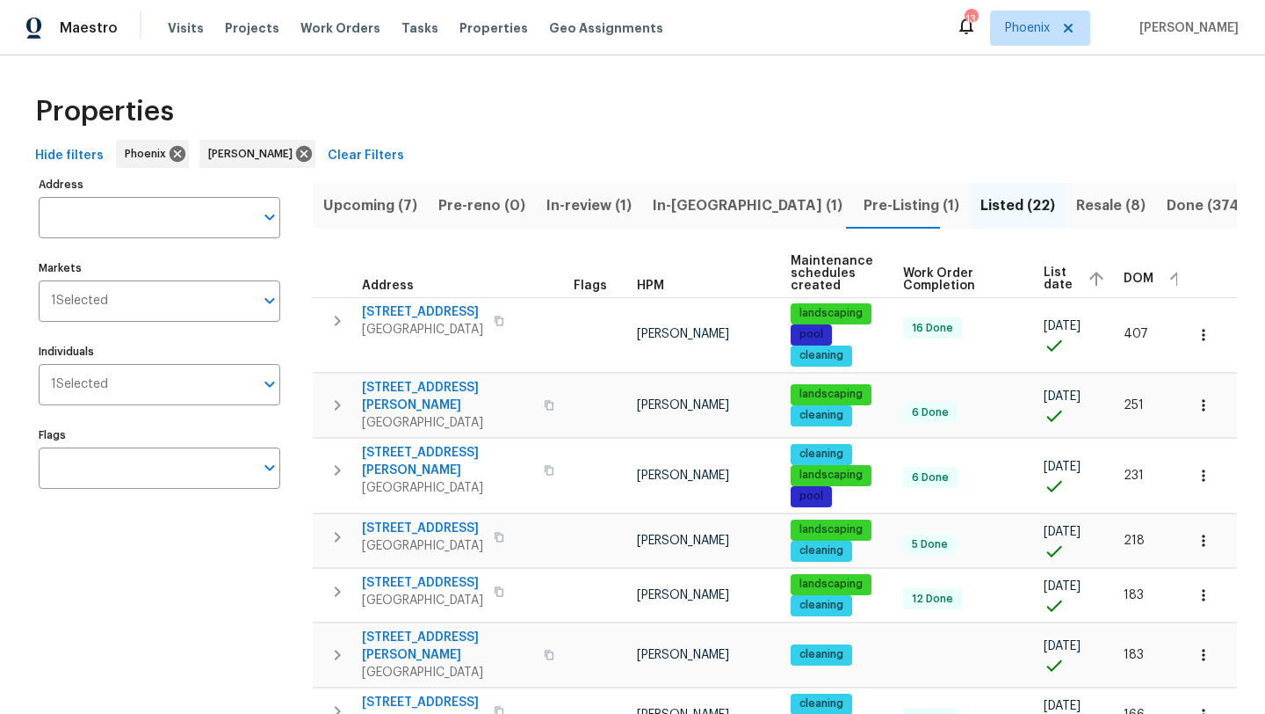
click at [1044, 286] on span "List date" at bounding box center [1058, 278] width 29 height 25
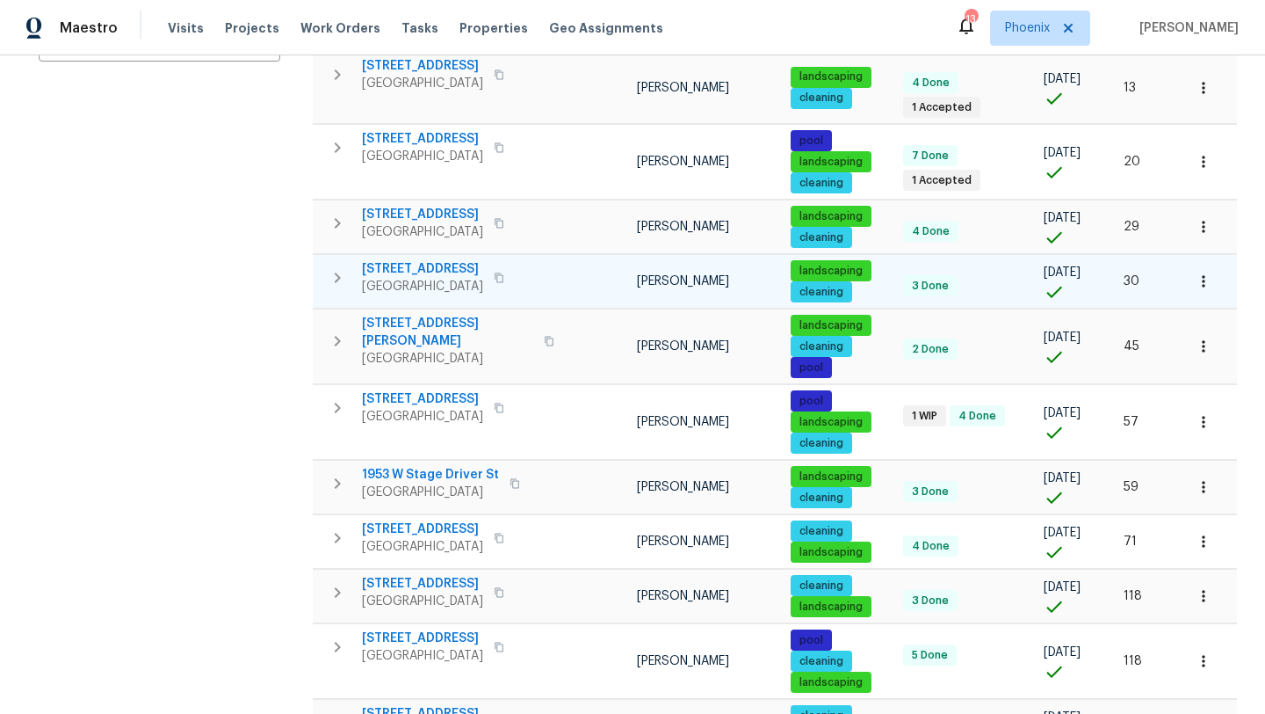
scroll to position [432, 0]
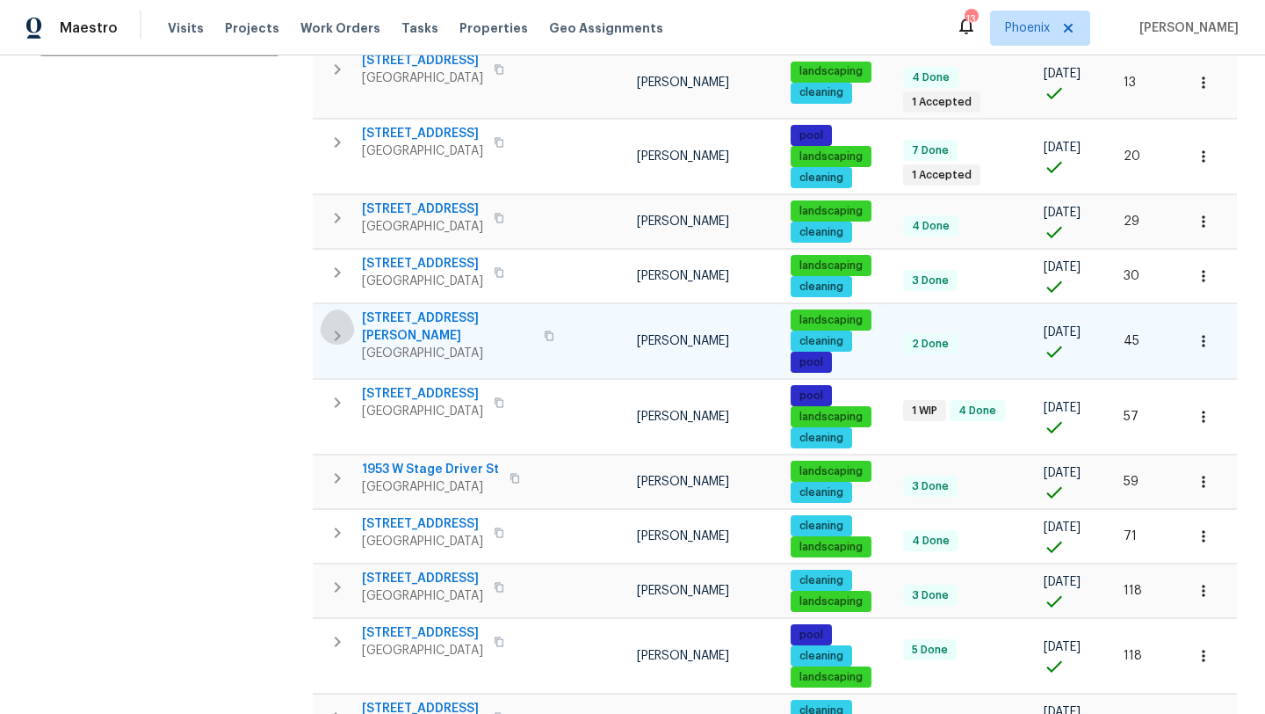
click at [340, 330] on icon "button" at bounding box center [337, 335] width 21 height 21
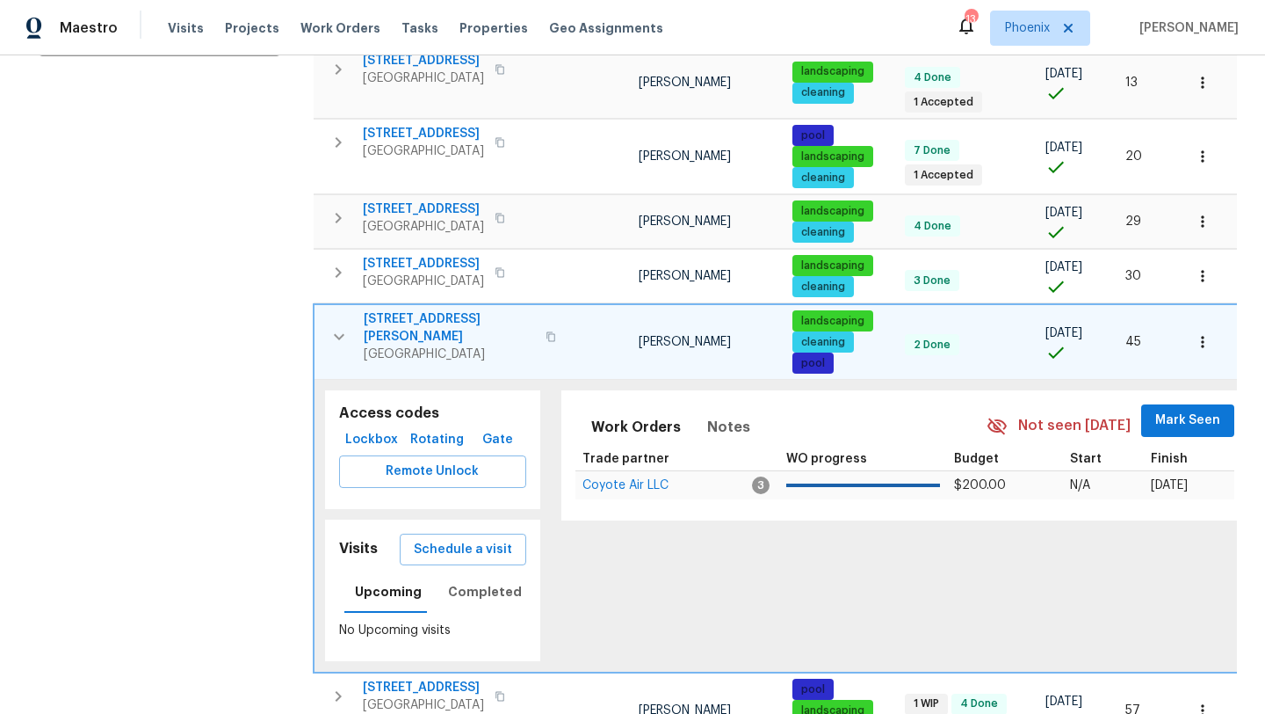
click at [439, 311] on span "6055 E Rochelle St" at bounding box center [449, 327] width 171 height 35
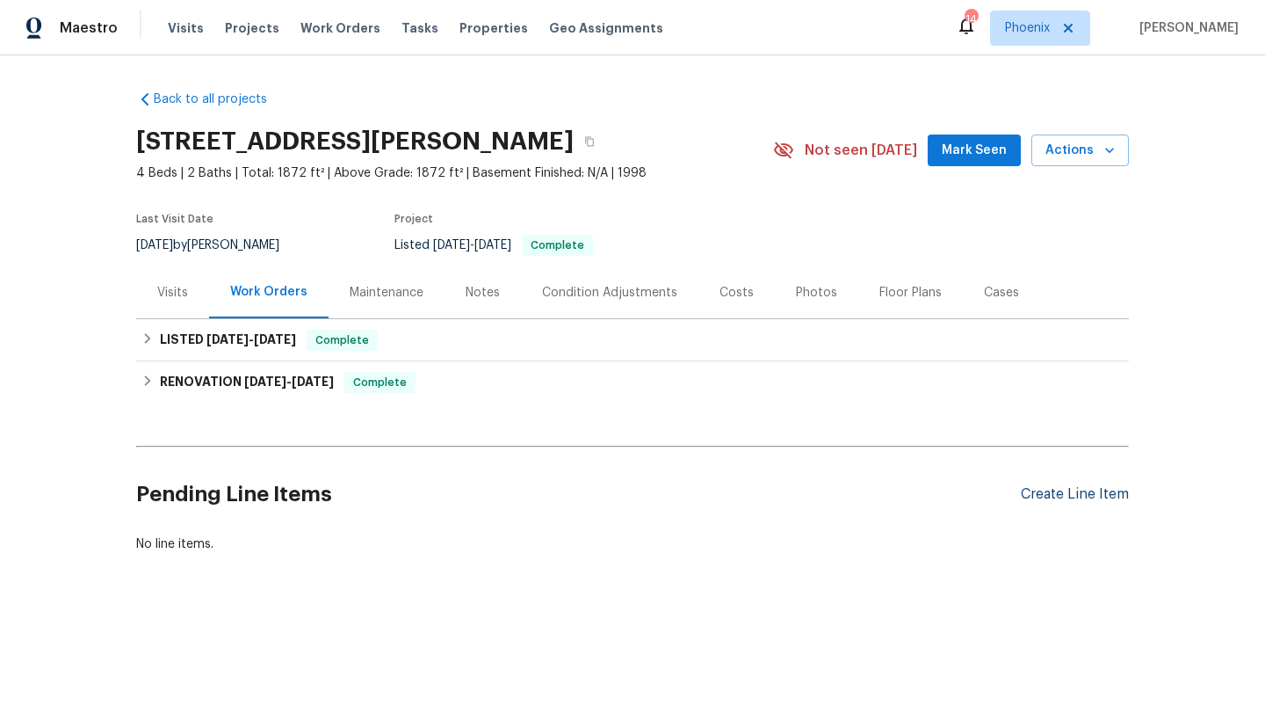
click at [1127, 493] on div "Create Line Item" at bounding box center [1075, 494] width 108 height 17
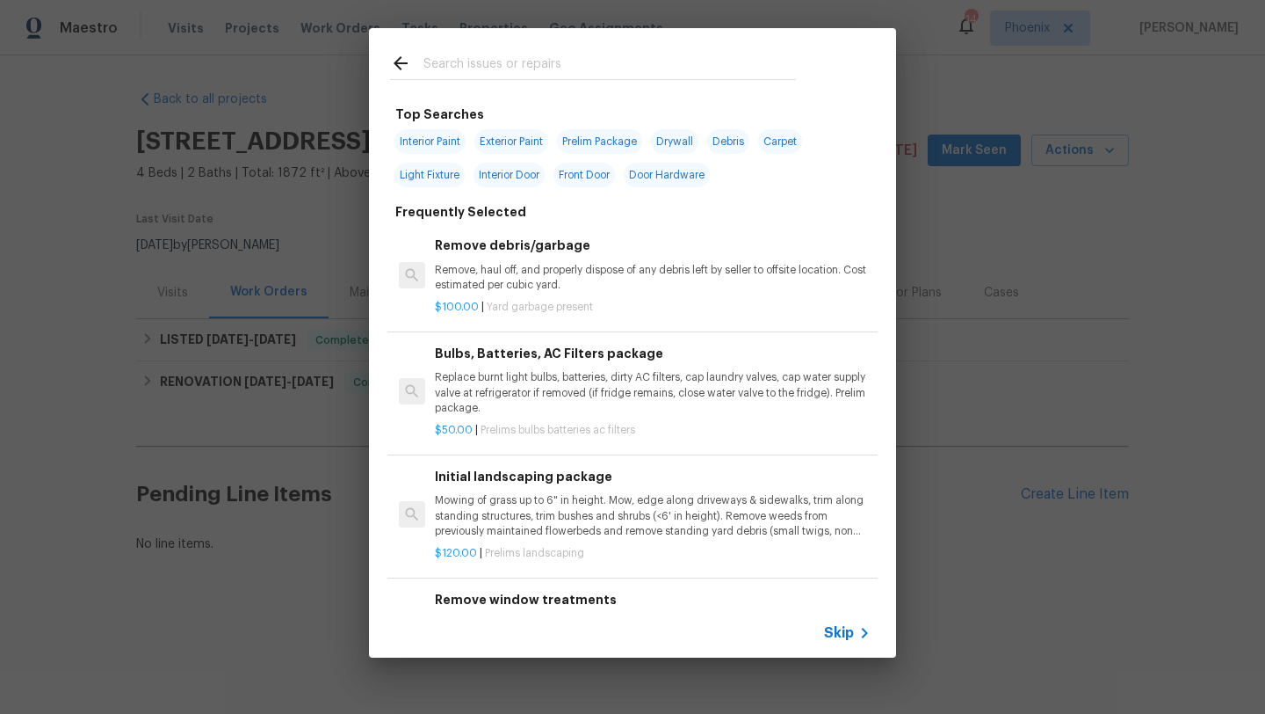
click at [447, 67] on input "text" at bounding box center [610, 66] width 373 height 26
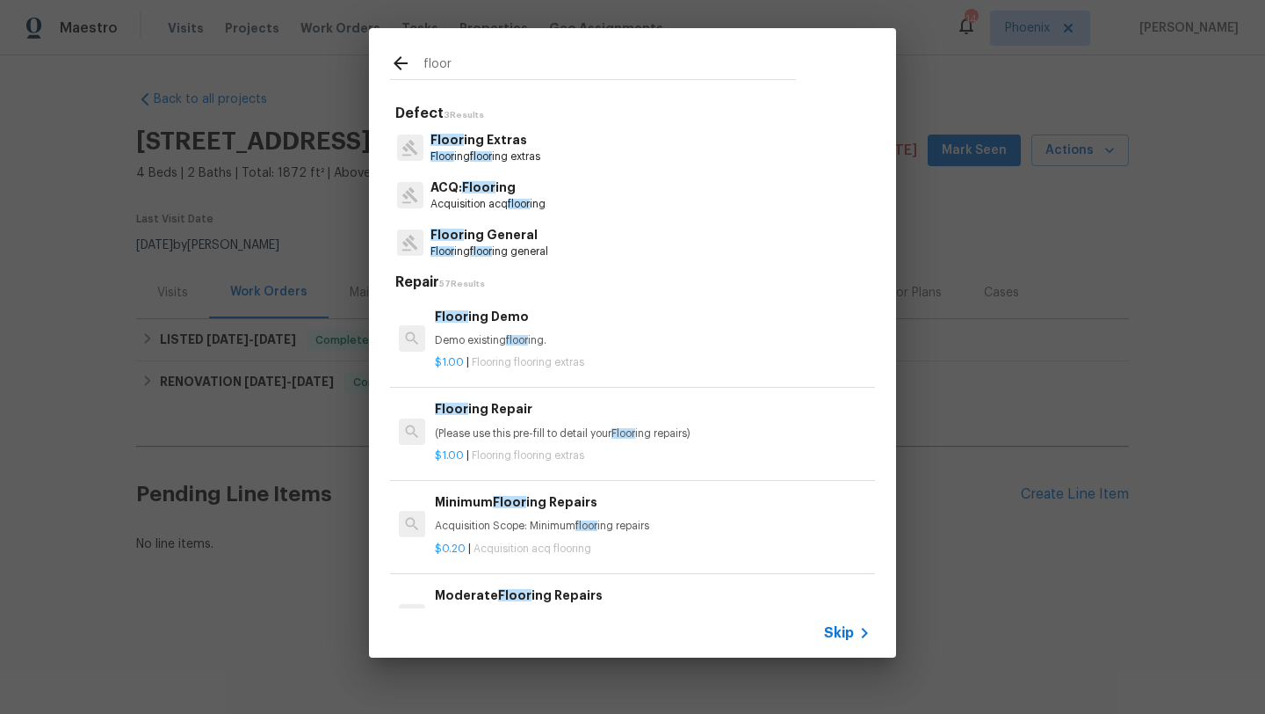
type input "floor"
click at [475, 235] on p "Floor ing General" at bounding box center [490, 235] width 118 height 18
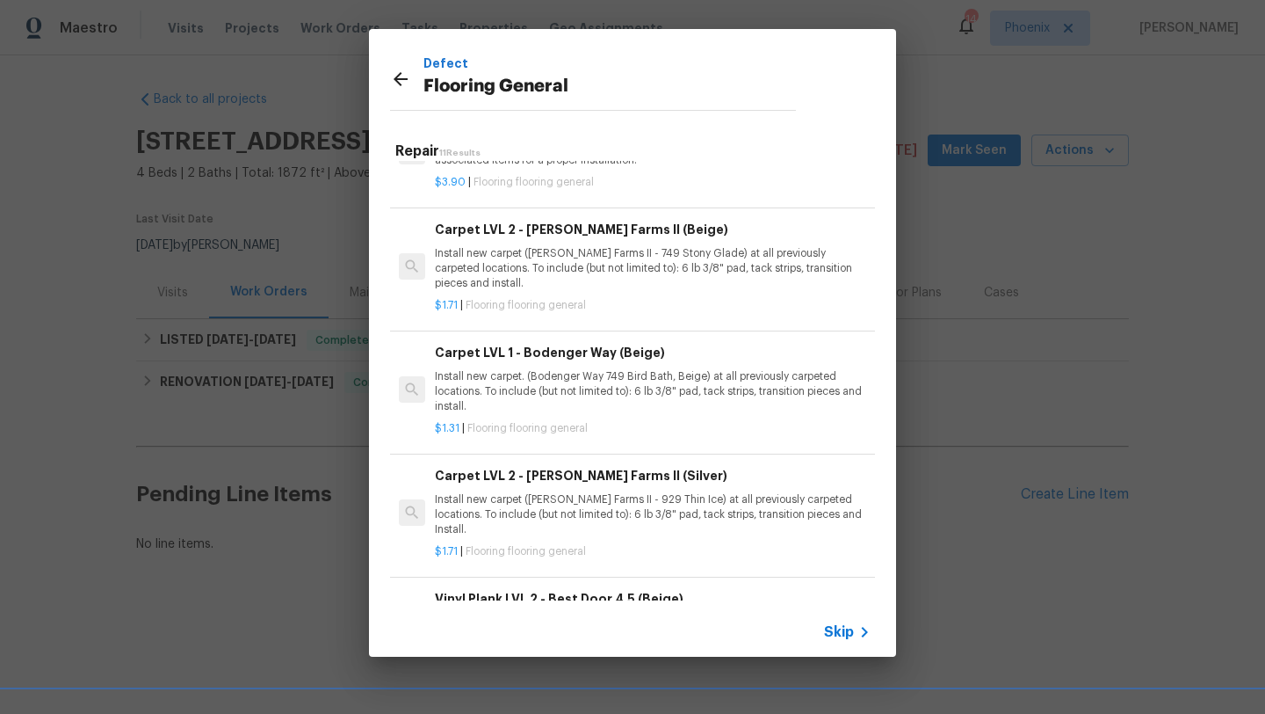
scroll to position [703, 0]
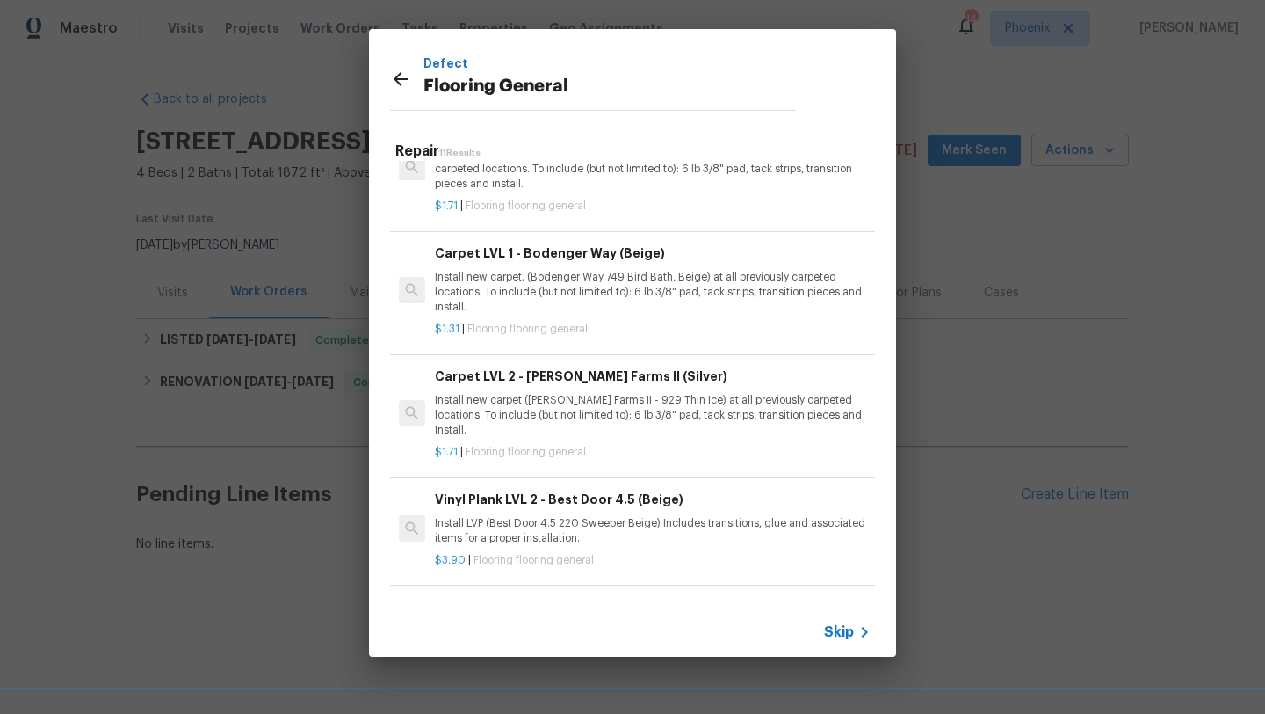
click at [556, 403] on p "Install new carpet ([PERSON_NAME] Farms II - 929 Thin Ice) at all previously ca…" at bounding box center [653, 415] width 436 height 45
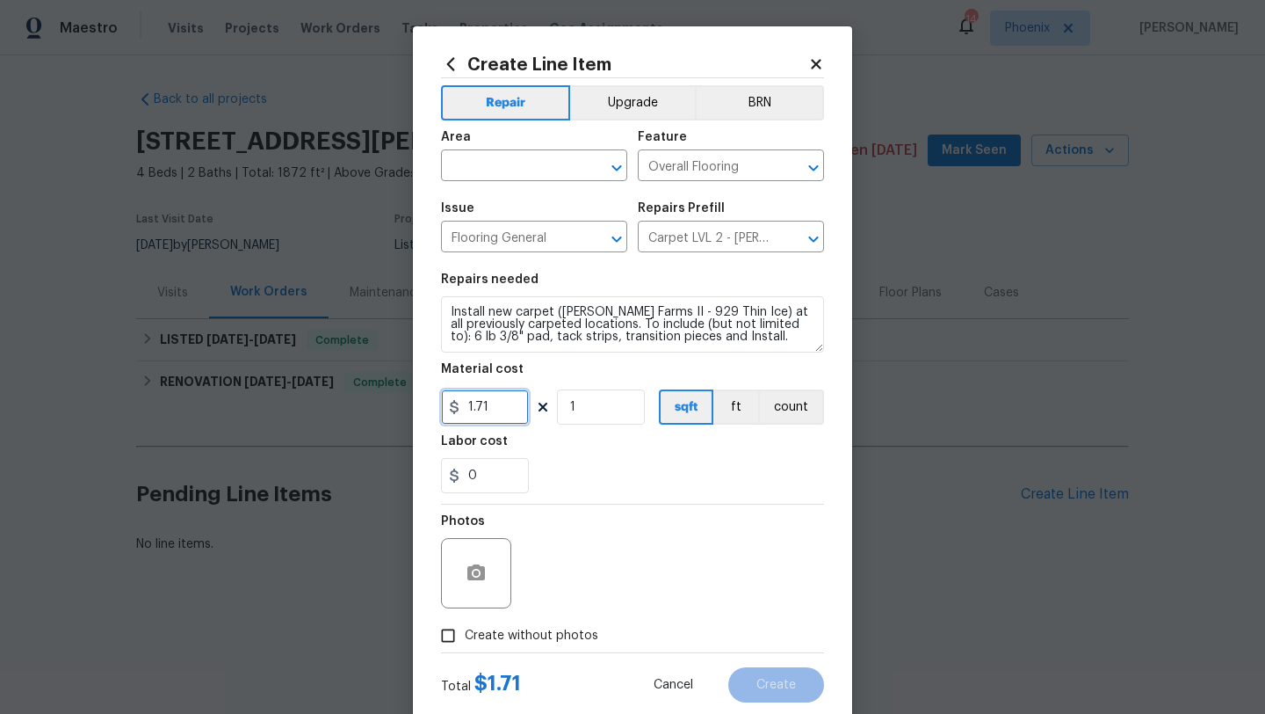
click at [490, 417] on input "1.71" at bounding box center [485, 406] width 88 height 35
type input "1.65"
click at [608, 420] on input "1" at bounding box center [601, 406] width 88 height 35
type input "970"
click at [643, 504] on div at bounding box center [632, 504] width 383 height 1
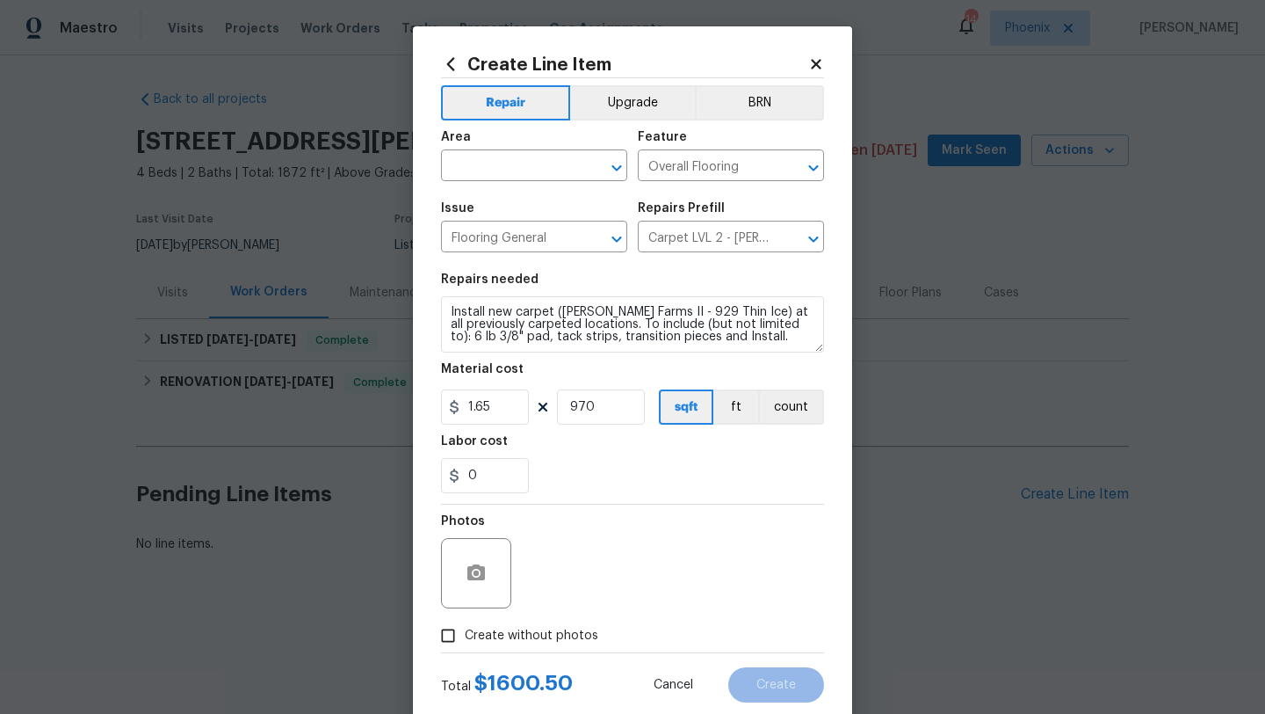
scroll to position [44, 0]
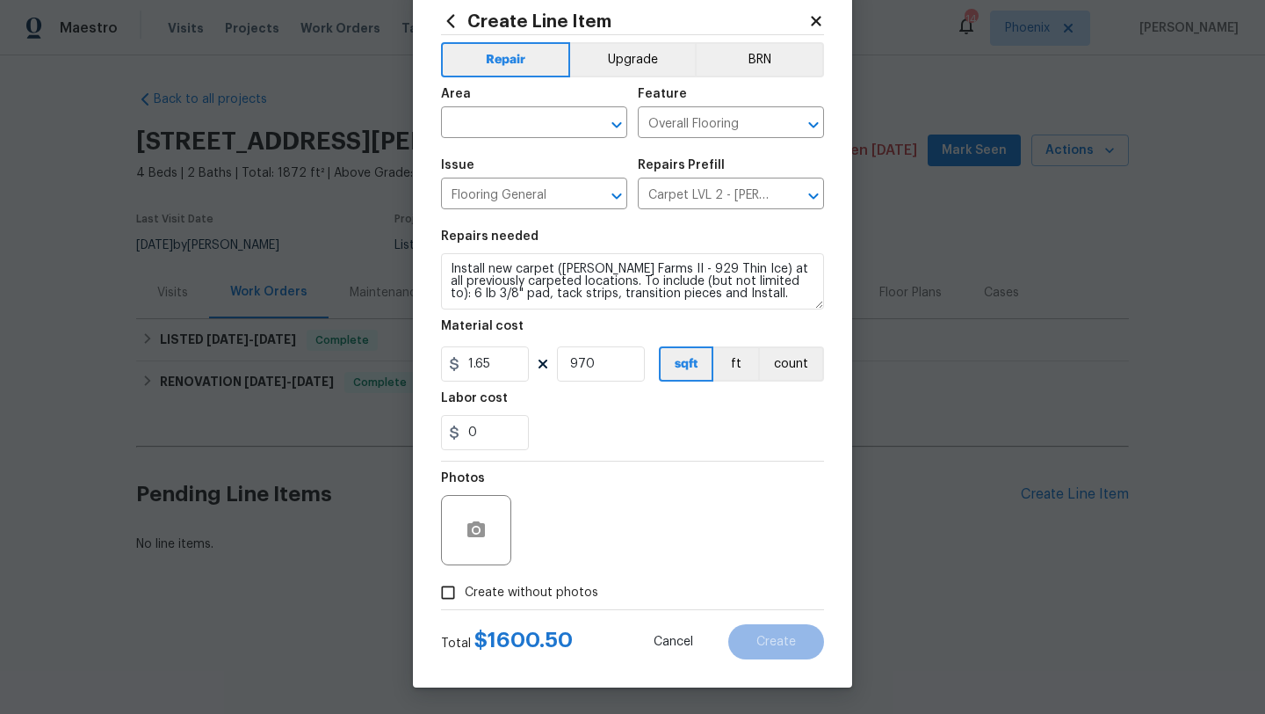
click at [454, 591] on input "Create without photos" at bounding box center [447, 592] width 33 height 33
checkbox input "true"
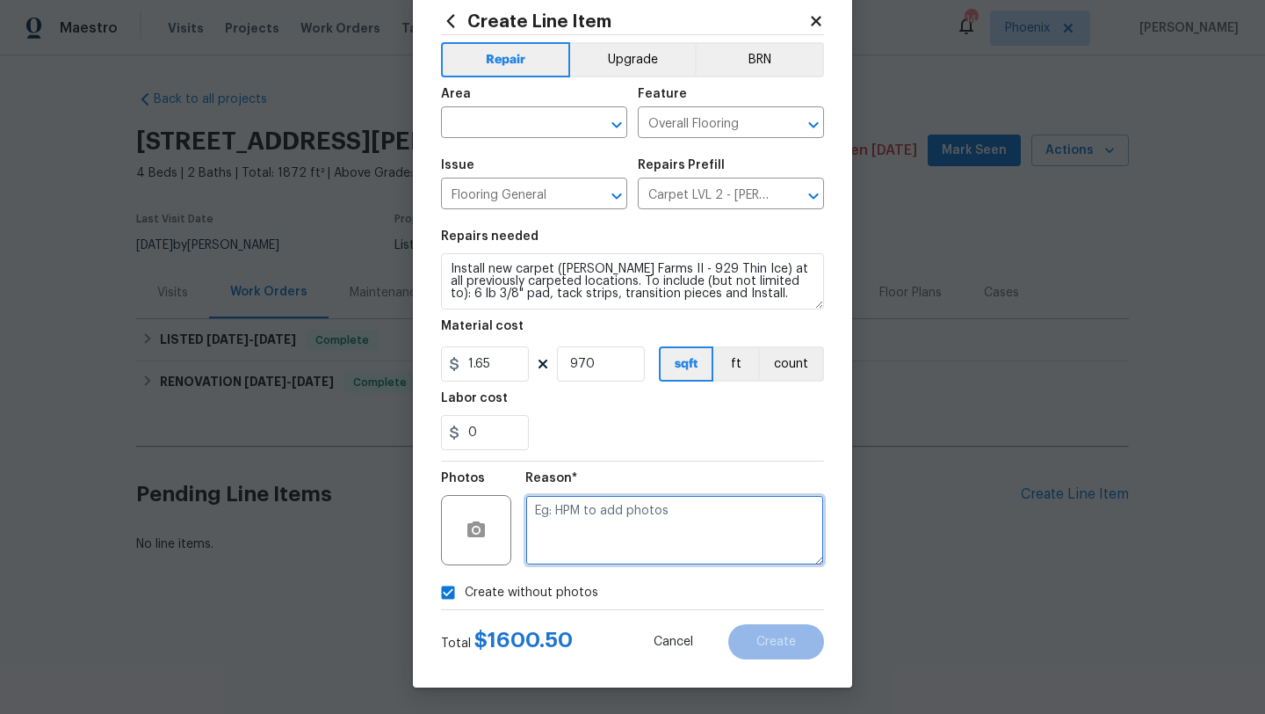
click at [627, 561] on textarea at bounding box center [675, 530] width 299 height 70
type textarea "GC to add"
click at [635, 419] on div "0" at bounding box center [632, 432] width 383 height 35
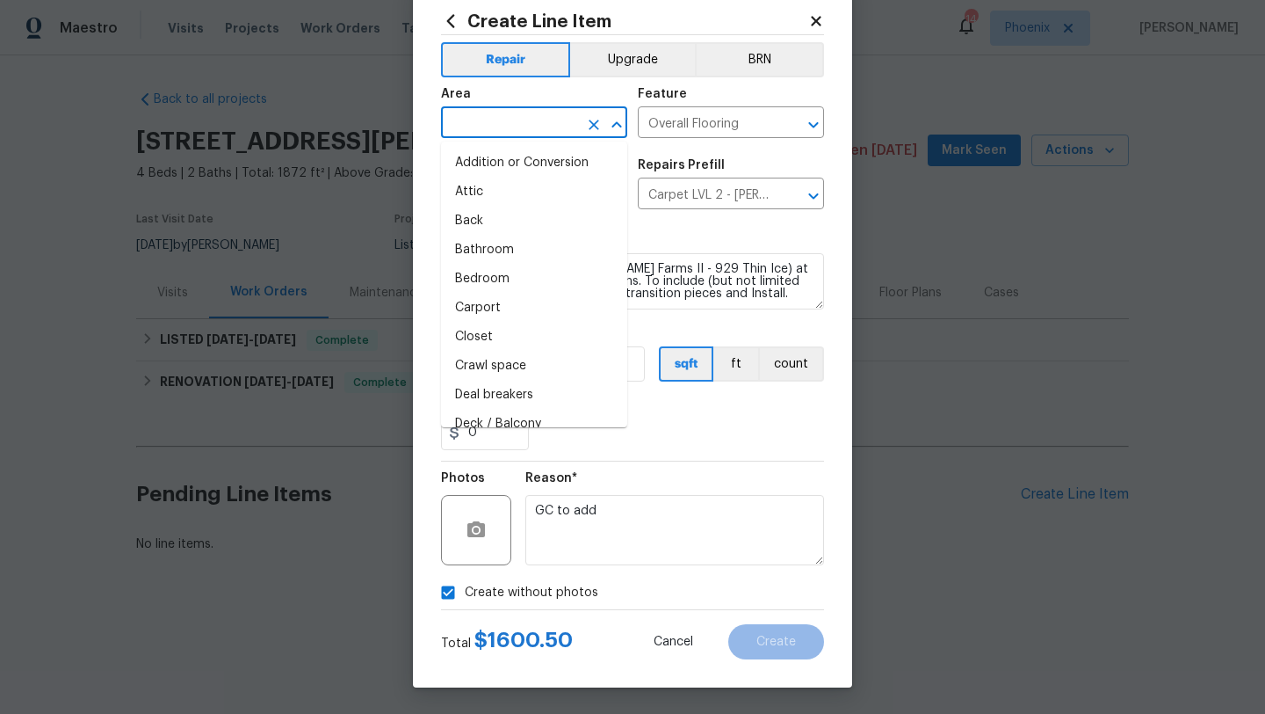
click at [502, 114] on input "text" at bounding box center [509, 124] width 137 height 27
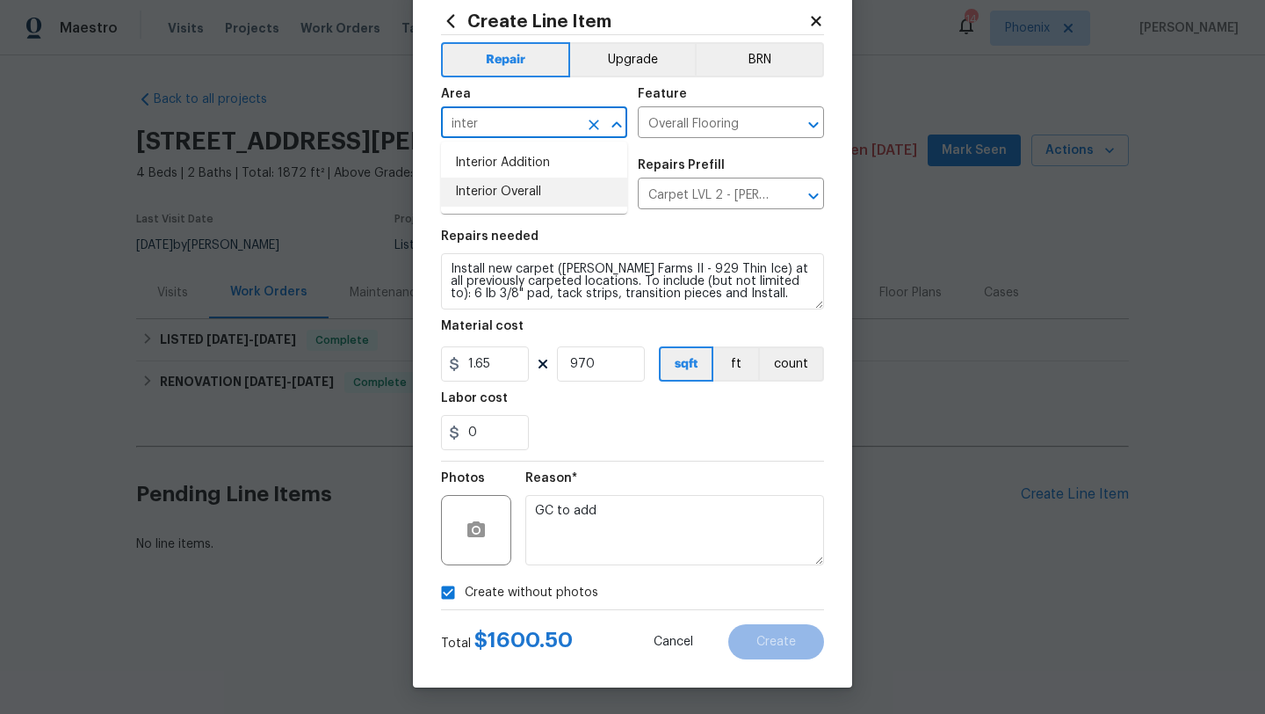
click at [534, 203] on li "Interior Overall" at bounding box center [534, 192] width 186 height 29
type input "Interior Overall"
click at [777, 637] on span "Create" at bounding box center [777, 641] width 40 height 13
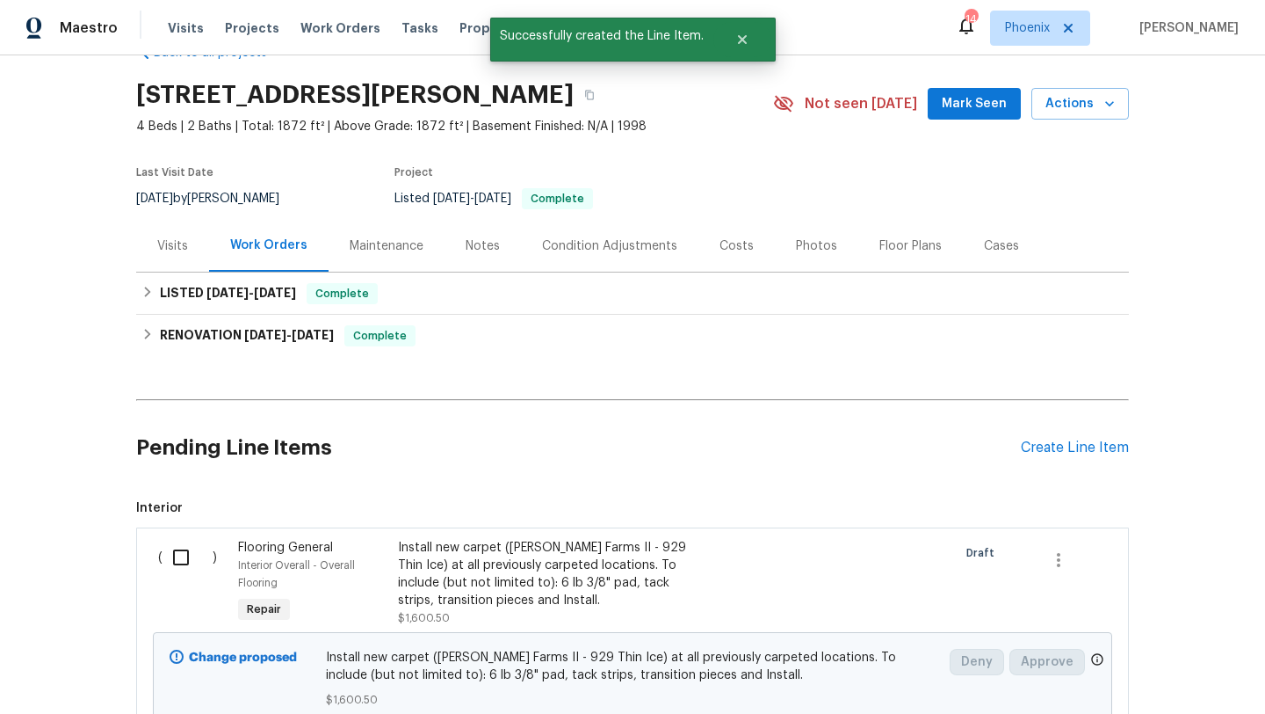
scroll to position [53, 0]
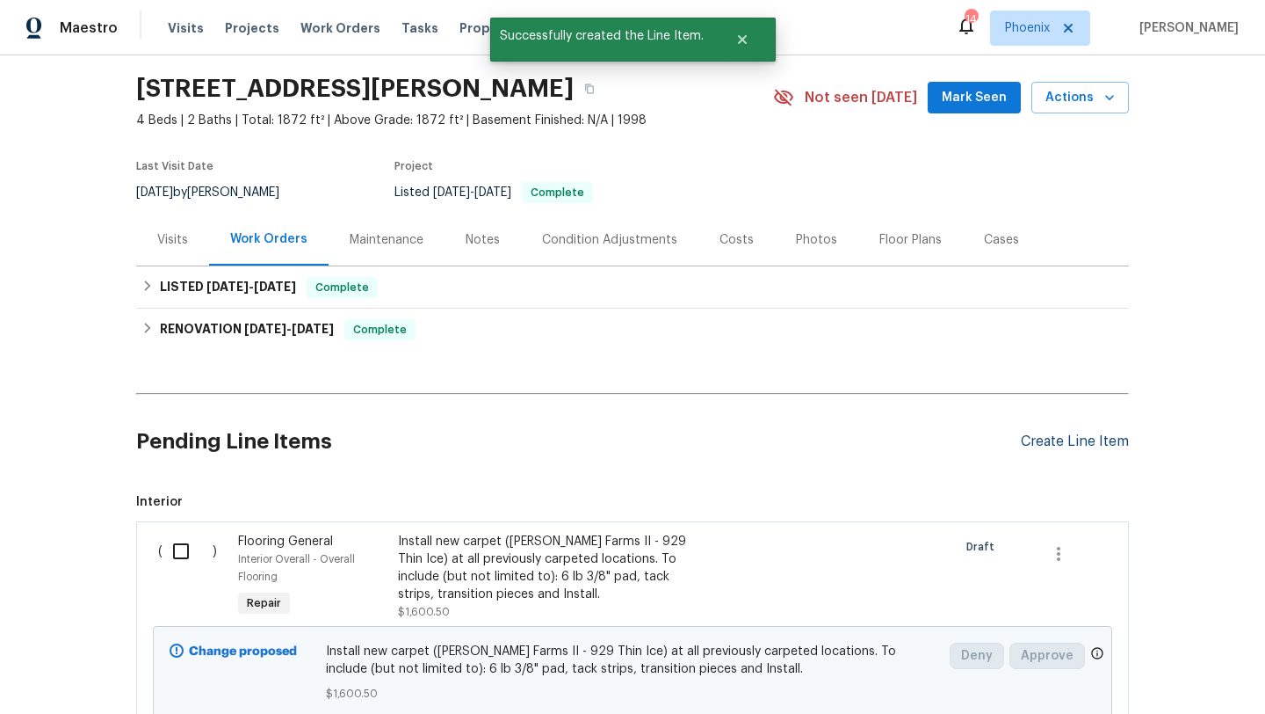
click at [1105, 447] on div "Create Line Item" at bounding box center [1075, 441] width 108 height 17
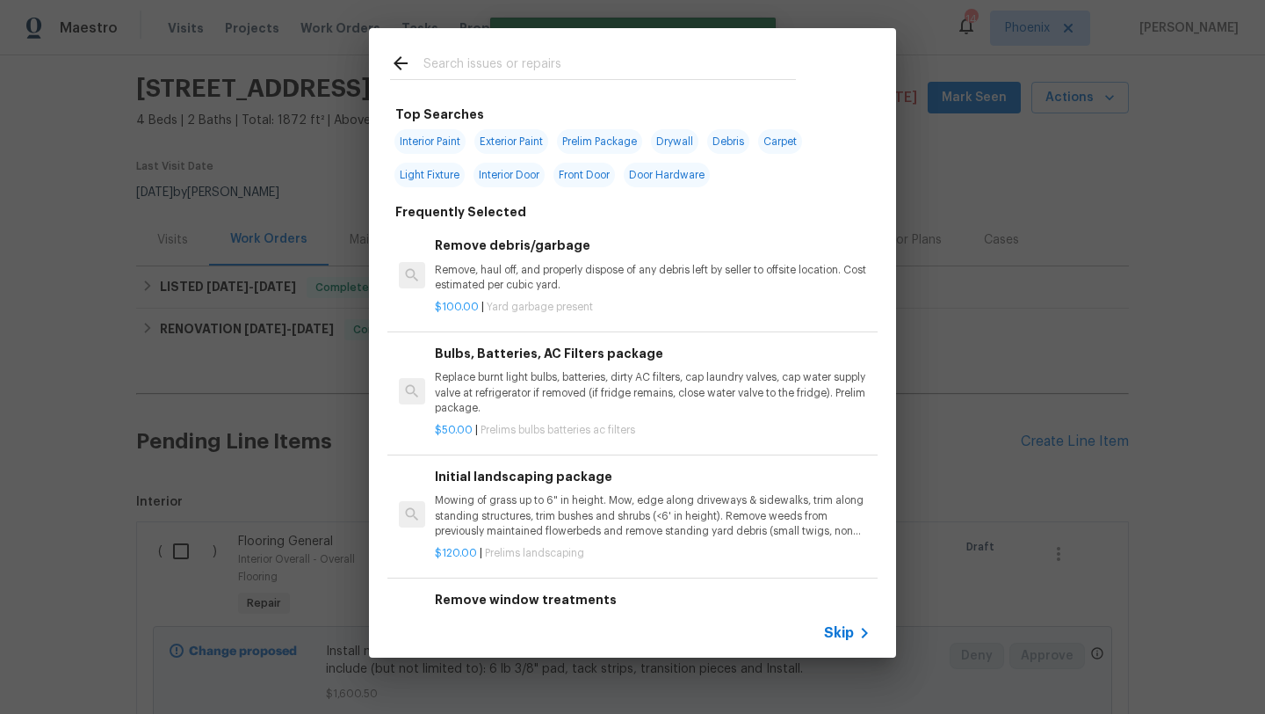
click at [479, 70] on input "text" at bounding box center [610, 66] width 373 height 26
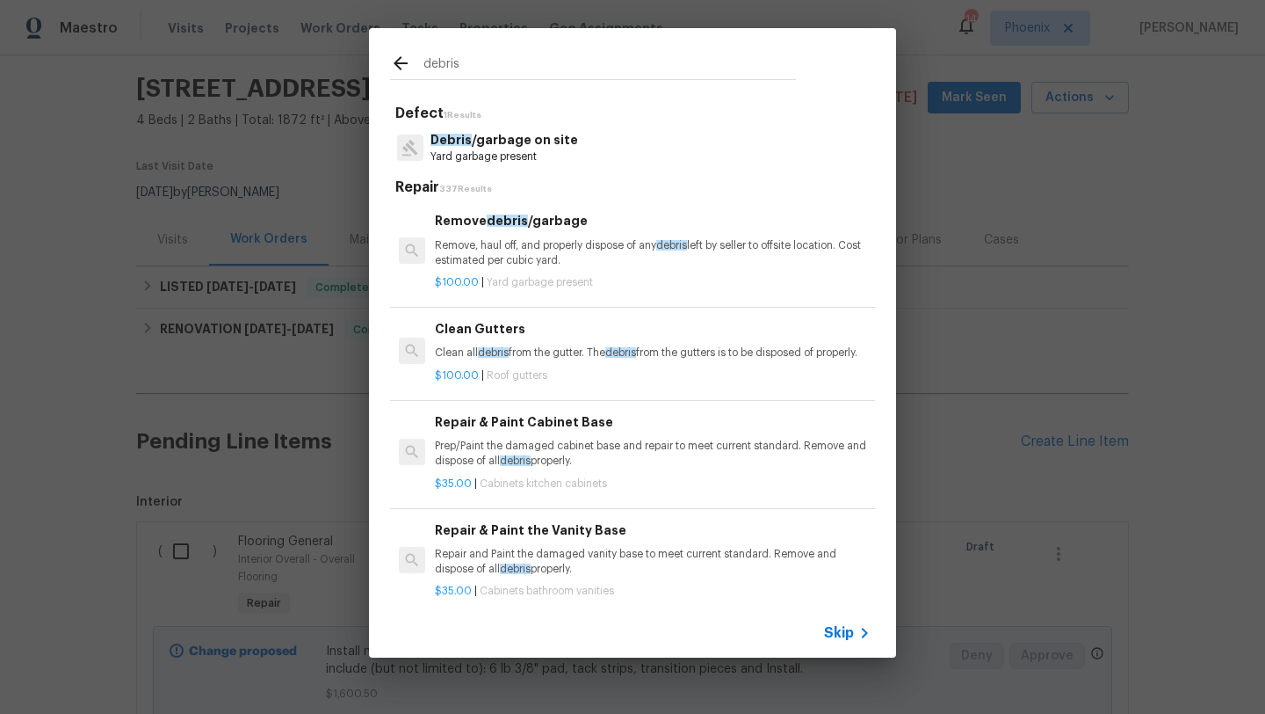
type input "debris"
click at [513, 260] on p "Remove, haul off, and properly dispose of any debris left by seller to offsite …" at bounding box center [653, 253] width 436 height 30
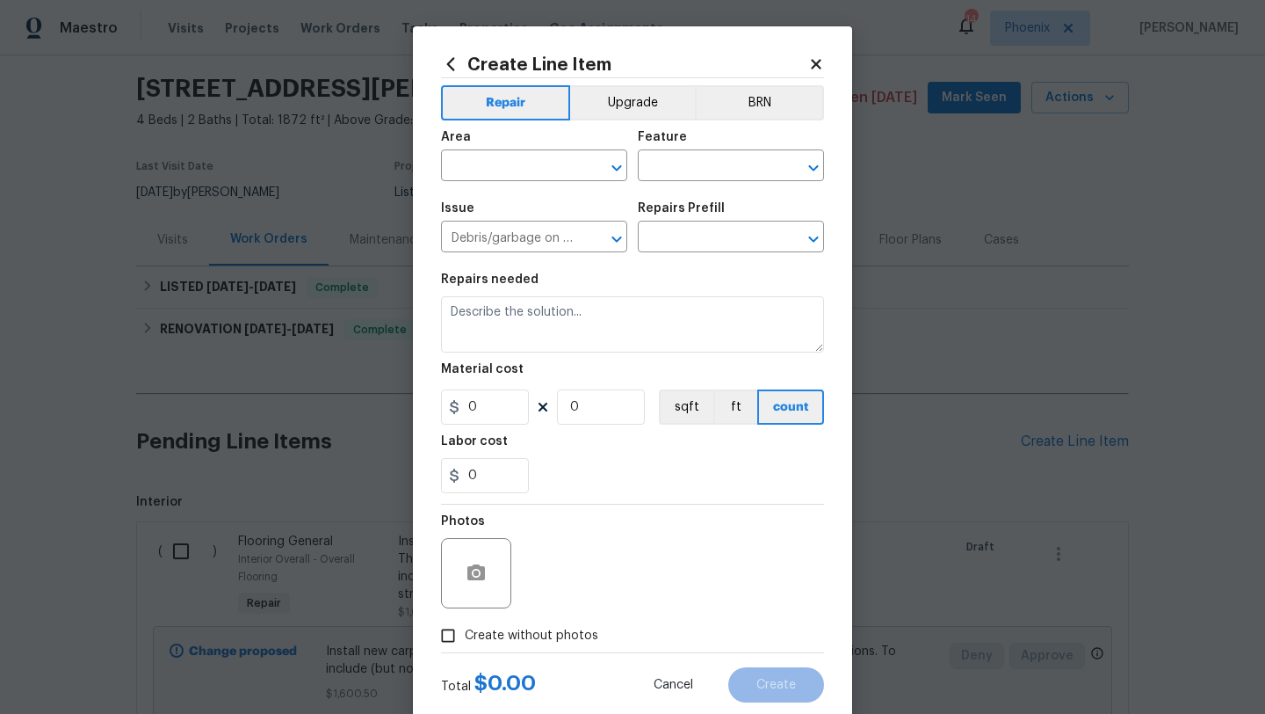
type input "Remove debris/garbage $100.00"
type textarea "Remove, haul off, and properly dispose of any debris left by seller to offsite …"
type input "100"
type input "1"
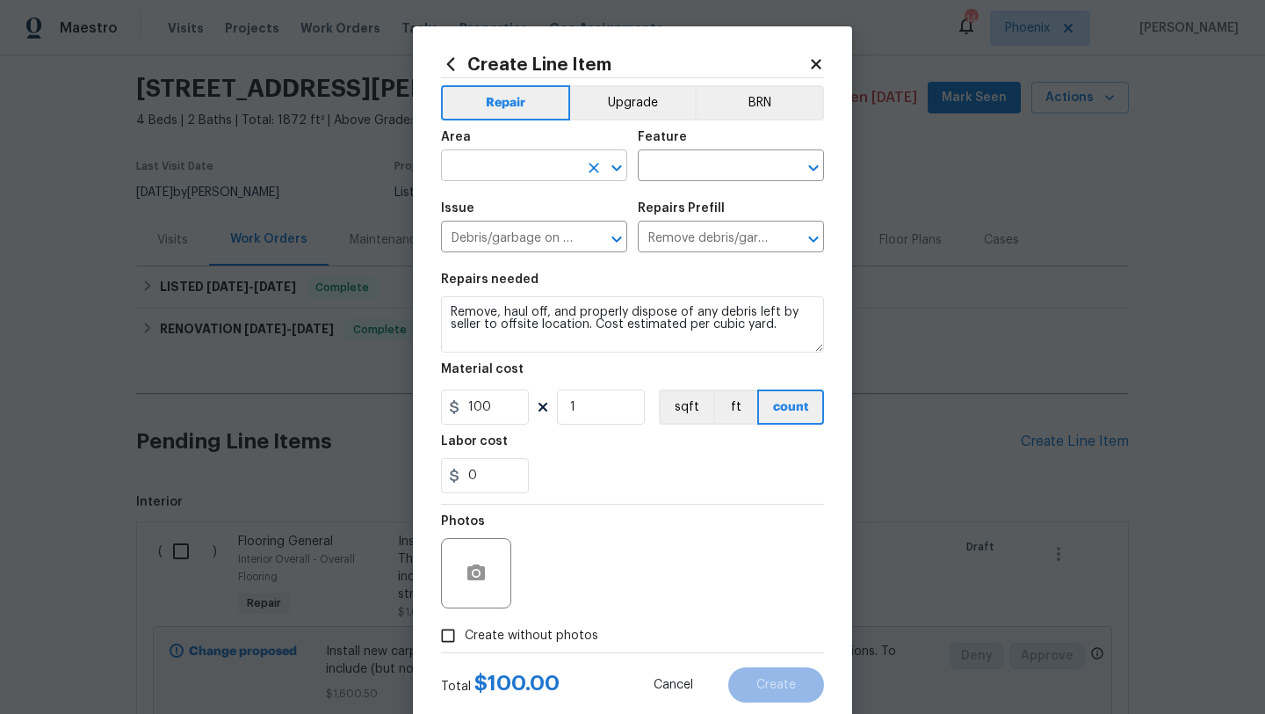
click at [497, 160] on input "text" at bounding box center [509, 167] width 137 height 27
click at [519, 224] on li "Interior Overall" at bounding box center [534, 235] width 186 height 29
type input "Interior Overall"
click at [705, 173] on input "text" at bounding box center [706, 167] width 137 height 27
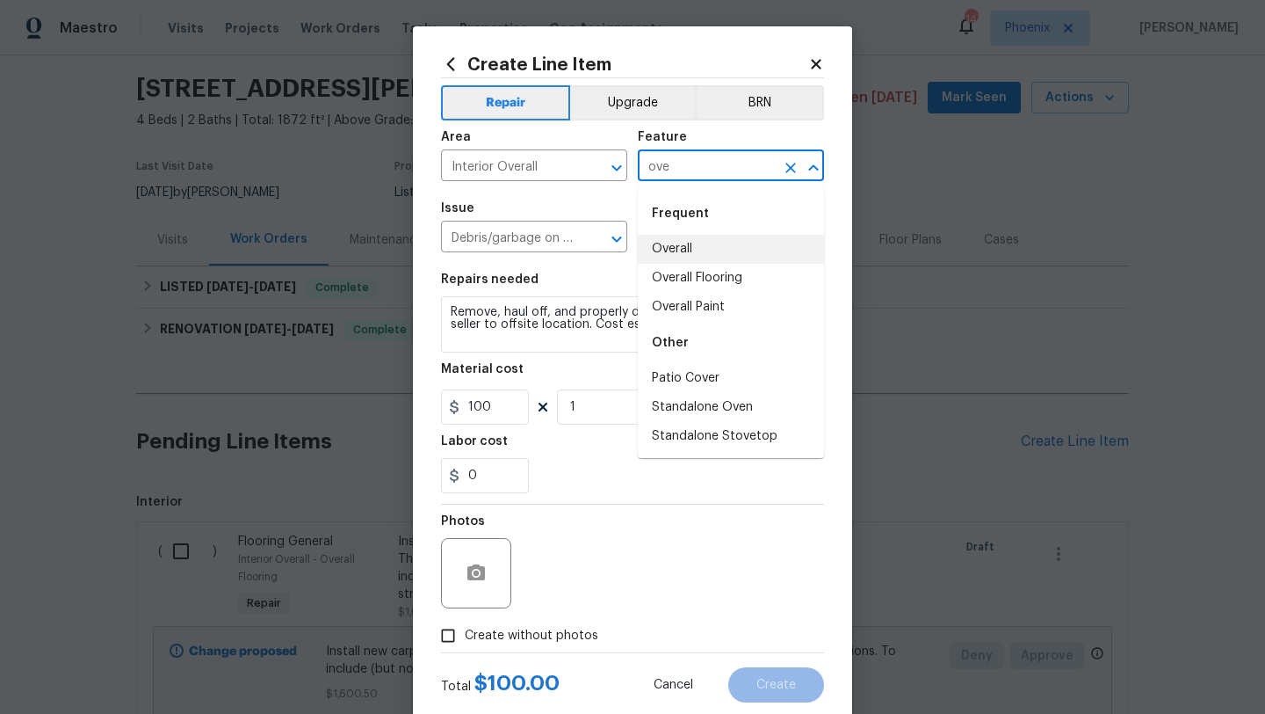
click at [719, 250] on li "Overall" at bounding box center [731, 249] width 186 height 29
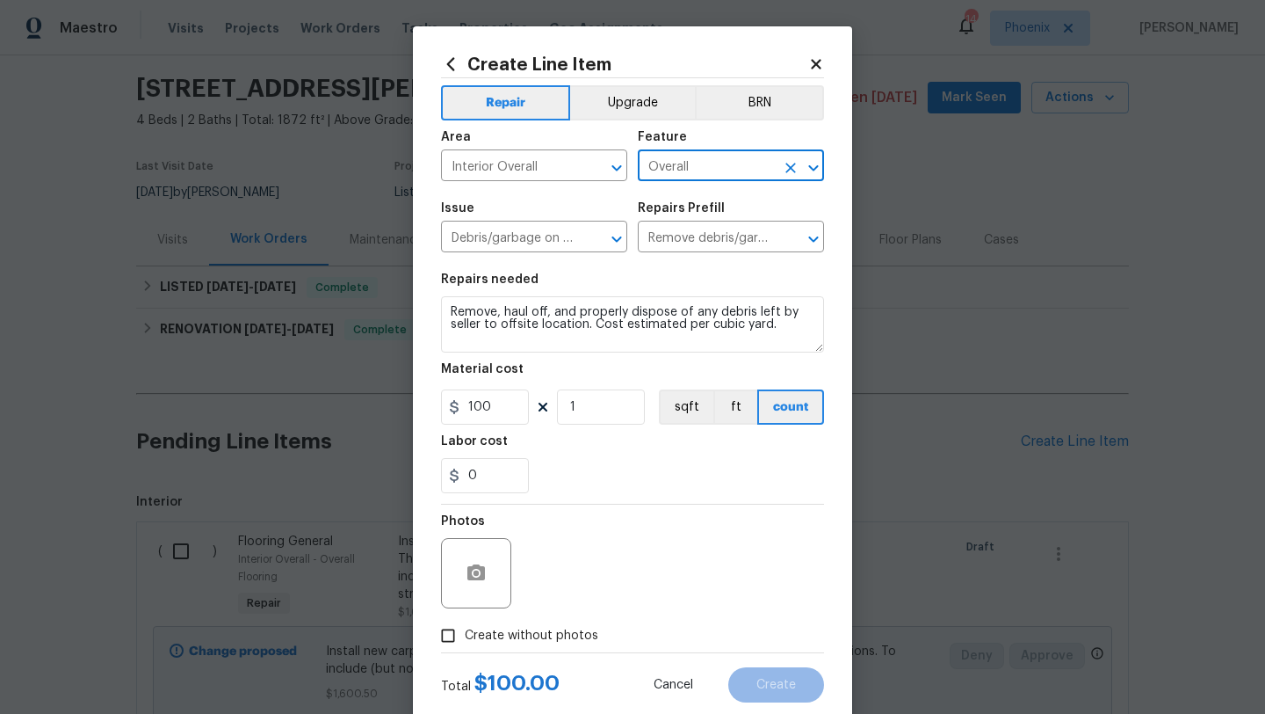
type input "Overall"
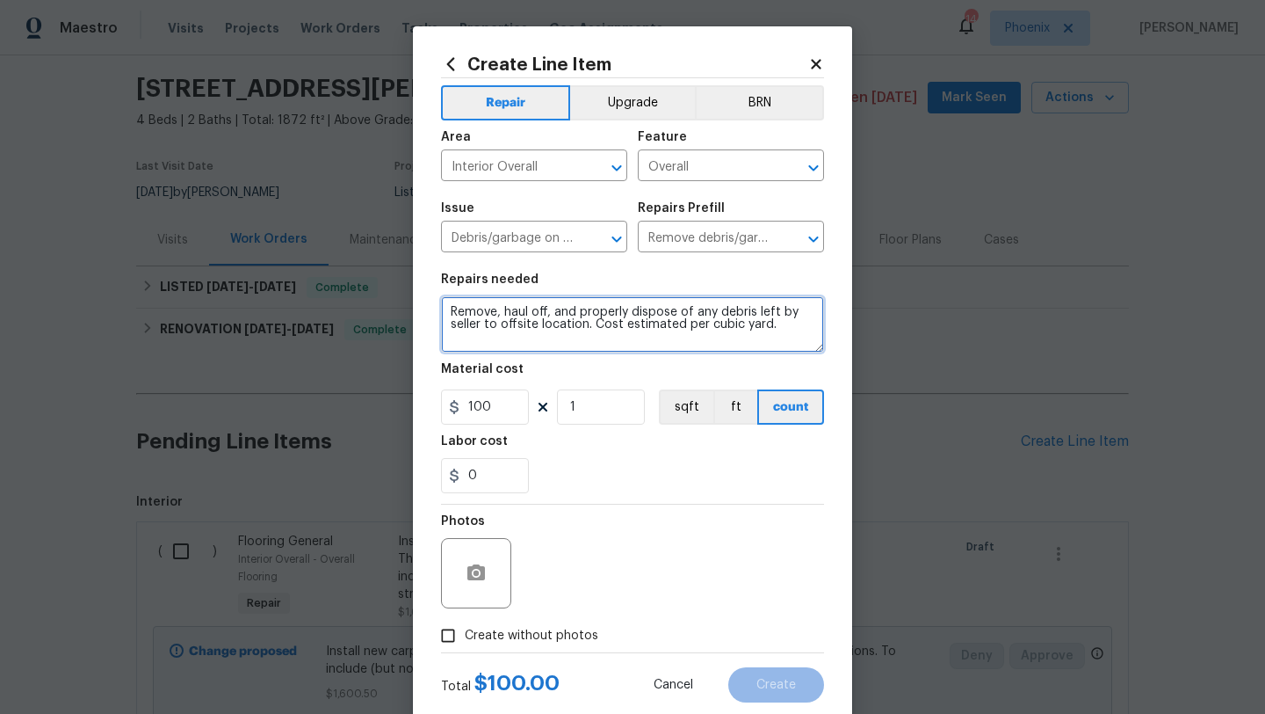
drag, startPoint x: 554, startPoint y: 312, endPoint x: 670, endPoint y: 352, distance: 122.6
click at [670, 352] on textarea "Remove, haul off, and properly dispose of any debris left by seller to offsite …" at bounding box center [632, 324] width 383 height 56
type textarea "Remove, haul off Wardrobe in master bedroom"
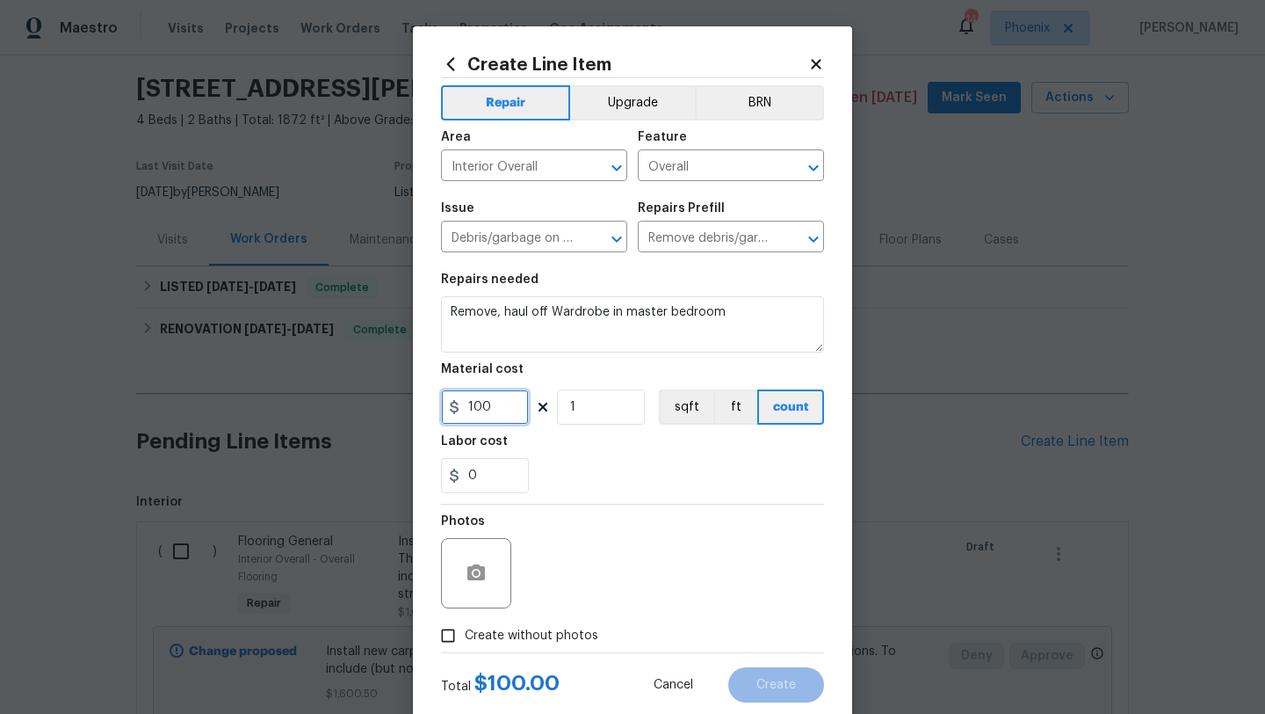
click at [509, 417] on input "100" at bounding box center [485, 406] width 88 height 35
type input "200"
click at [615, 496] on section "Repairs needed Remove, haul off Wardrobe in master bedroom Material cost 200 1 …" at bounding box center [632, 383] width 383 height 241
click at [444, 638] on input "Create without photos" at bounding box center [447, 635] width 33 height 33
checkbox input "true"
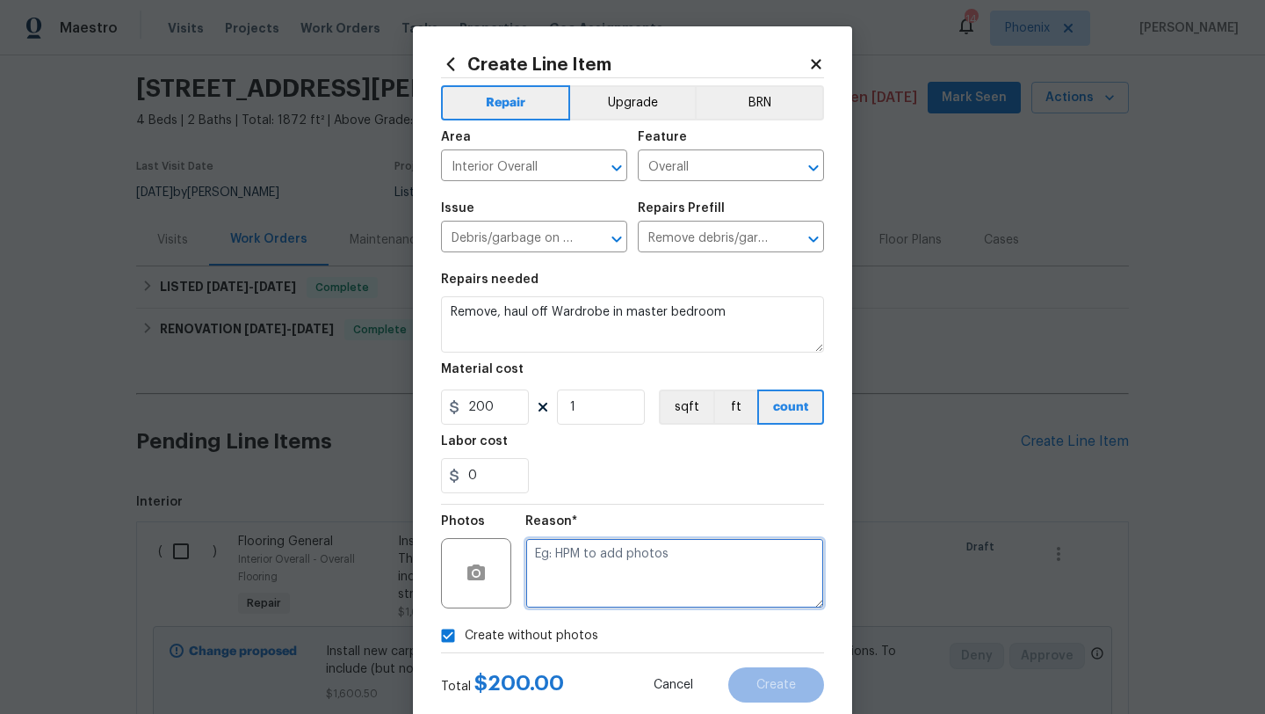
click at [542, 595] on textarea at bounding box center [675, 573] width 299 height 70
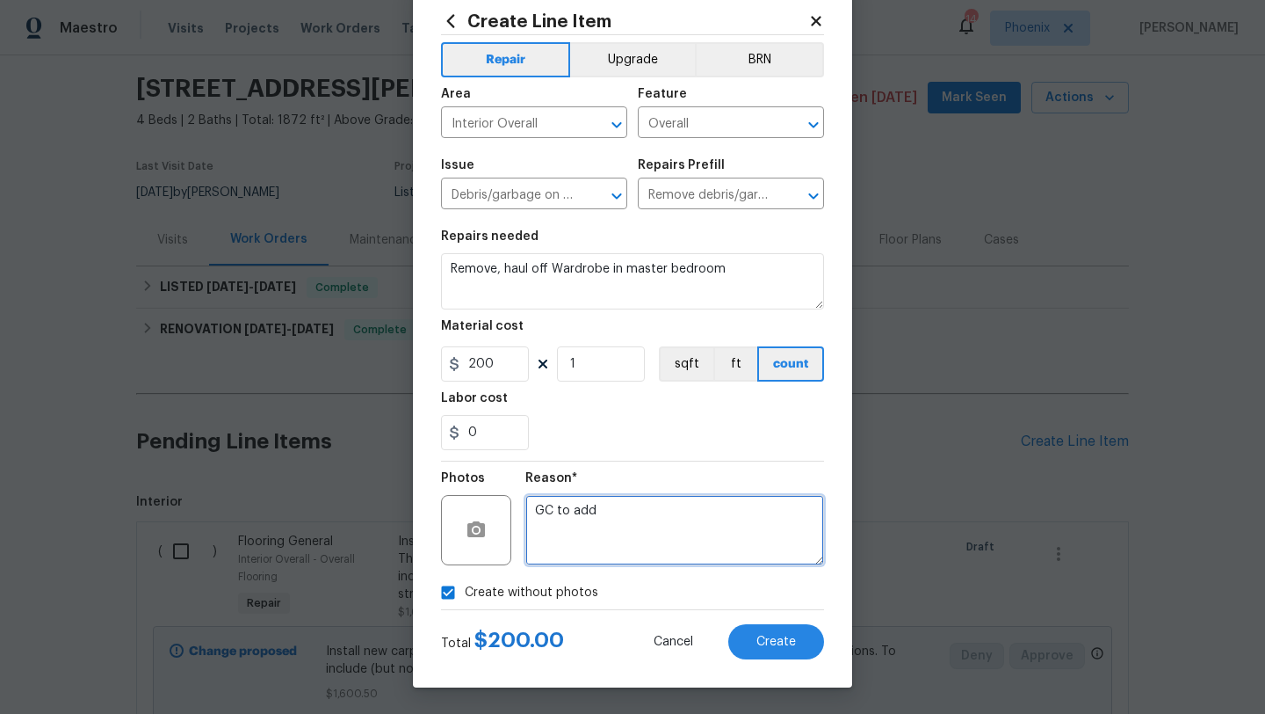
scroll to position [41, 0]
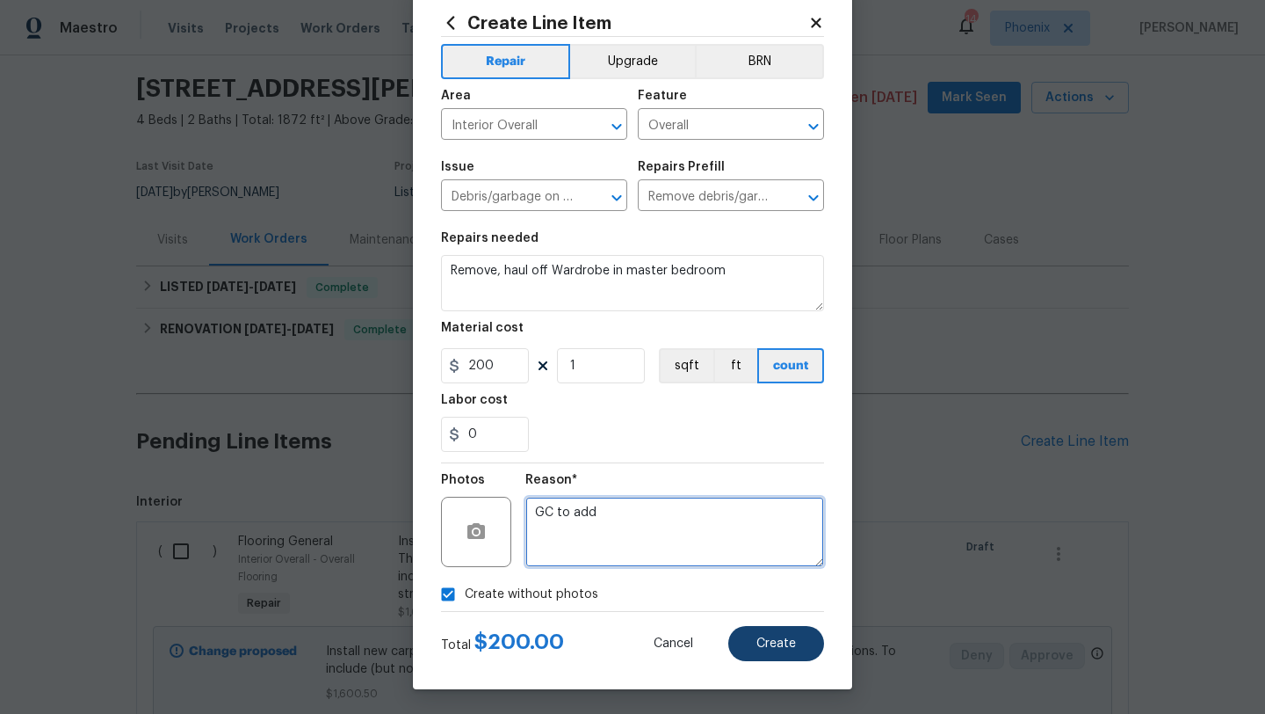
type textarea "GC to add"
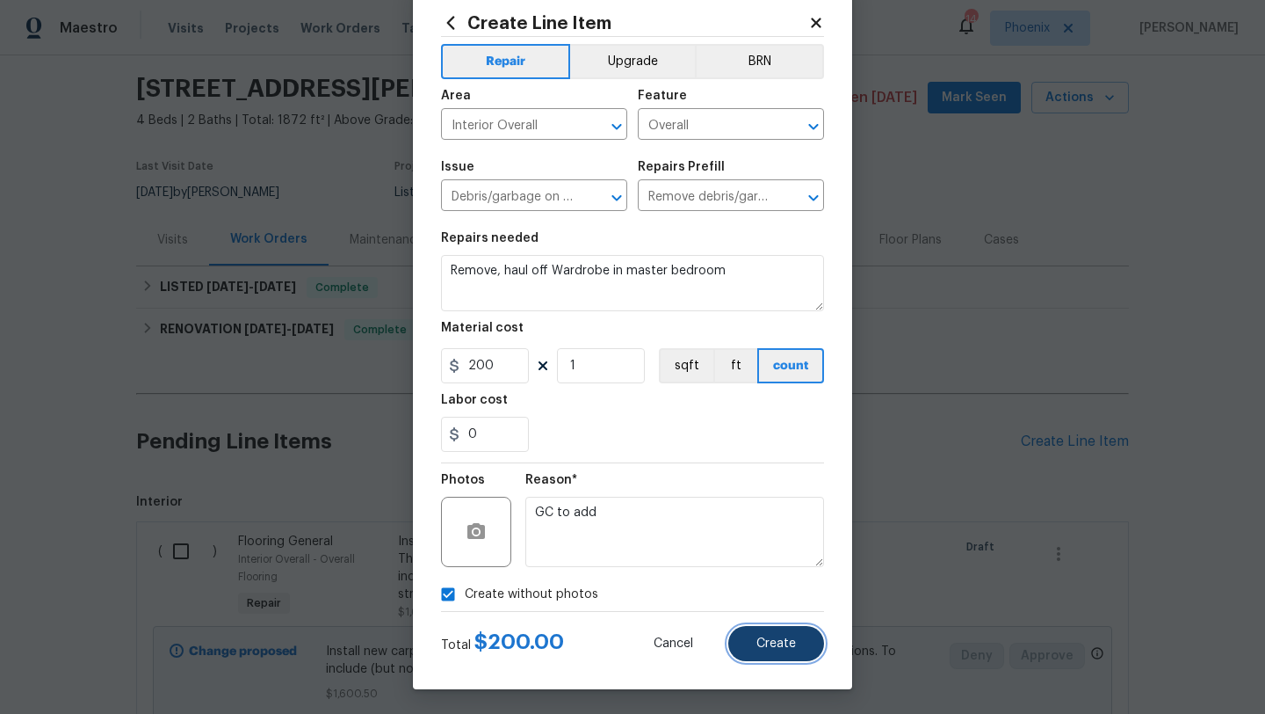
click at [801, 647] on button "Create" at bounding box center [777, 643] width 96 height 35
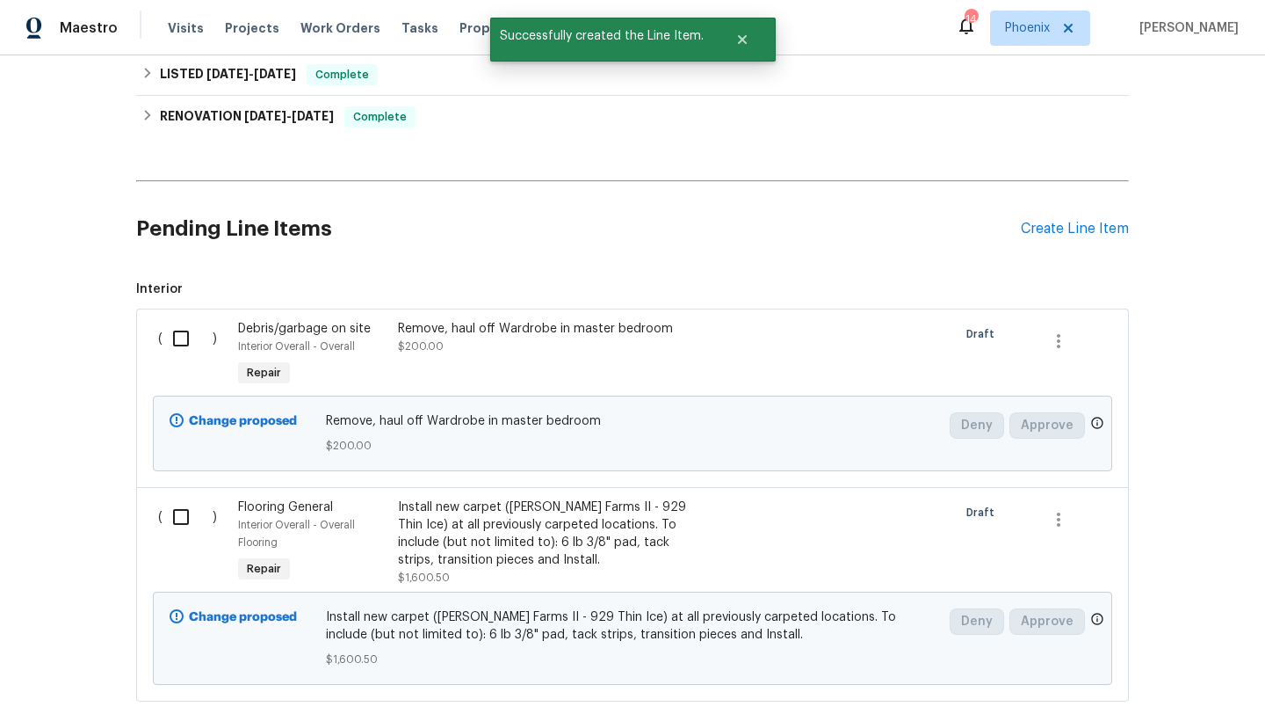
scroll to position [373, 0]
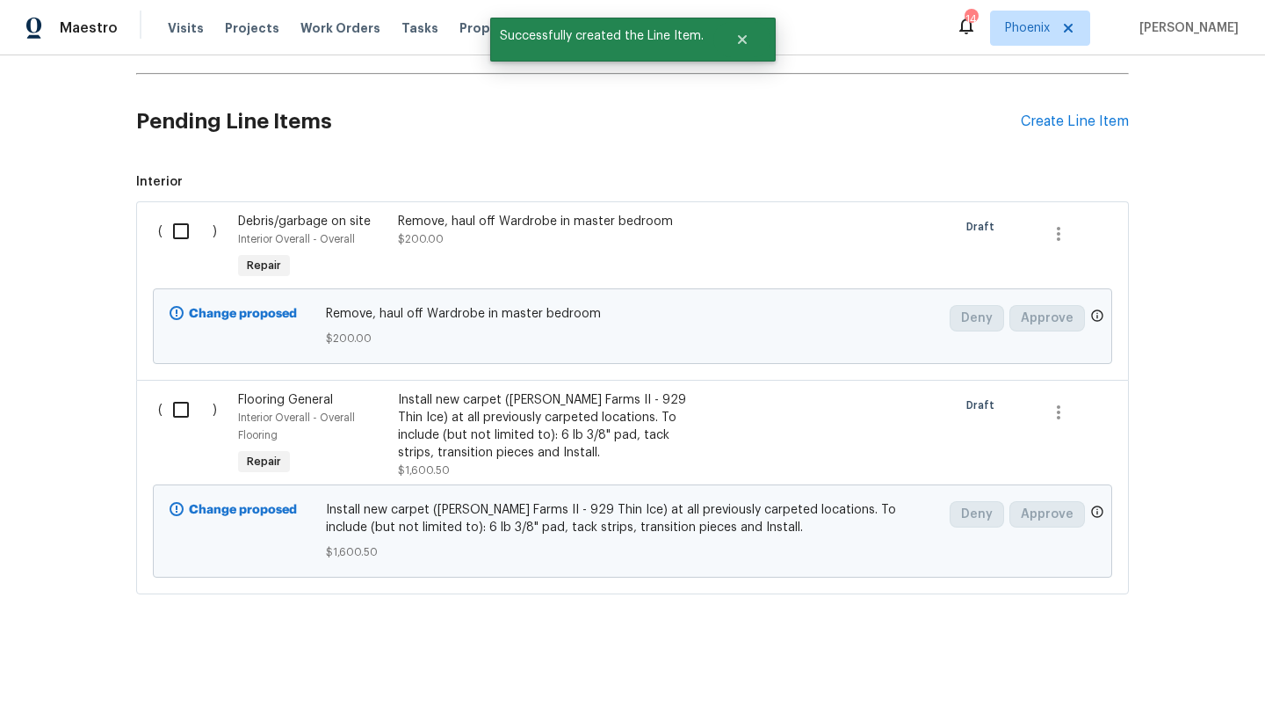
click at [190, 415] on input "checkbox" at bounding box center [188, 409] width 50 height 37
checkbox input "true"
click at [183, 228] on input "checkbox" at bounding box center [188, 231] width 50 height 37
checkbox input "true"
click at [1153, 665] on span "Create Work Order" at bounding box center [1164, 670] width 117 height 22
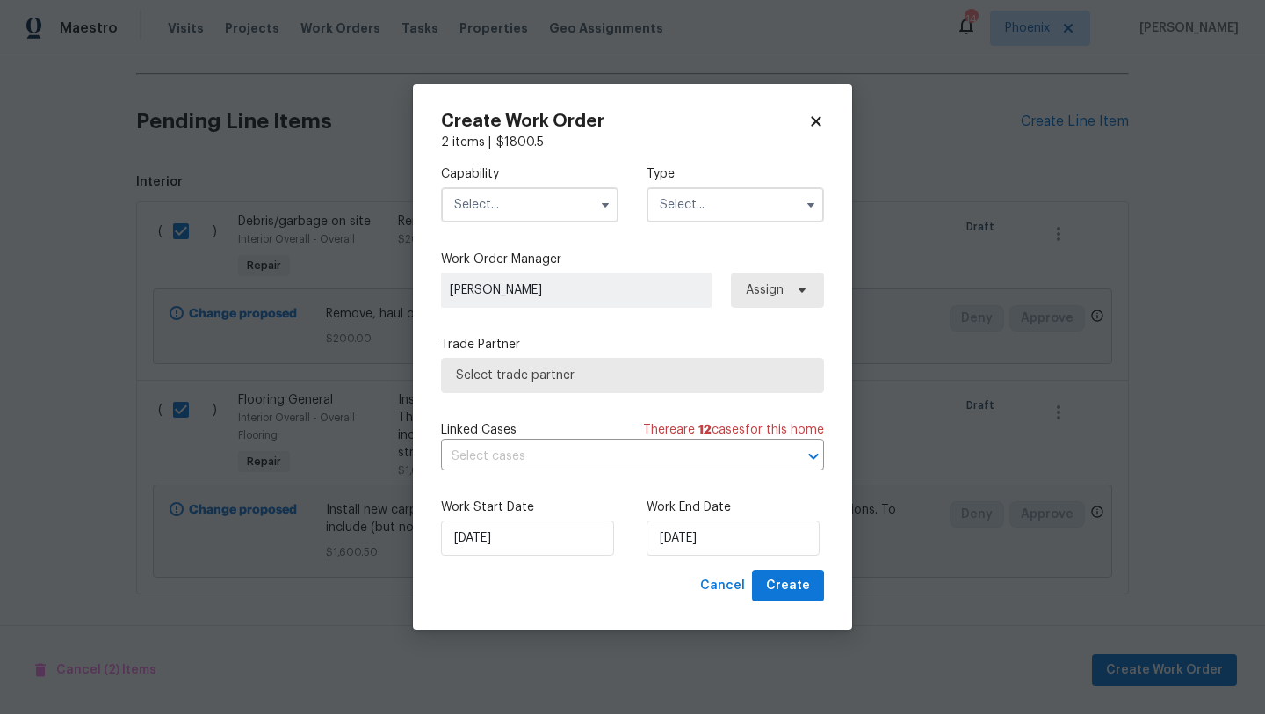
click at [550, 207] on input "text" at bounding box center [530, 204] width 178 height 35
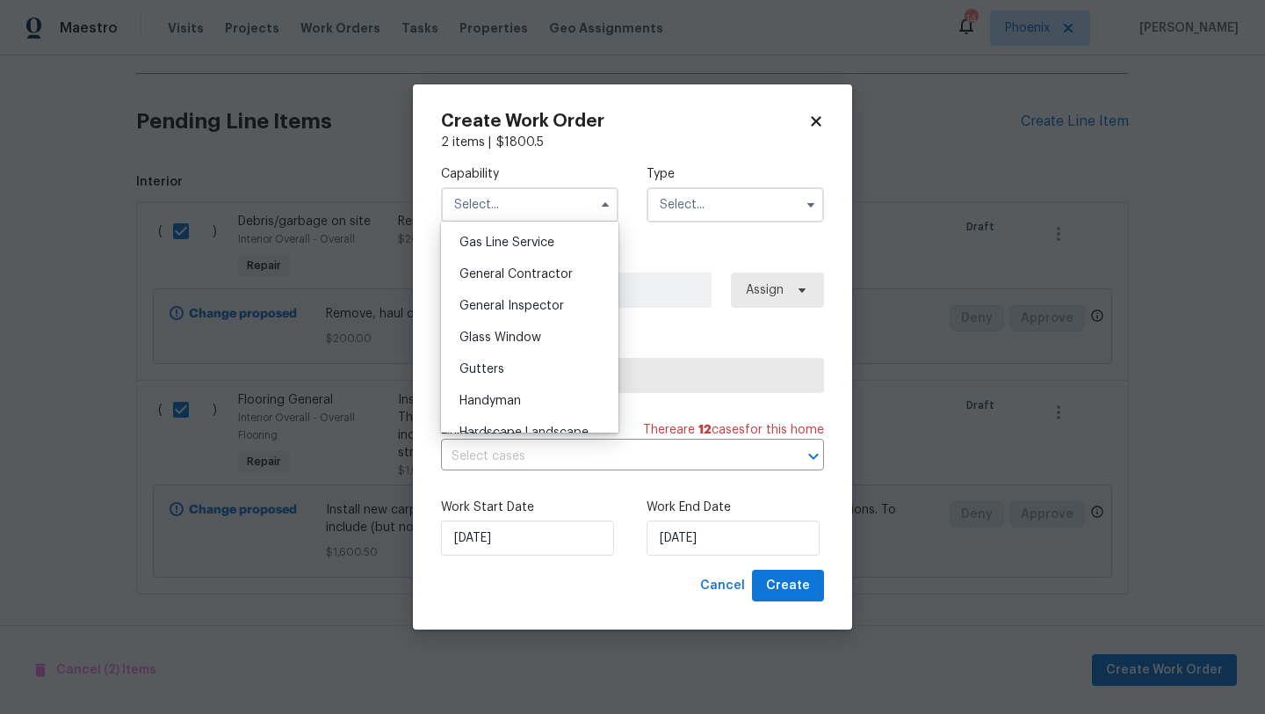
scroll to position [825, 0]
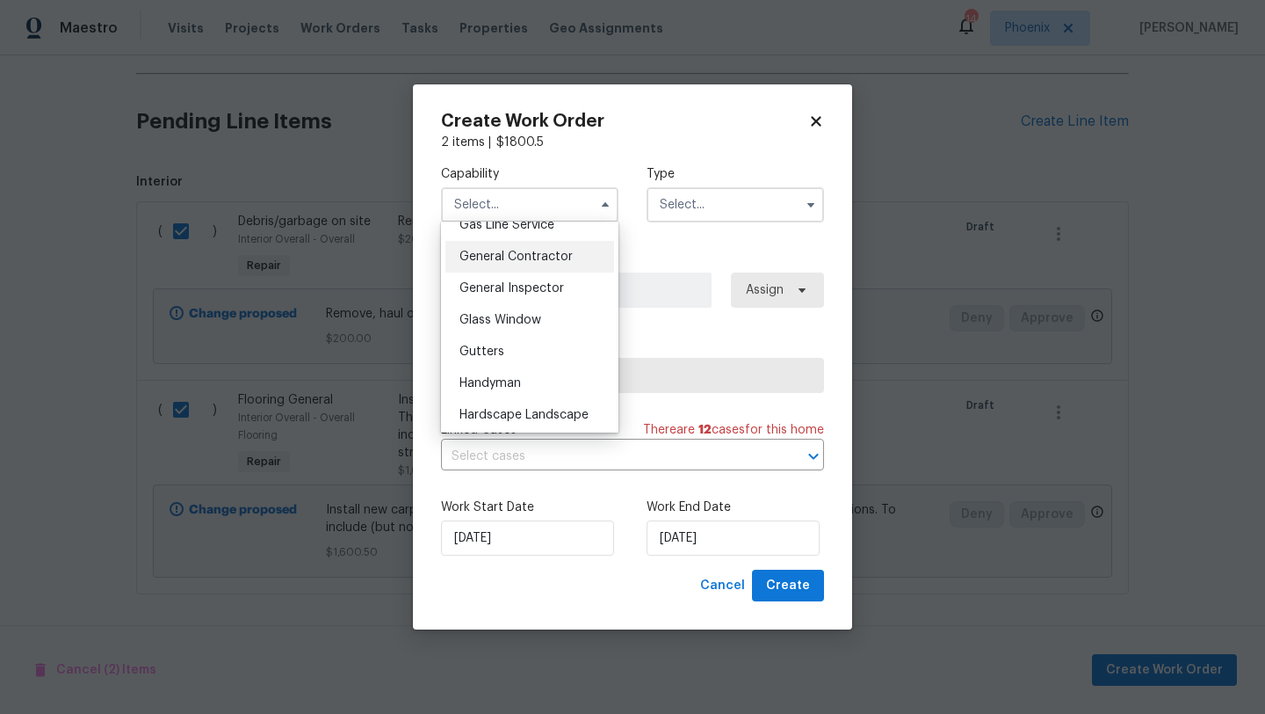
click at [540, 257] on span "General Contractor" at bounding box center [516, 256] width 113 height 12
type input "General Contractor"
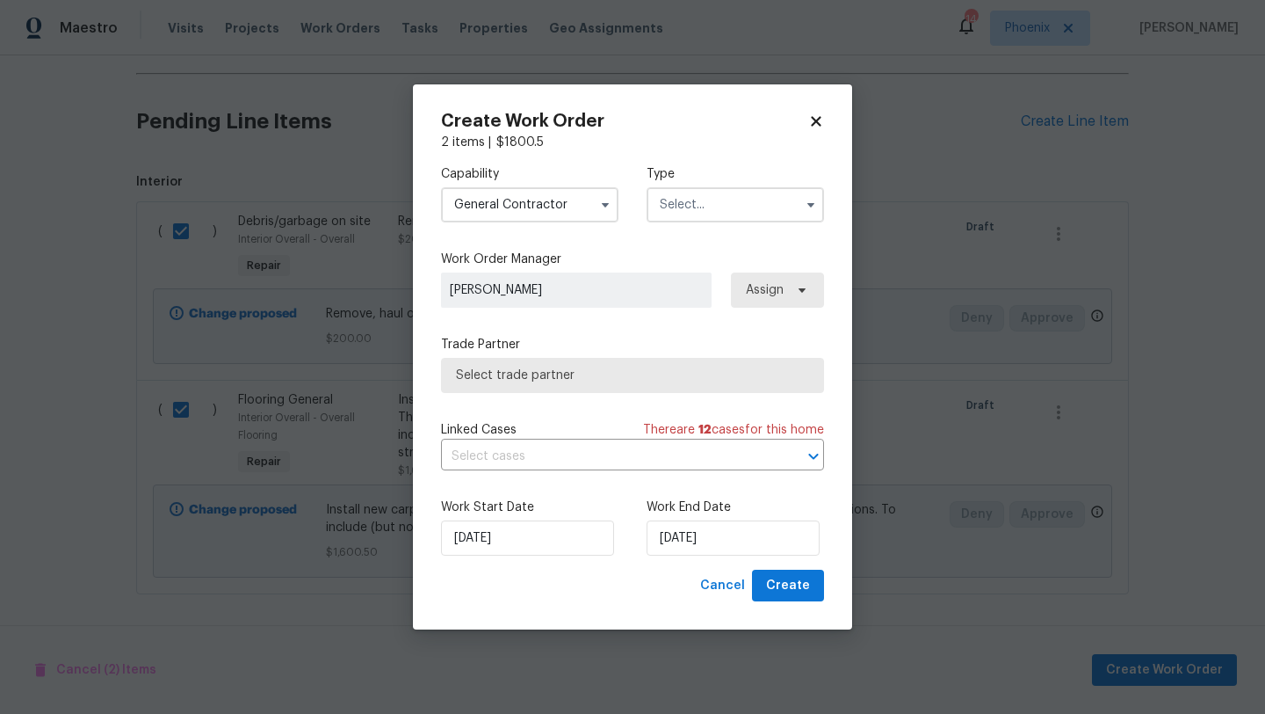
click at [693, 222] on div "Capability General Contractor Type" at bounding box center [632, 193] width 383 height 85
click at [692, 203] on input "text" at bounding box center [736, 204] width 178 height 35
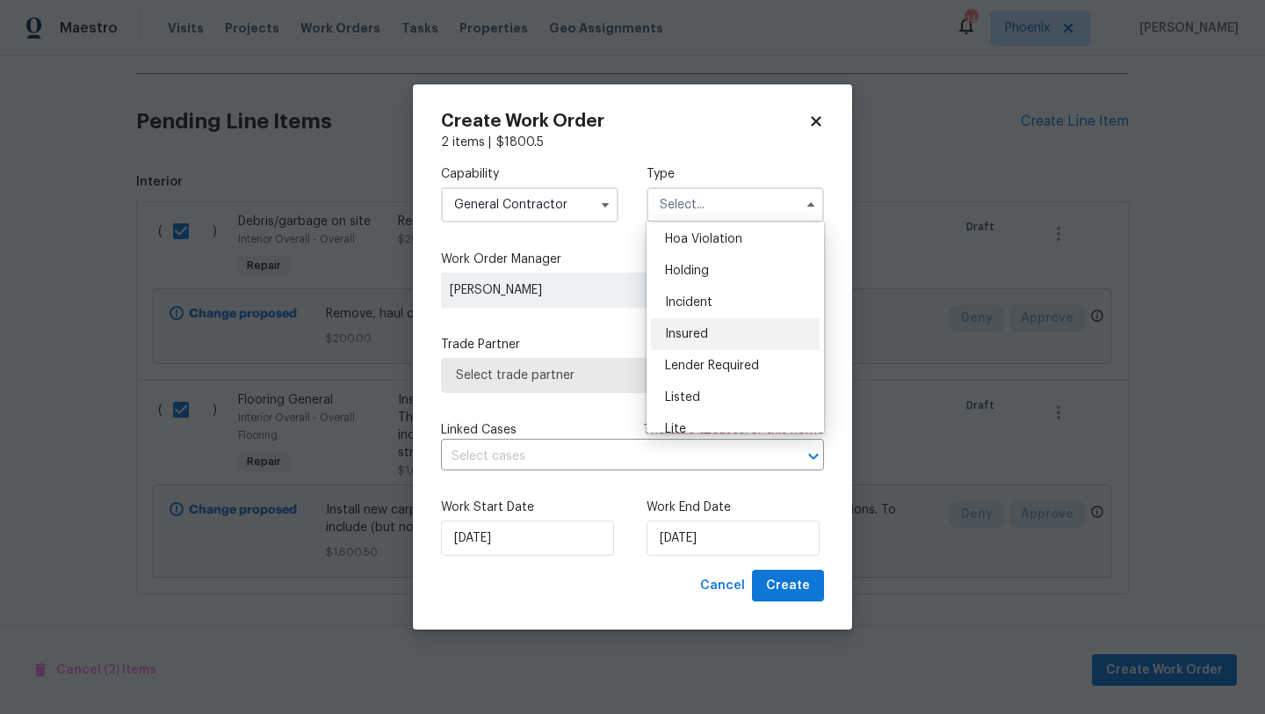
scroll to position [46, 0]
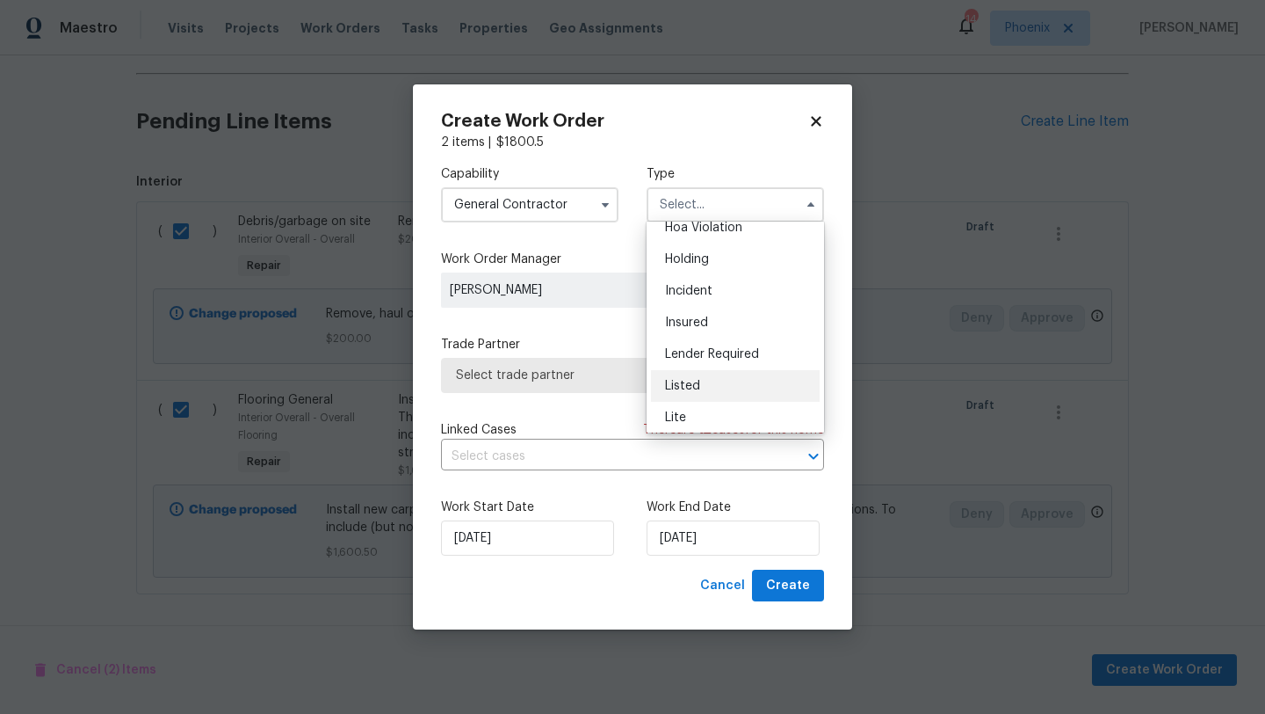
click at [688, 376] on div "Listed" at bounding box center [735, 386] width 169 height 32
type input "Listed"
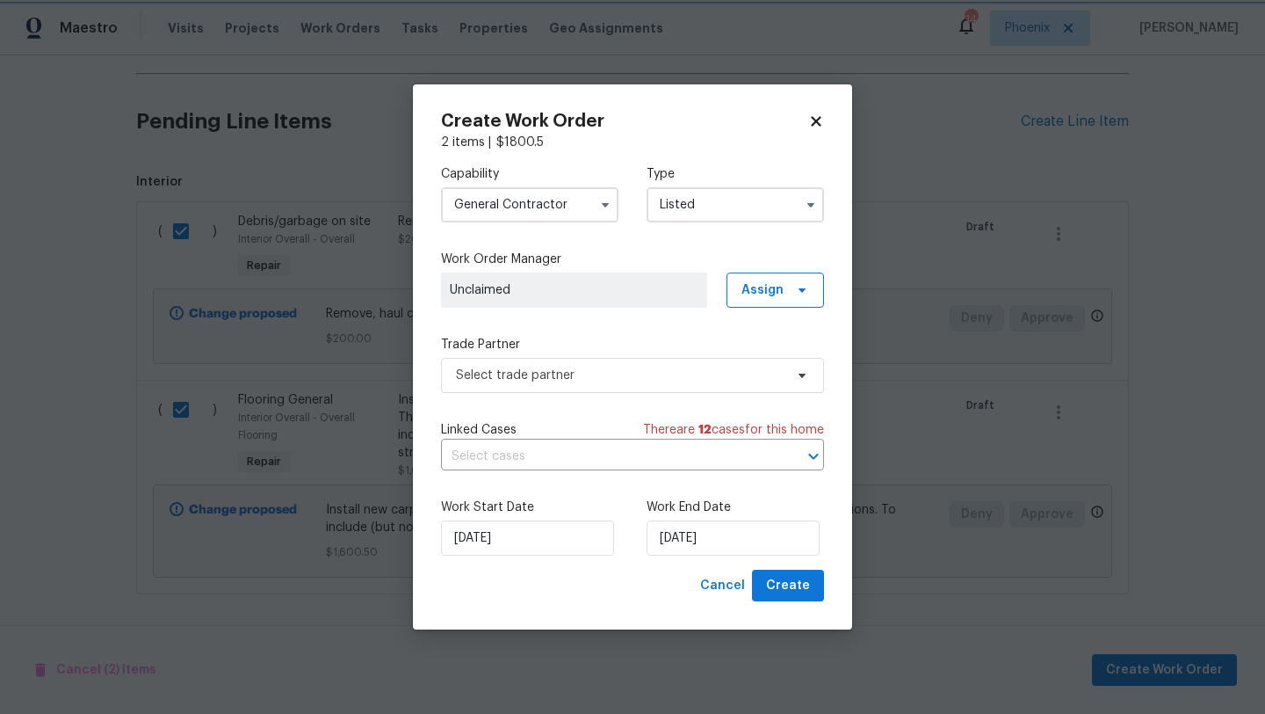
scroll to position [0, 0]
click at [688, 376] on span "Select trade partner" at bounding box center [620, 375] width 328 height 18
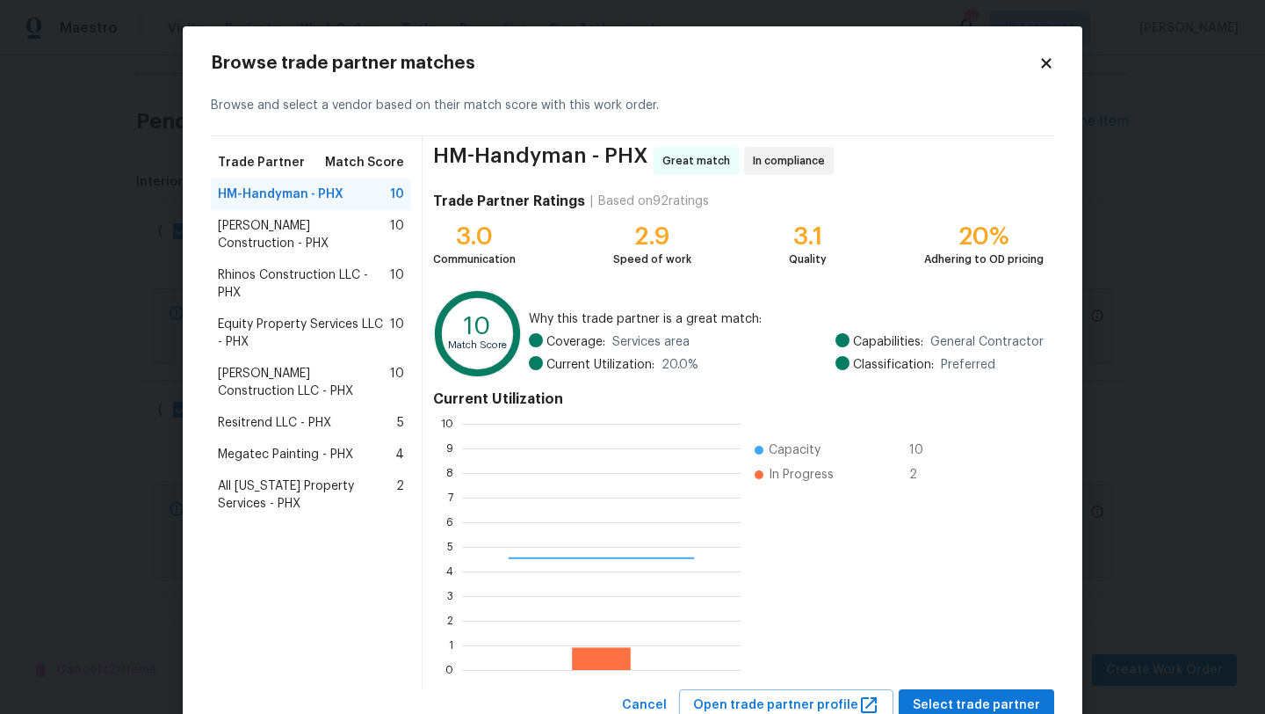
scroll to position [246, 279]
click at [298, 228] on span "Strasser Construction - PHX" at bounding box center [304, 234] width 172 height 35
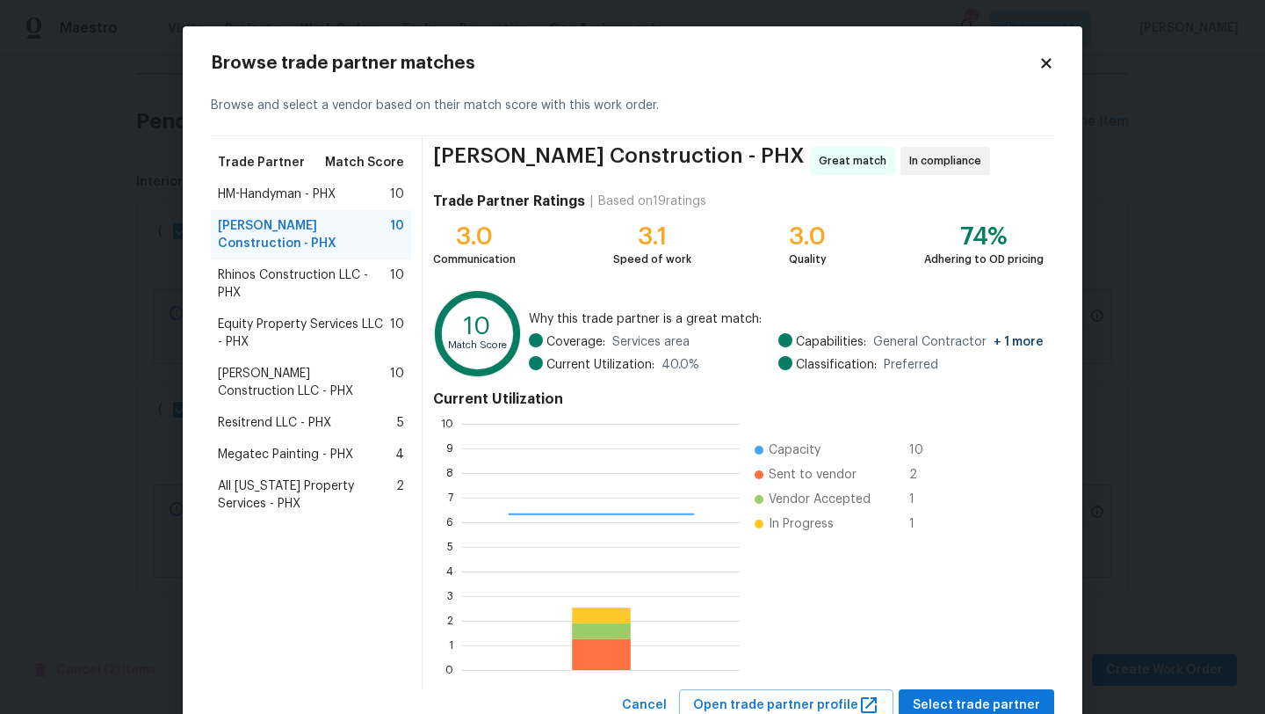
scroll to position [62, 0]
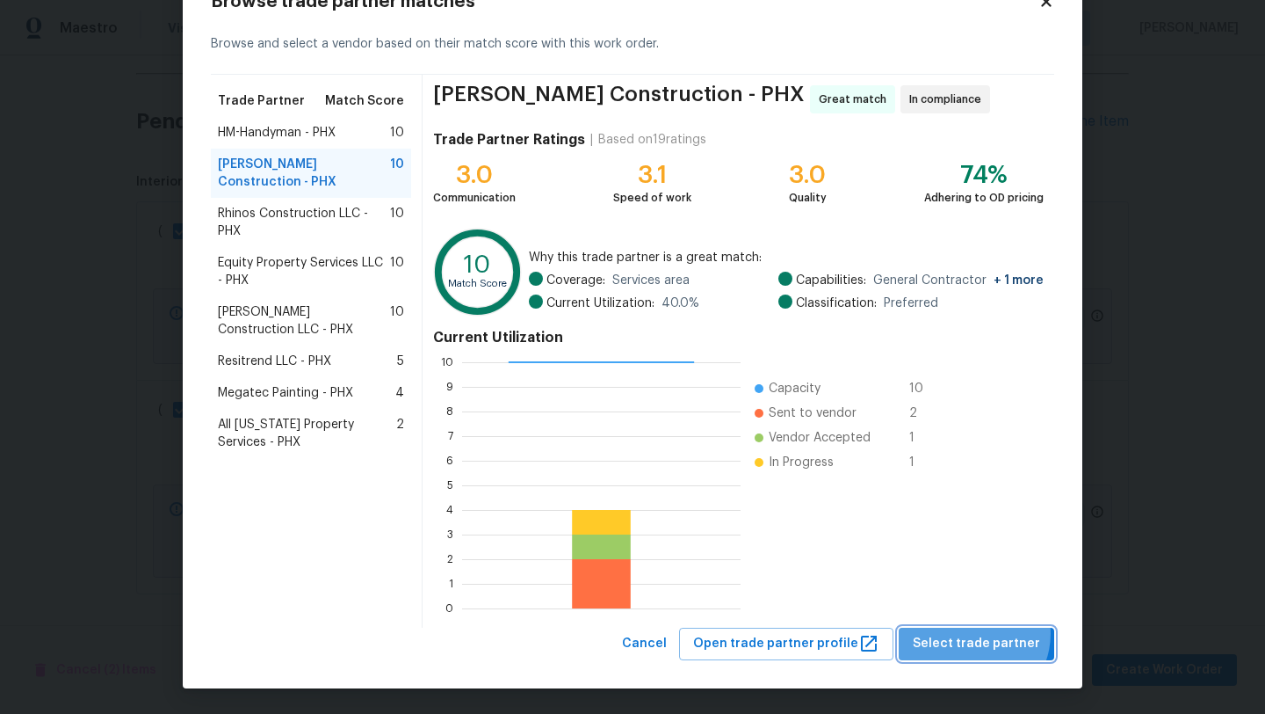
click at [977, 633] on span "Select trade partner" at bounding box center [976, 644] width 127 height 22
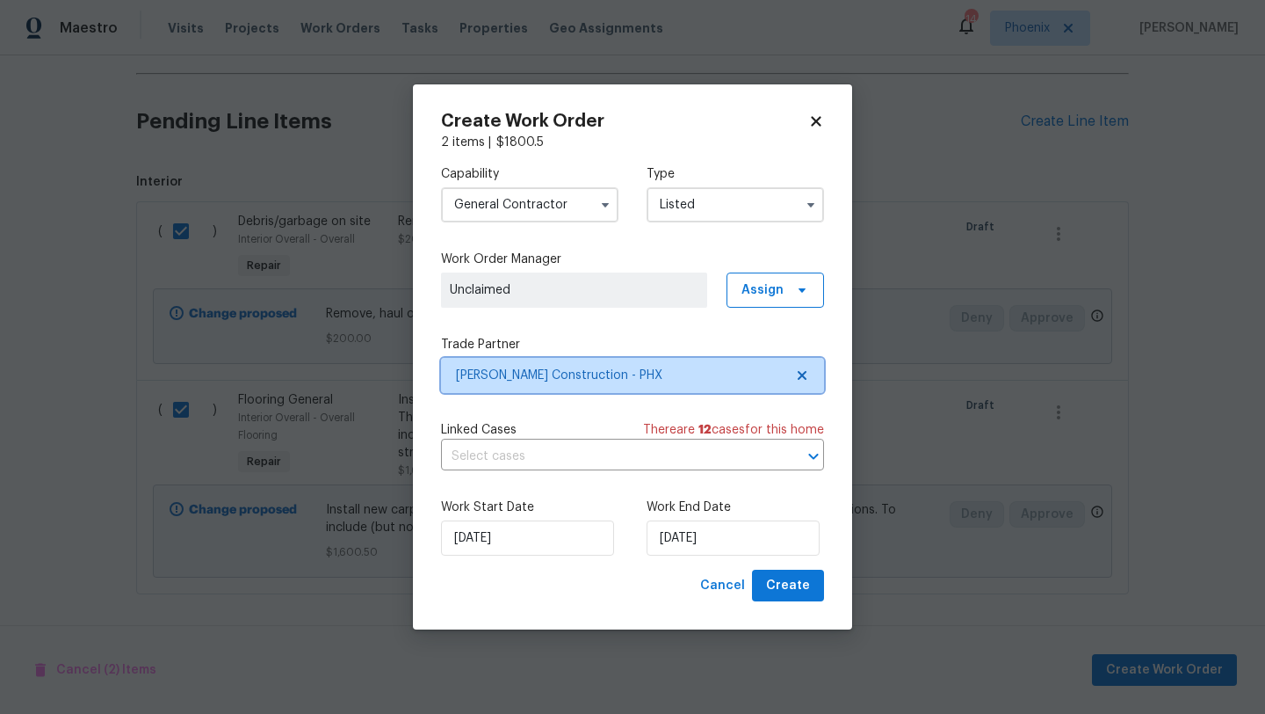
scroll to position [0, 0]
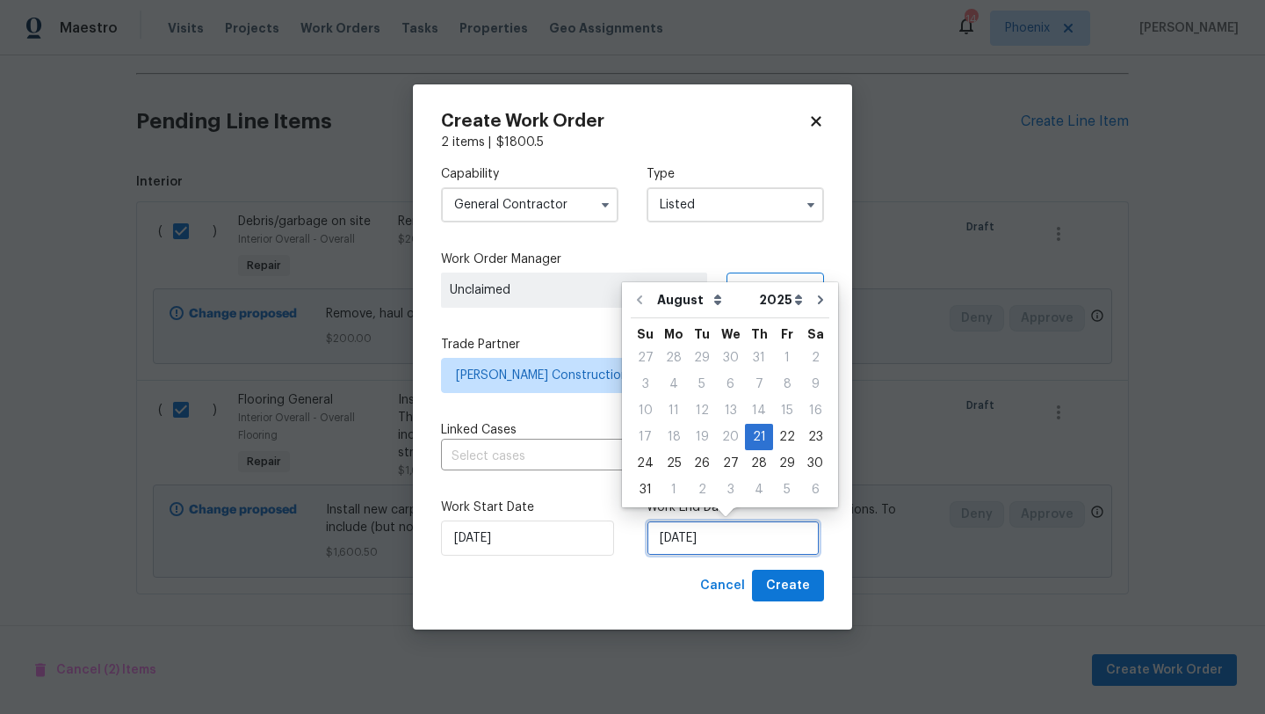
click at [725, 542] on input "[DATE]" at bounding box center [733, 537] width 173 height 35
click at [787, 459] on div "29" at bounding box center [787, 463] width 28 height 25
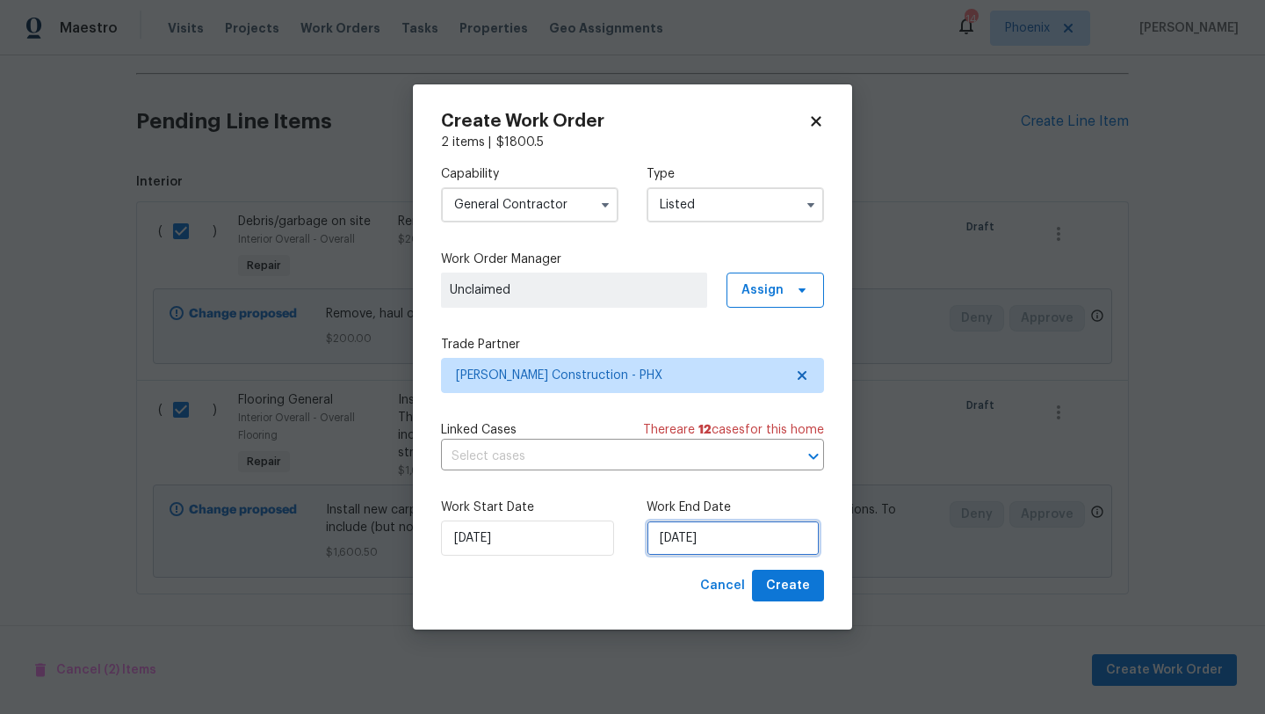
click at [726, 534] on input "8/29/2025" at bounding box center [733, 537] width 173 height 35
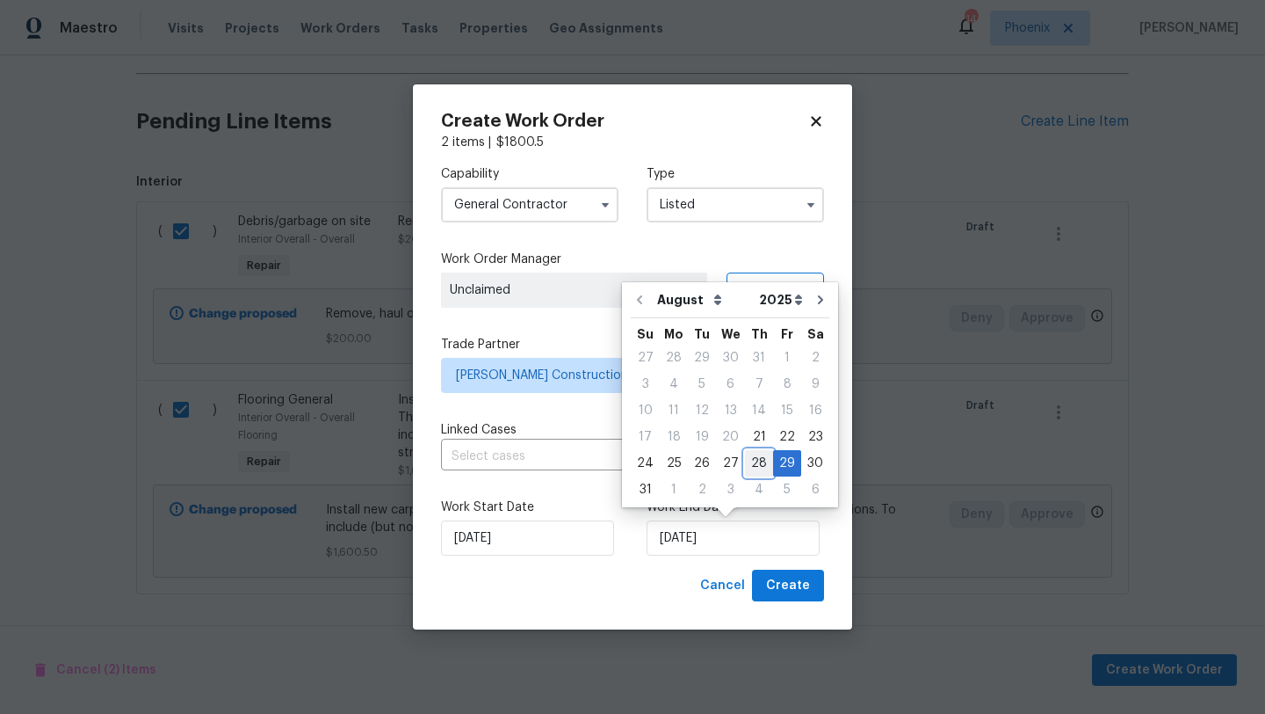
click at [745, 464] on div "28" at bounding box center [759, 463] width 28 height 25
type input "[DATE]"
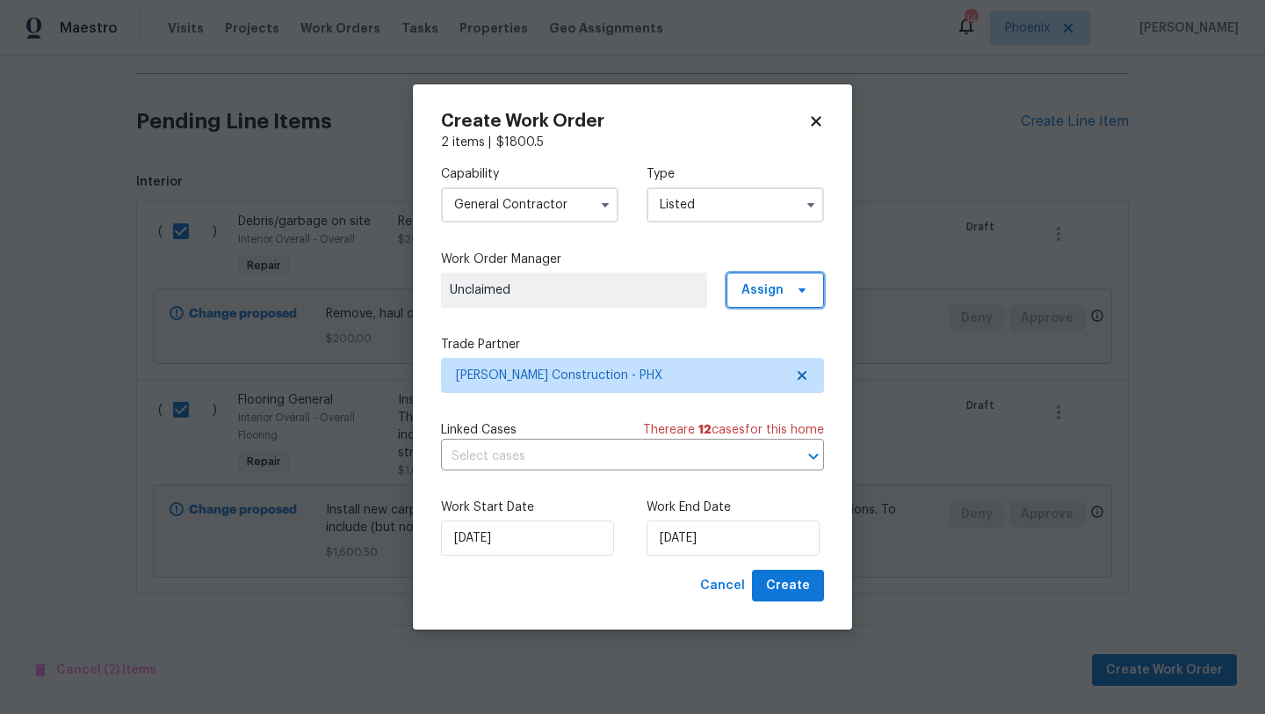
click at [780, 297] on span "Assign" at bounding box center [763, 290] width 42 height 18
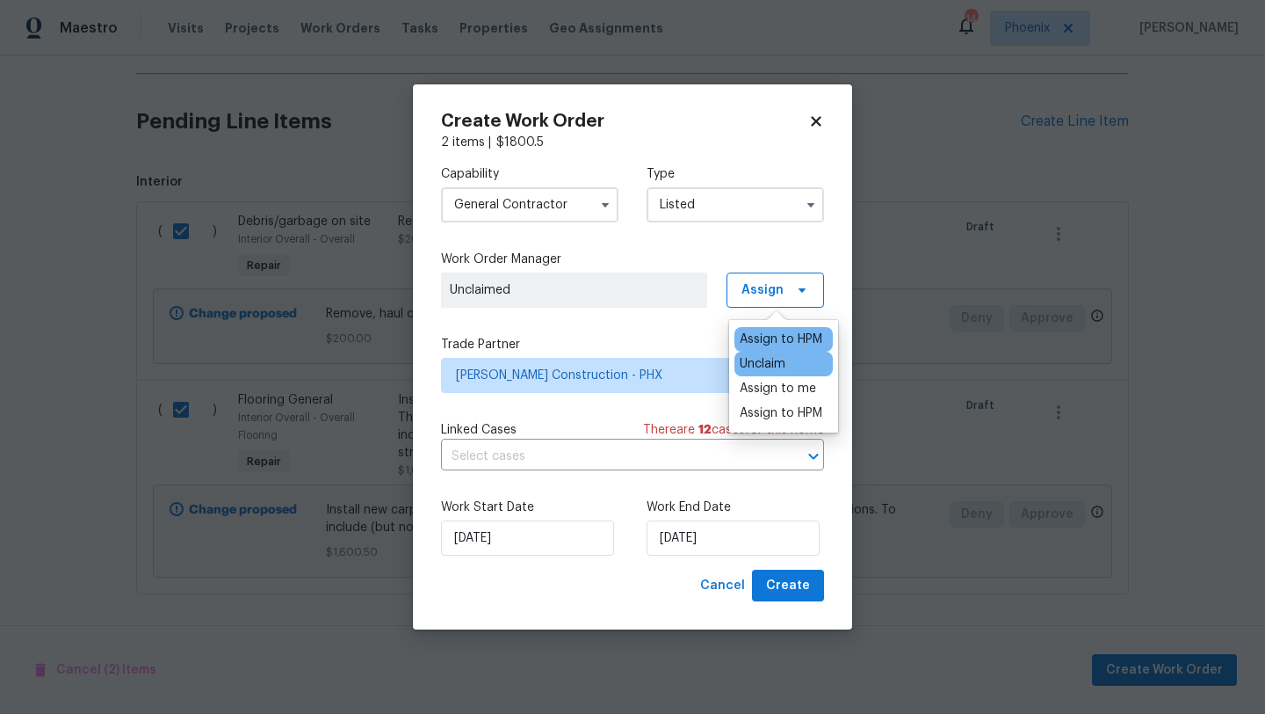
click at [771, 343] on div "Assign to HPM" at bounding box center [781, 339] width 83 height 18
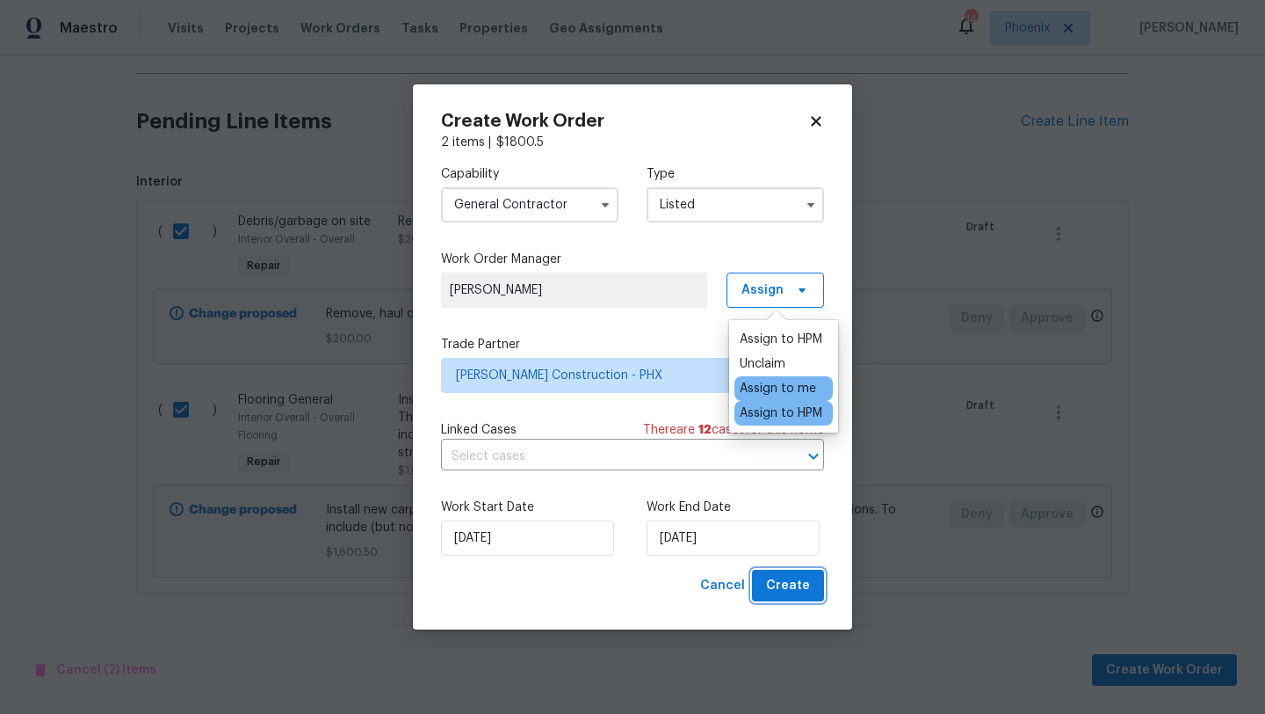
click at [779, 580] on span "Create" at bounding box center [788, 586] width 44 height 22
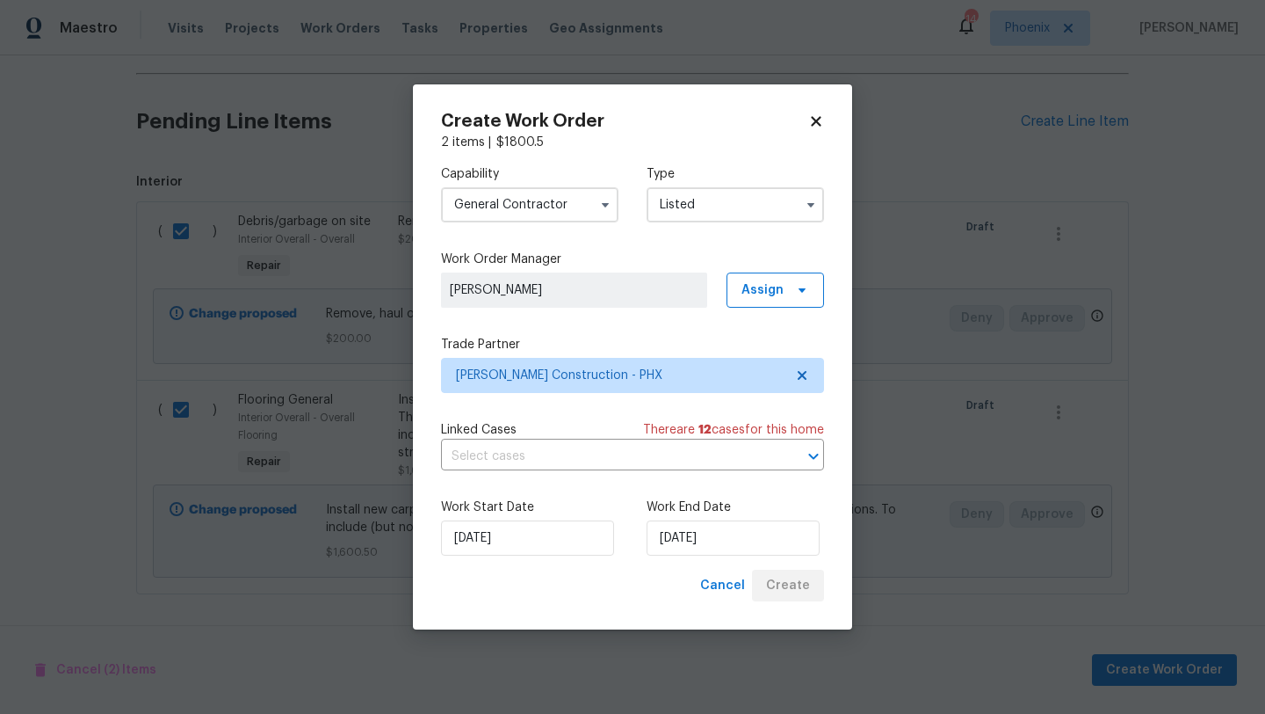
checkbox input "false"
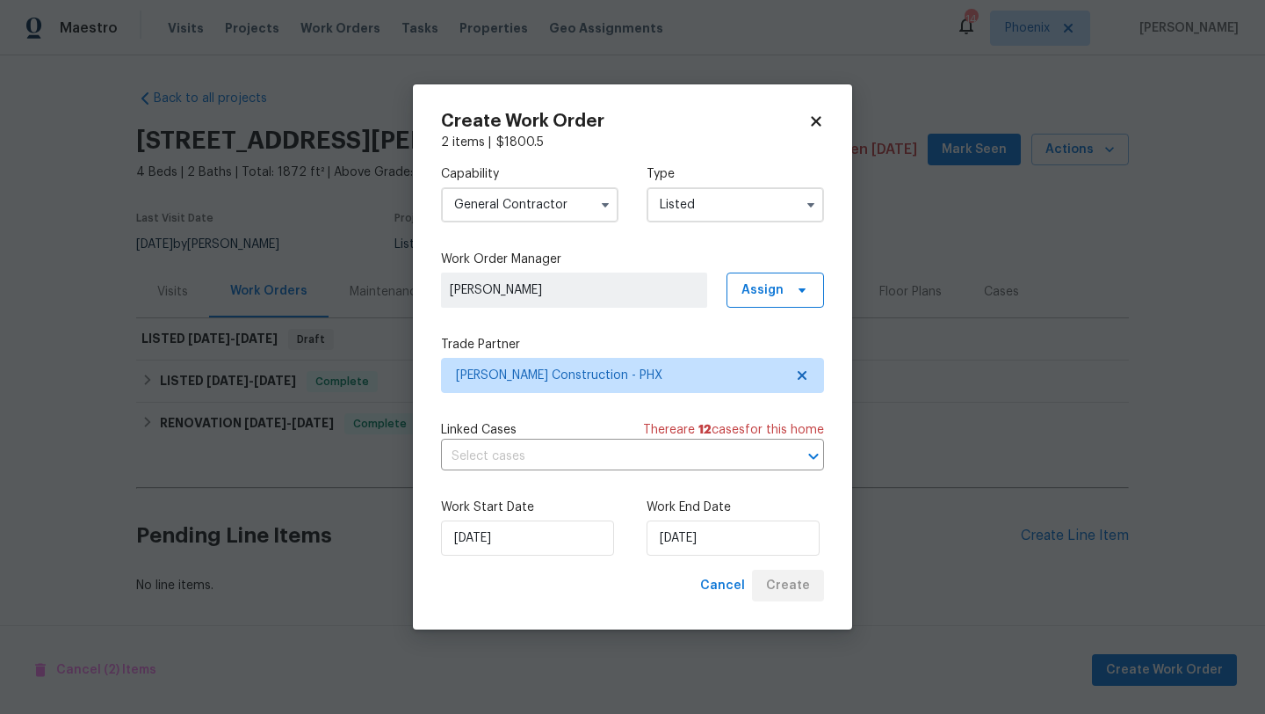
scroll to position [1, 0]
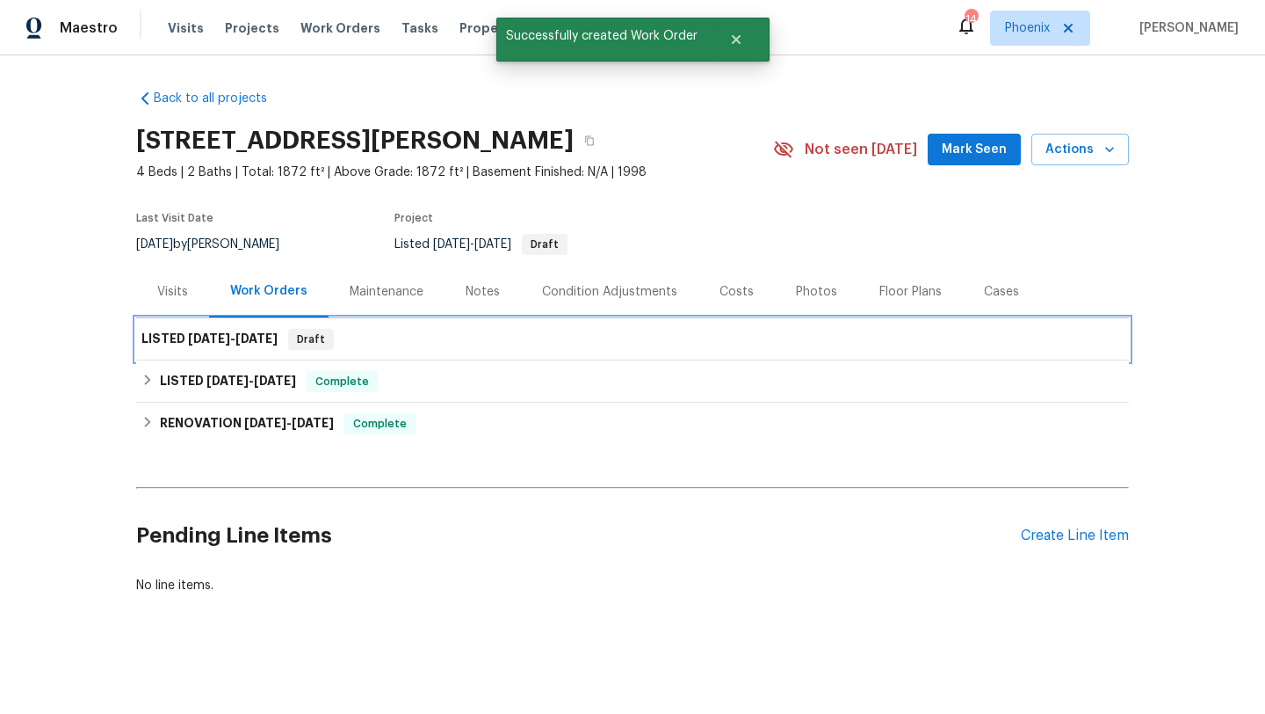
click at [160, 334] on h6 "LISTED 8/21/25 - 8/28/25" at bounding box center [209, 339] width 136 height 21
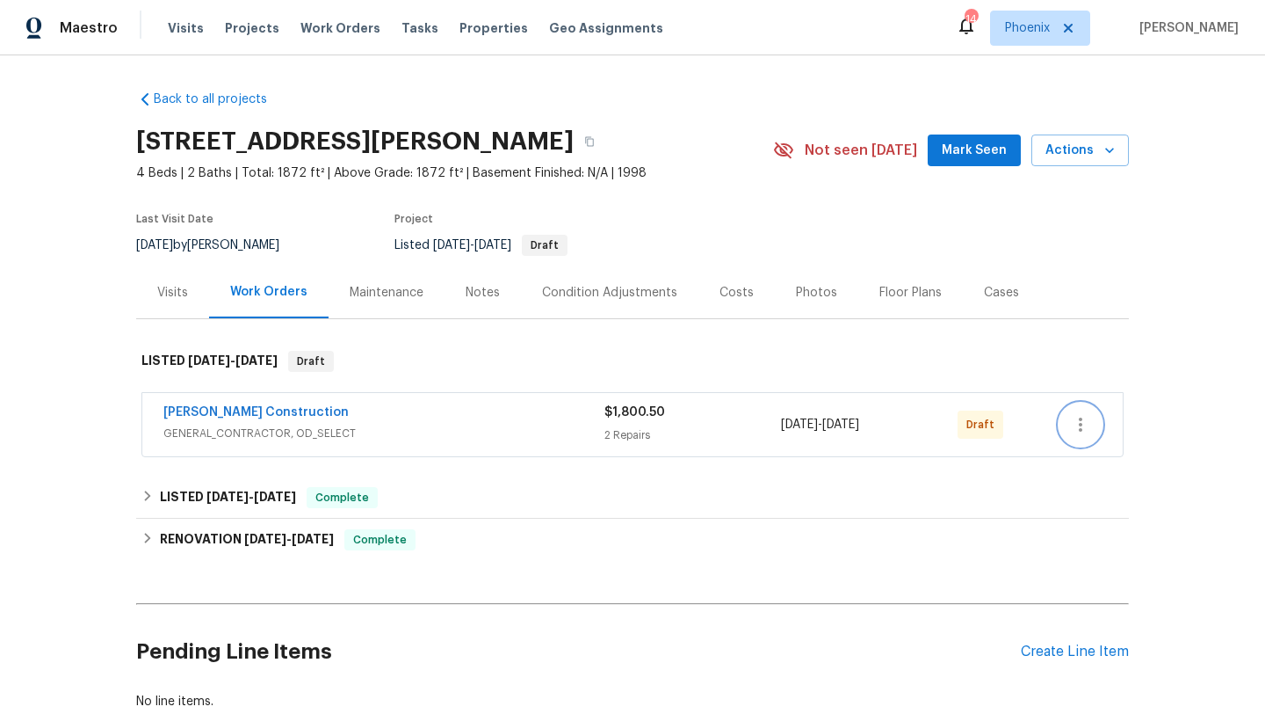
click at [1090, 420] on icon "button" at bounding box center [1080, 424] width 21 height 21
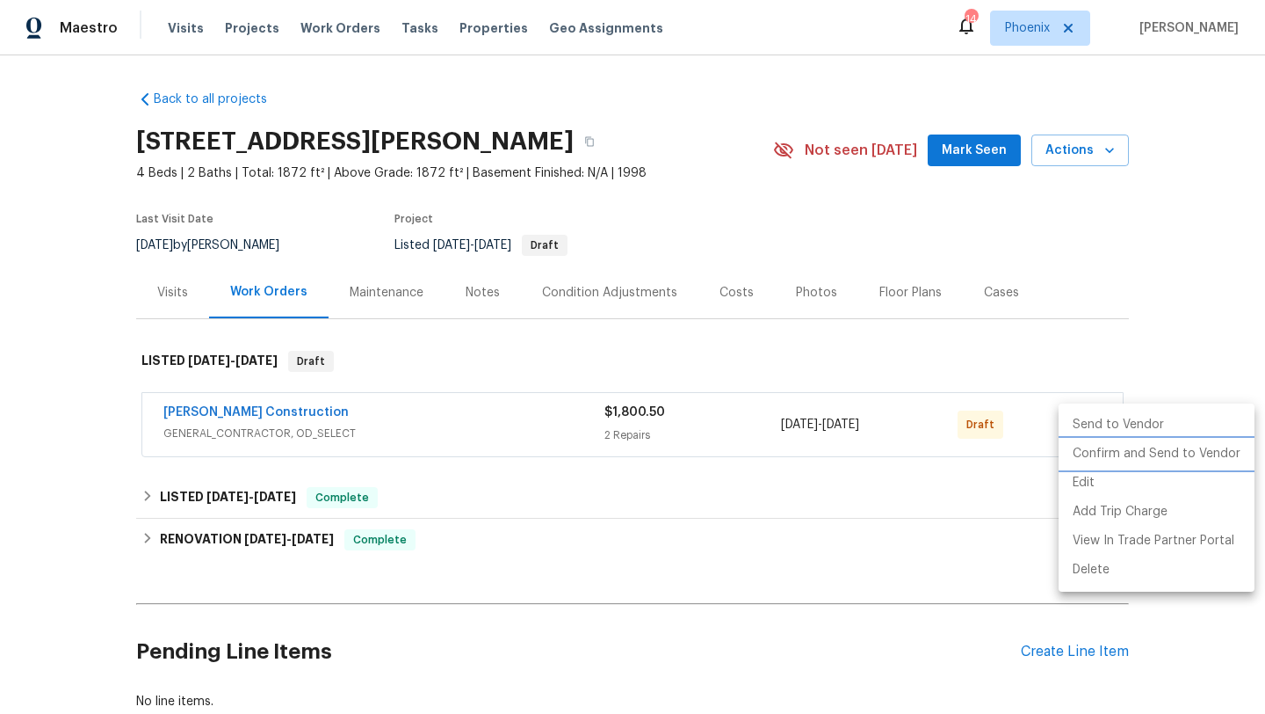
click at [1133, 449] on li "Confirm and Send to Vendor" at bounding box center [1157, 453] width 196 height 29
